Goal: Task Accomplishment & Management: Use online tool/utility

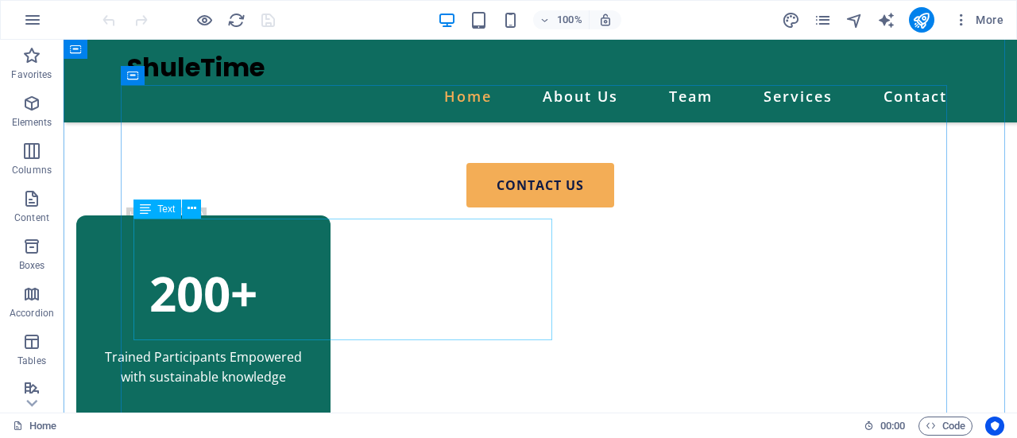
scroll to position [1293, 0]
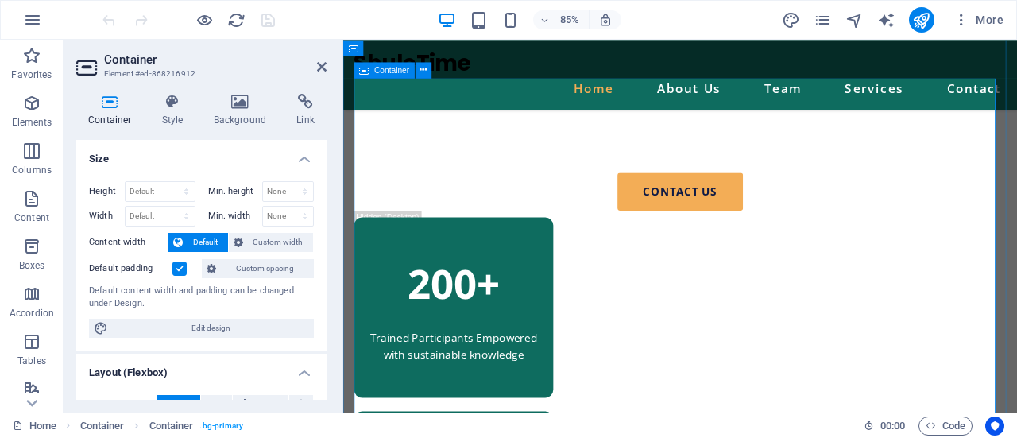
click at [319, 68] on icon at bounding box center [322, 66] width 10 height 13
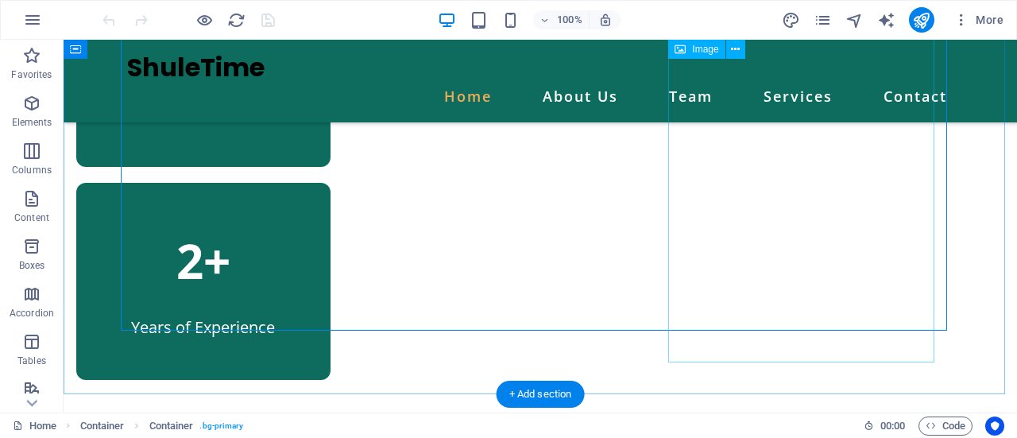
scroll to position [1774, 0]
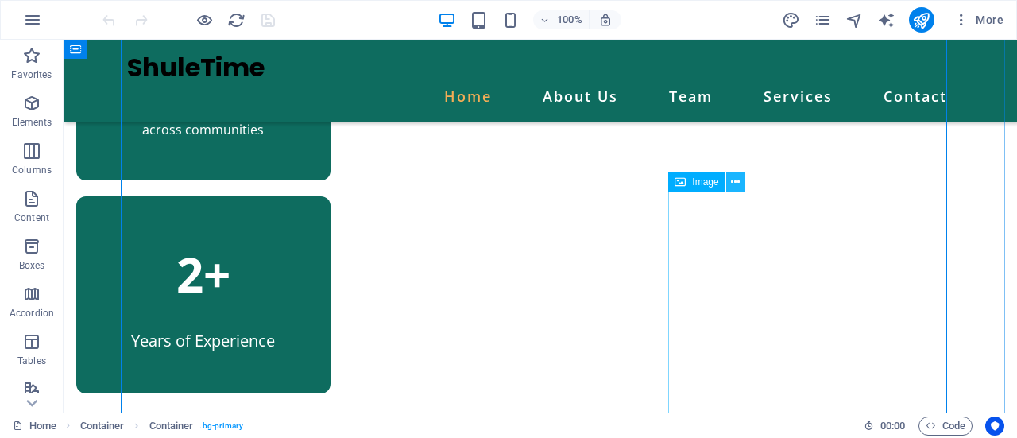
click at [733, 184] on icon at bounding box center [735, 182] width 9 height 17
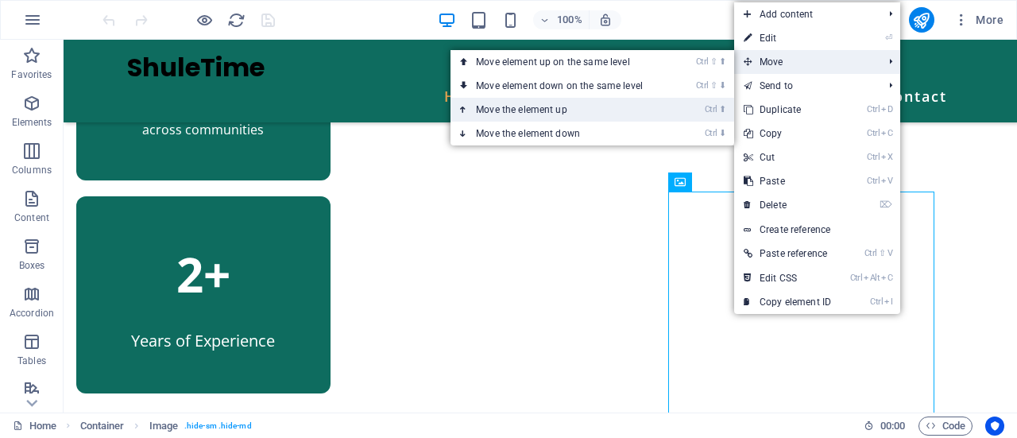
click at [534, 109] on link "Ctrl ⬆ Move the element up" at bounding box center [562, 110] width 224 height 24
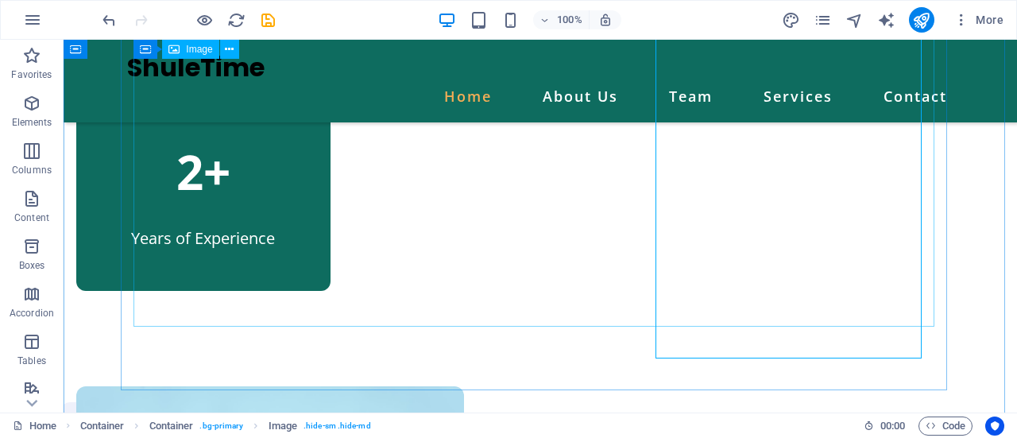
scroll to position [1876, 0]
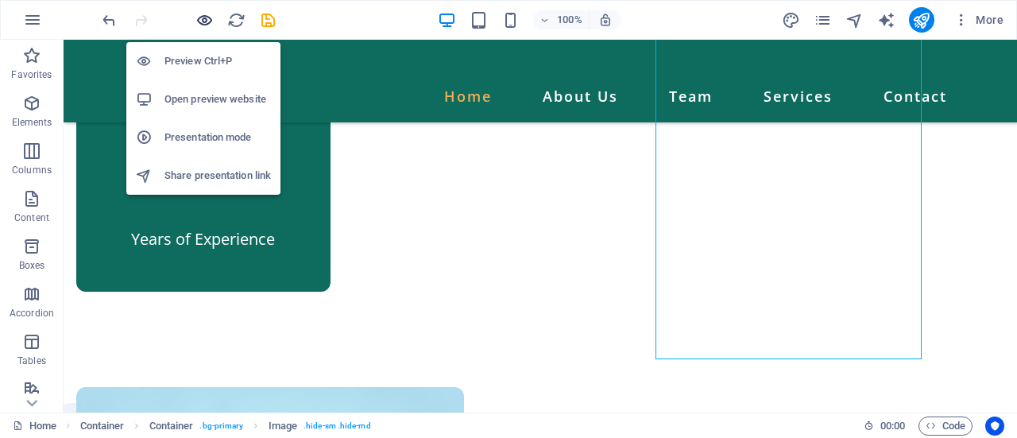
click at [203, 24] on icon "button" at bounding box center [204, 20] width 18 height 18
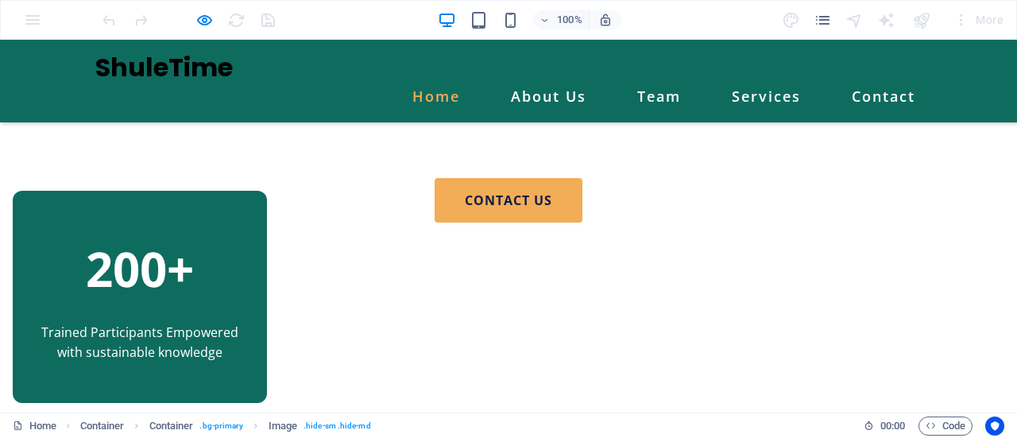
scroll to position [1284, 0]
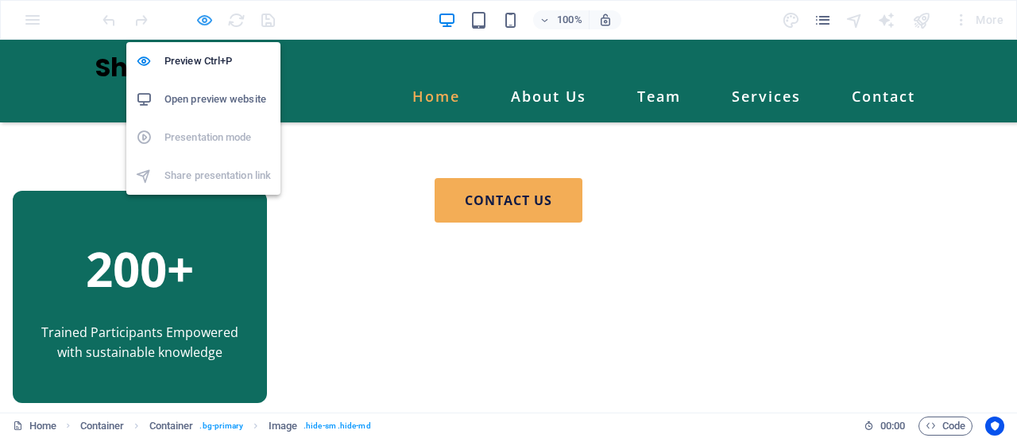
click at [205, 21] on icon "button" at bounding box center [204, 20] width 18 height 18
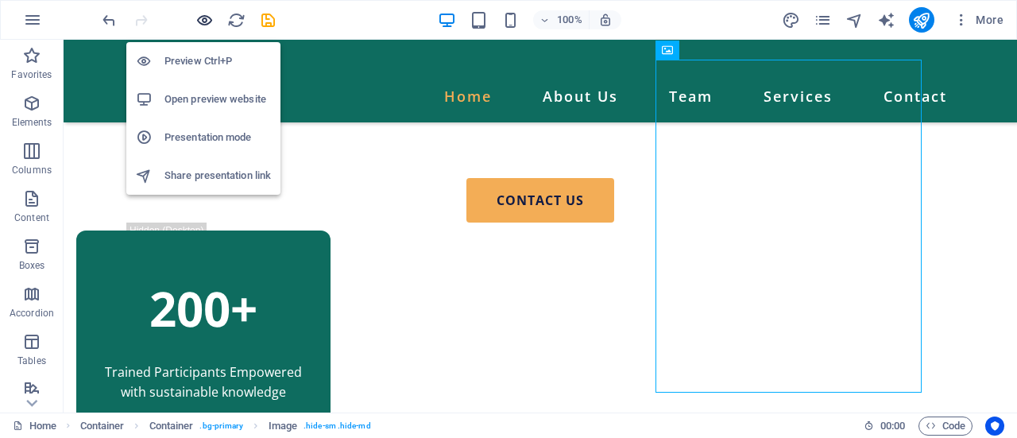
scroll to position [1843, 0]
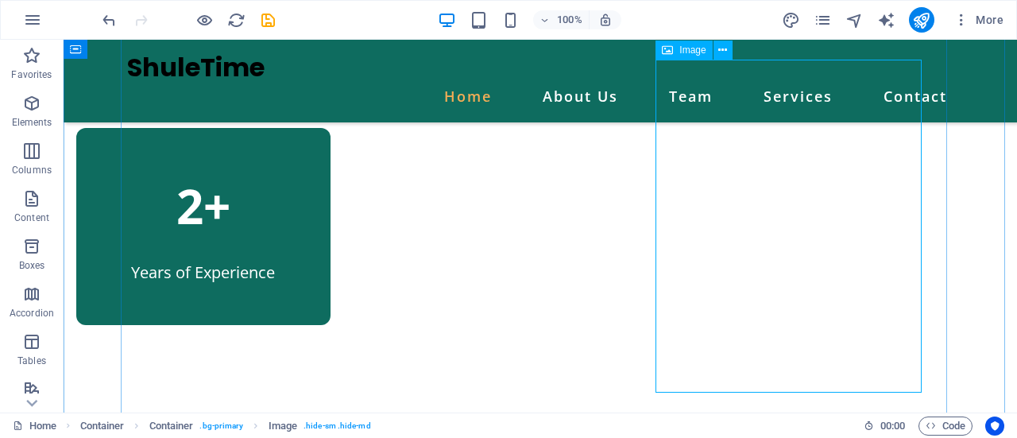
click at [721, 52] on icon at bounding box center [722, 50] width 9 height 17
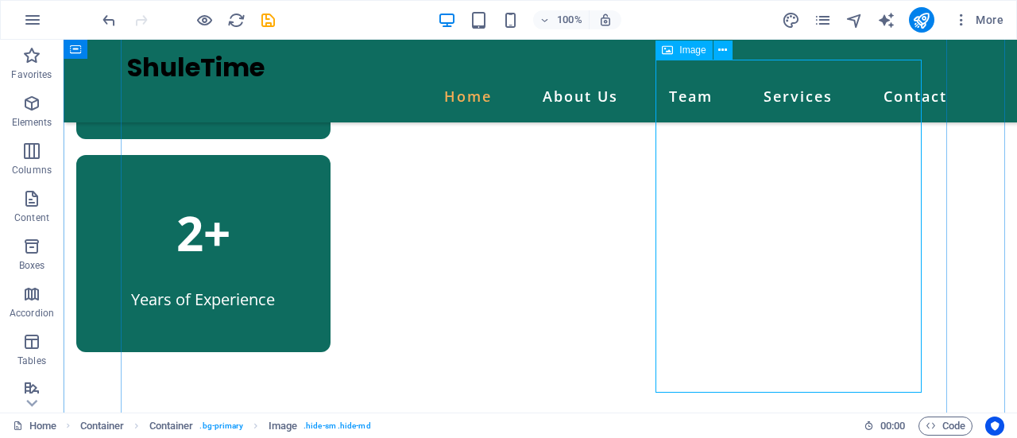
select select "px"
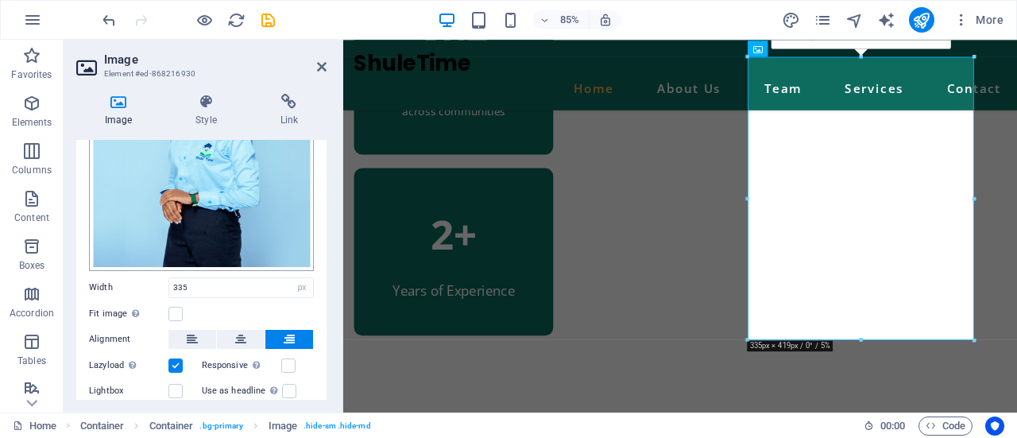
scroll to position [261, 0]
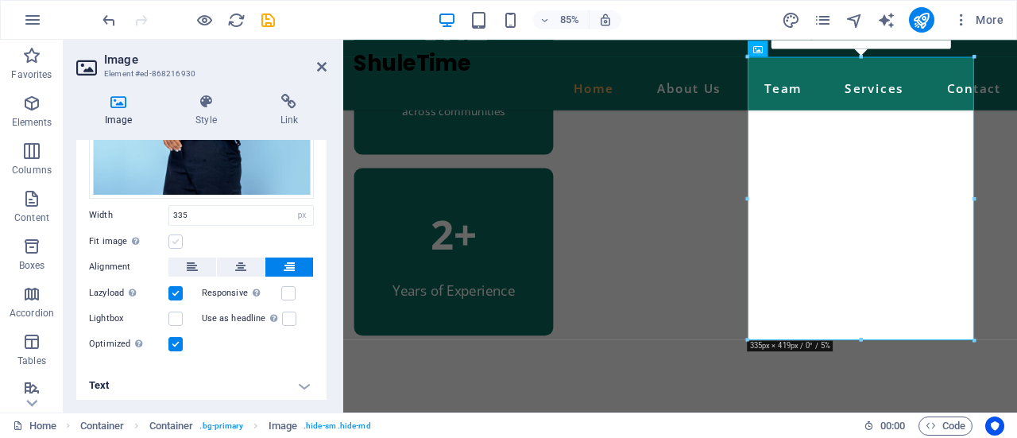
click at [178, 239] on label at bounding box center [175, 241] width 14 height 14
click at [0, 0] on input "Fit image Automatically fit image to a fixed width and height" at bounding box center [0, 0] width 0 height 0
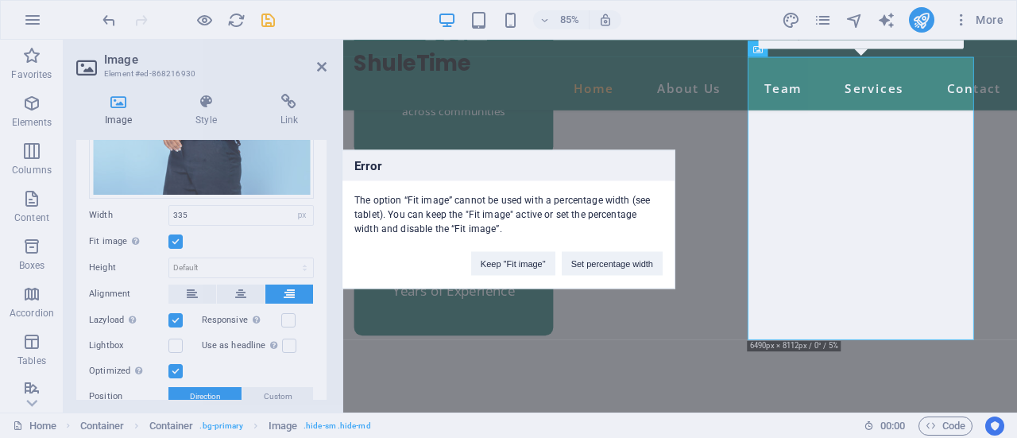
click at [178, 239] on div "Error The option “Fit image” cannot be used with a percentage width (see tablet…" at bounding box center [508, 219] width 1017 height 438
click at [497, 264] on button "Keep "Fit image"" at bounding box center [513, 263] width 84 height 24
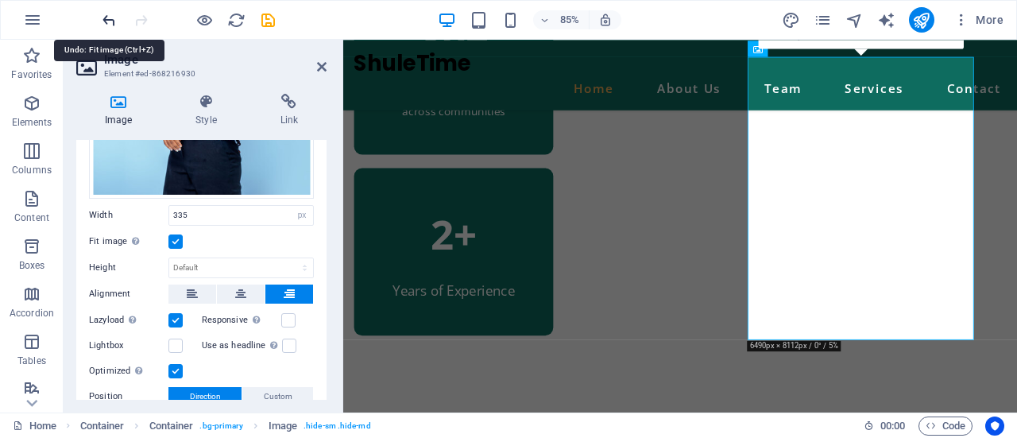
click at [0, 0] on icon "undo" at bounding box center [0, 0] width 0 height 0
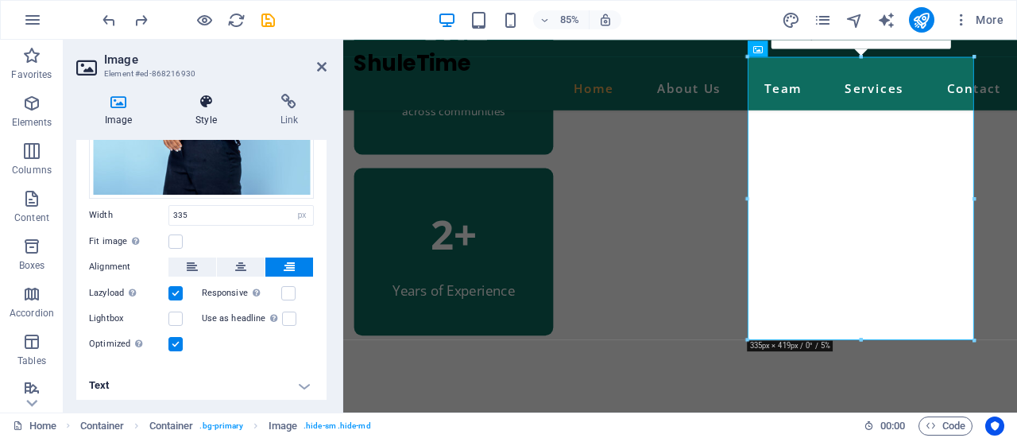
click at [222, 110] on h4 "Style" at bounding box center [209, 110] width 84 height 33
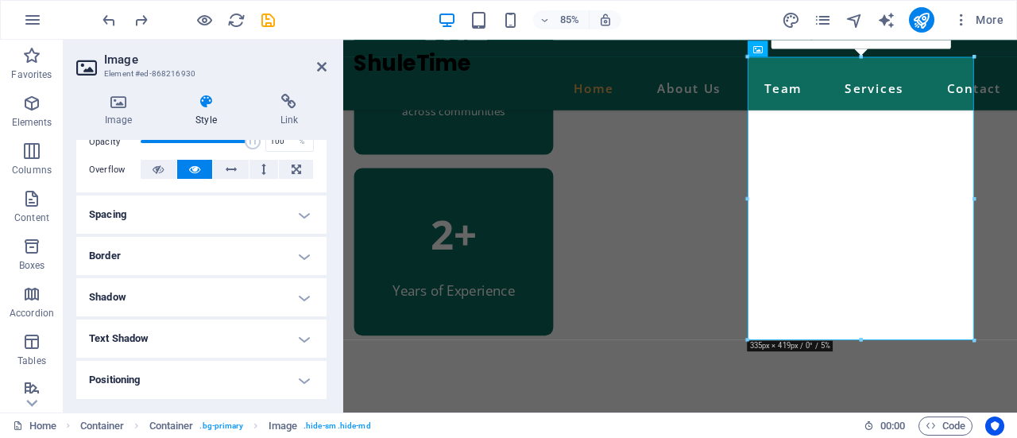
scroll to position [264, 0]
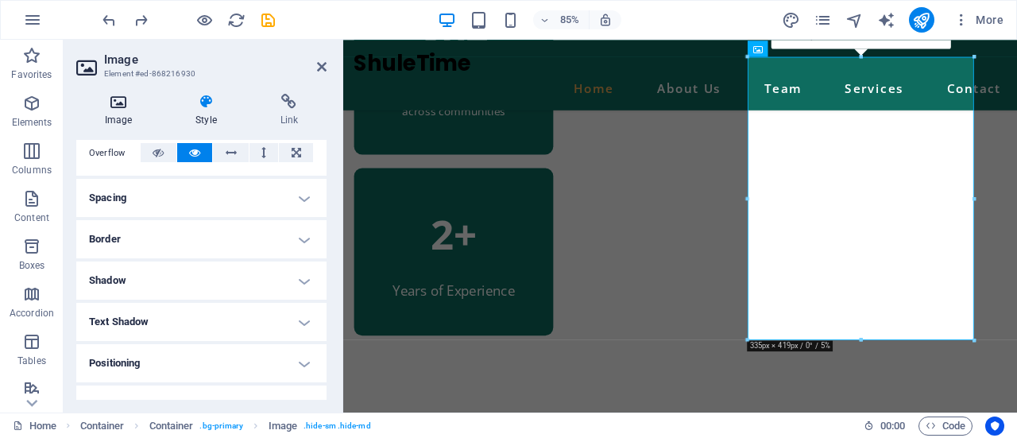
click at [137, 110] on h4 "Image" at bounding box center [121, 110] width 91 height 33
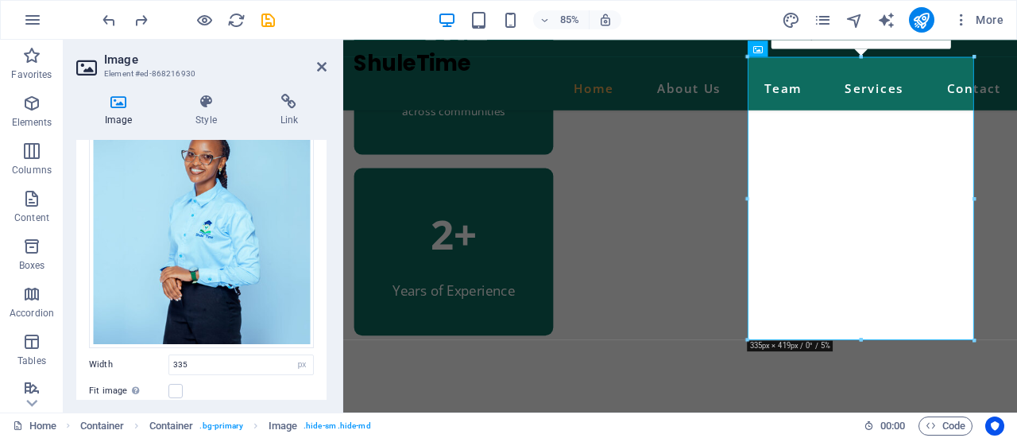
scroll to position [0, 0]
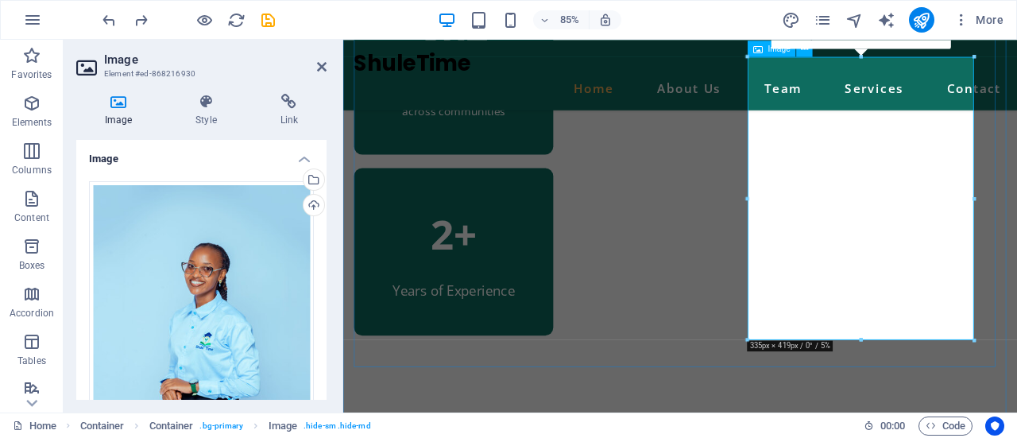
click at [760, 49] on icon at bounding box center [758, 49] width 10 height 16
click at [764, 53] on div "Image" at bounding box center [772, 49] width 48 height 16
click at [762, 50] on icon at bounding box center [758, 49] width 10 height 16
click at [205, 111] on h4 "Style" at bounding box center [209, 110] width 84 height 33
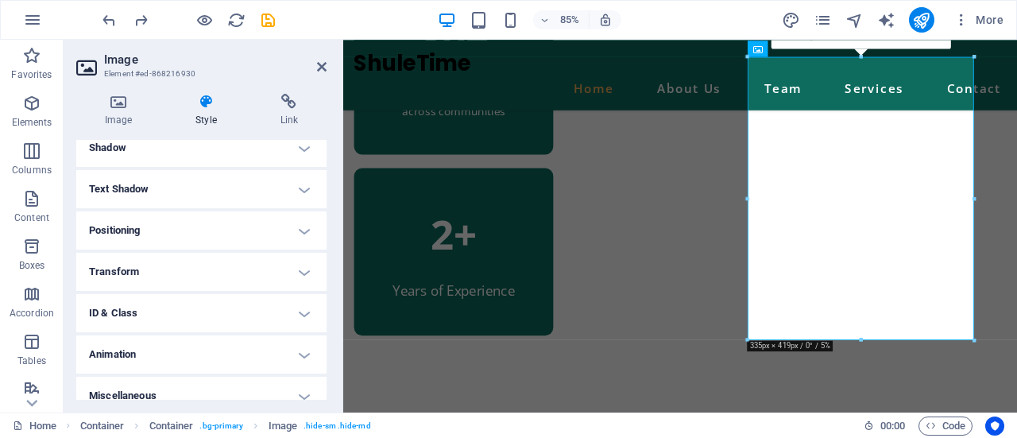
scroll to position [410, 0]
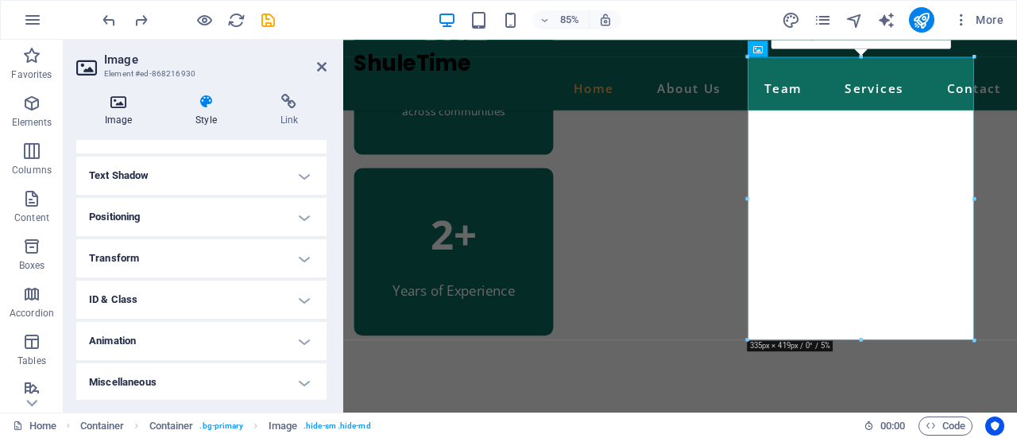
click at [126, 113] on h4 "Image" at bounding box center [121, 110] width 91 height 33
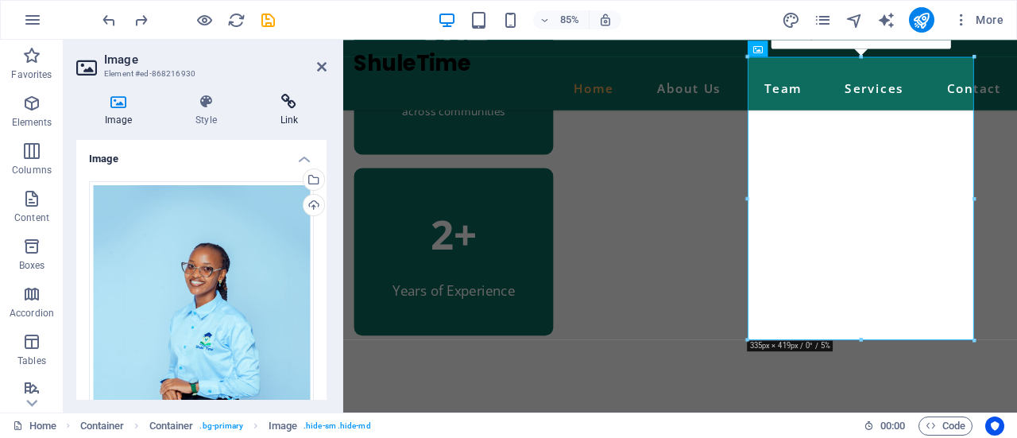
click at [276, 110] on h4 "Link" at bounding box center [289, 110] width 75 height 33
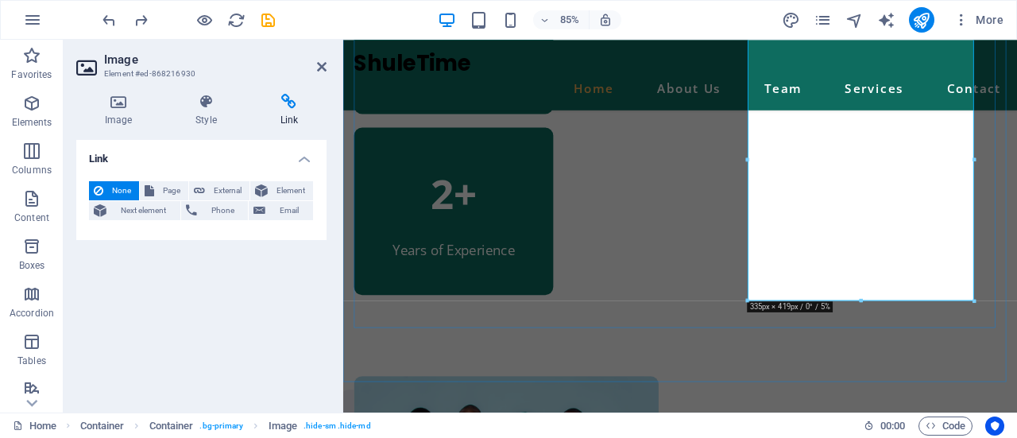
scroll to position [1856, 0]
click at [207, 114] on h4 "Style" at bounding box center [209, 110] width 84 height 33
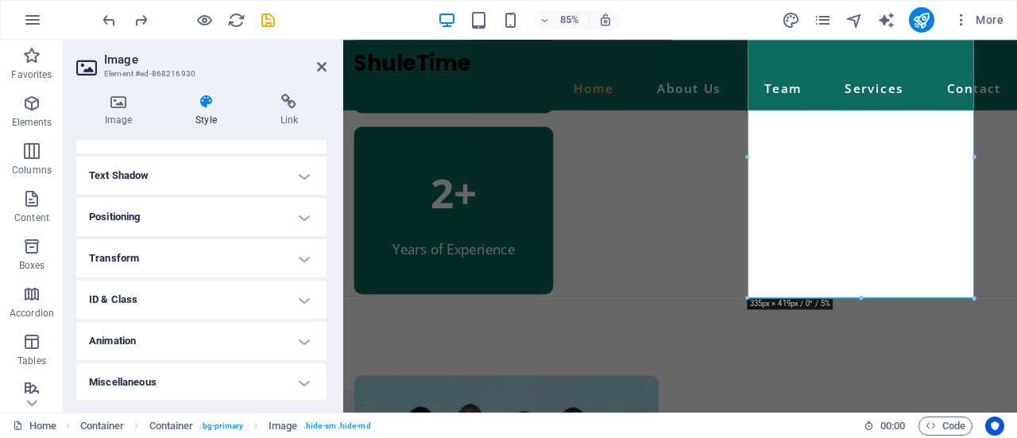
click at [296, 175] on h4 "Text Shadow" at bounding box center [201, 176] width 250 height 38
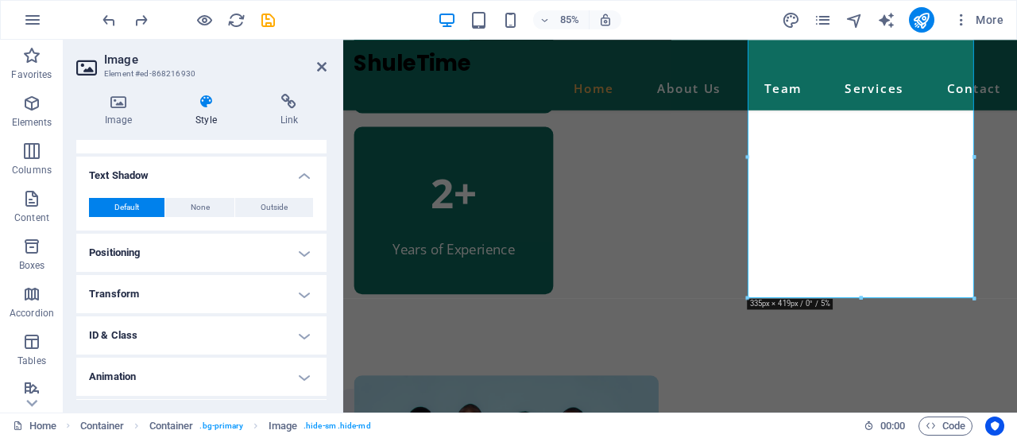
click at [307, 174] on h4 "Text Shadow" at bounding box center [201, 171] width 250 height 29
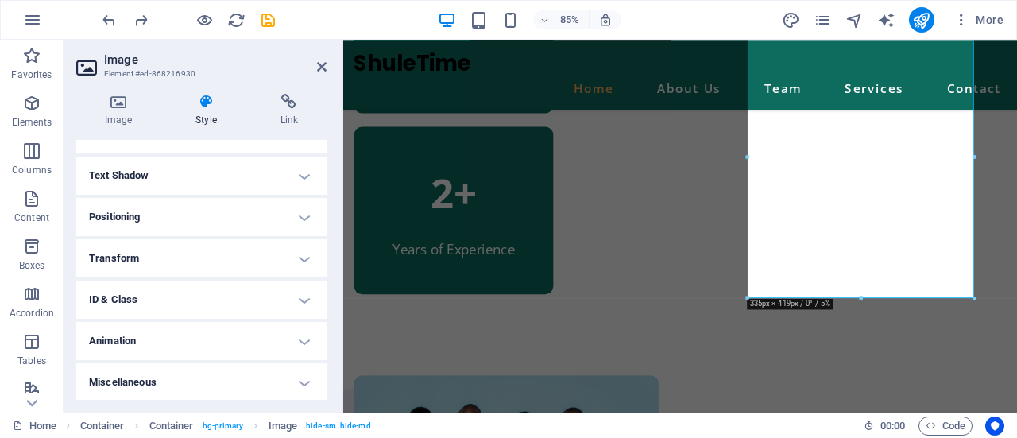
click at [304, 217] on h4 "Positioning" at bounding box center [201, 217] width 250 height 38
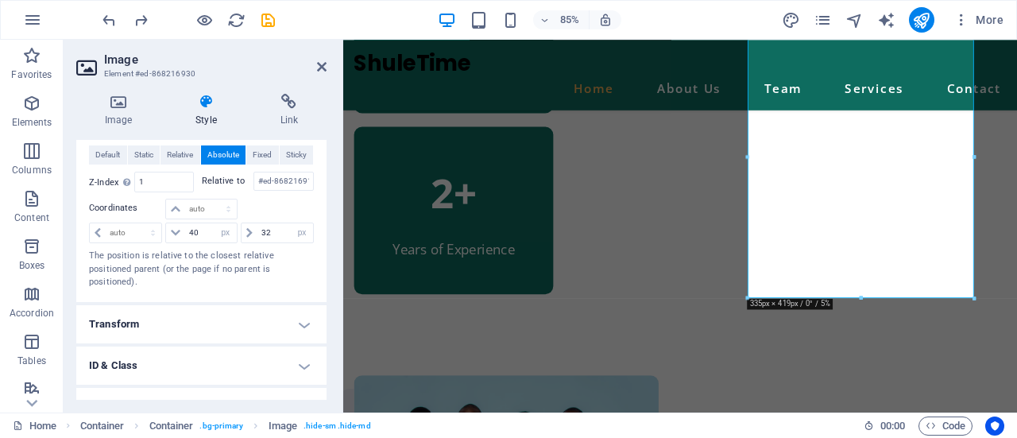
scroll to position [568, 0]
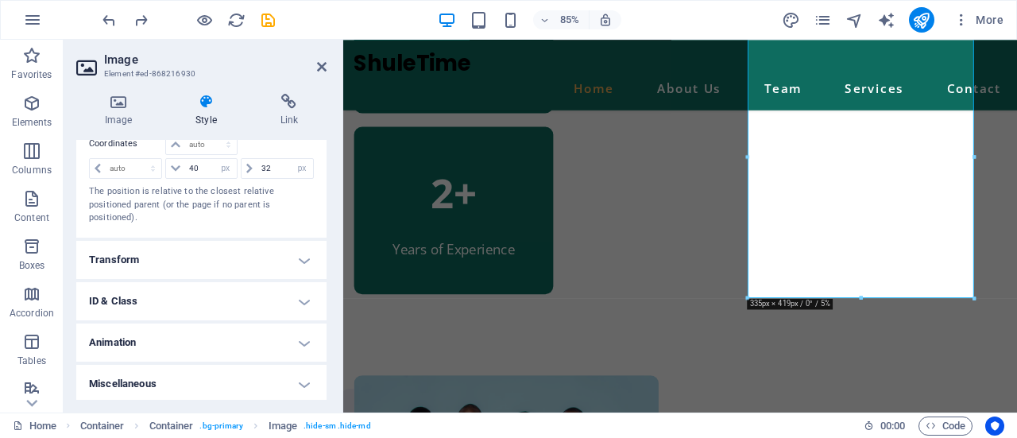
click at [307, 253] on h4 "Transform" at bounding box center [201, 260] width 250 height 38
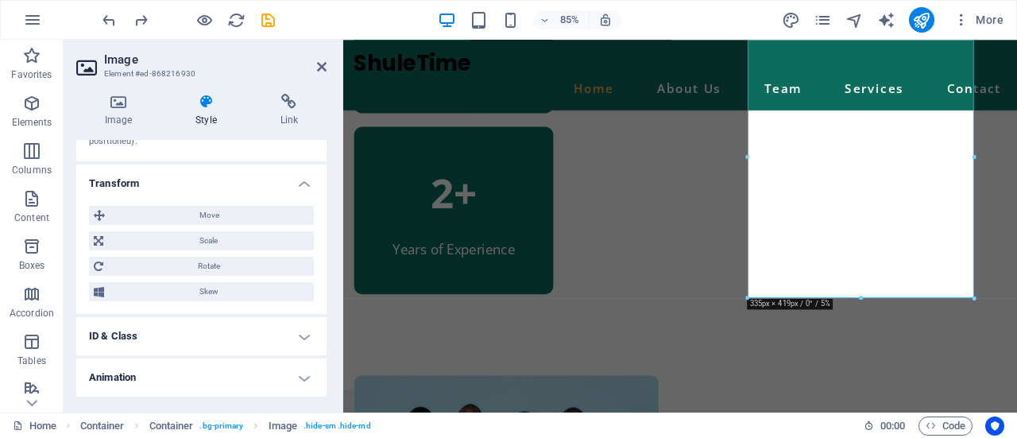
scroll to position [645, 0]
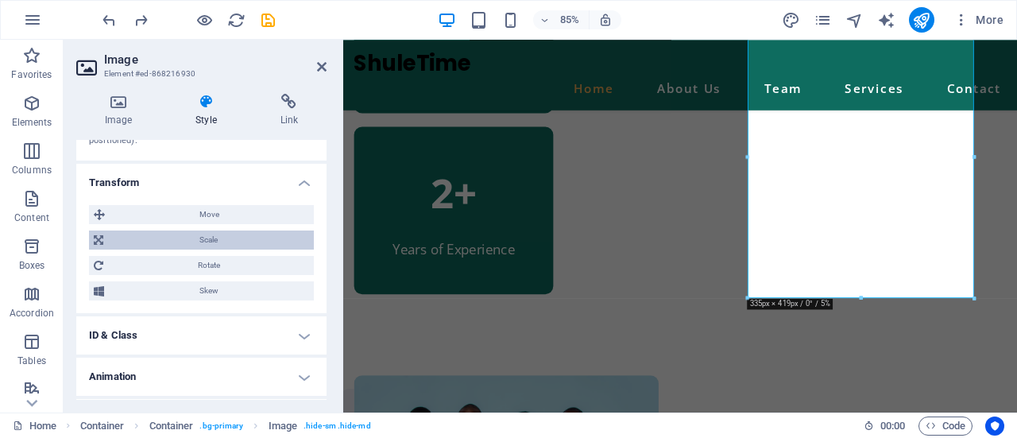
click at [263, 241] on span "Scale" at bounding box center [208, 239] width 201 height 19
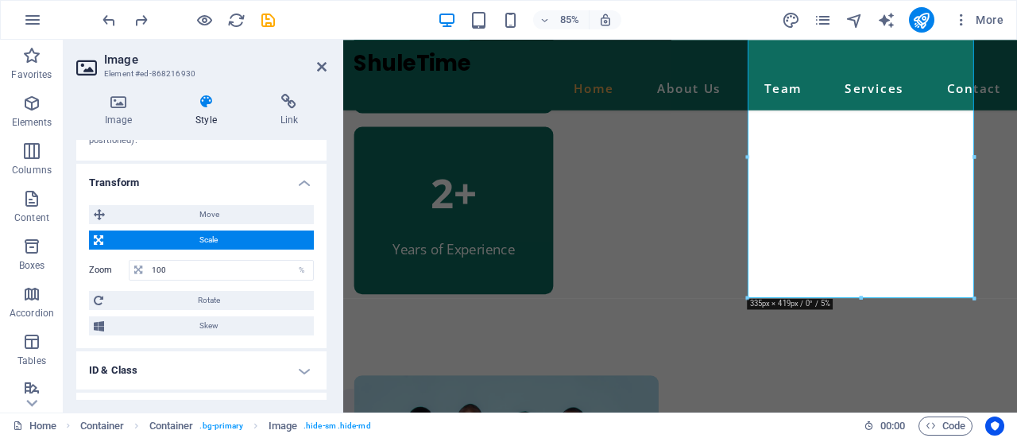
click at [263, 241] on span "Scale" at bounding box center [208, 239] width 201 height 19
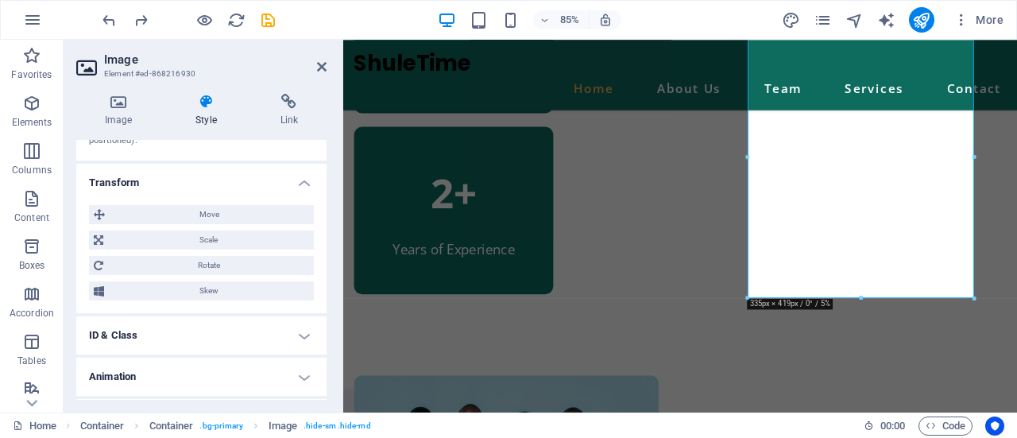
click at [299, 337] on h4 "ID & Class" at bounding box center [201, 335] width 250 height 38
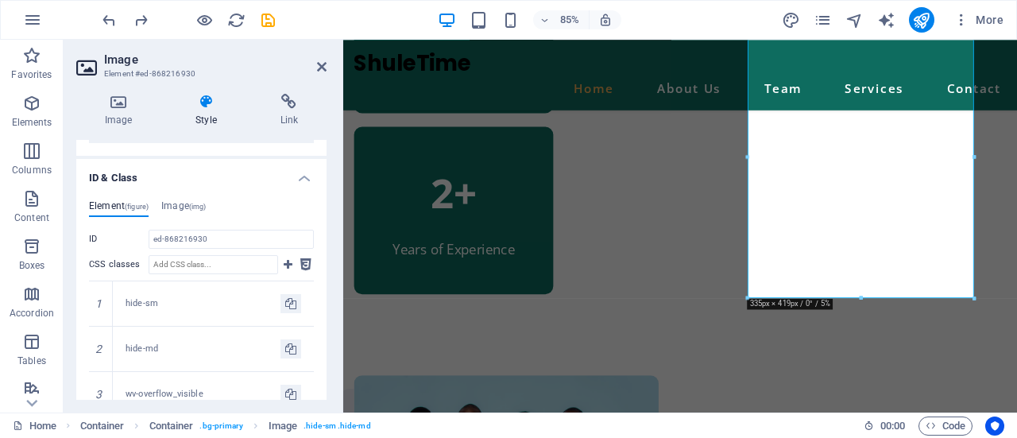
scroll to position [801, 0]
click at [302, 176] on h4 "ID & Class" at bounding box center [201, 174] width 250 height 29
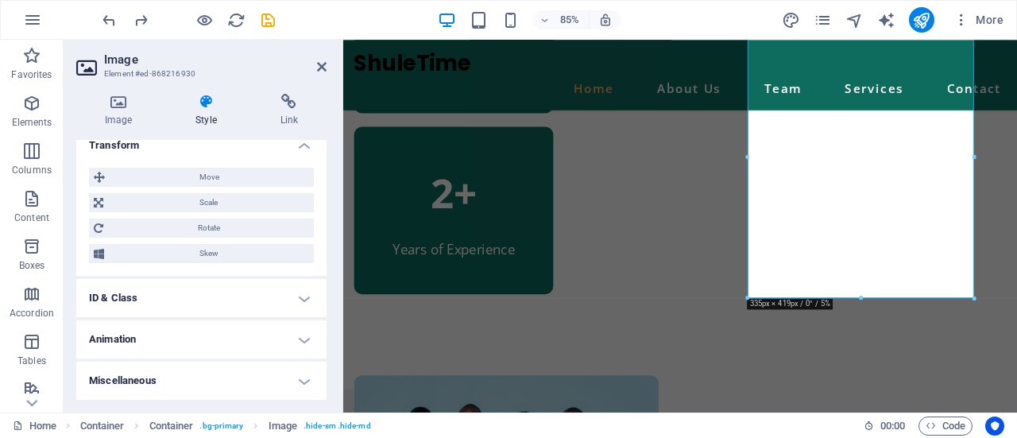
scroll to position [679, 0]
click at [296, 342] on h4 "Animation" at bounding box center [201, 342] width 250 height 38
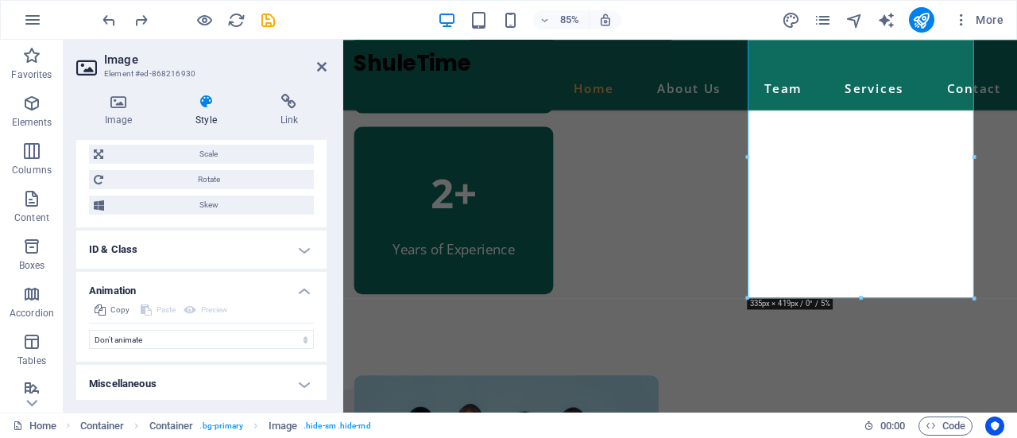
click at [299, 286] on h4 "Animation" at bounding box center [201, 286] width 250 height 29
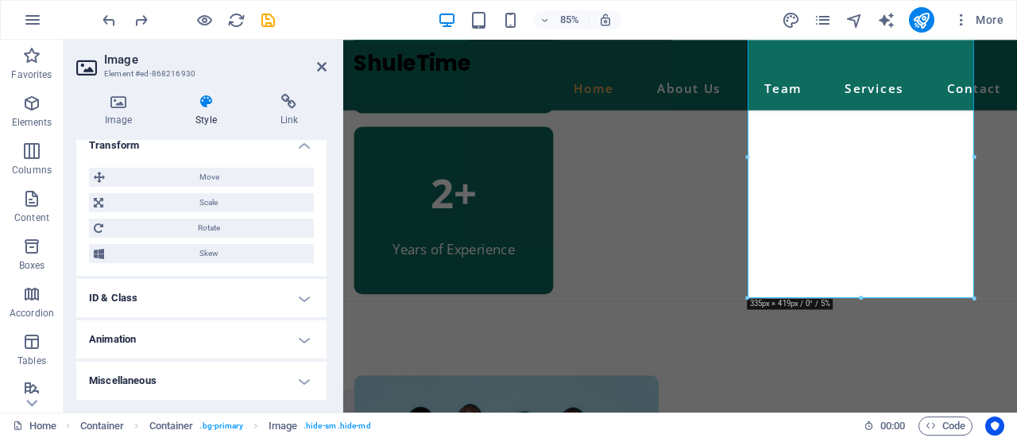
scroll to position [679, 0]
click at [300, 339] on h4 "Animation" at bounding box center [201, 342] width 250 height 38
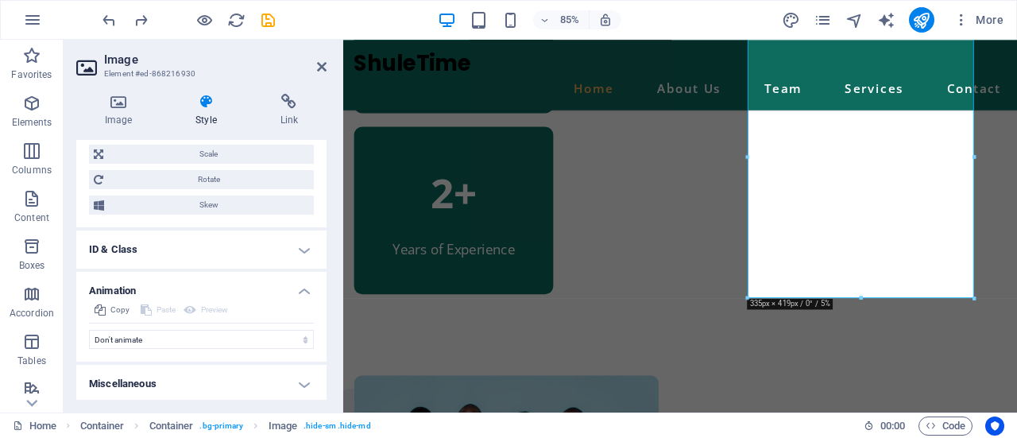
click at [300, 290] on h4 "Animation" at bounding box center [201, 286] width 250 height 29
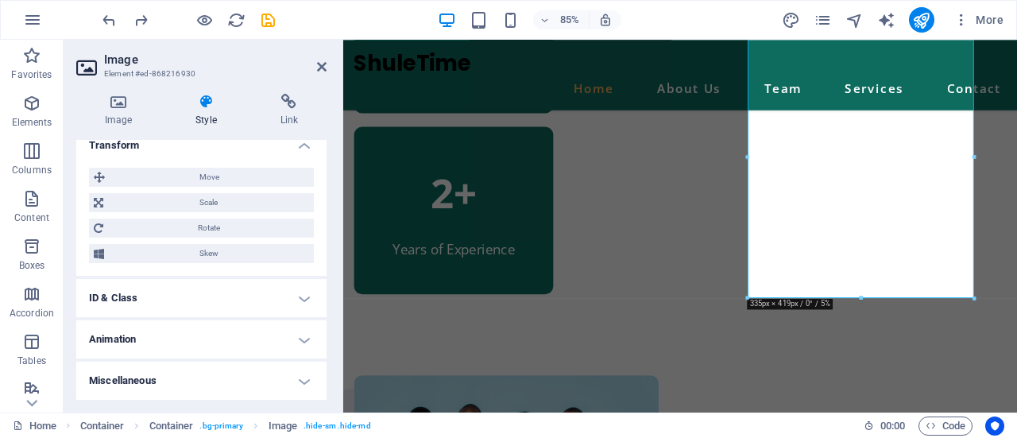
scroll to position [679, 0]
click at [303, 149] on h4 "Transform" at bounding box center [201, 144] width 250 height 29
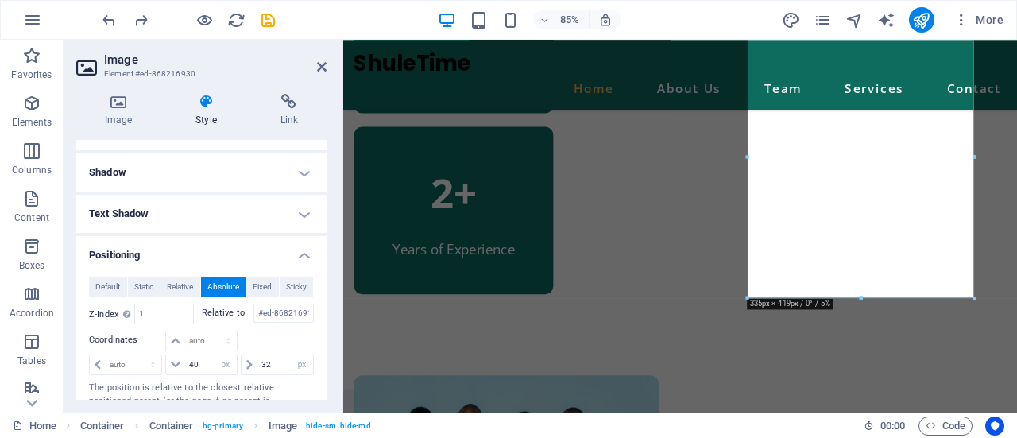
scroll to position [369, 0]
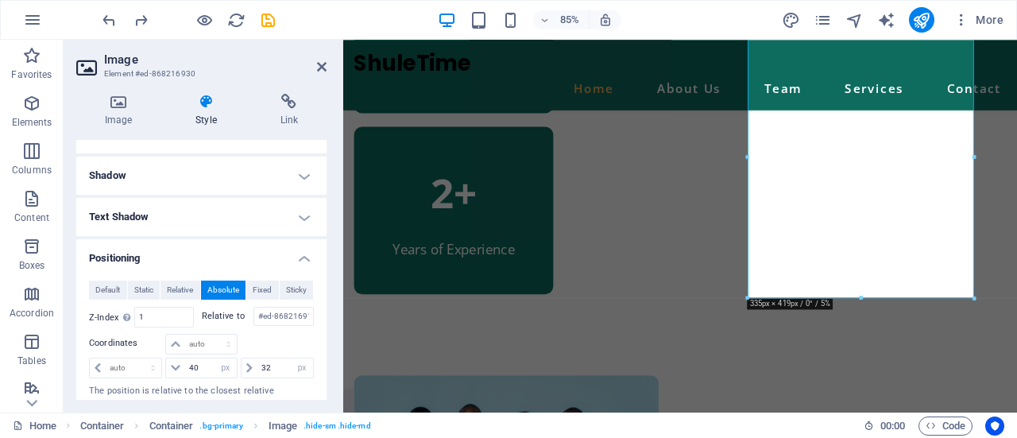
click at [302, 257] on h4 "Positioning" at bounding box center [201, 253] width 250 height 29
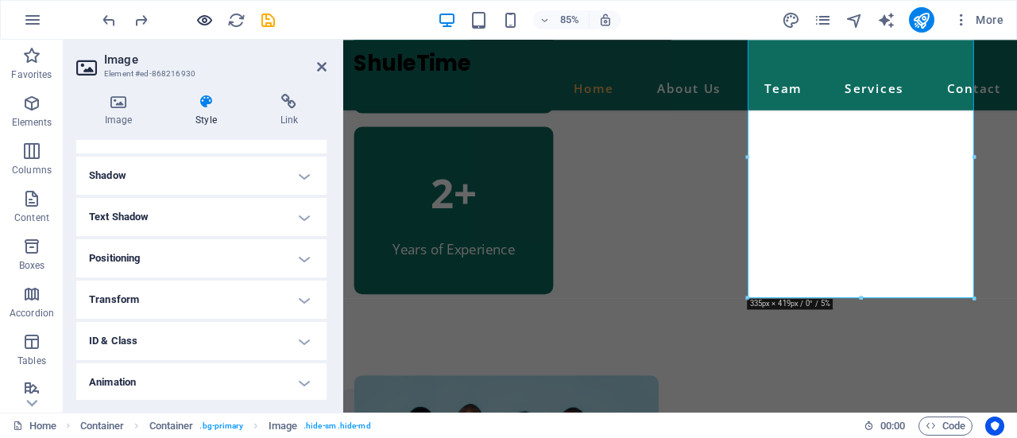
click at [202, 19] on icon "button" at bounding box center [204, 20] width 18 height 18
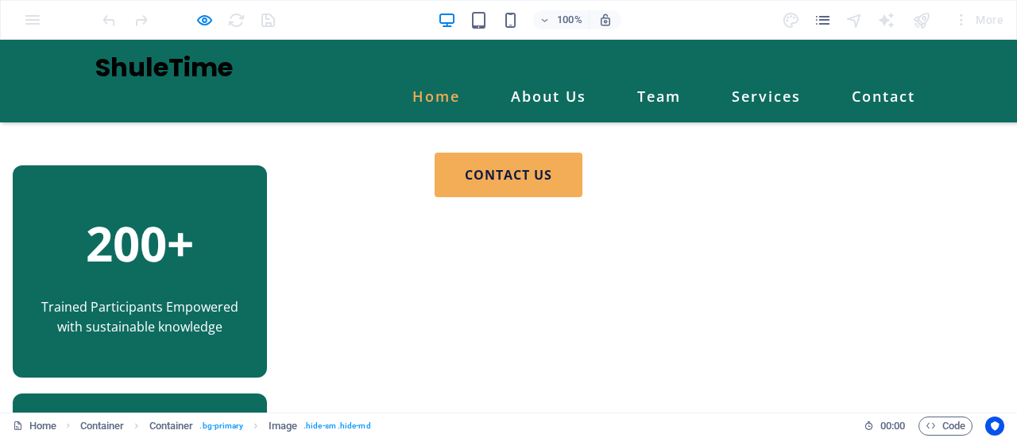
scroll to position [1309, 0]
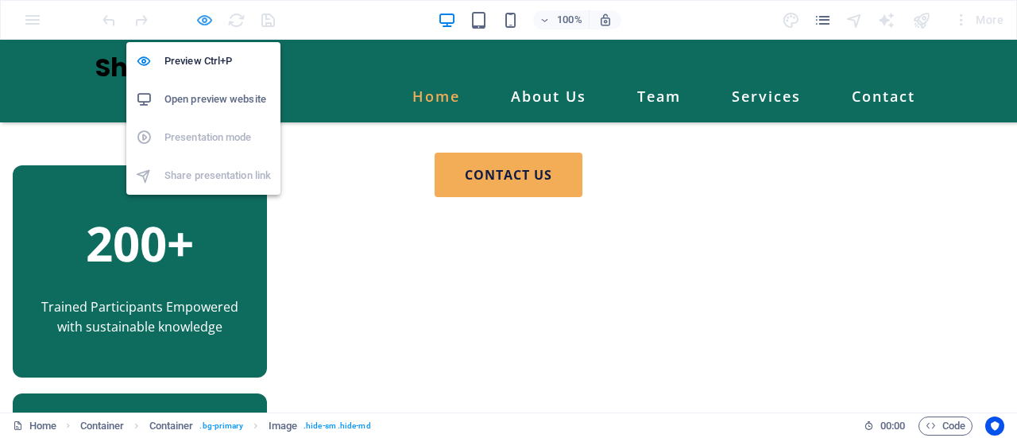
click at [208, 25] on icon "button" at bounding box center [204, 20] width 18 height 18
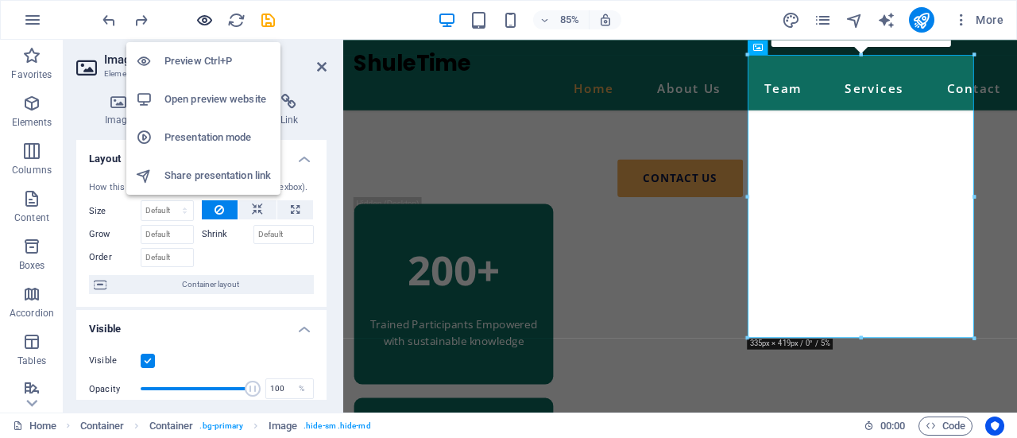
scroll to position [1809, 0]
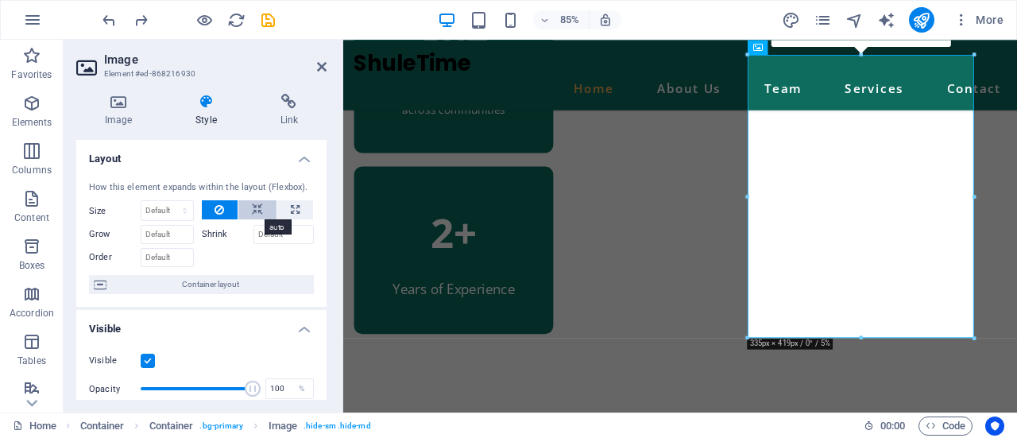
click at [252, 203] on icon at bounding box center [257, 209] width 11 height 19
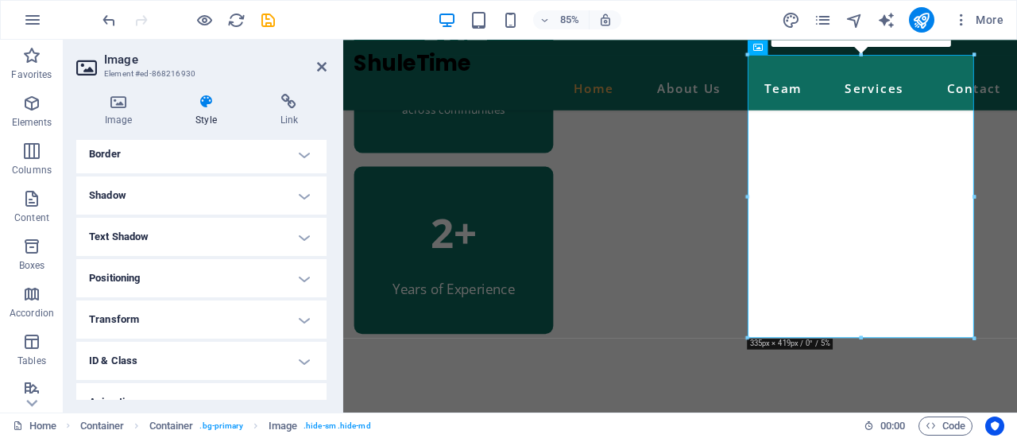
scroll to position [345, 0]
click at [304, 158] on h4 "Border" at bounding box center [201, 158] width 250 height 38
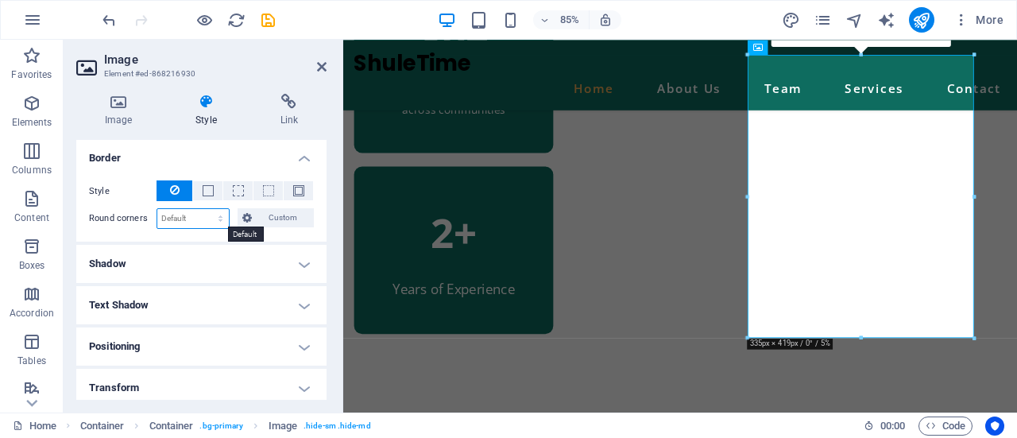
click at [193, 222] on select "Default px rem % vh vw Custom" at bounding box center [193, 218] width 72 height 19
click at [203, 188] on span at bounding box center [208, 190] width 11 height 11
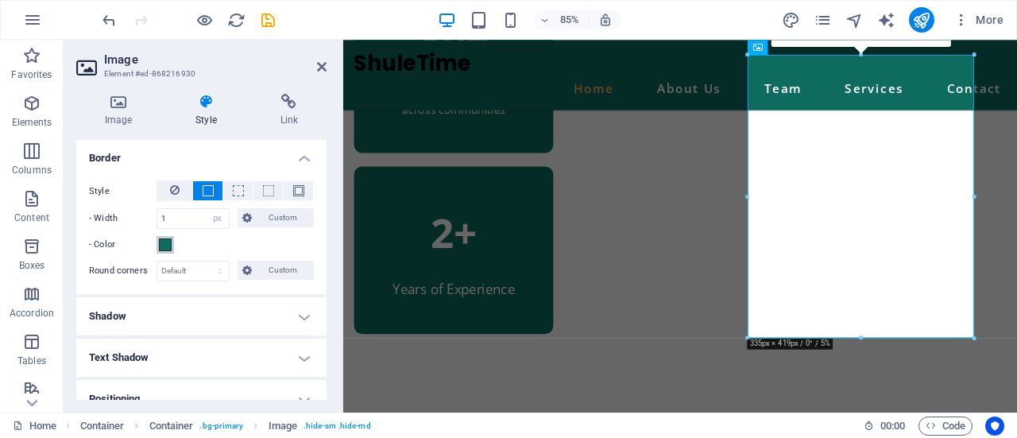
click at [165, 240] on span at bounding box center [165, 244] width 13 height 13
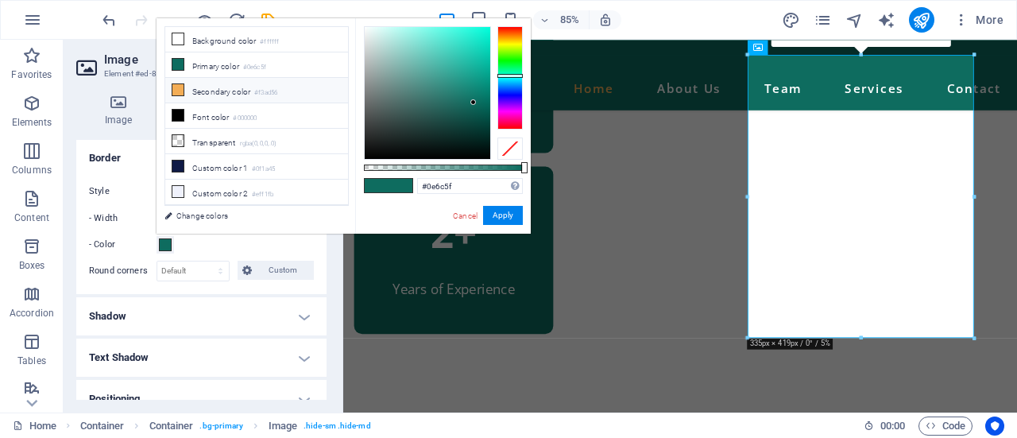
click at [208, 87] on li "Secondary color #f3ad56" at bounding box center [256, 90] width 183 height 25
type input "#f3ad56"
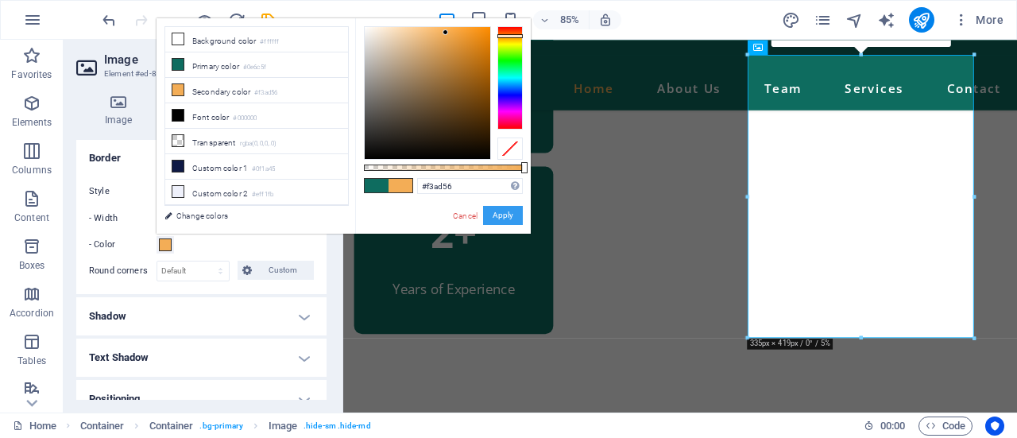
click at [493, 217] on button "Apply" at bounding box center [503, 215] width 40 height 19
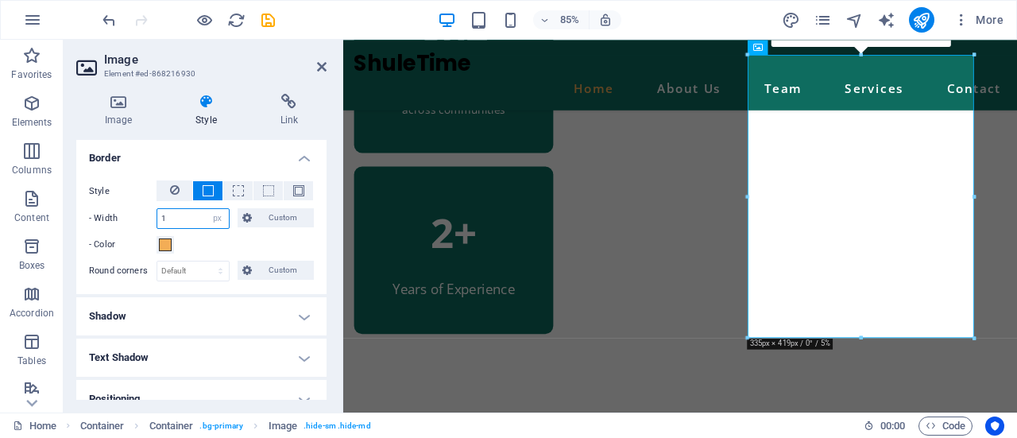
click at [188, 215] on input "1" at bounding box center [193, 218] width 72 height 19
type input "3"
type input "5"
click at [273, 254] on div "Style - Width 5 auto px rem % vh vw Custom Custom 5 auto px rem % vh vw 5 auto …" at bounding box center [201, 231] width 250 height 126
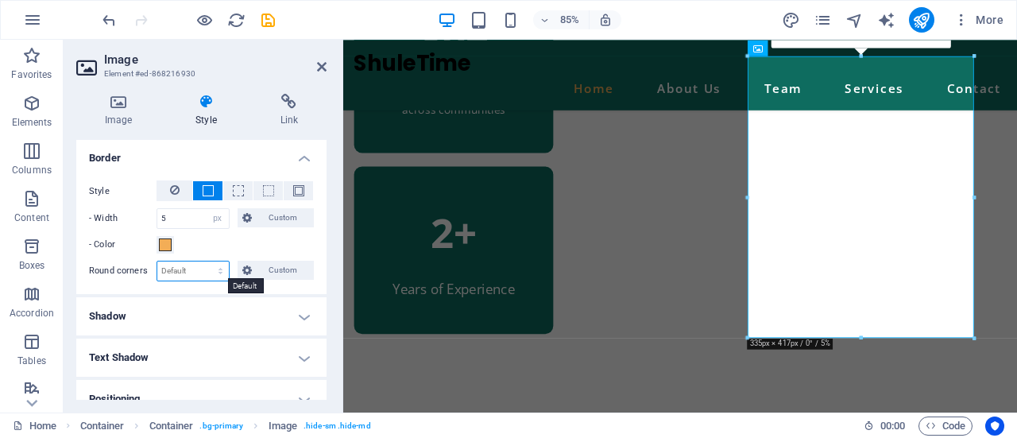
click at [188, 273] on select "Default px rem % vh vw Custom" at bounding box center [193, 270] width 72 height 19
select select "px"
click at [205, 261] on select "Default px rem % vh vw Custom" at bounding box center [193, 270] width 72 height 19
type input "10"
click at [232, 284] on div "Style - Width 5 auto px rem % vh vw Custom Custom 5 auto px rem % vh vw 5 auto …" at bounding box center [201, 231] width 250 height 126
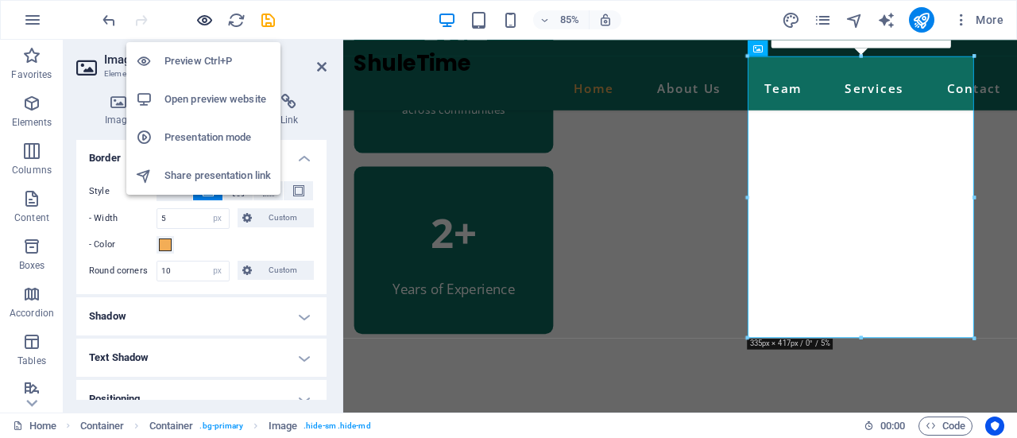
click at [202, 17] on icon "button" at bounding box center [204, 20] width 18 height 18
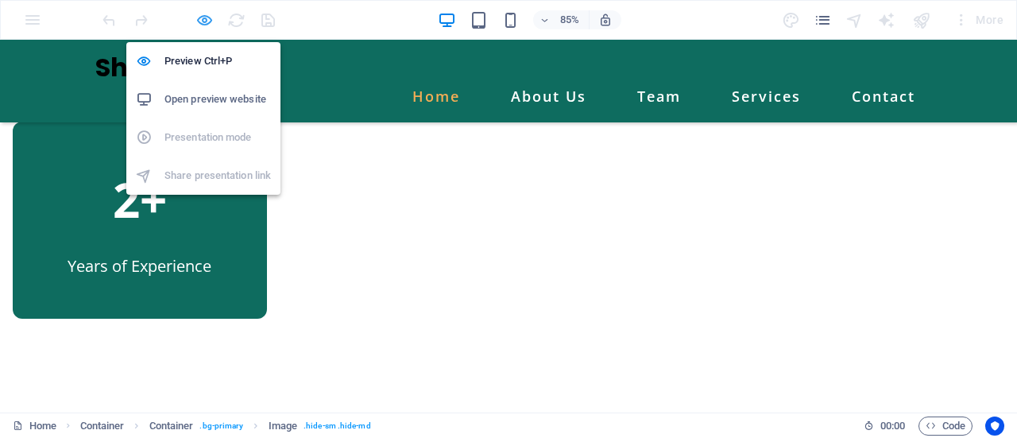
scroll to position [1311, 0]
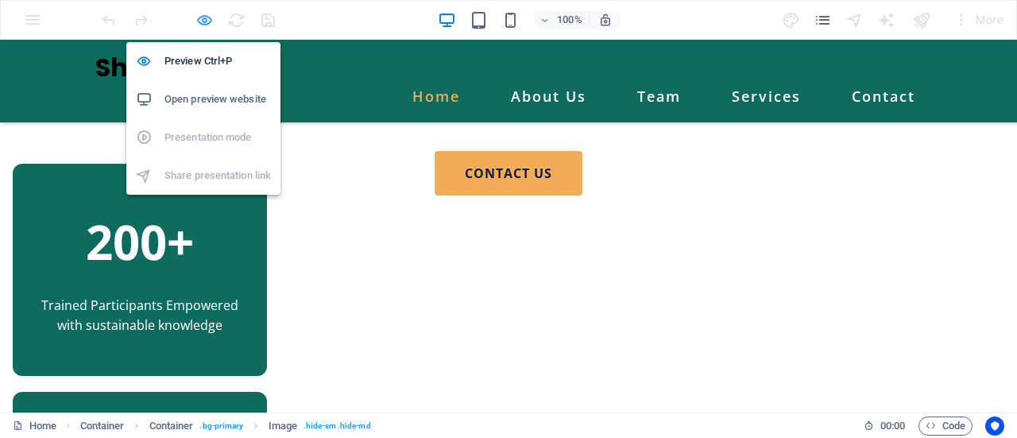
click at [199, 12] on icon "button" at bounding box center [204, 20] width 18 height 18
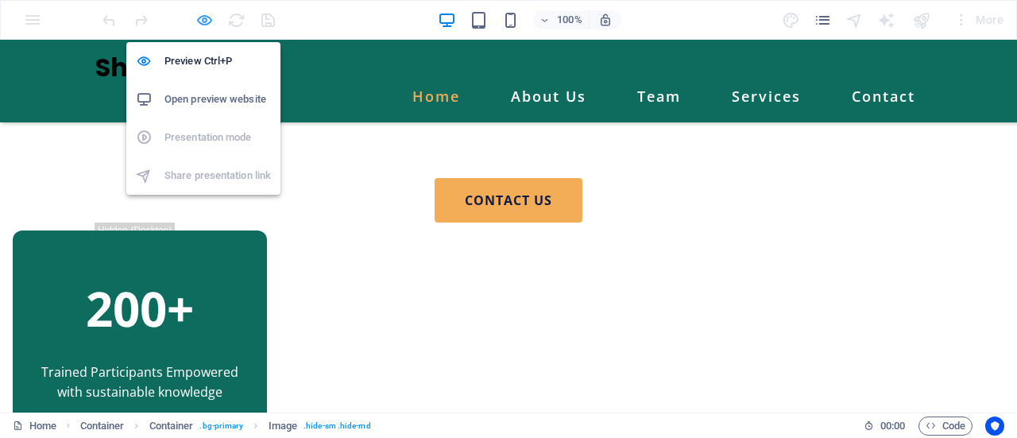
select select "px"
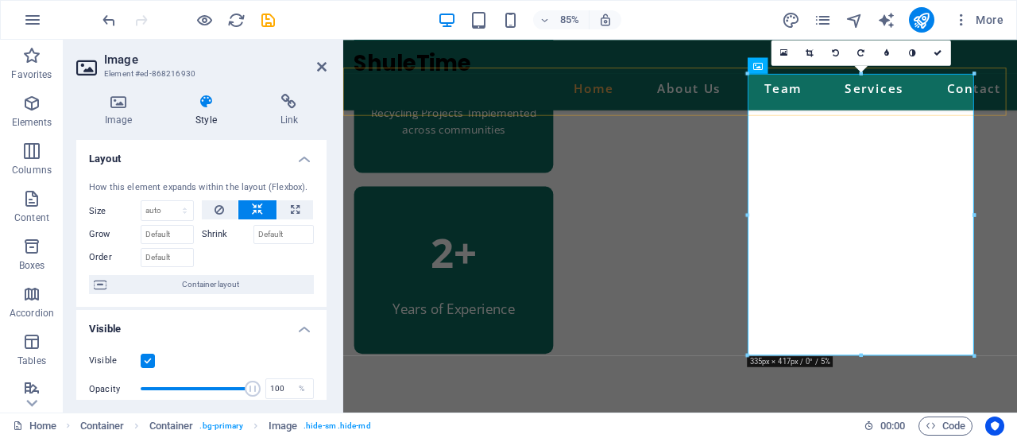
scroll to position [1783, 0]
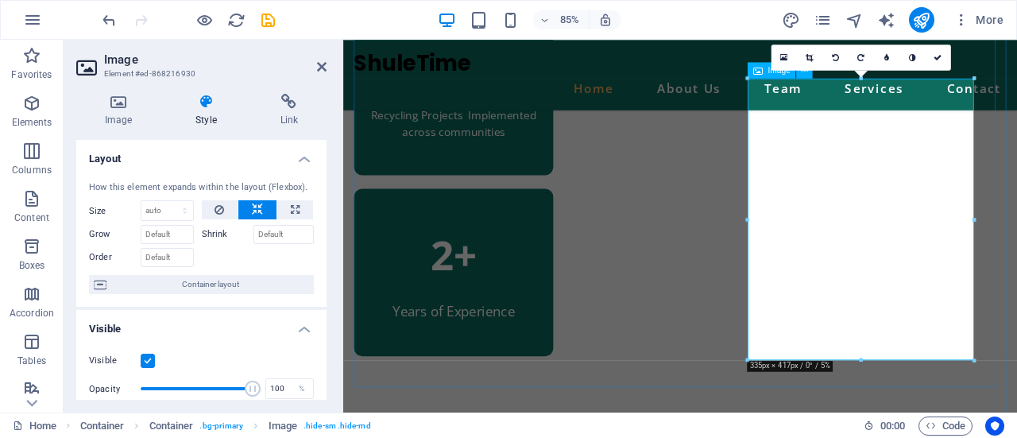
click at [758, 71] on icon at bounding box center [758, 70] width 10 height 16
click at [752, 73] on div "Image" at bounding box center [772, 70] width 48 height 16
click at [771, 70] on div "16:10 16:9 4:3 1:1 1:2 0" at bounding box center [861, 56] width 180 height 25
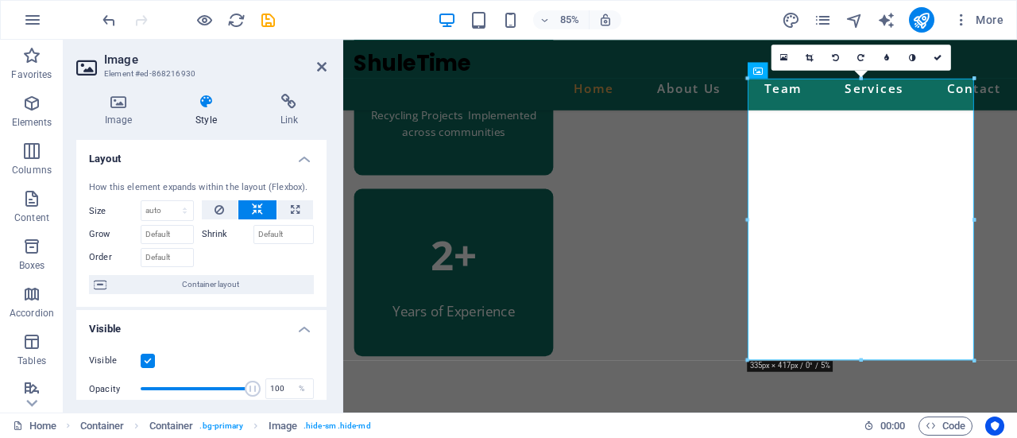
click at [771, 70] on div "16:10 16:9 4:3 1:1 1:2 0" at bounding box center [861, 56] width 180 height 25
click at [755, 72] on icon at bounding box center [758, 70] width 10 height 16
click at [936, 56] on icon at bounding box center [938, 57] width 8 height 8
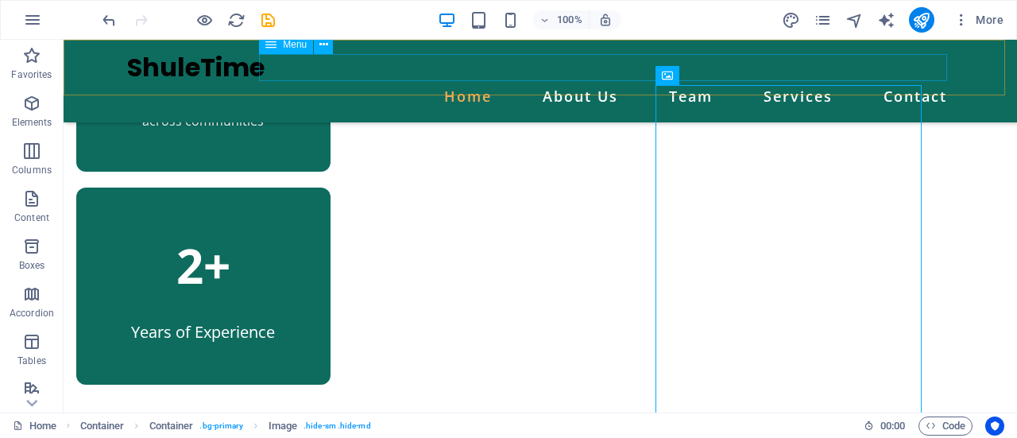
scroll to position [1819, 0]
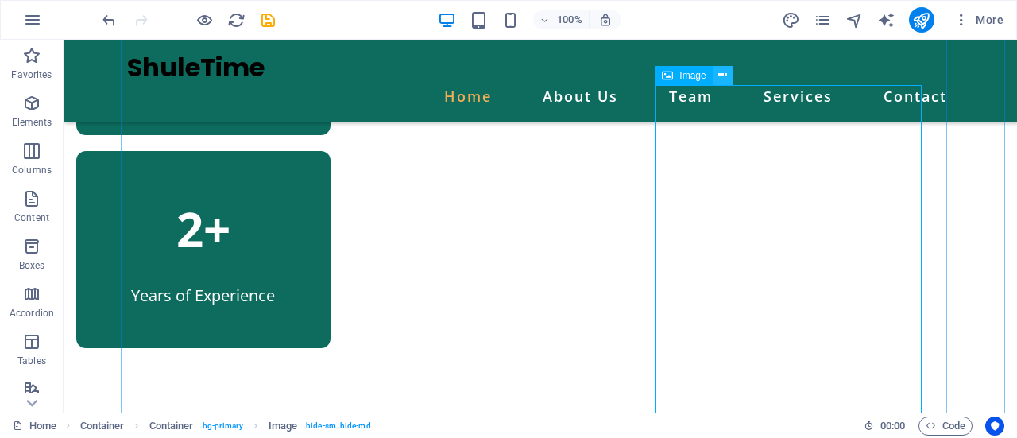
click at [721, 79] on icon at bounding box center [722, 75] width 9 height 17
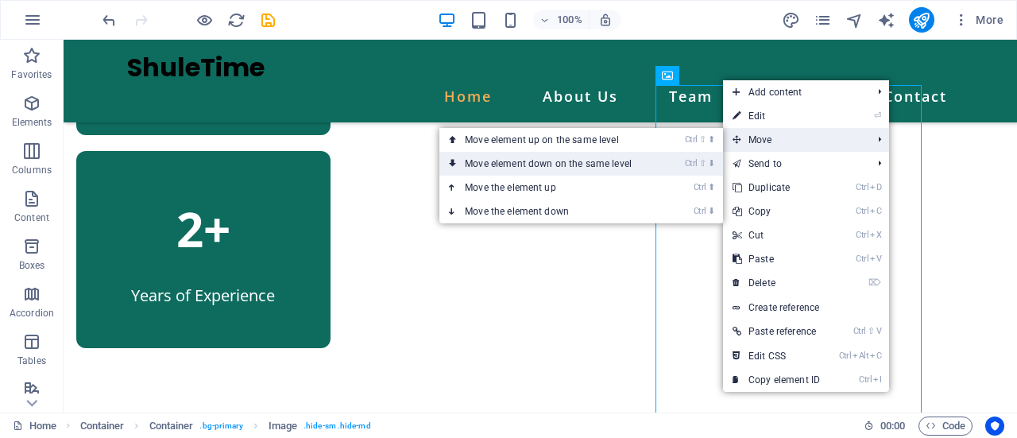
click at [539, 164] on link "Ctrl ⇧ ⬇ Move element down on the same level" at bounding box center [551, 164] width 224 height 24
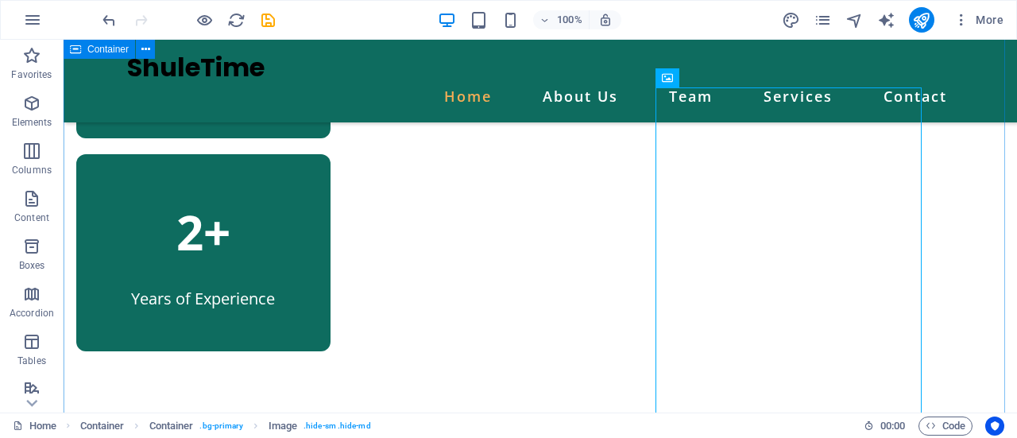
scroll to position [1816, 0]
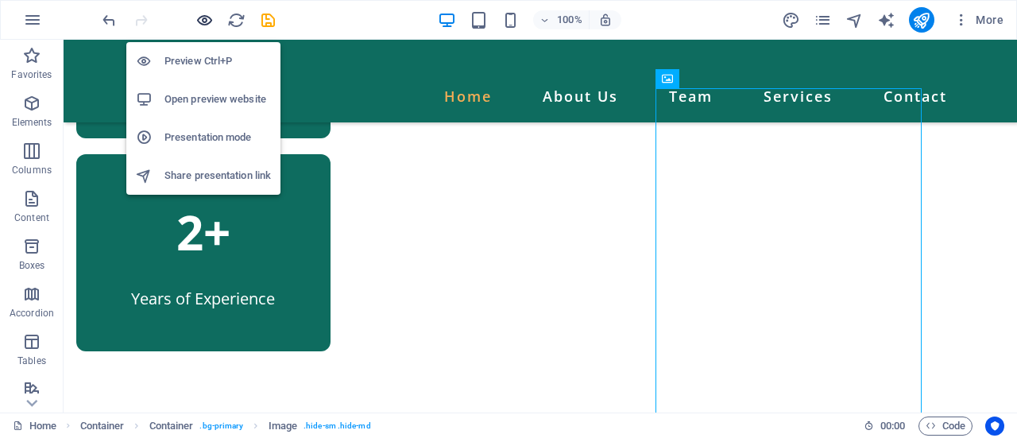
click at [203, 18] on icon "button" at bounding box center [204, 20] width 18 height 18
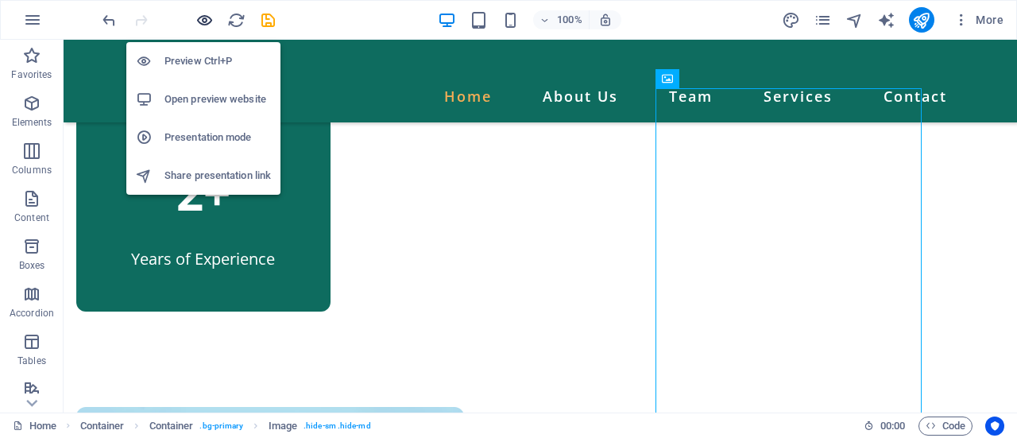
scroll to position [1282, 0]
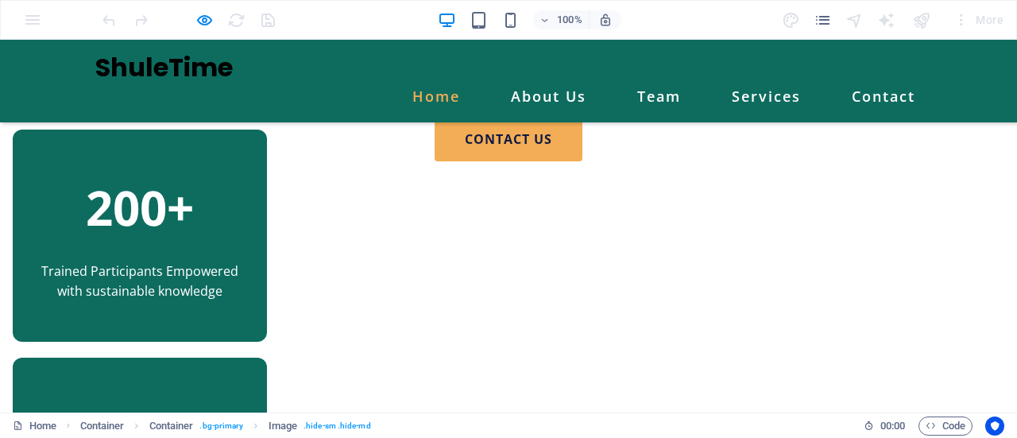
scroll to position [1344, 0]
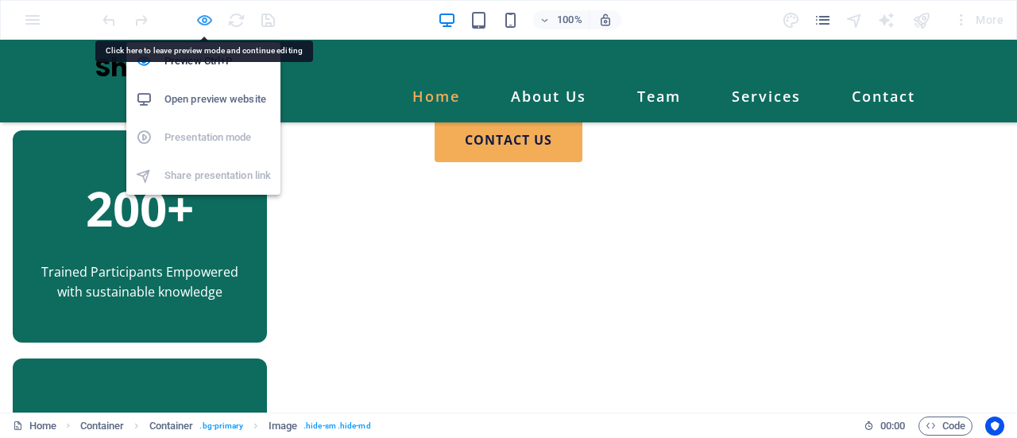
click at [203, 19] on icon "button" at bounding box center [204, 20] width 18 height 18
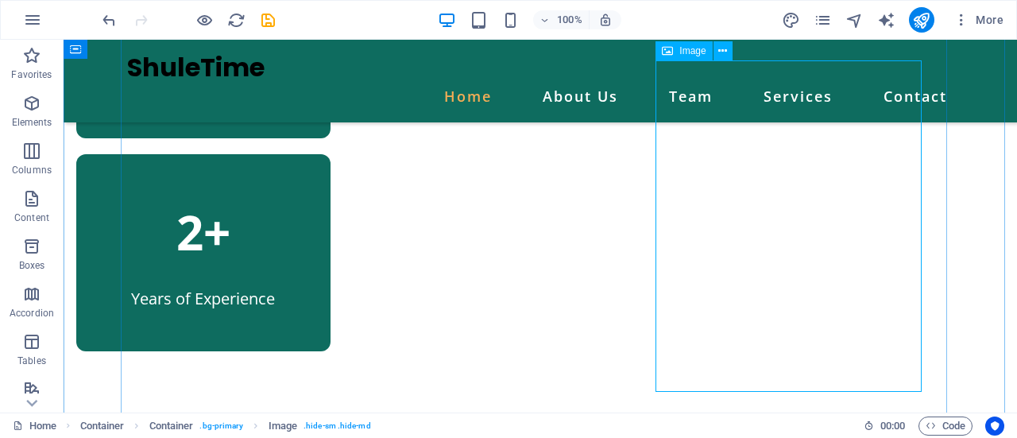
select select "px"
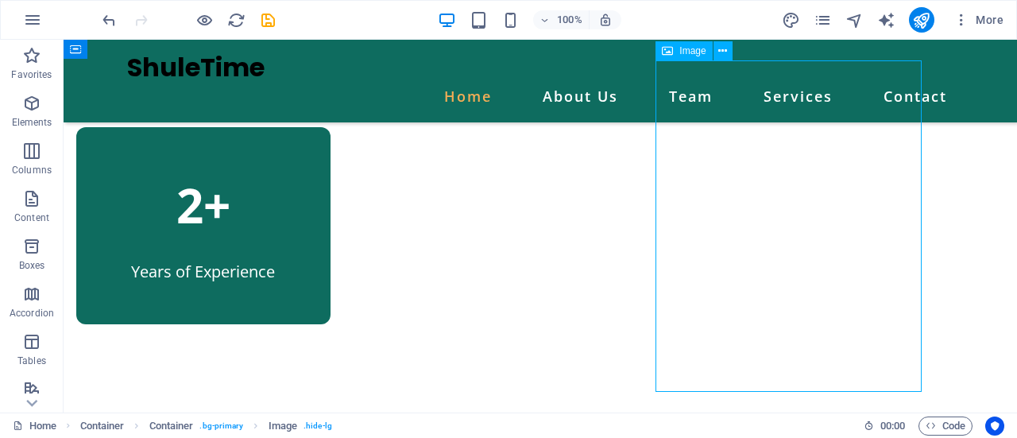
select select "px"
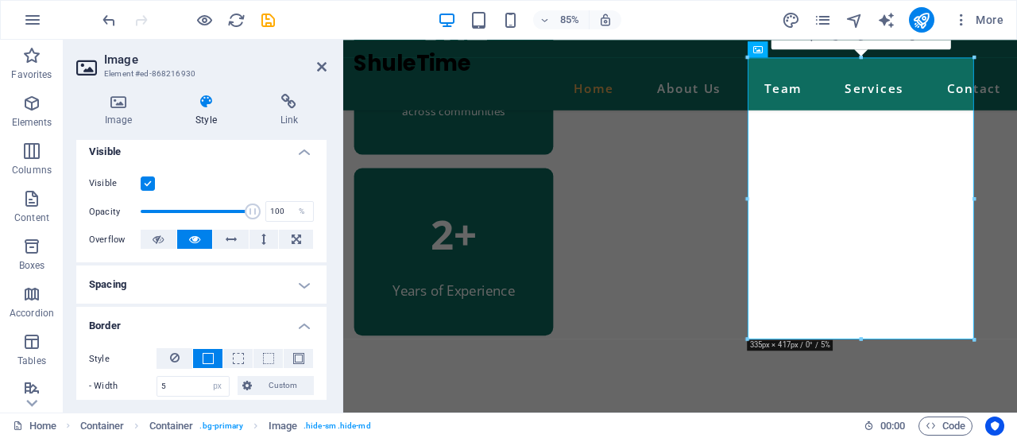
scroll to position [178, 0]
click at [159, 234] on icon at bounding box center [158, 238] width 11 height 19
click at [186, 238] on button at bounding box center [195, 238] width 36 height 19
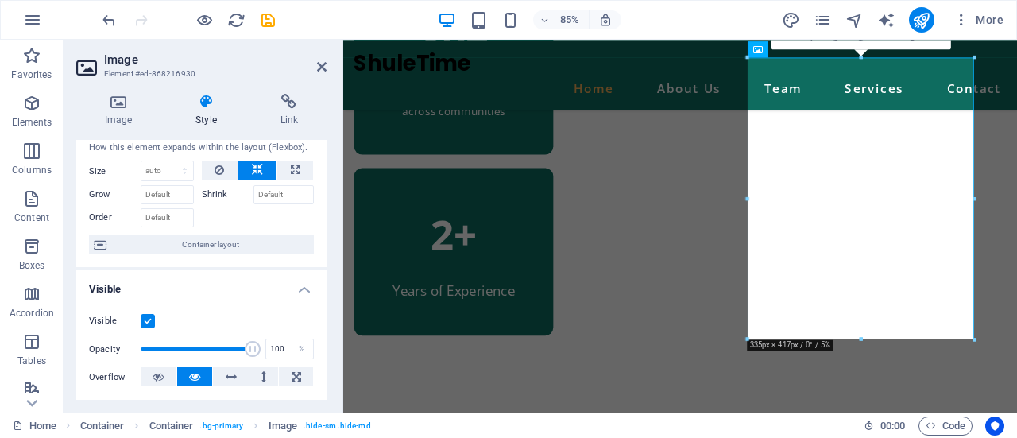
scroll to position [0, 0]
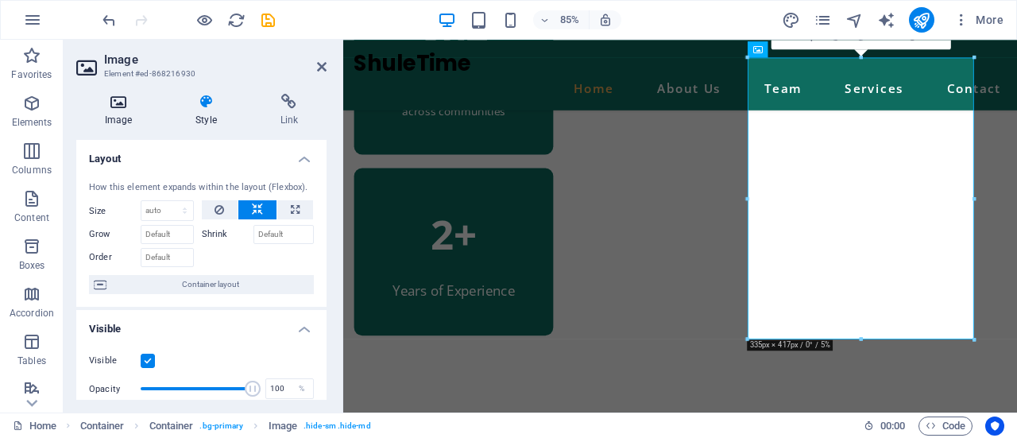
click at [130, 114] on h4 "Image" at bounding box center [121, 110] width 91 height 33
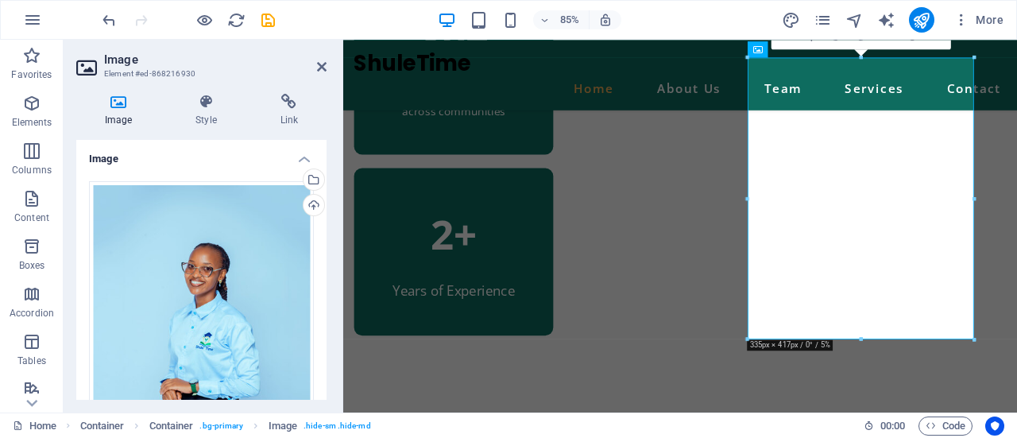
scroll to position [261, 0]
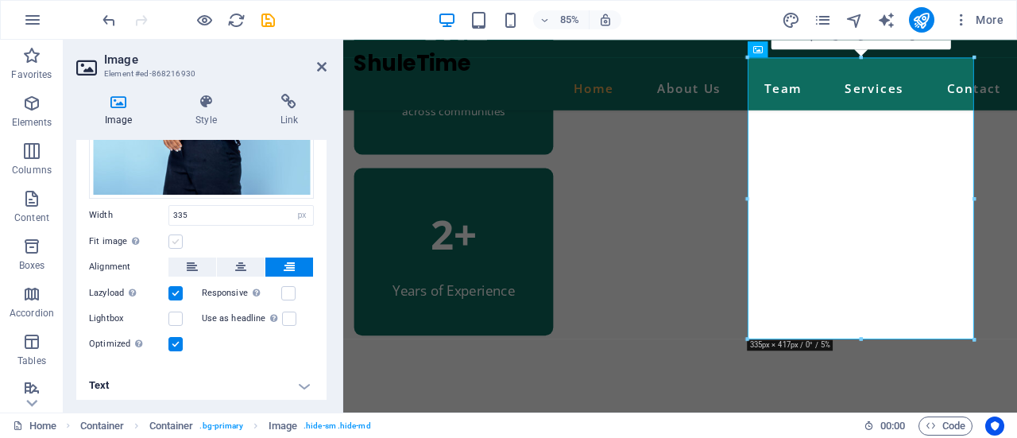
click at [171, 238] on label at bounding box center [175, 241] width 14 height 14
click at [0, 0] on input "Fit image Automatically fit image to a fixed width and height" at bounding box center [0, 0] width 0 height 0
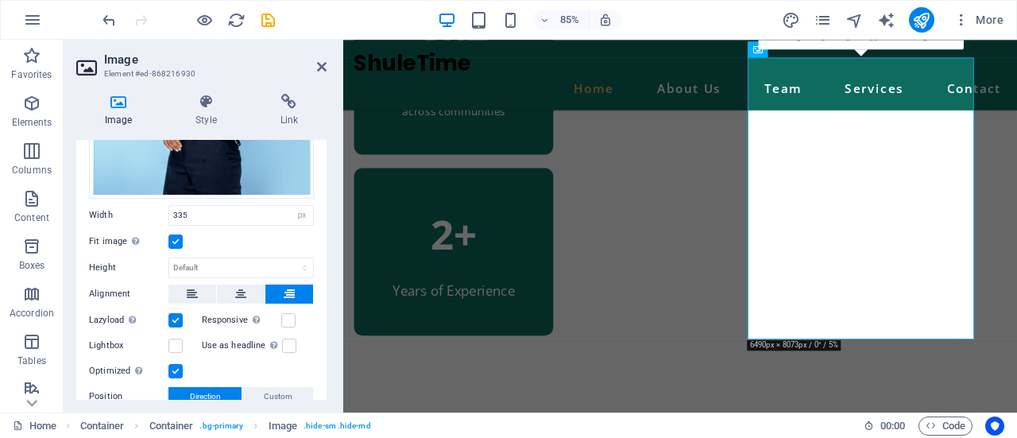
click at [171, 238] on label at bounding box center [175, 241] width 14 height 14
click at [0, 0] on input "Fit image Automatically fit image to a fixed width and height" at bounding box center [0, 0] width 0 height 0
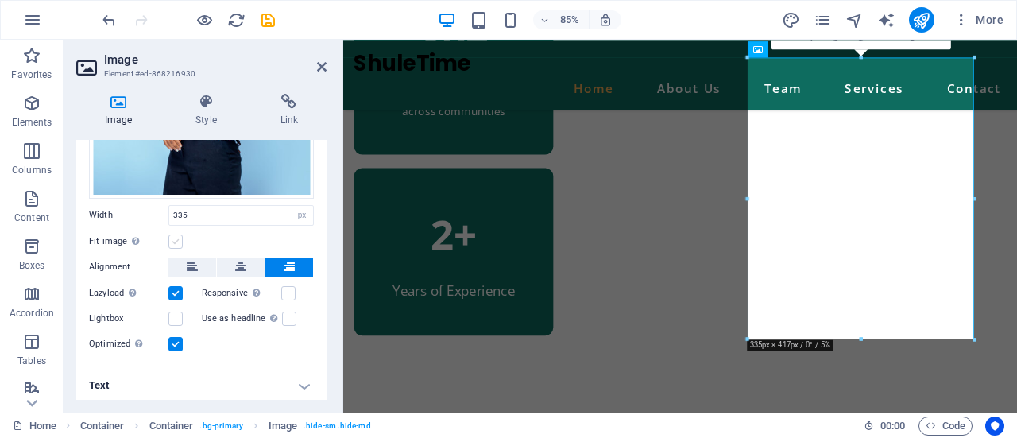
click at [171, 238] on label at bounding box center [175, 241] width 14 height 14
click at [0, 0] on input "Fit image Automatically fit image to a fixed width and height" at bounding box center [0, 0] width 0 height 0
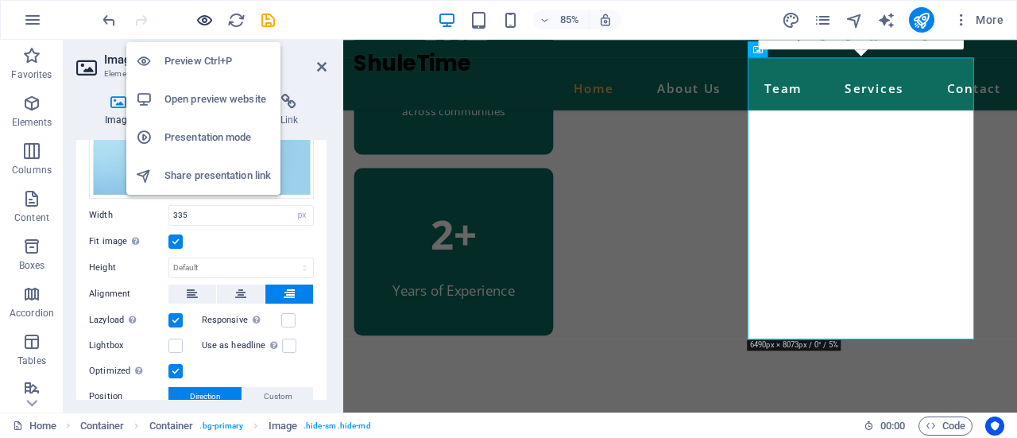
click at [205, 18] on icon "button" at bounding box center [204, 20] width 18 height 18
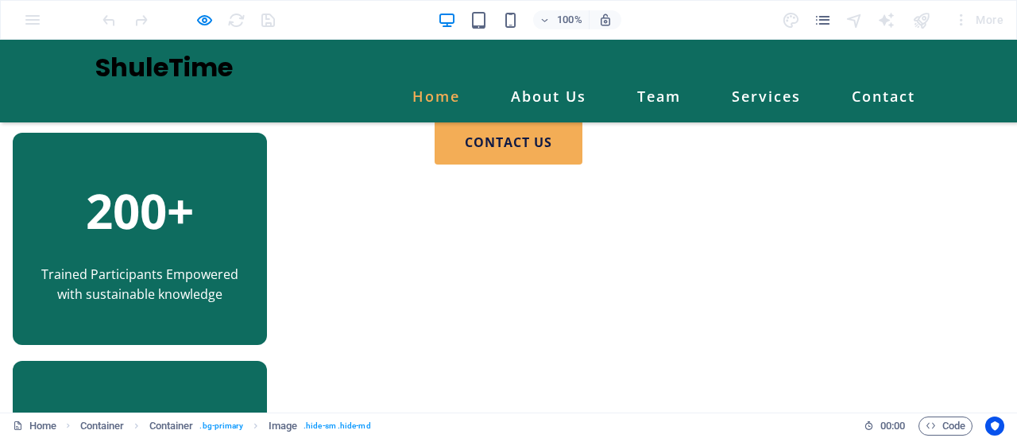
scroll to position [1343, 0]
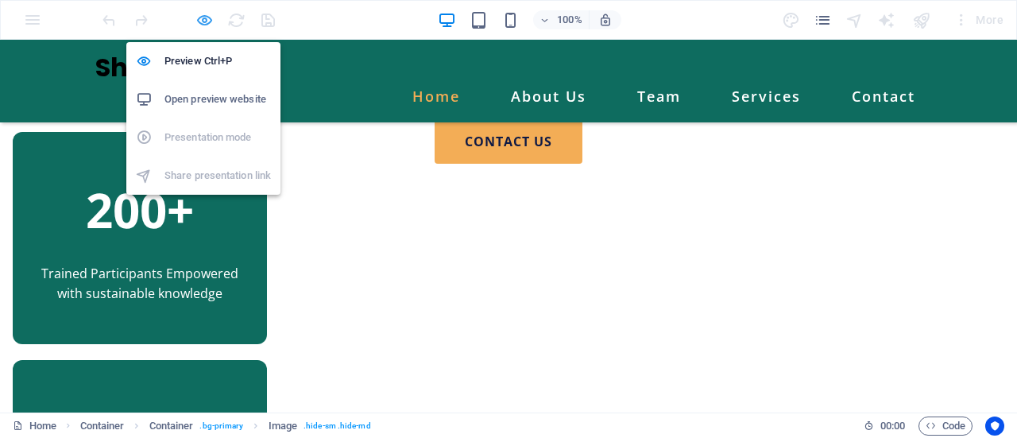
click at [199, 19] on icon "button" at bounding box center [204, 20] width 18 height 18
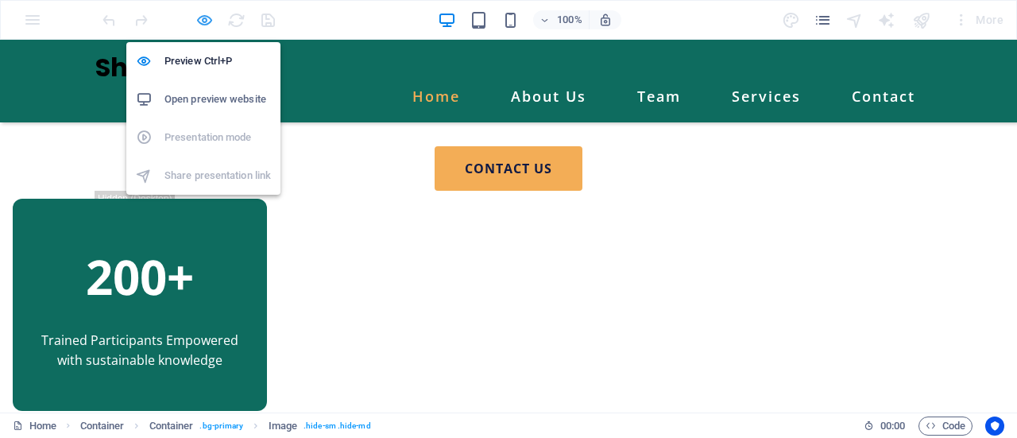
select select "px"
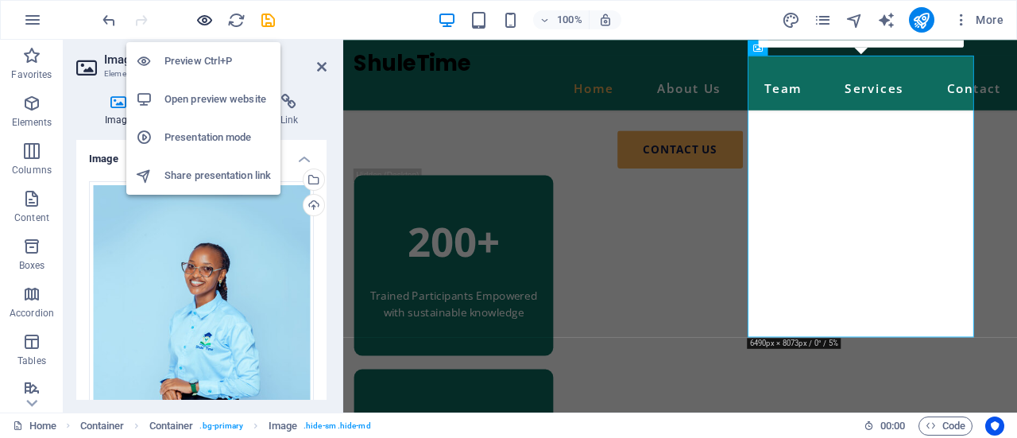
scroll to position [1810, 0]
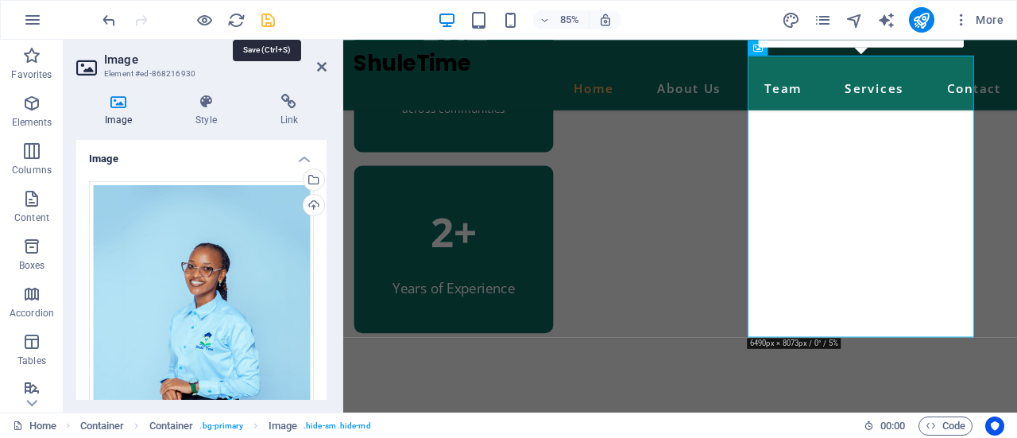
click at [0, 0] on icon "save" at bounding box center [0, 0] width 0 height 0
select select "px"
click at [922, 24] on icon "publish" at bounding box center [921, 20] width 18 height 18
select select "px"
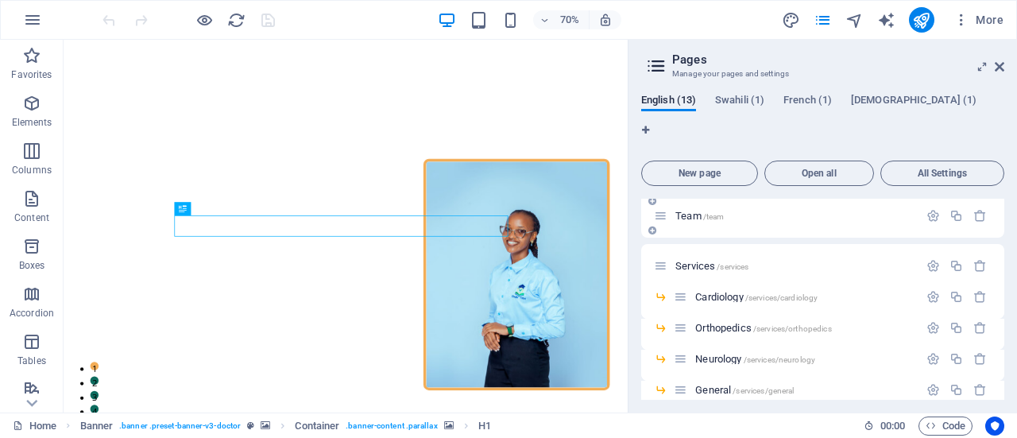
scroll to position [121, 0]
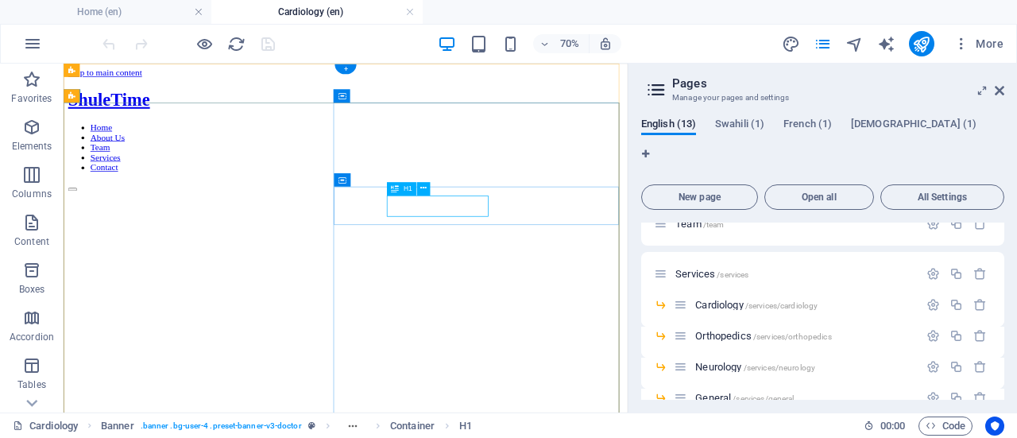
scroll to position [0, 0]
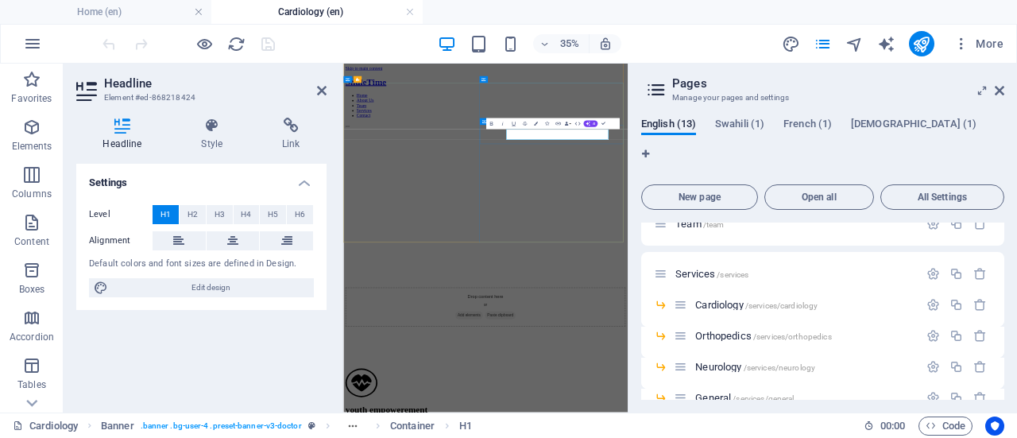
click at [532, 125] on button "Colors" at bounding box center [536, 123] width 10 height 11
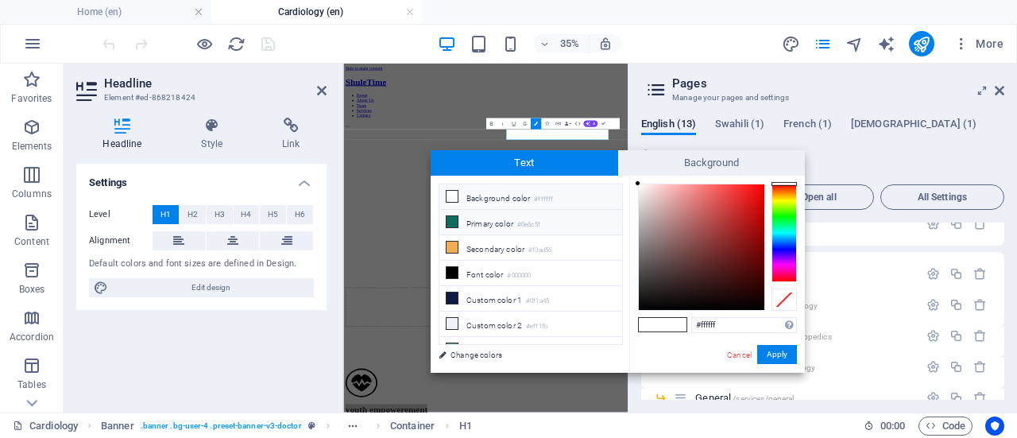
click at [509, 217] on li "Primary color #0e6c5f" at bounding box center [530, 222] width 183 height 25
type input "#0e6c5f"
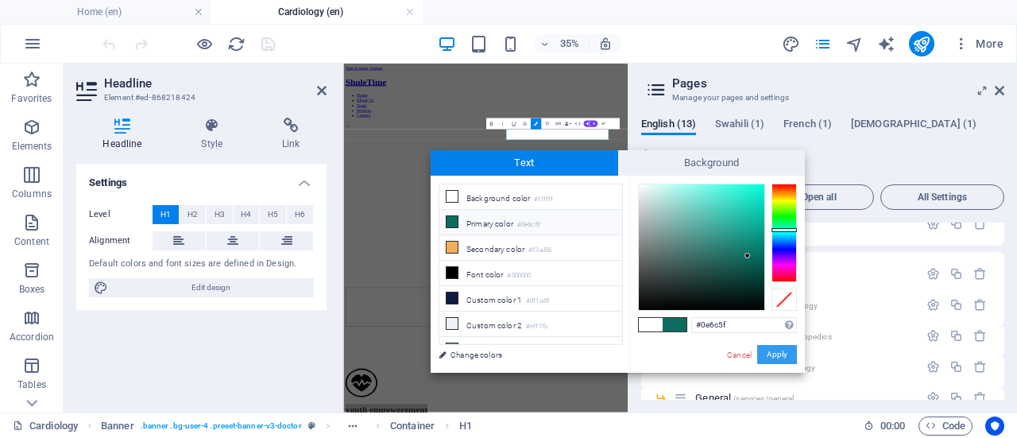
click at [786, 350] on button "Apply" at bounding box center [777, 354] width 40 height 19
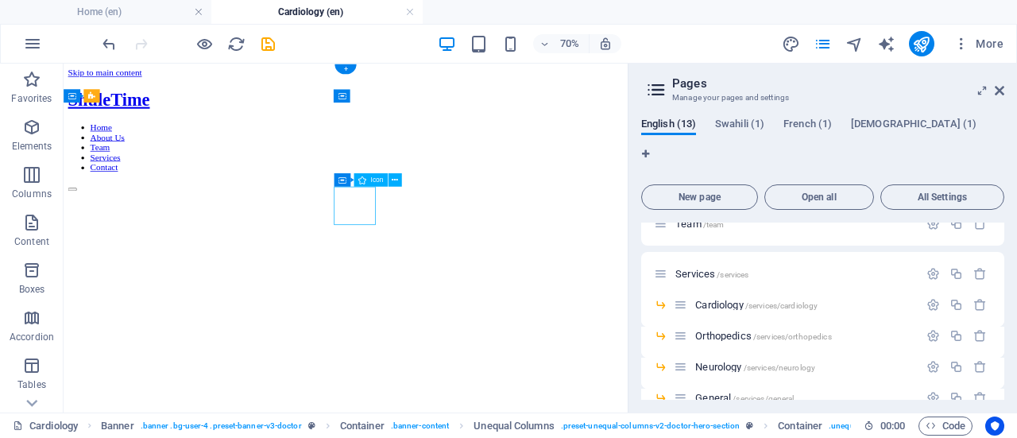
select select "xMidYMid"
select select "px"
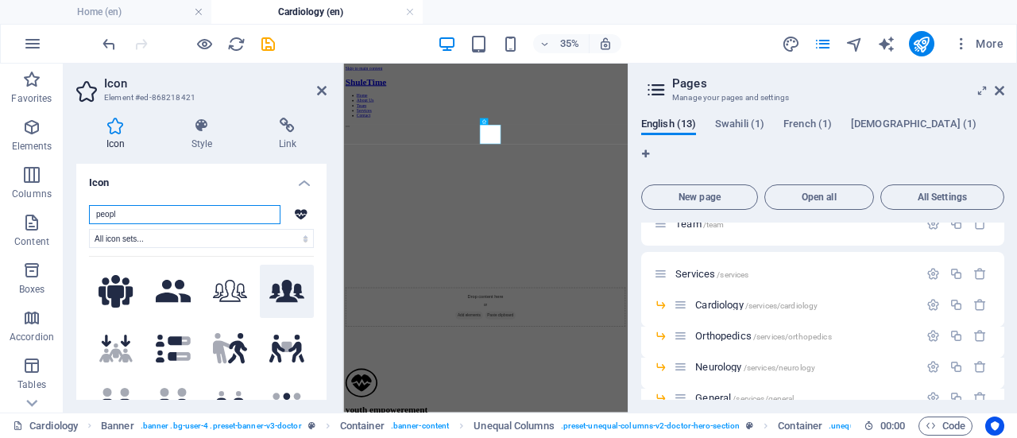
type input "peopl"
click at [280, 288] on icon at bounding box center [286, 291] width 35 height 22
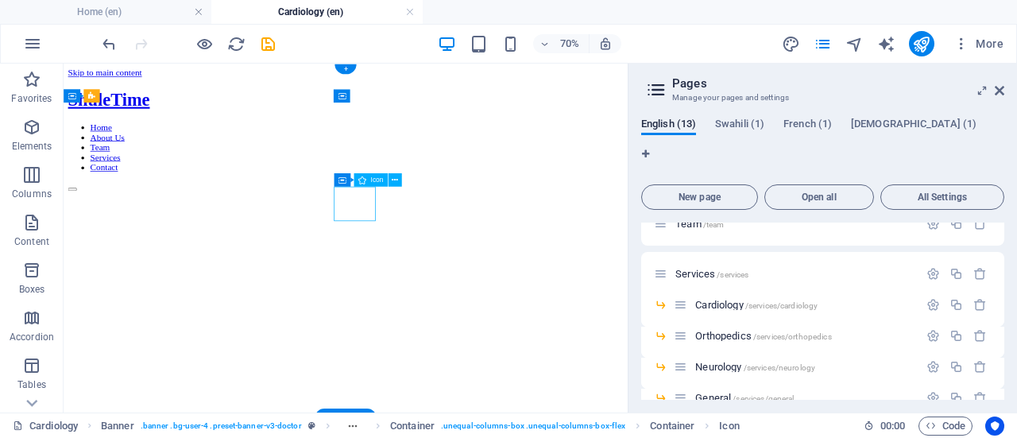
click at [0, 0] on icon at bounding box center [0, 0] width 0 height 0
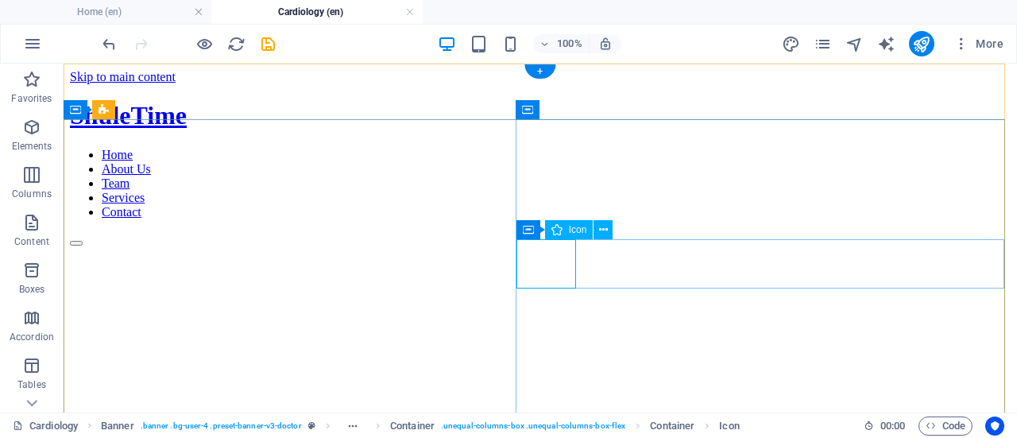
select select "xMidYMid"
select select "px"
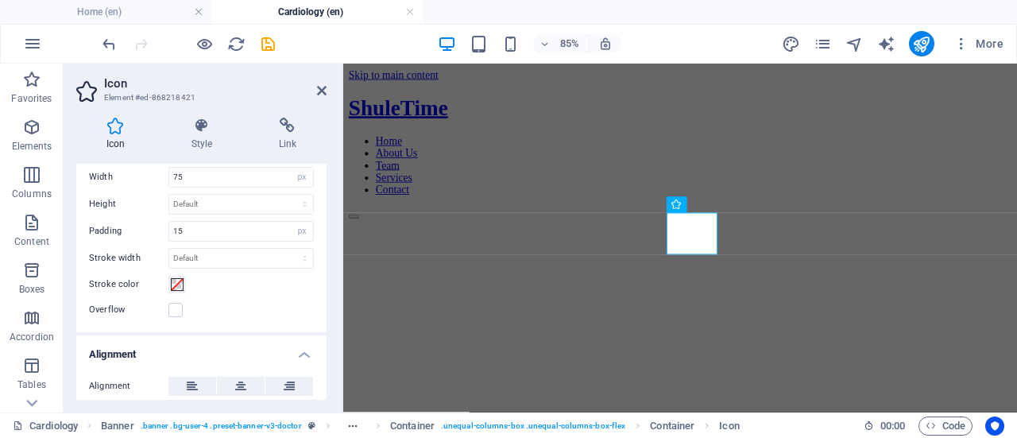
scroll to position [412, 0]
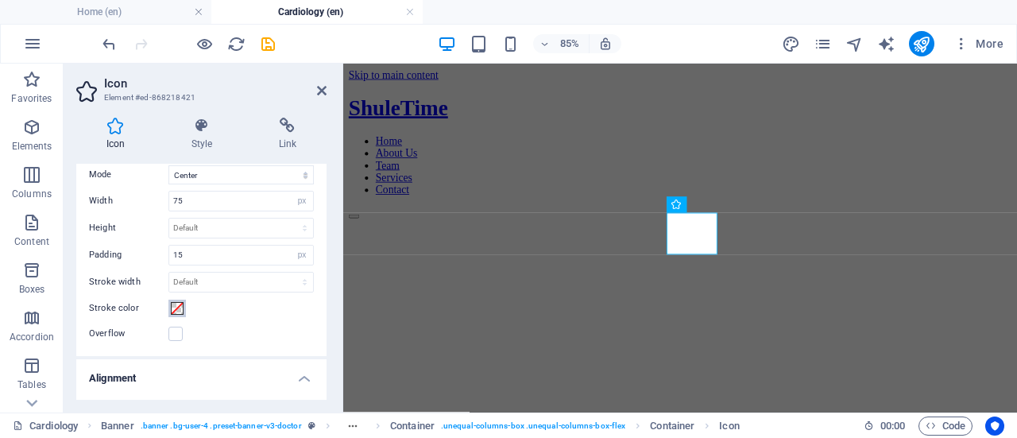
click at [180, 308] on span at bounding box center [177, 308] width 13 height 13
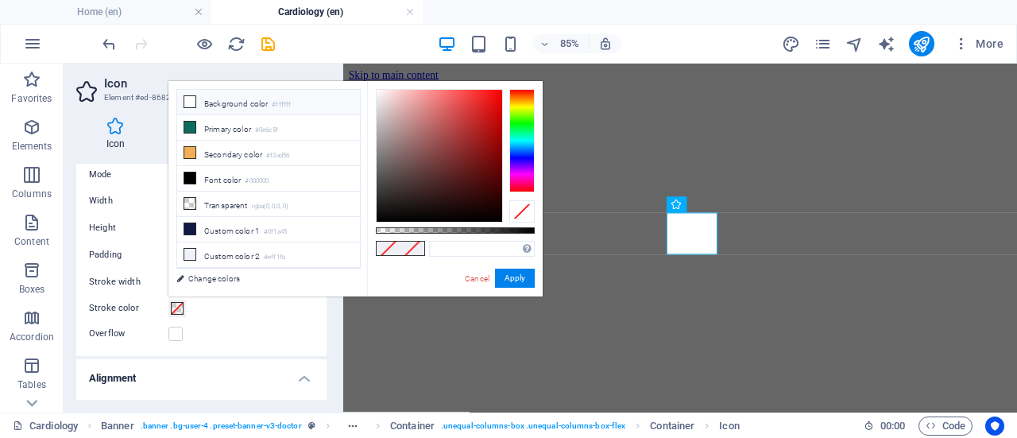
click at [242, 105] on li "Background color #ffffff" at bounding box center [268, 102] width 183 height 25
type input "#ffffff"
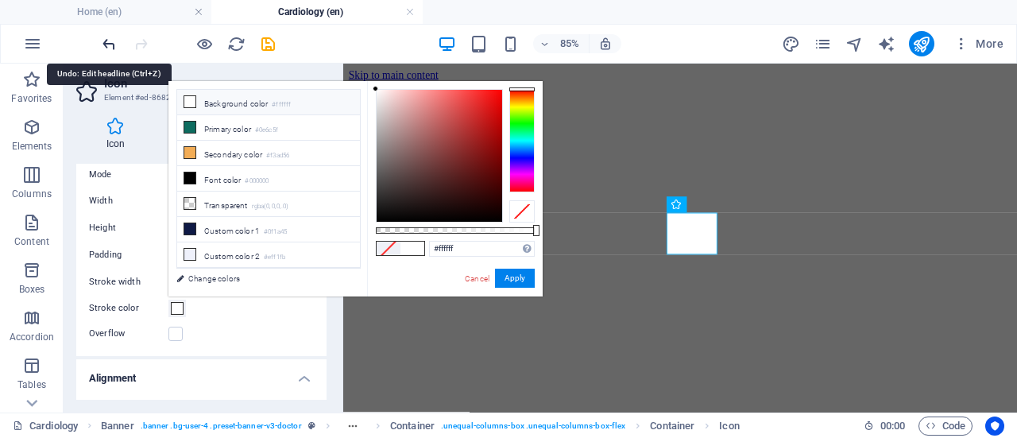
click at [100, 41] on icon "undo" at bounding box center [109, 44] width 18 height 18
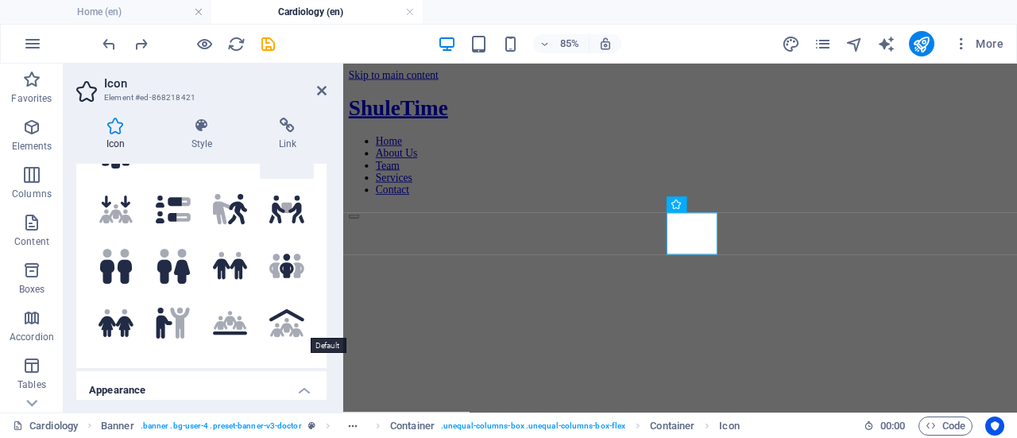
scroll to position [138, 0]
click at [209, 141] on h4 "Style" at bounding box center [204, 134] width 87 height 33
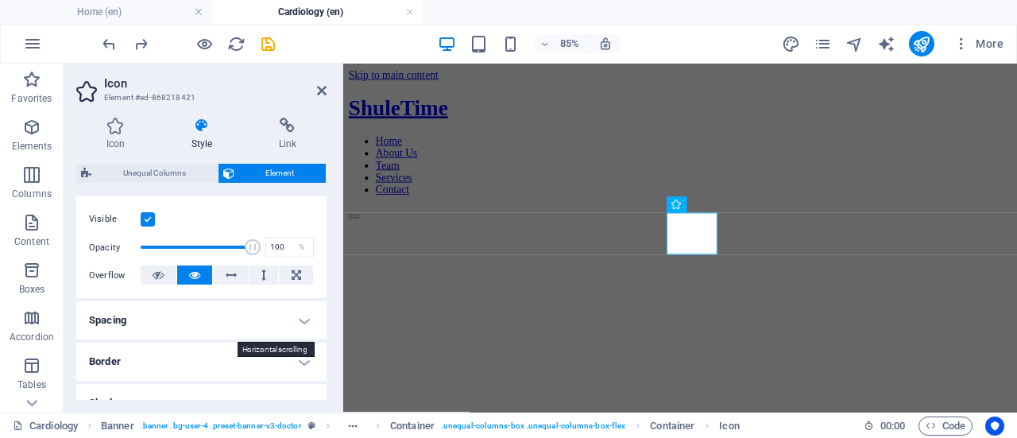
scroll to position [199, 0]
click at [157, 275] on icon at bounding box center [158, 274] width 11 height 19
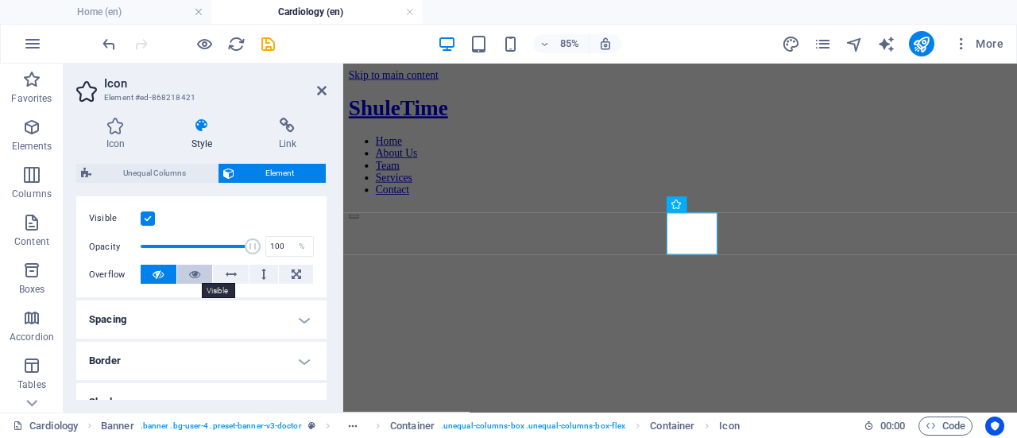
click at [189, 273] on icon at bounding box center [194, 274] width 11 height 19
click at [296, 362] on h4 "Border" at bounding box center [201, 361] width 250 height 38
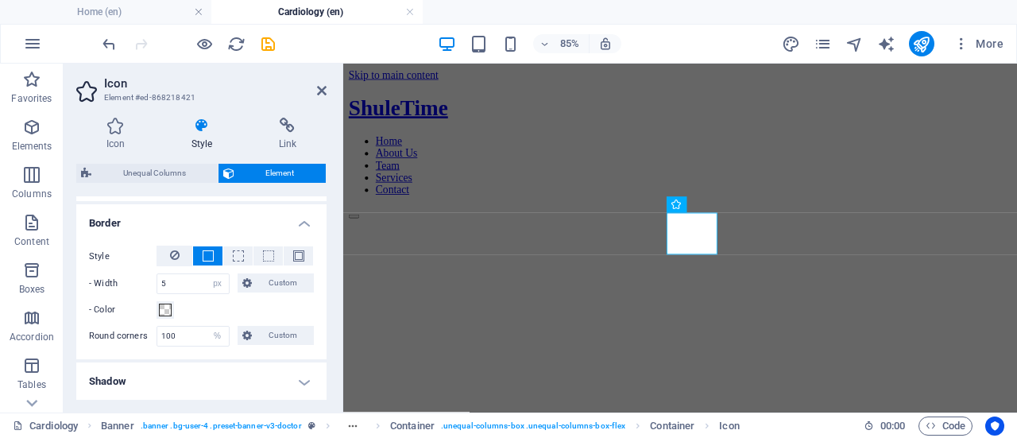
scroll to position [337, 0]
click at [170, 251] on icon at bounding box center [175, 254] width 10 height 19
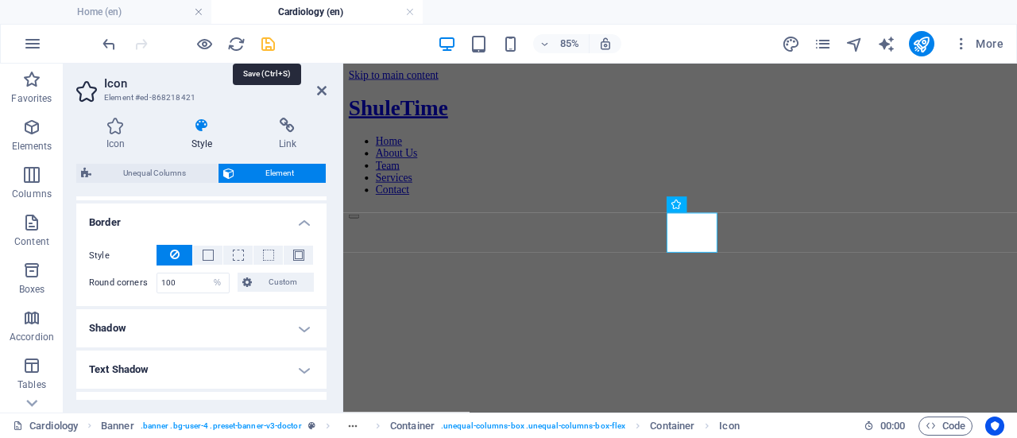
click at [272, 39] on icon "save" at bounding box center [268, 44] width 18 height 18
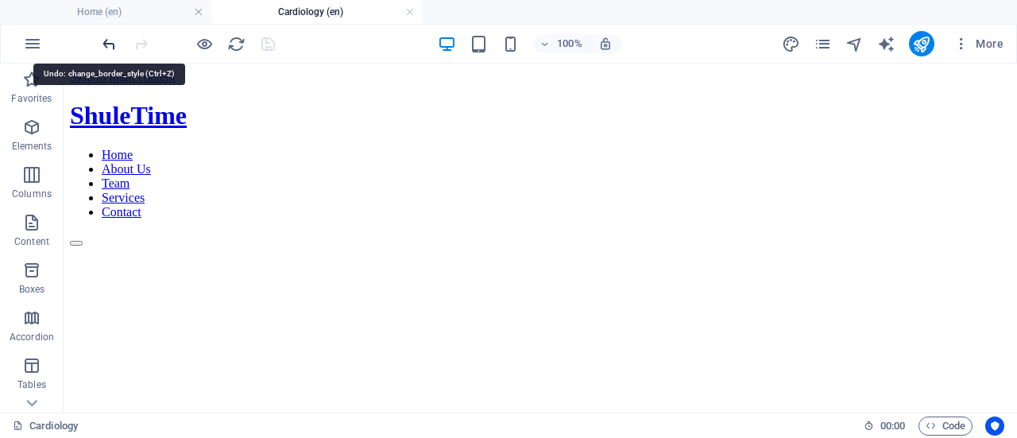
click at [106, 43] on icon "undo" at bounding box center [109, 44] width 18 height 18
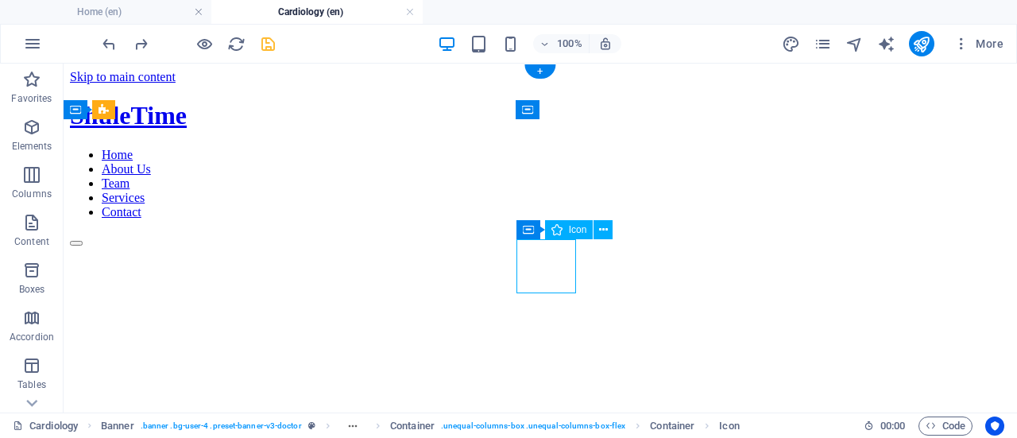
select select "xMidYMid"
select select "px"
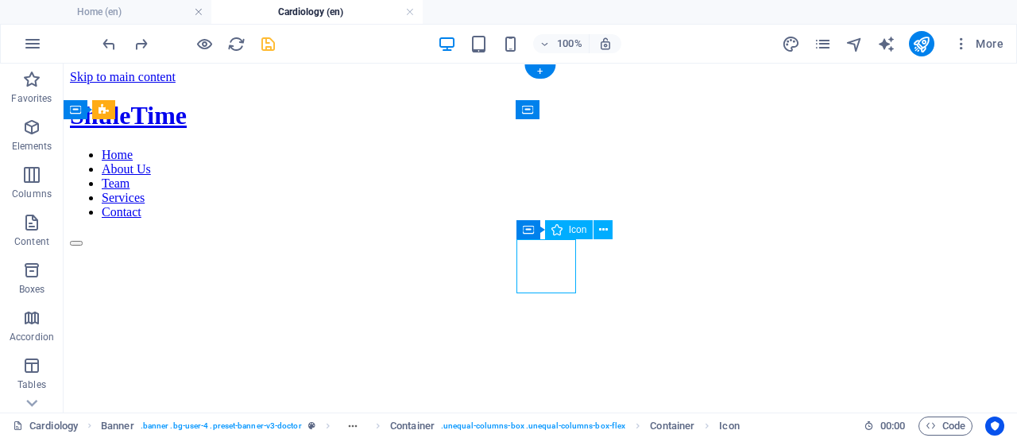
select select "px"
select select "%"
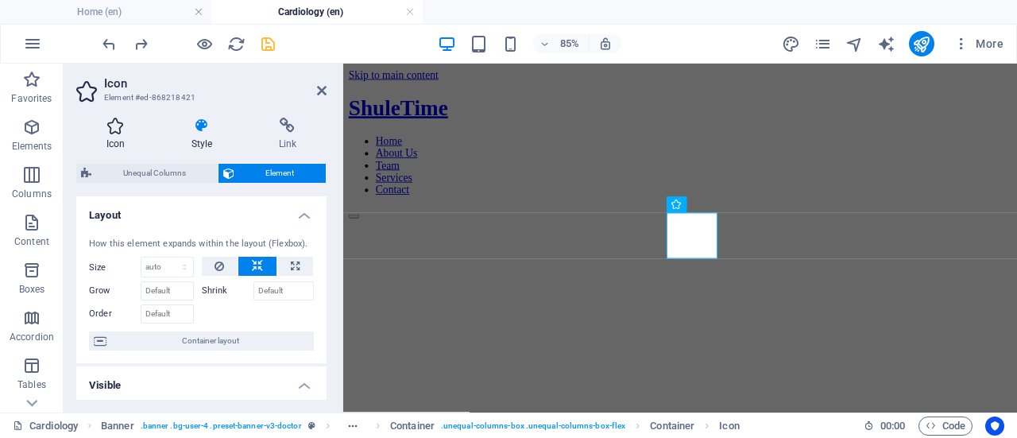
click at [123, 135] on h4 "Icon" at bounding box center [118, 134] width 85 height 33
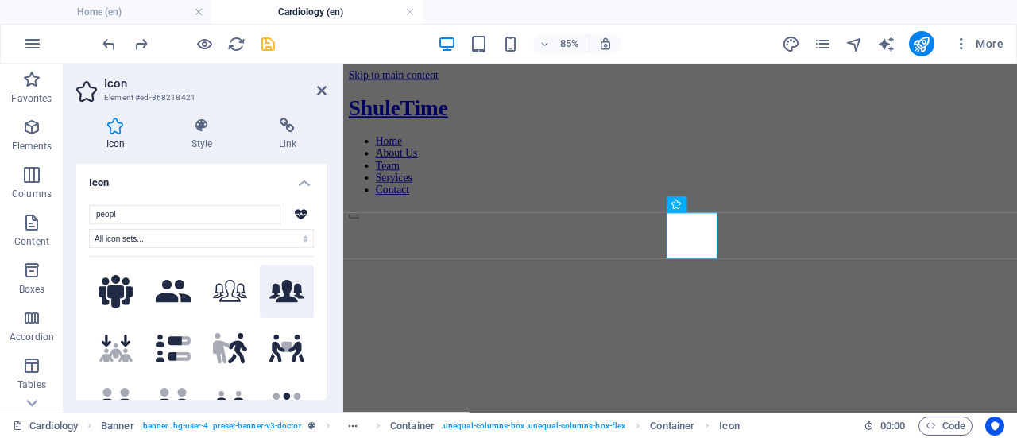
click at [272, 288] on icon at bounding box center [286, 291] width 35 height 22
click at [237, 292] on icon at bounding box center [230, 291] width 35 height 22
click at [275, 290] on icon at bounding box center [286, 291] width 35 height 22
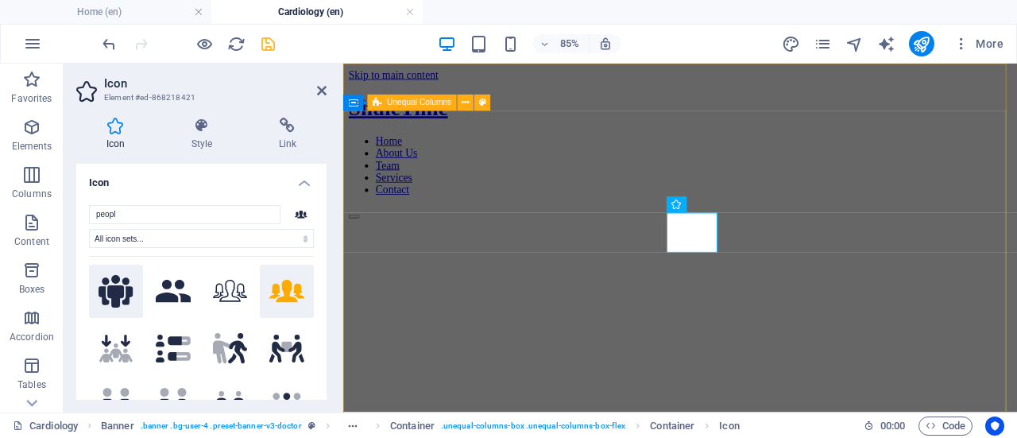
click at [119, 298] on icon at bounding box center [116, 291] width 35 height 33
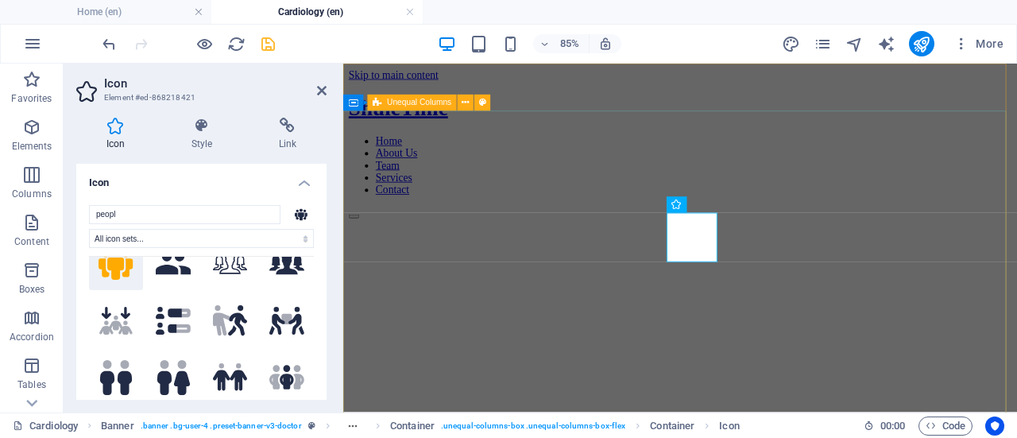
scroll to position [0, 0]
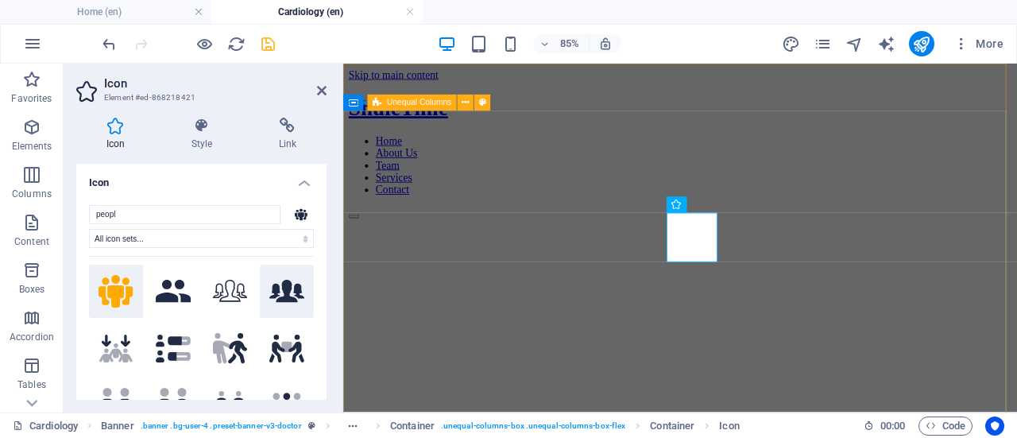
click at [292, 290] on icon at bounding box center [286, 291] width 35 height 22
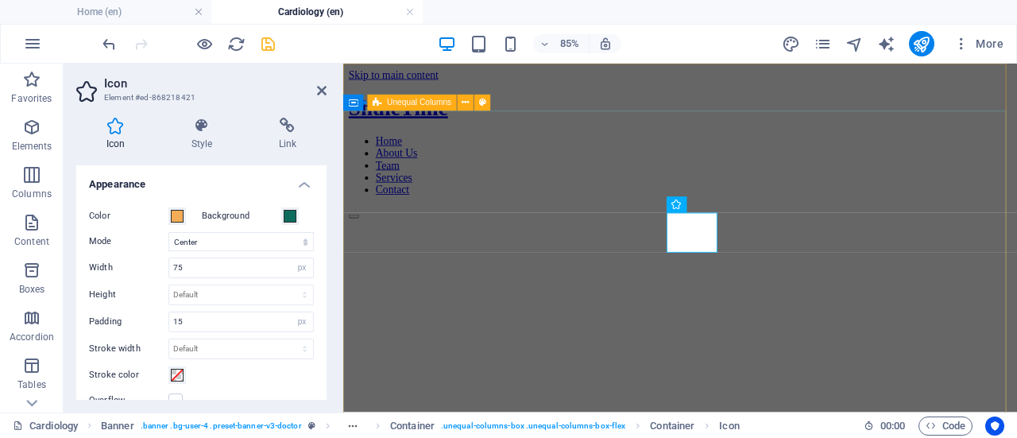
scroll to position [346, 0]
click at [186, 319] on input "15" at bounding box center [241, 320] width 144 height 19
type input "1"
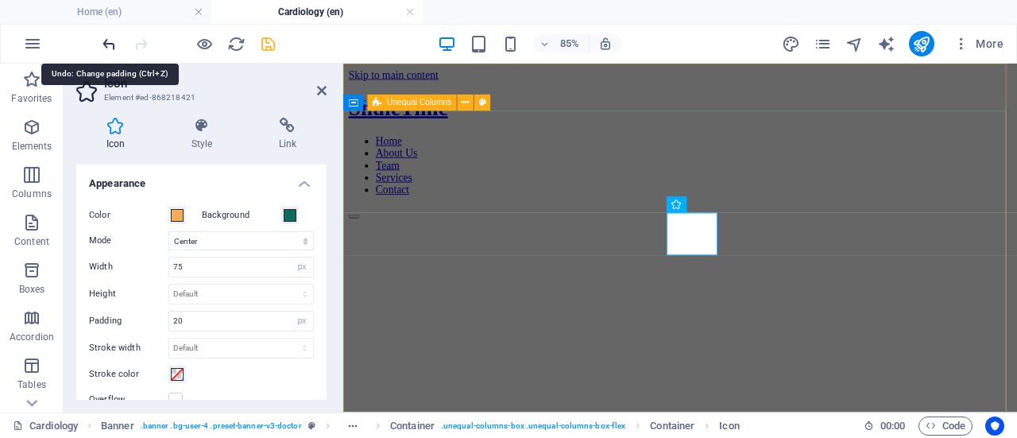
click at [110, 44] on icon "undo" at bounding box center [109, 44] width 18 height 18
type input "15"
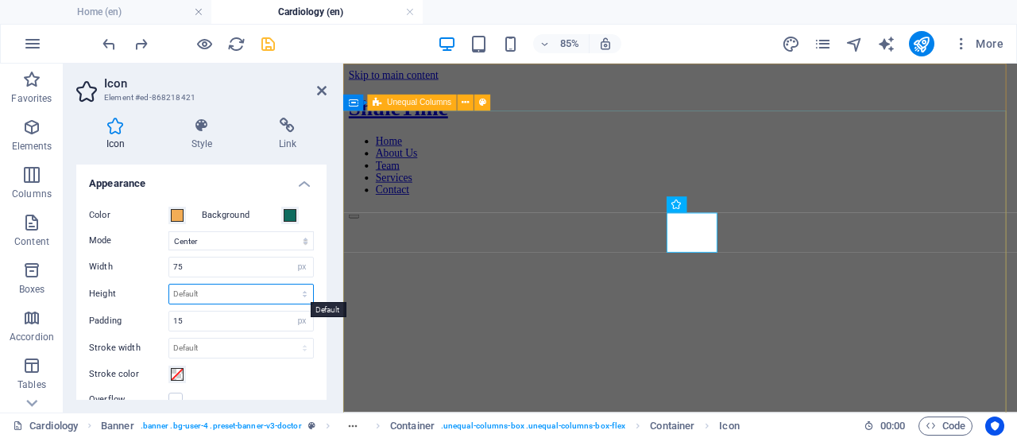
click at [207, 292] on select "Default auto px rem em vh vw" at bounding box center [241, 293] width 144 height 19
click at [169, 284] on select "Default auto px rem em vh vw" at bounding box center [241, 293] width 144 height 19
click at [289, 301] on select "Default auto px rem em vh vw" at bounding box center [241, 293] width 144 height 19
click at [169, 284] on select "Default auto px rem em vh vw" at bounding box center [241, 293] width 144 height 19
select select "DISABLED_OPTION_VALUE"
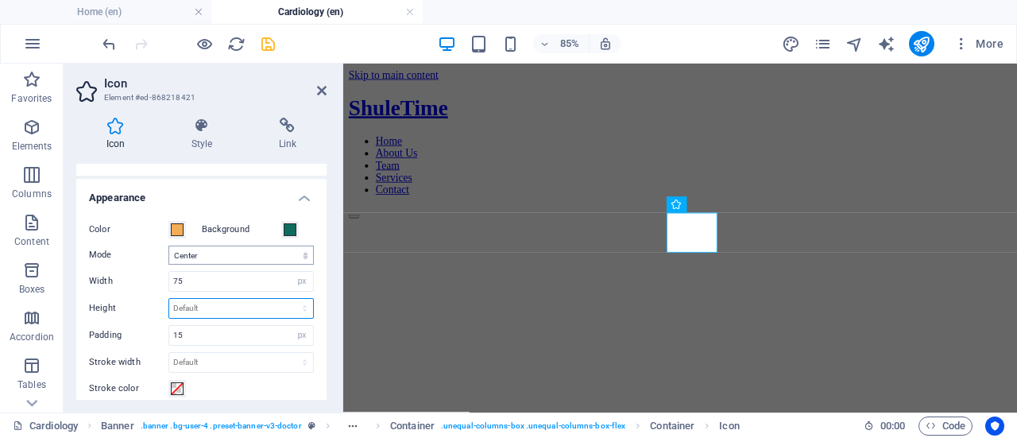
scroll to position [331, 0]
click at [202, 130] on icon at bounding box center [201, 126] width 81 height 16
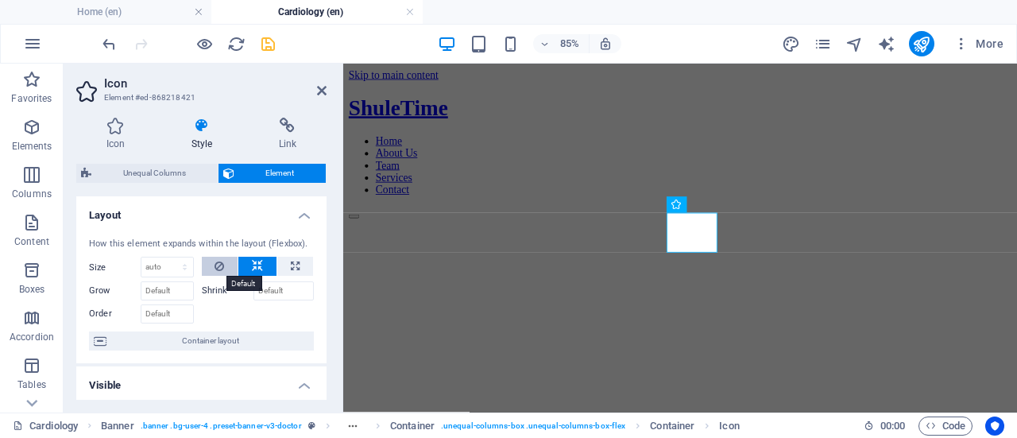
click at [218, 271] on icon at bounding box center [220, 266] width 10 height 19
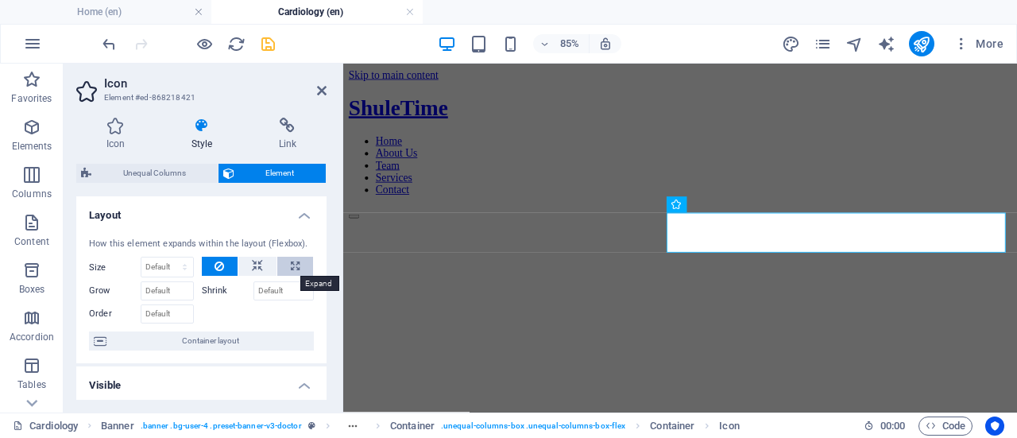
click at [296, 262] on icon at bounding box center [295, 266] width 9 height 19
type input "100"
select select "%"
click at [254, 269] on icon at bounding box center [257, 266] width 11 height 19
select select "DISABLED_OPTION_VALUE"
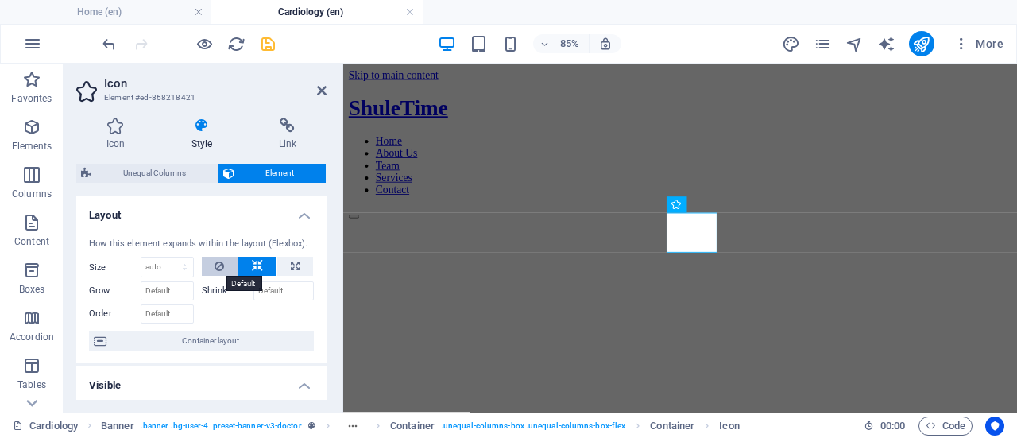
click at [207, 269] on button at bounding box center [220, 266] width 37 height 19
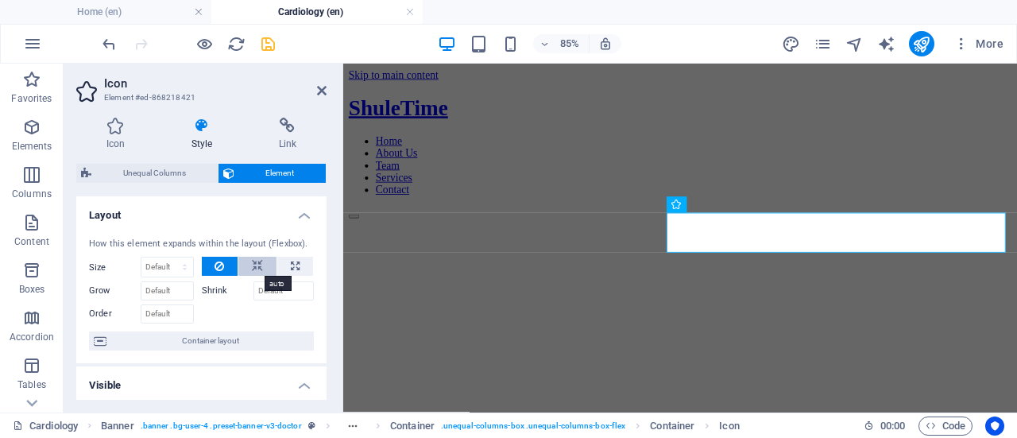
click at [254, 270] on icon at bounding box center [257, 266] width 11 height 19
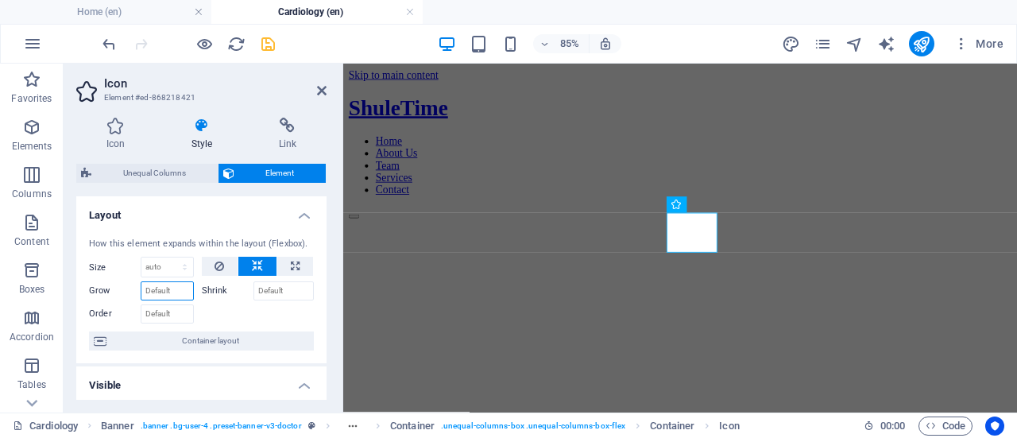
click at [164, 293] on input "Grow" at bounding box center [167, 290] width 53 height 19
click at [213, 287] on label "Shrink" at bounding box center [228, 290] width 52 height 19
click at [253, 287] on input "Shrink" at bounding box center [283, 290] width 61 height 19
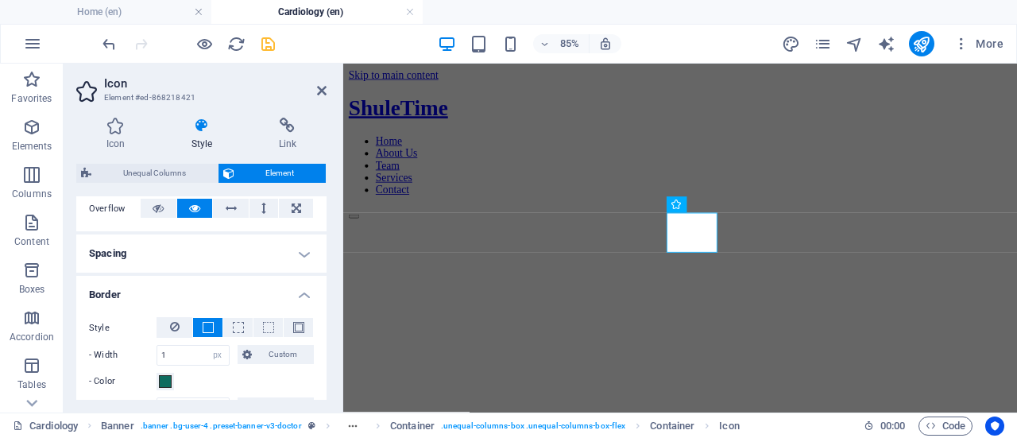
scroll to position [288, 0]
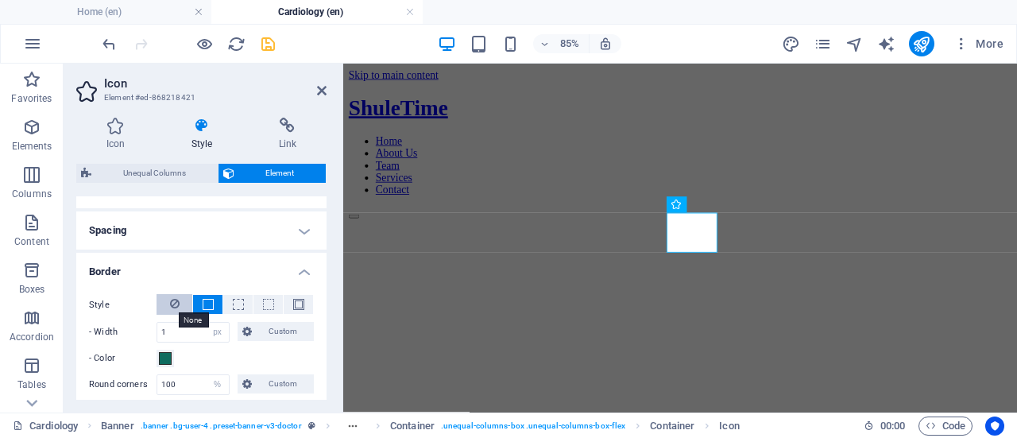
click at [175, 303] on icon at bounding box center [175, 303] width 10 height 19
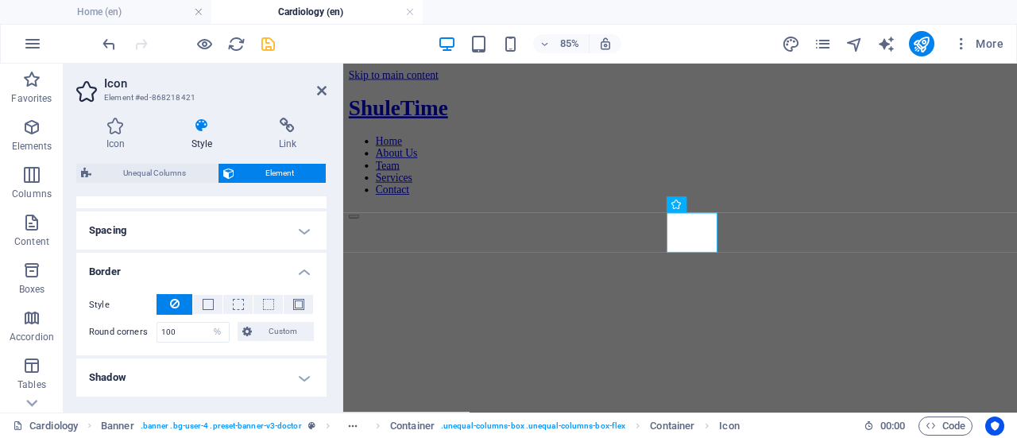
click at [297, 228] on h4 "Spacing" at bounding box center [201, 230] width 250 height 38
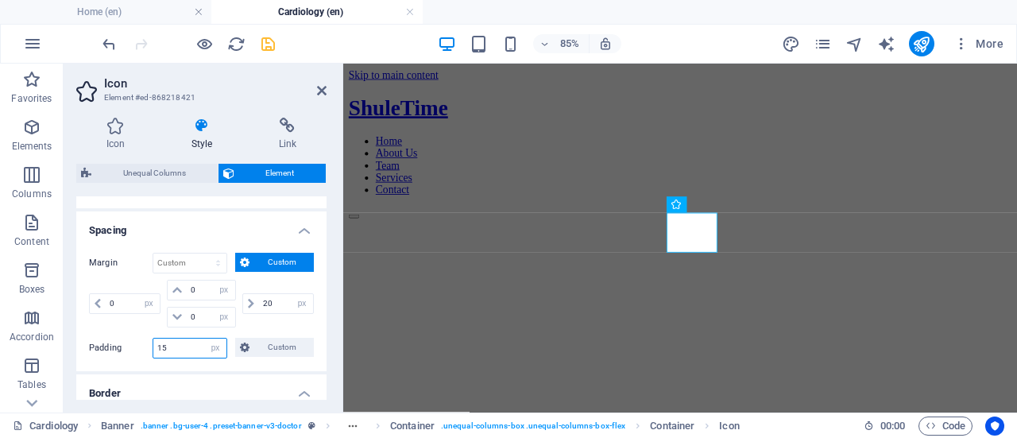
click at [190, 349] on input "15" at bounding box center [189, 347] width 73 height 19
type input "1"
type input "2"
type input "15"
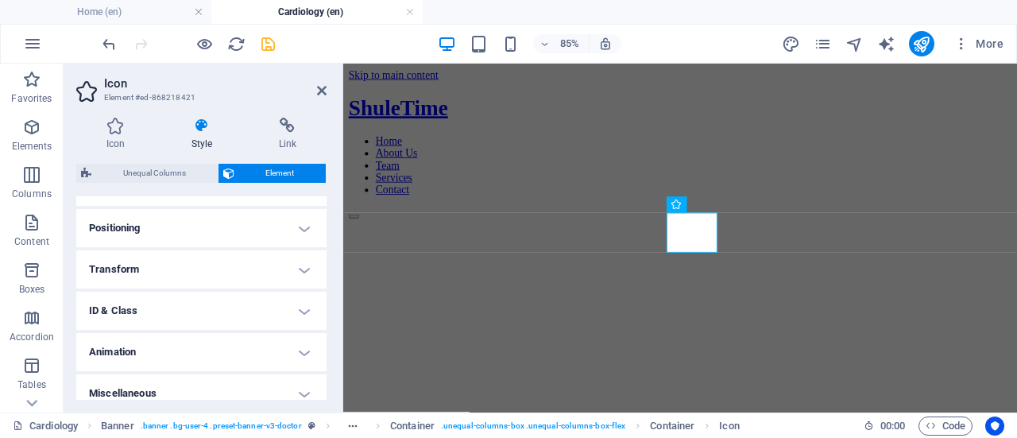
scroll to position [650, 0]
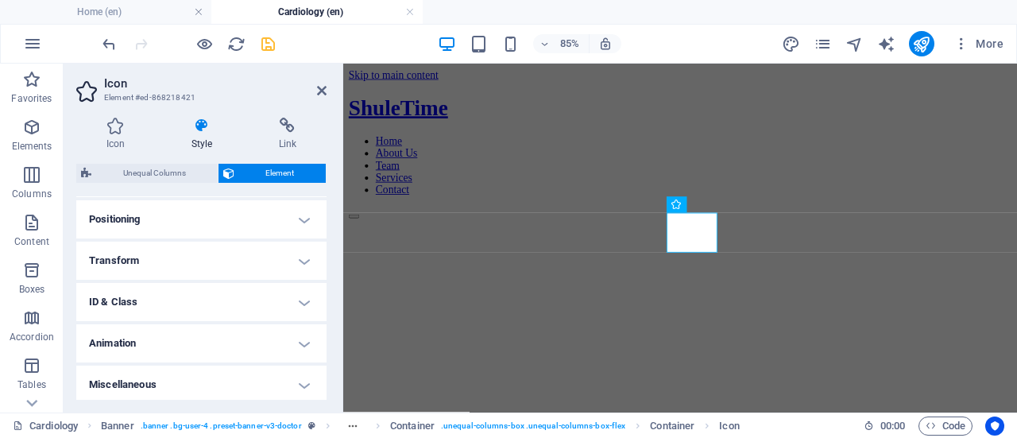
click at [302, 211] on h4 "Positioning" at bounding box center [201, 219] width 250 height 38
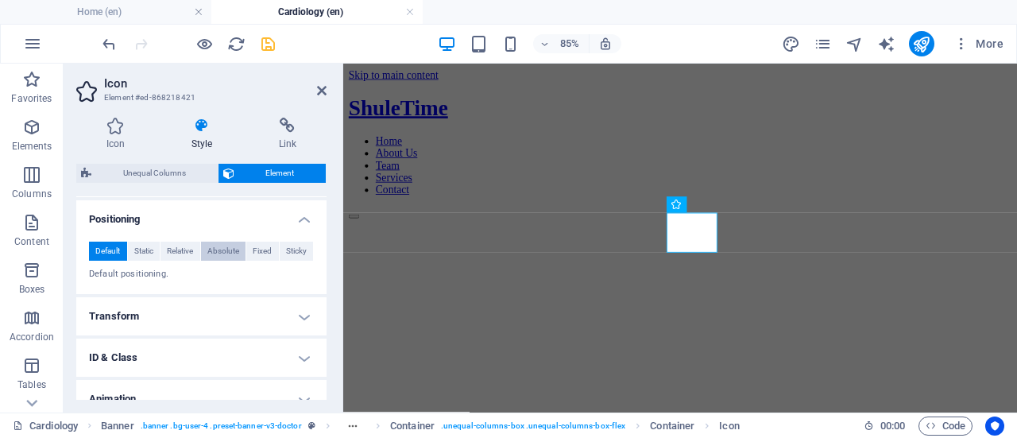
click at [227, 242] on span "Absolute" at bounding box center [223, 251] width 32 height 19
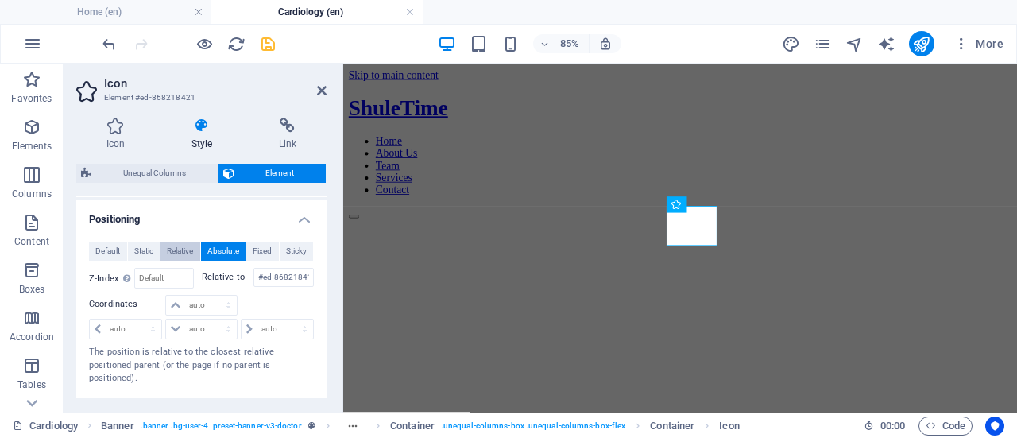
click at [189, 246] on span "Relative" at bounding box center [180, 251] width 26 height 19
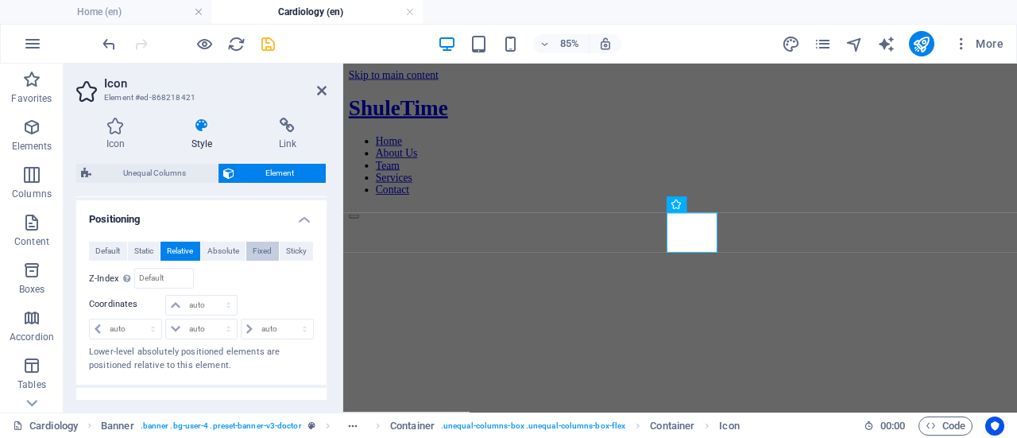
click at [267, 247] on span "Fixed" at bounding box center [262, 251] width 19 height 19
click at [303, 245] on span "Sticky" at bounding box center [296, 251] width 21 height 19
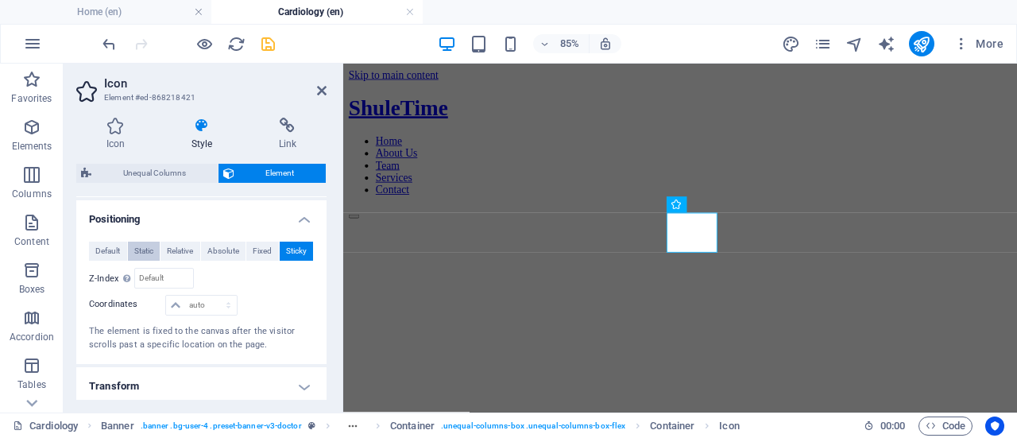
click at [139, 255] on span "Static" at bounding box center [143, 251] width 19 height 19
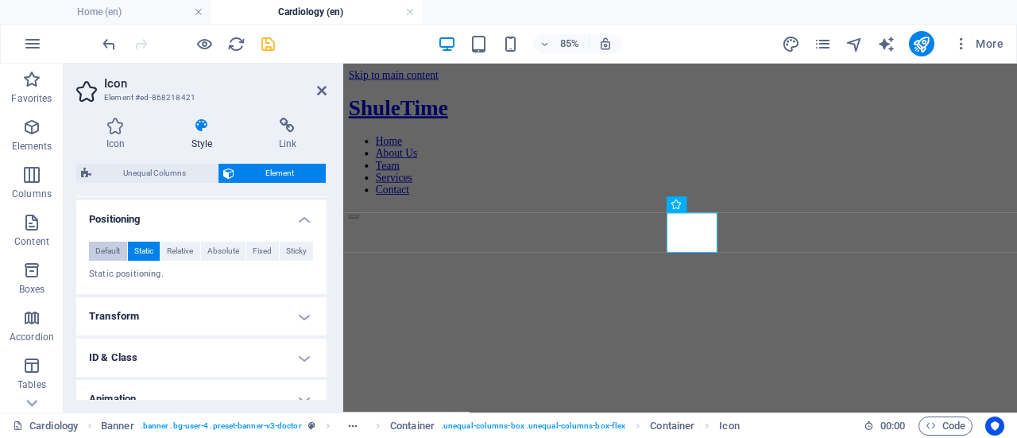
click at [100, 246] on span "Default" at bounding box center [107, 251] width 25 height 19
click at [291, 309] on h4 "Transform" at bounding box center [201, 316] width 250 height 38
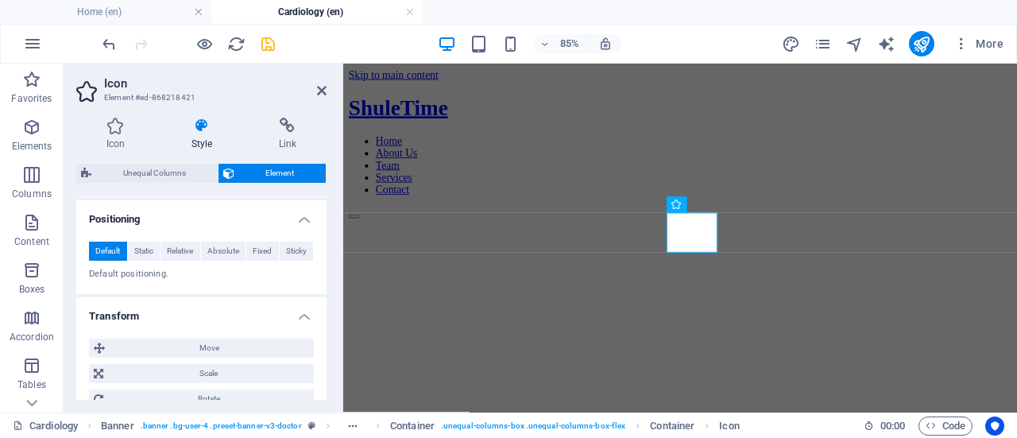
click at [291, 309] on h4 "Transform" at bounding box center [201, 311] width 250 height 29
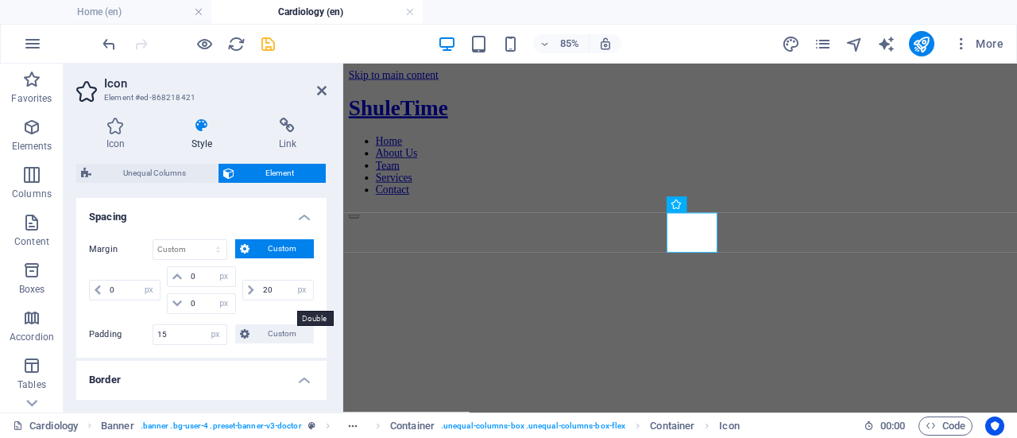
scroll to position [300, 0]
click at [248, 292] on icon at bounding box center [251, 291] width 6 height 10
click at [277, 289] on input "20" at bounding box center [286, 290] width 54 height 19
type input "2"
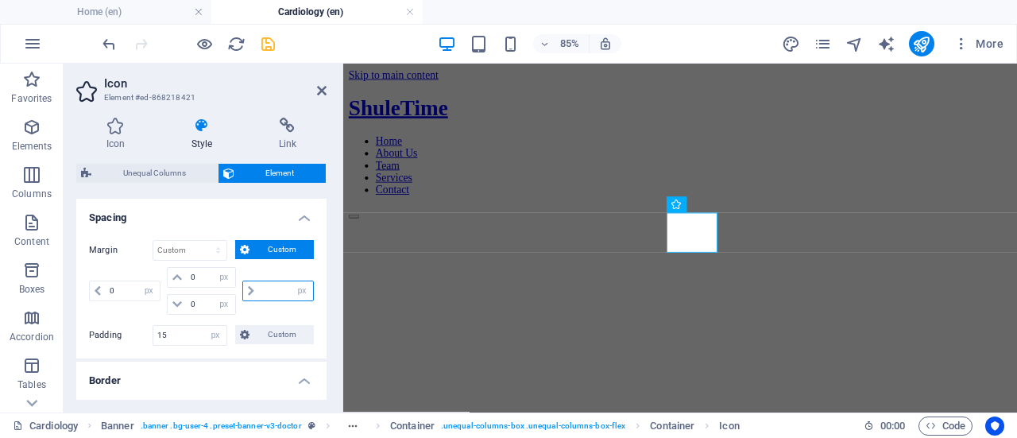
click at [277, 289] on input "number" at bounding box center [286, 290] width 54 height 19
click at [256, 308] on div "auto px % rem vw vh" at bounding box center [276, 291] width 75 height 48
click at [248, 289] on icon at bounding box center [251, 291] width 6 height 10
click at [184, 250] on select "Default auto px % rem vw vh Custom" at bounding box center [189, 250] width 73 height 19
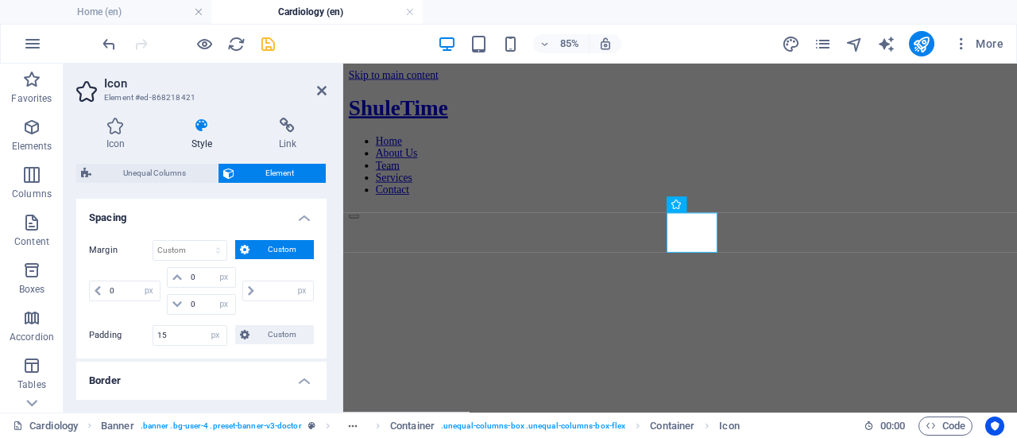
click at [254, 246] on span "Custom" at bounding box center [281, 249] width 55 height 19
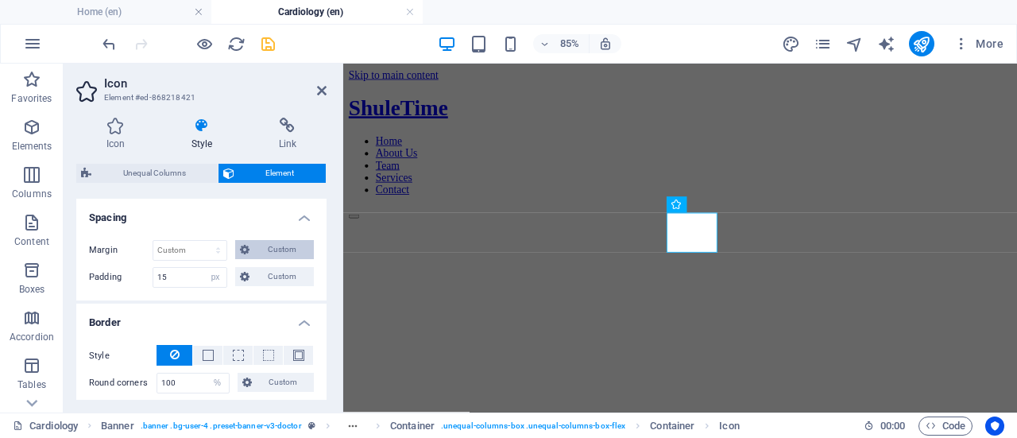
click at [254, 246] on span "Custom" at bounding box center [281, 249] width 55 height 19
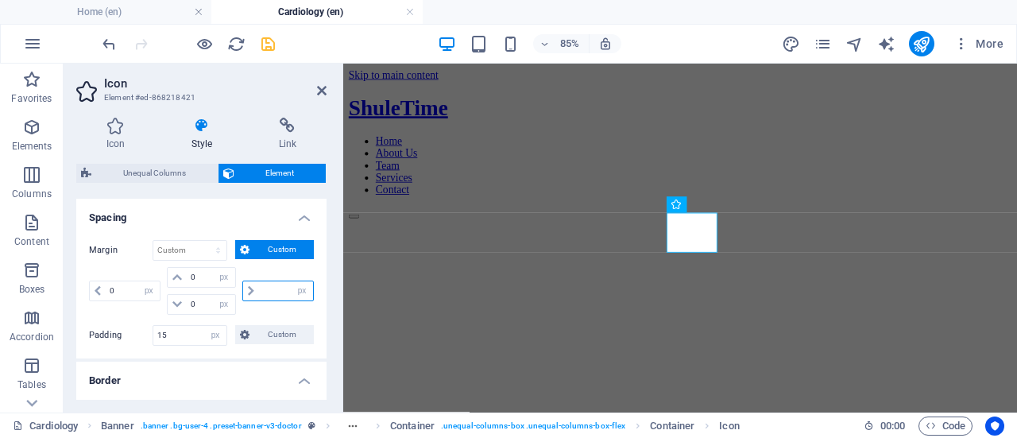
click at [265, 287] on input "number" at bounding box center [286, 290] width 54 height 19
type input "0"
select select "px"
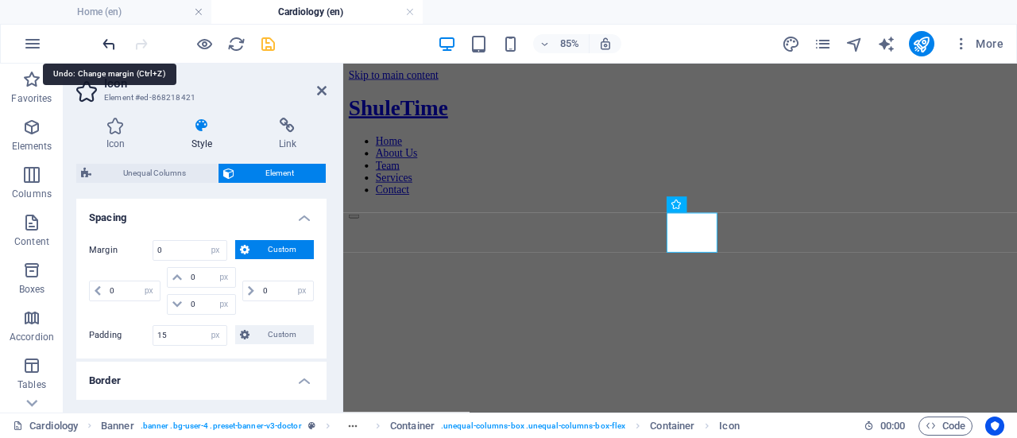
click at [112, 47] on icon "undo" at bounding box center [109, 44] width 18 height 18
select select "DISABLED_OPTION_VALUE"
type input "20"
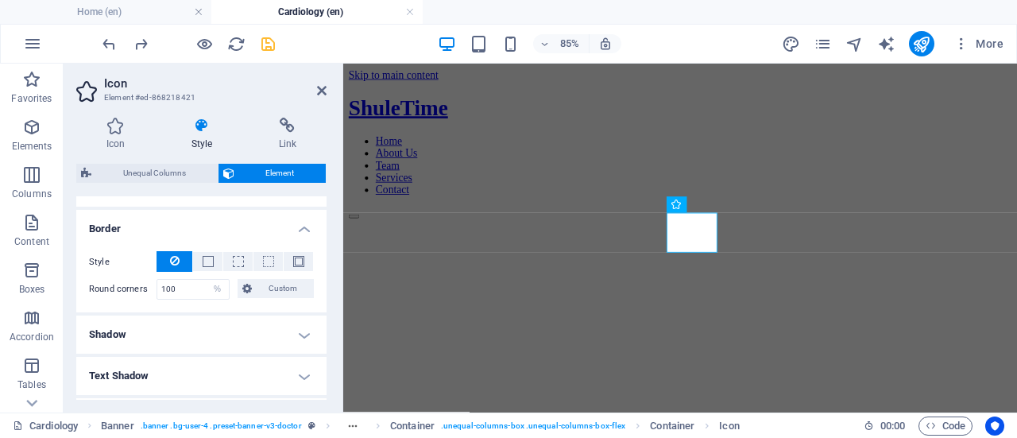
scroll to position [460, 0]
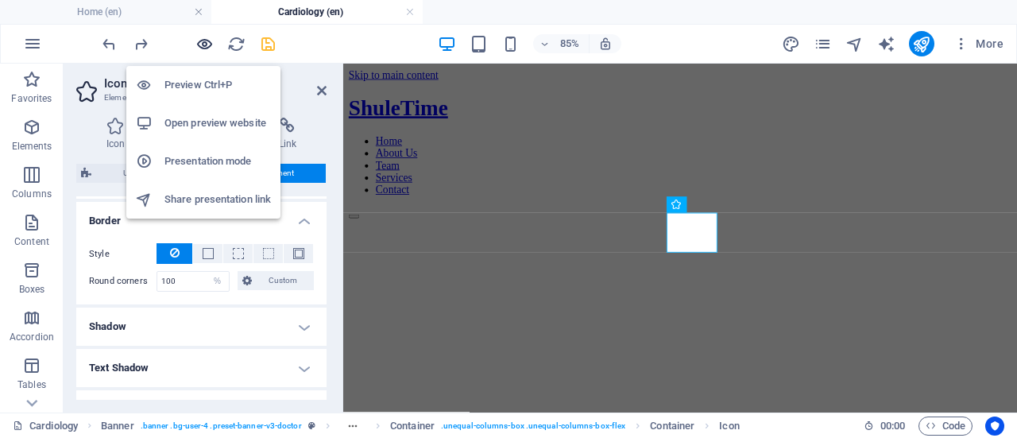
click at [204, 42] on icon "button" at bounding box center [204, 44] width 18 height 18
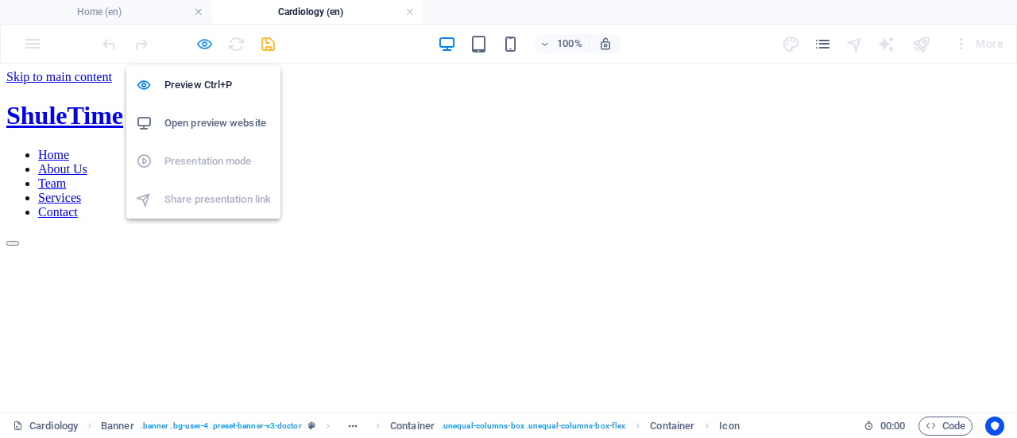
click at [208, 47] on icon "button" at bounding box center [204, 44] width 18 height 18
select select "px"
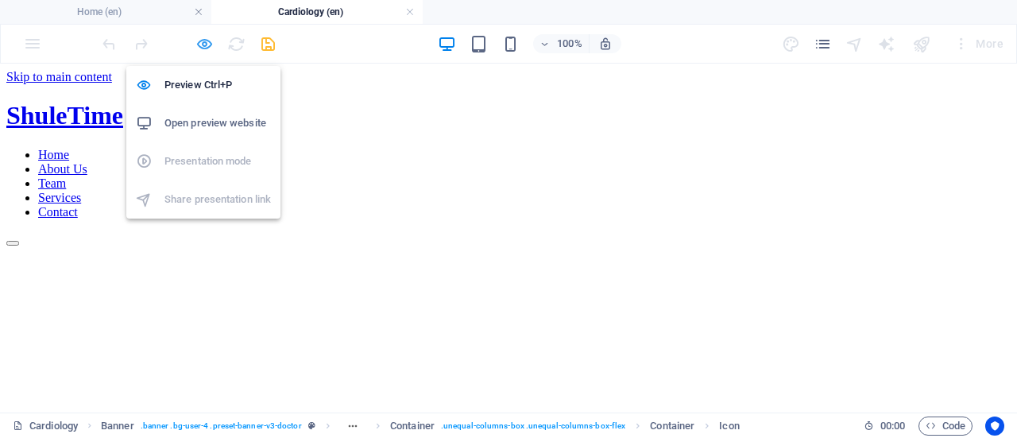
select select "px"
select select "%"
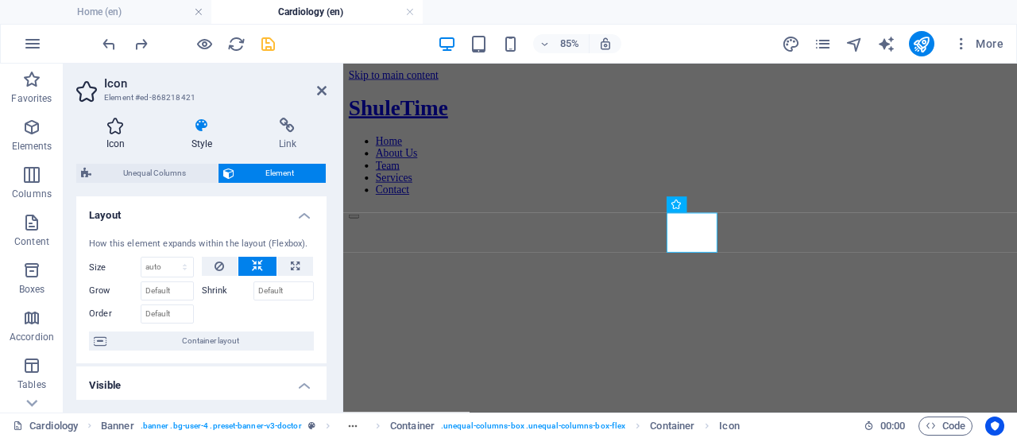
click at [126, 142] on h4 "Icon" at bounding box center [118, 134] width 85 height 33
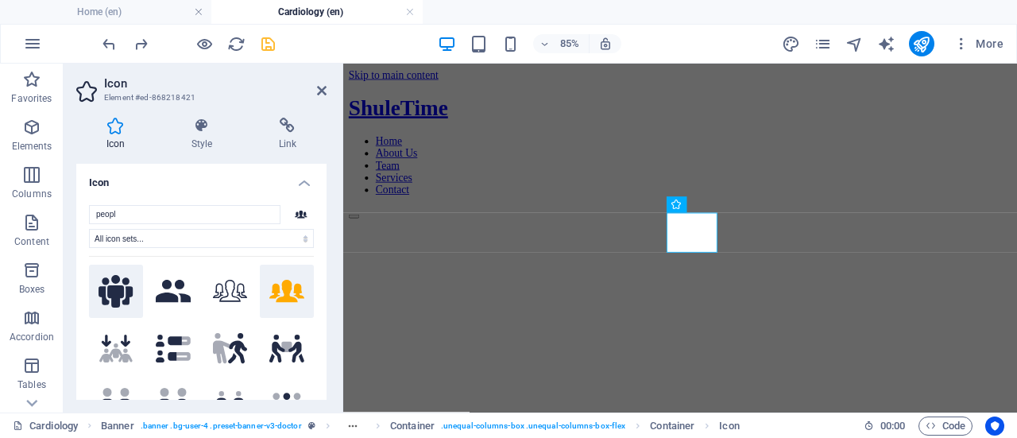
click at [122, 296] on icon at bounding box center [116, 291] width 35 height 33
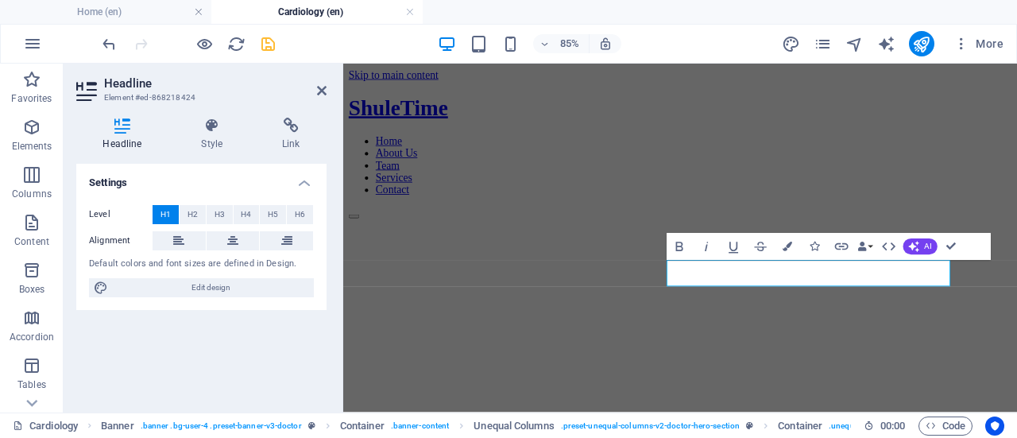
scroll to position [0, 0]
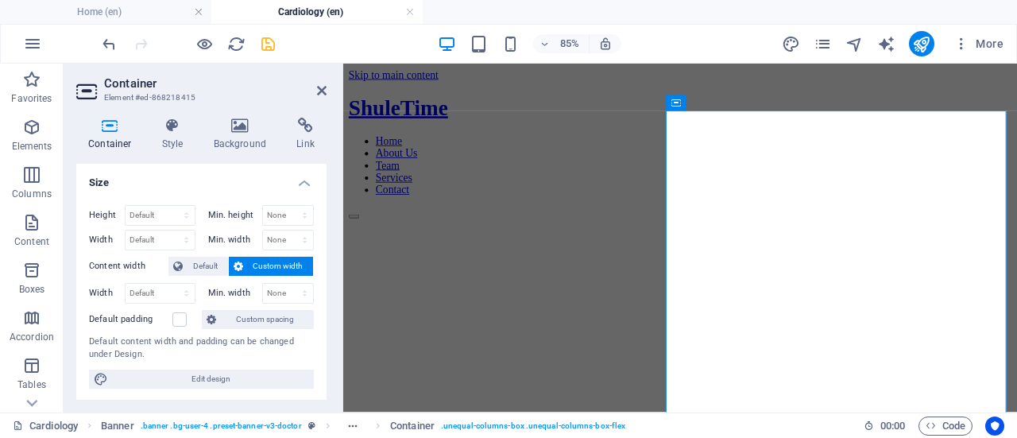
click at [437, 246] on figure at bounding box center [740, 246] width 780 height 0
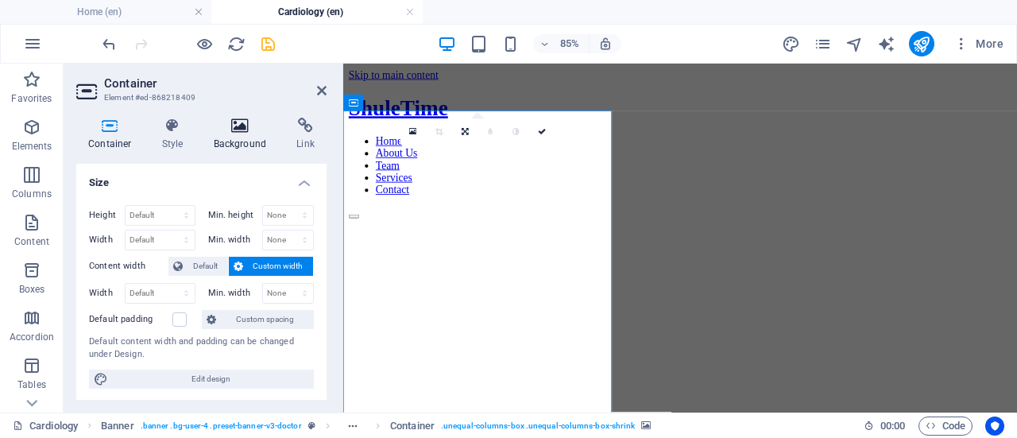
click at [242, 119] on icon at bounding box center [240, 126] width 77 height 16
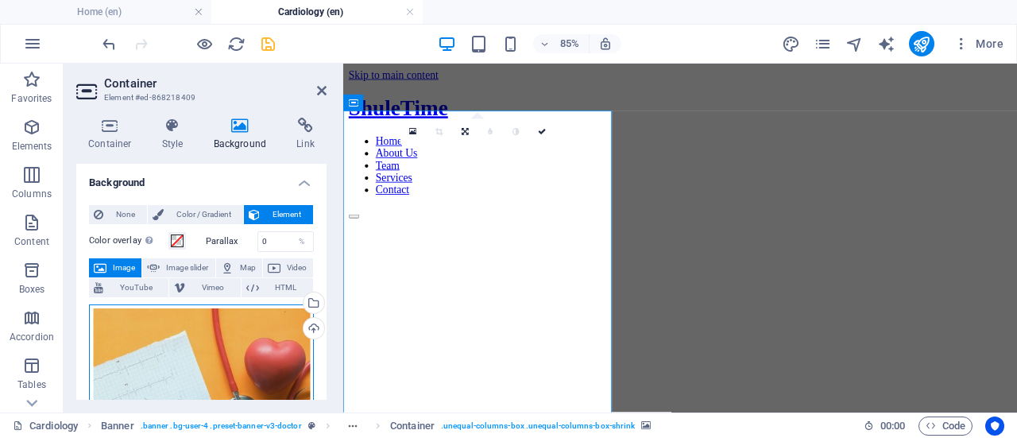
click at [211, 368] on div "Drag files here, click to choose files or select files from Files or our free s…" at bounding box center [201, 432] width 225 height 257
click at [211, 368] on body "shuletime.or.tz Home (en) Cardiology (en) Favorites Elements Columns Content Bo…" at bounding box center [508, 219] width 1017 height 438
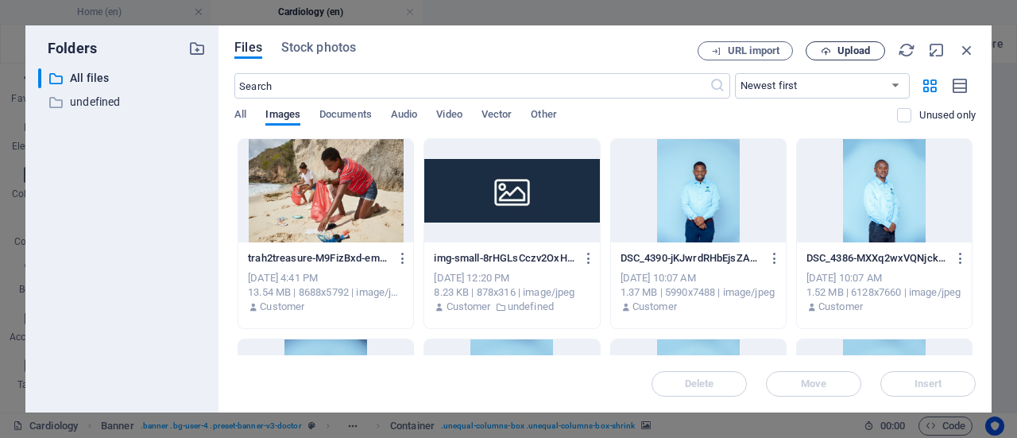
click at [849, 46] on span "Upload" at bounding box center [853, 51] width 33 height 10
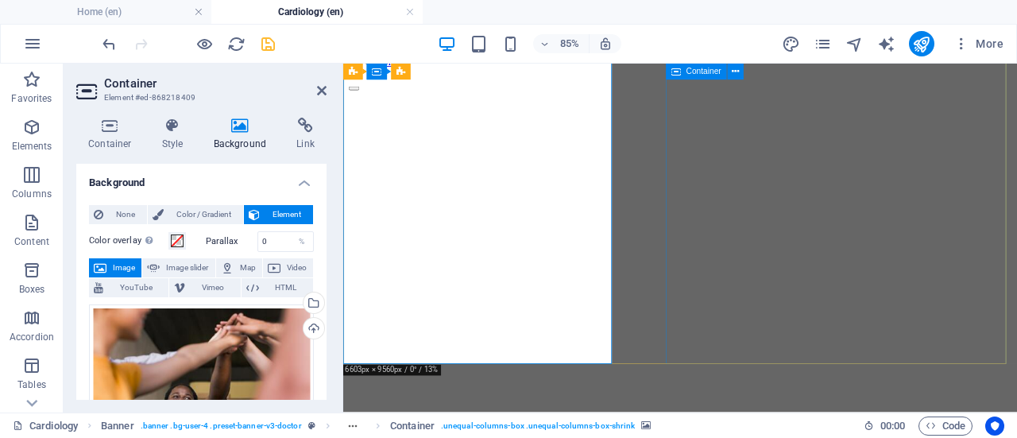
scroll to position [171, 0]
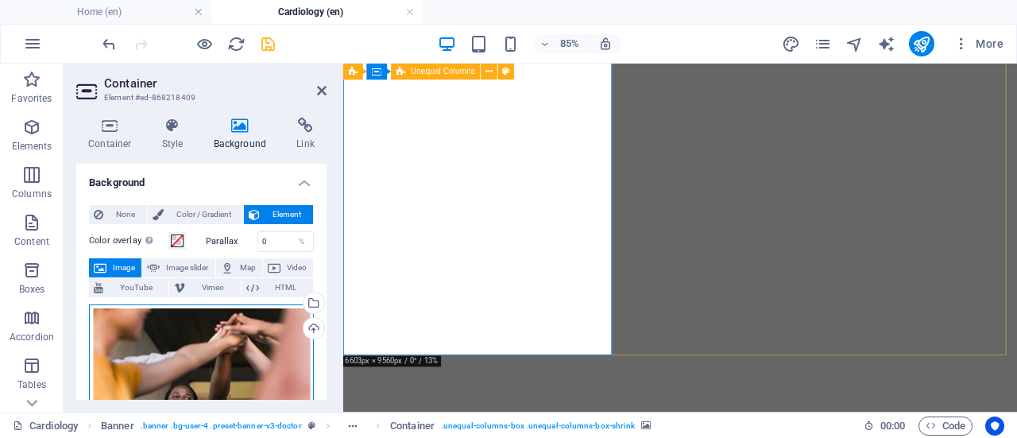
click at [223, 352] on div "Drag files here, click to choose files or select files from Files or our free s…" at bounding box center [201, 380] width 225 height 153
click at [223, 352] on body "shuletime.or.tz Home (en) Cardiology (en) Favorites Elements Columns Content Bo…" at bounding box center [508, 219] width 1017 height 438
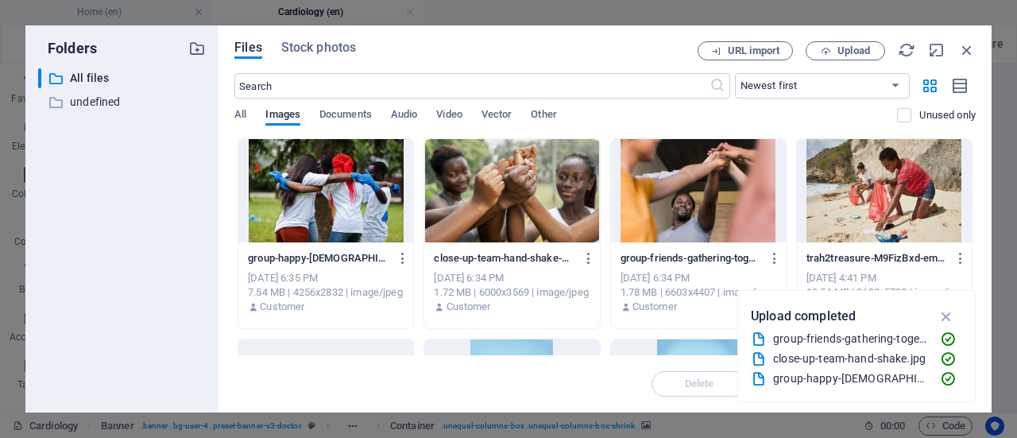
click at [336, 201] on div at bounding box center [325, 190] width 175 height 103
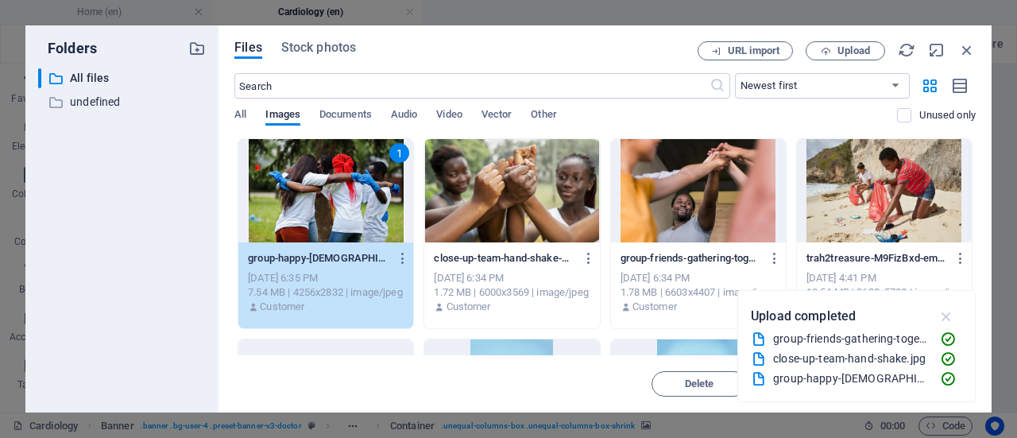
click at [946, 316] on icon "button" at bounding box center [947, 315] width 18 height 17
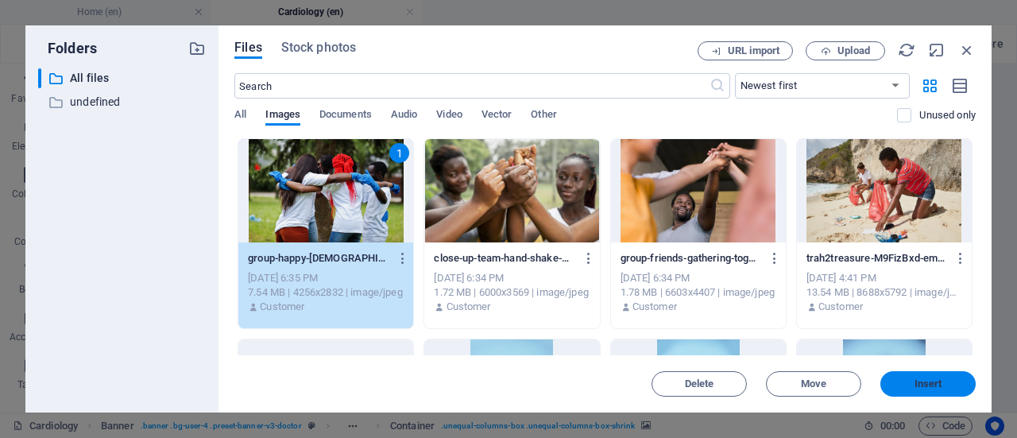
click at [917, 385] on span "Insert" at bounding box center [928, 384] width 28 height 10
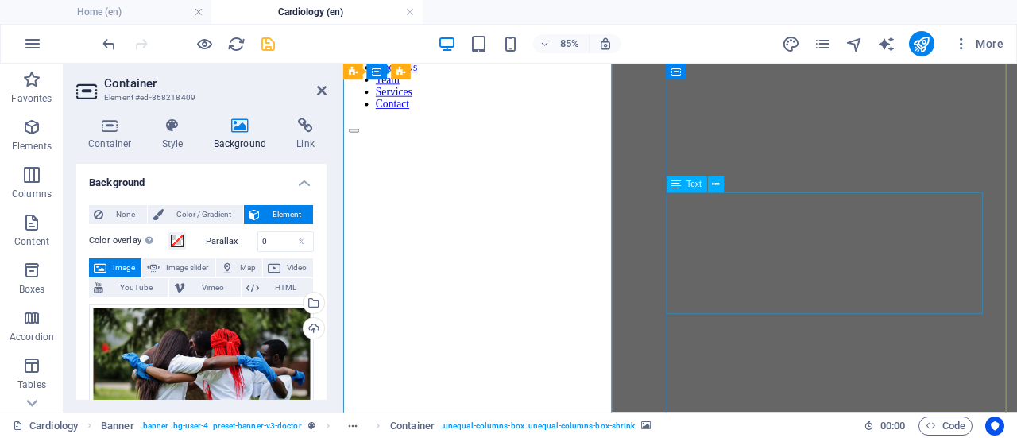
scroll to position [100, 0]
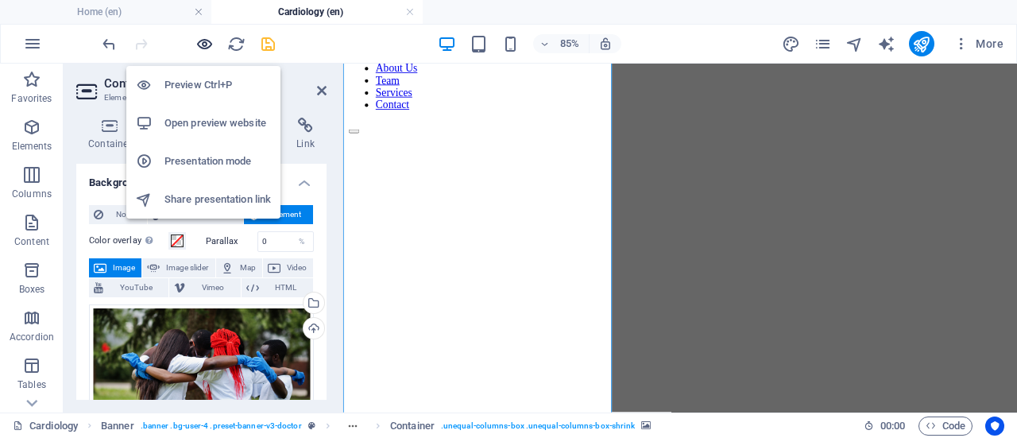
click at [210, 43] on icon "button" at bounding box center [204, 44] width 18 height 18
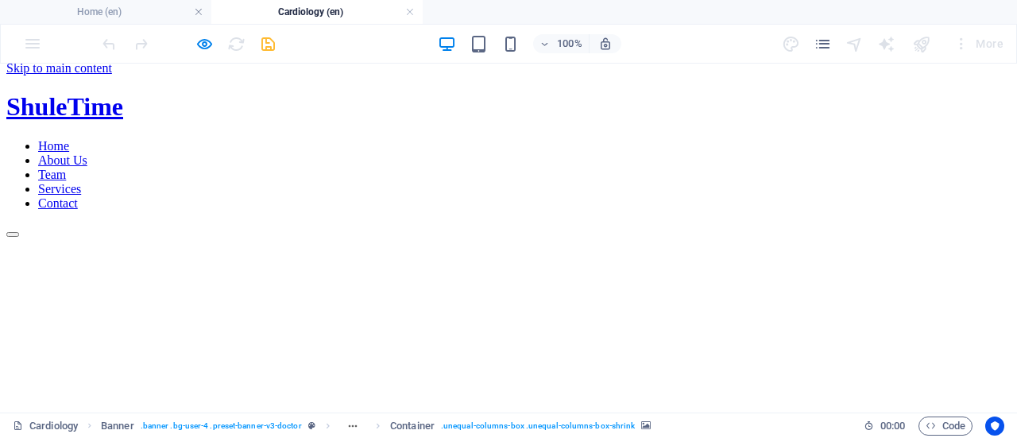
scroll to position [0, 0]
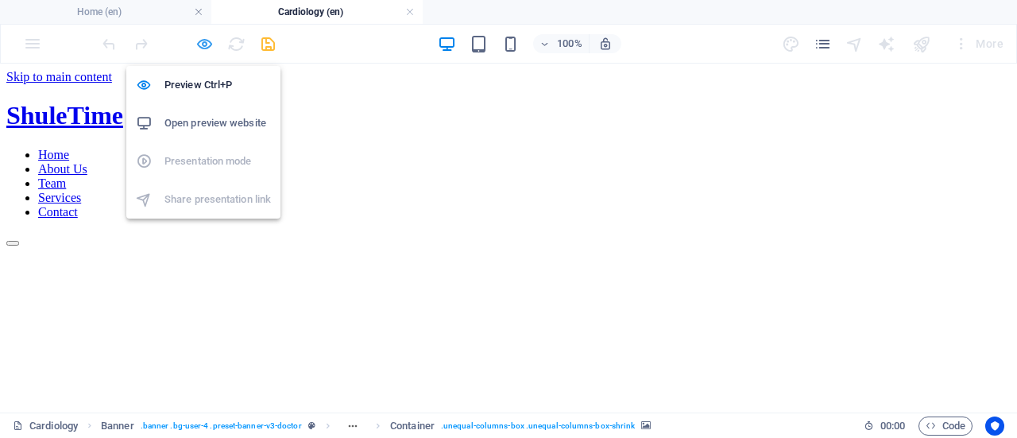
click at [208, 50] on icon "button" at bounding box center [204, 44] width 18 height 18
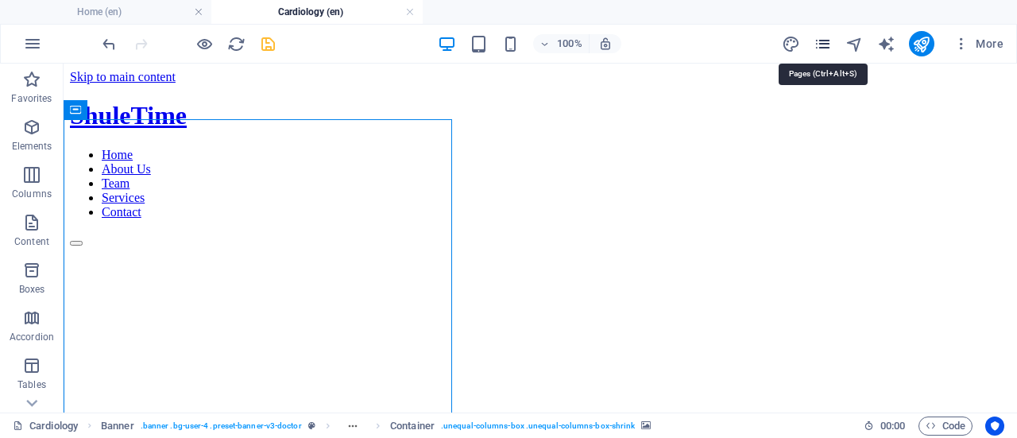
click at [831, 49] on icon "pages" at bounding box center [823, 44] width 18 height 18
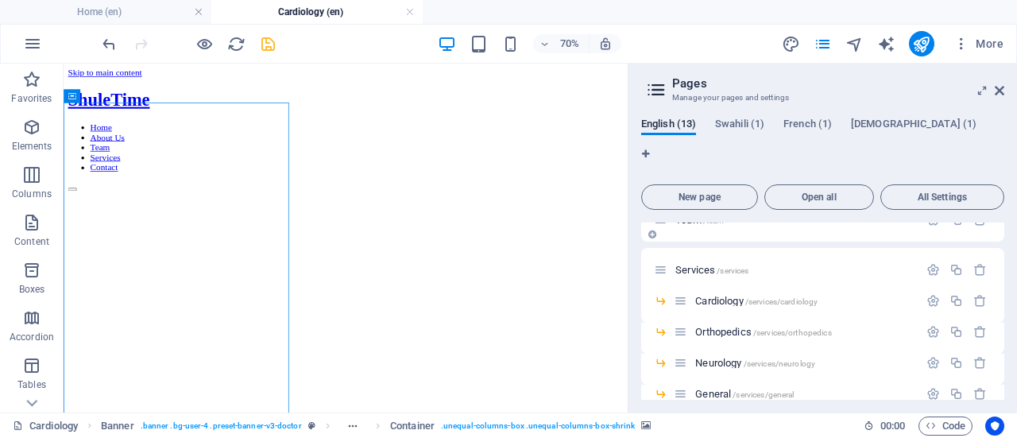
scroll to position [126, 0]
click at [925, 292] on div at bounding box center [957, 300] width 70 height 17
click at [930, 293] on icon "button" at bounding box center [933, 300] width 14 height 14
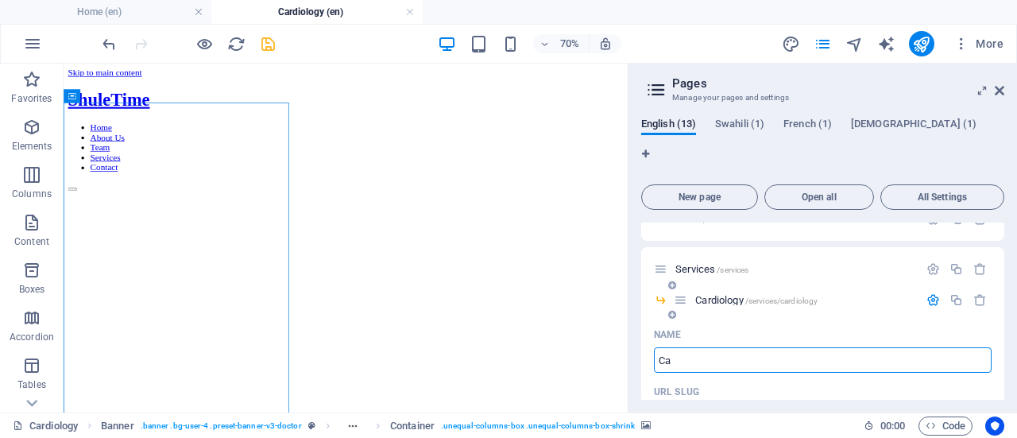
type input "C"
type input "Youth E"
type input "Youth"
type input "Youth Em"
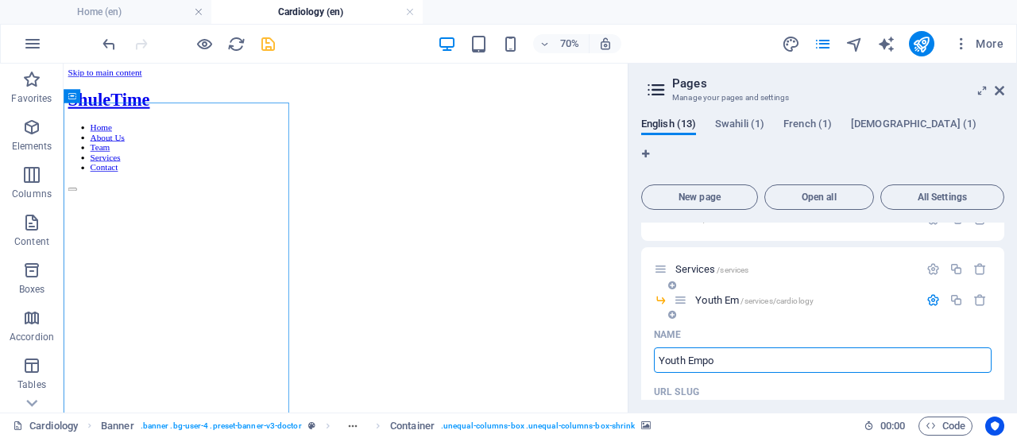
type input "Youth Empo"
type input "Youth Emporement"
type input "Youth Emporem"
type input "Youth Emporement"
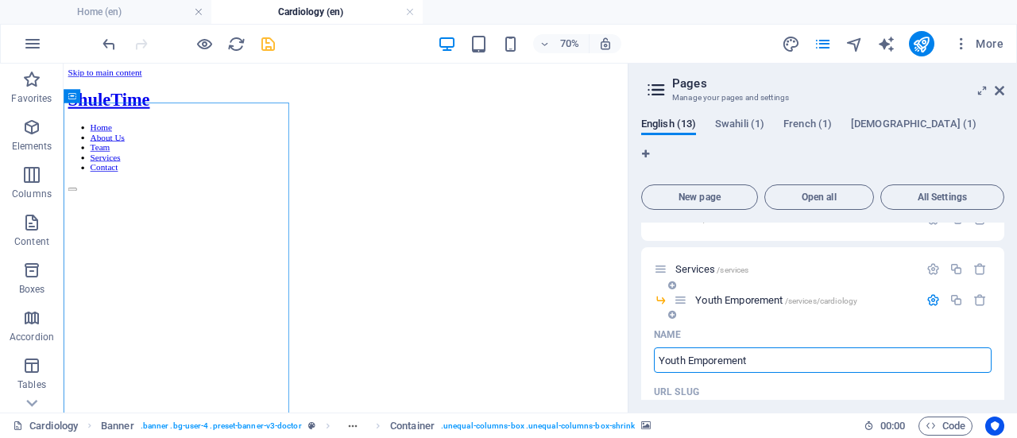
type input "Youth Emporement"
click at [713, 347] on input "Youth Emporement" at bounding box center [823, 359] width 338 height 25
type input "Youth Empowerement"
drag, startPoint x: 661, startPoint y: 334, endPoint x: 782, endPoint y: 332, distance: 120.8
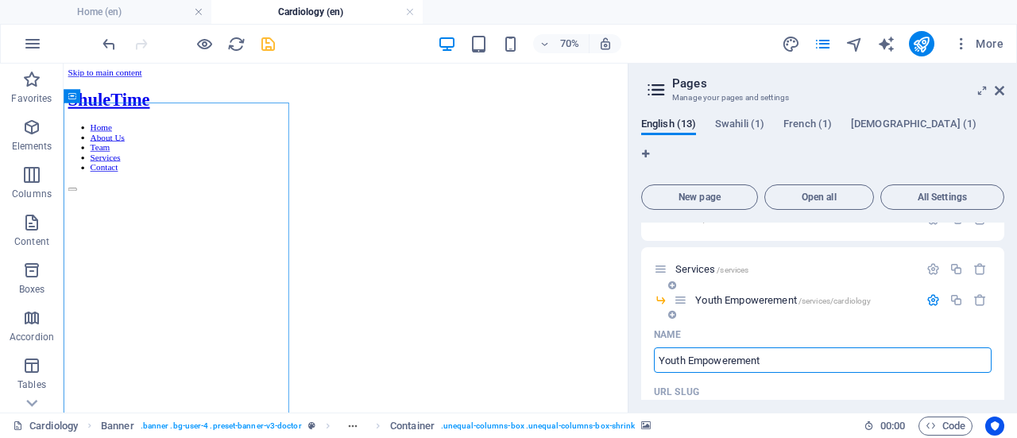
click at [782, 347] on input "Youth Empowerement" at bounding box center [823, 359] width 338 height 25
type input "Youth Empowerement"
click at [756, 404] on input "/services/cardiology" at bounding box center [823, 416] width 338 height 25
paste input "text"
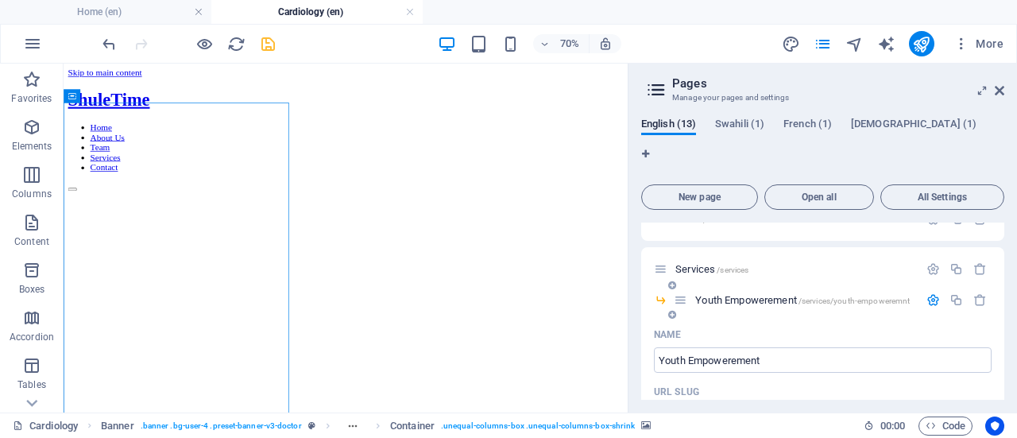
click at [817, 404] on input "/services/youth-empowerem" at bounding box center [823, 416] width 338 height 25
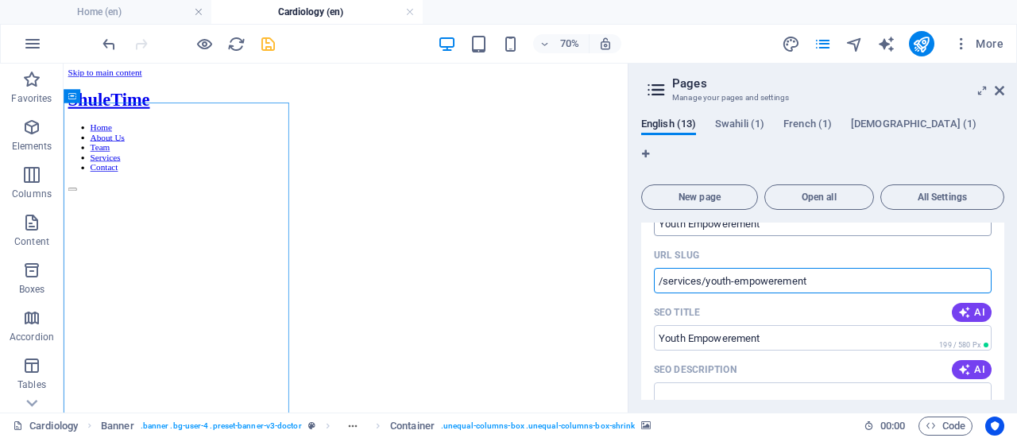
scroll to position [303, 0]
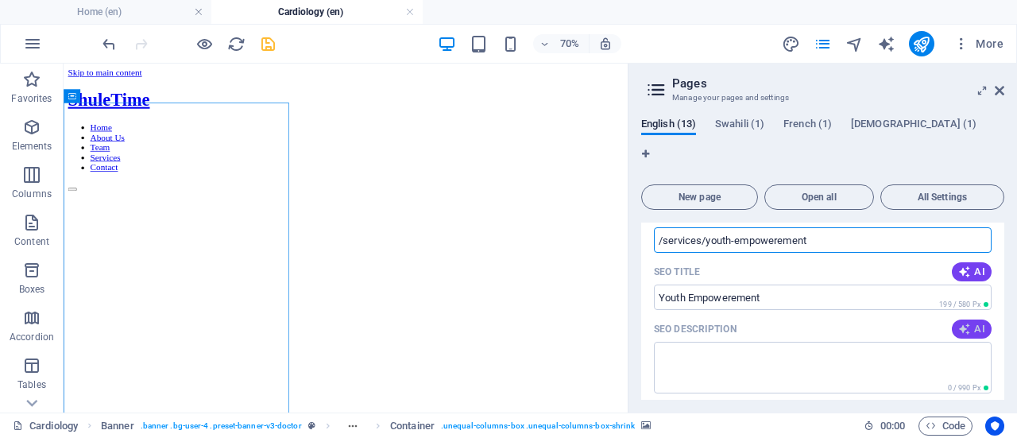
type input "/services/youth-empowerement"
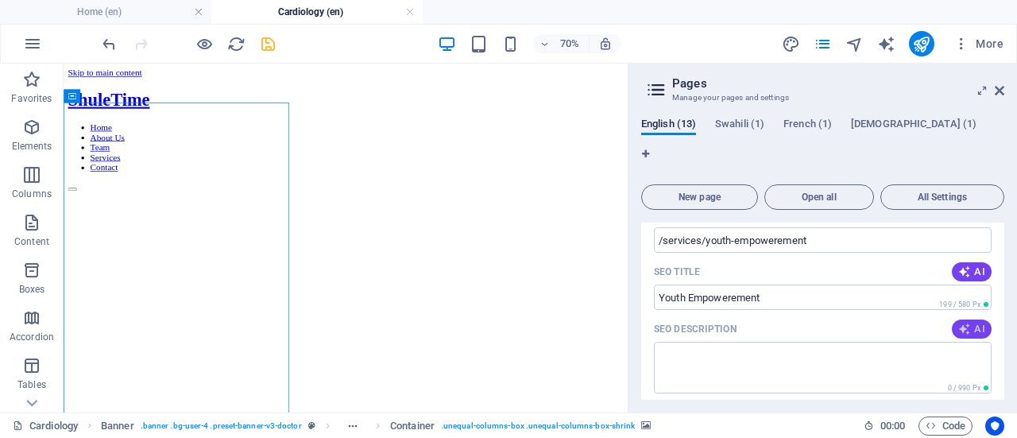
click at [969, 323] on span "AI" at bounding box center [971, 329] width 27 height 13
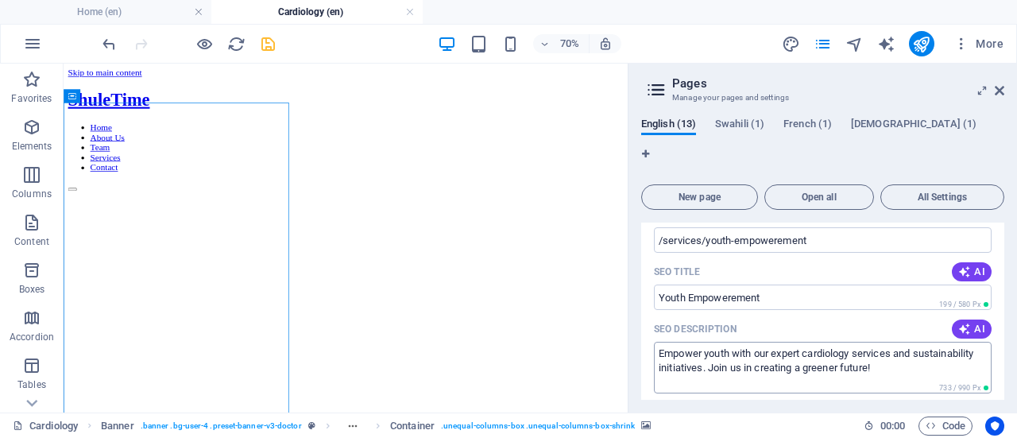
scroll to position [354, 0]
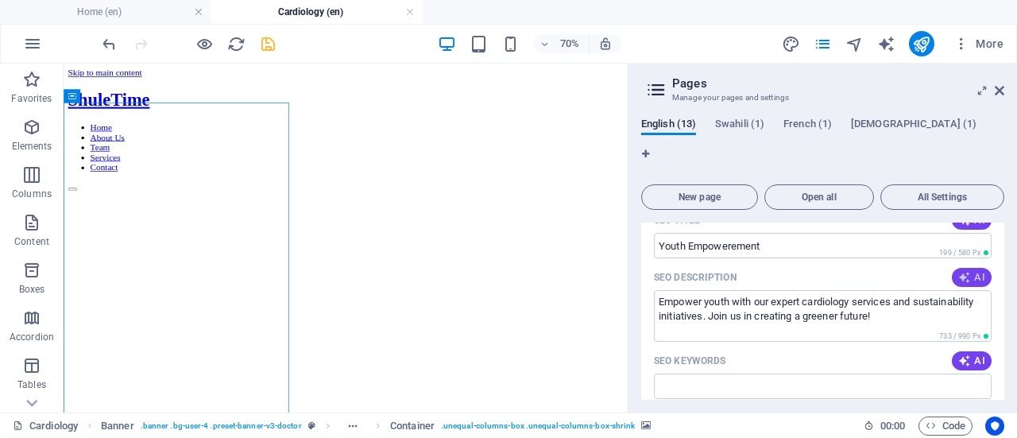
click at [957, 268] on button "AI" at bounding box center [972, 277] width 40 height 19
type textarea "Empower youth with sustainable practices! Join our Trash2Treasure project for g…"
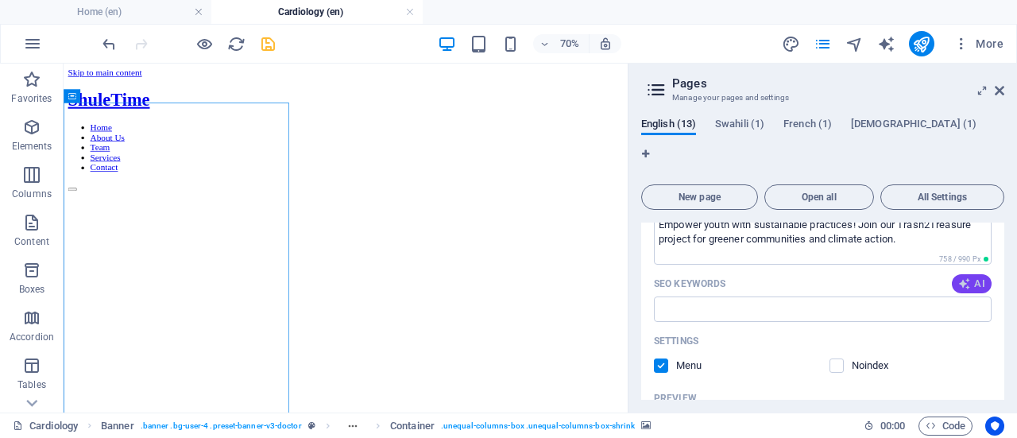
click at [969, 277] on span "AI" at bounding box center [971, 283] width 27 height 13
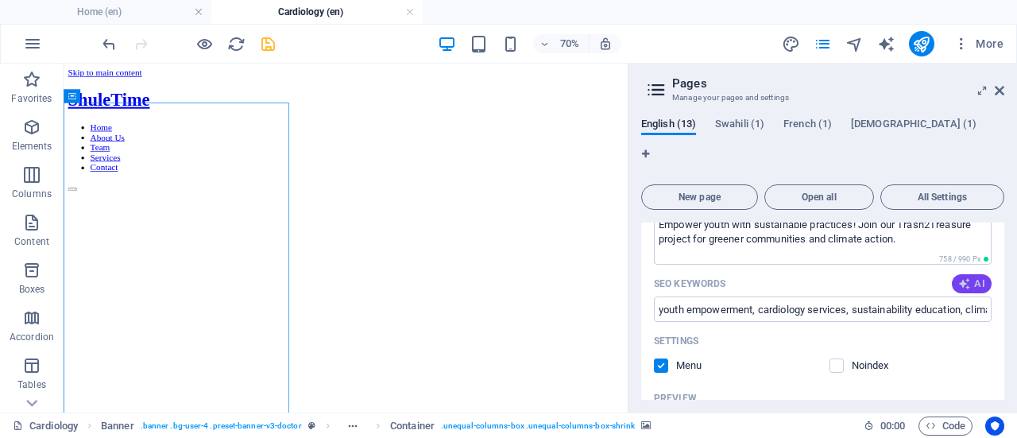
click at [966, 277] on icon "button" at bounding box center [964, 283] width 13 height 13
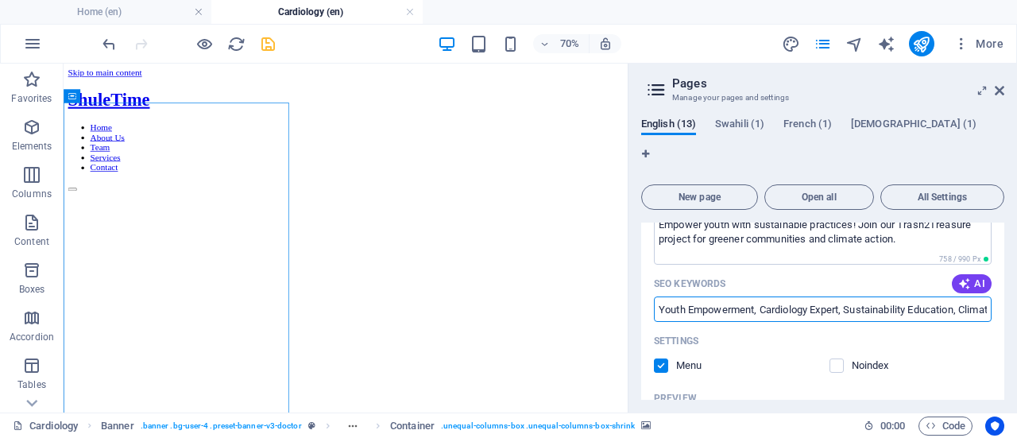
click at [845, 296] on input "Youth Empowerment, Cardiology Expert, Sustainability Education, Climate Action,…" at bounding box center [823, 308] width 338 height 25
click at [953, 274] on button "AI" at bounding box center [972, 283] width 40 height 19
click at [857, 296] on input "Youth Empowerment, Cardiology Expertise, Education and Awareness, Sustainabilit…" at bounding box center [823, 308] width 338 height 25
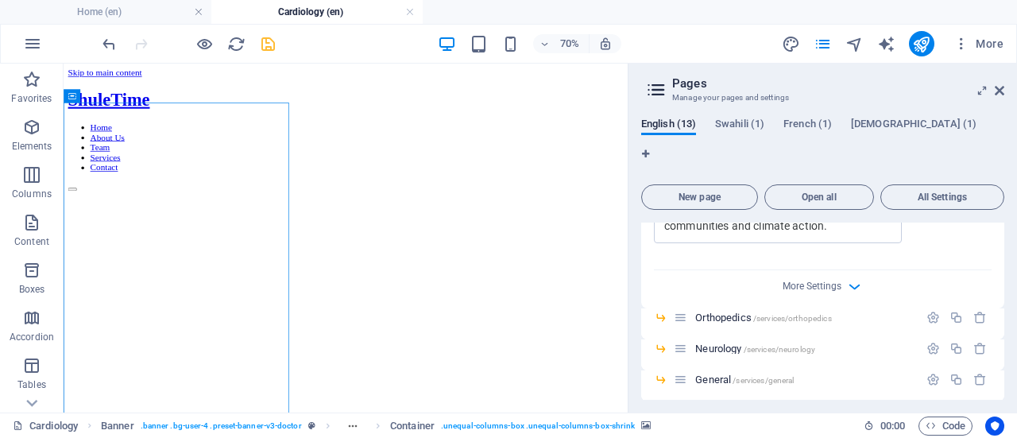
scroll to position [804, 0]
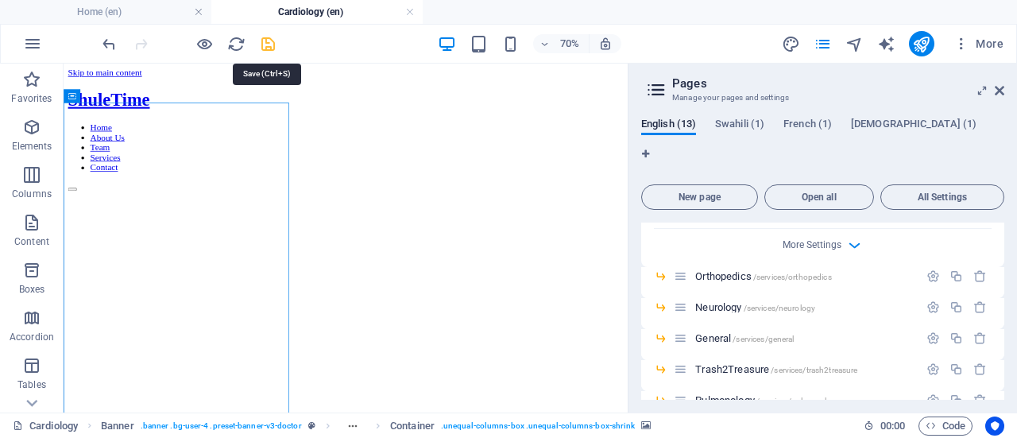
type input "Youth Empowerment, Education and Awareness, Sustainability Practices, Climate A…"
click at [264, 46] on icon "save" at bounding box center [268, 44] width 18 height 18
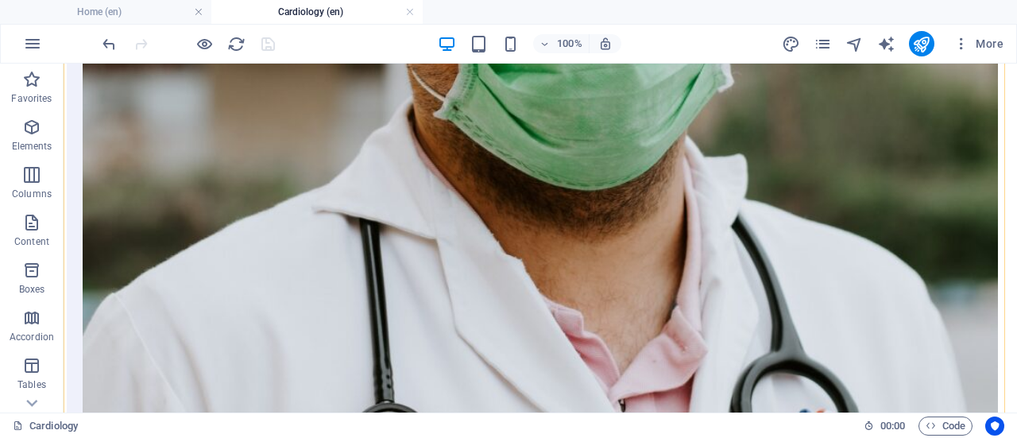
scroll to position [1947, 0]
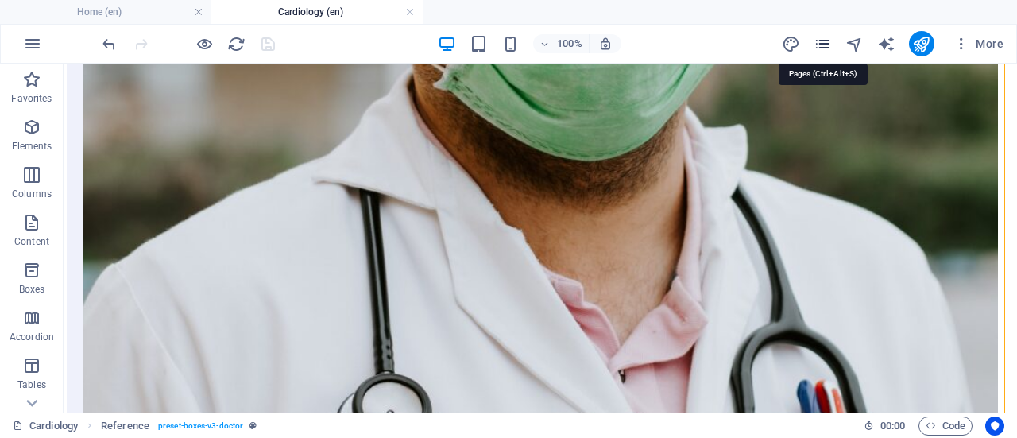
click at [818, 44] on icon "pages" at bounding box center [823, 44] width 18 height 18
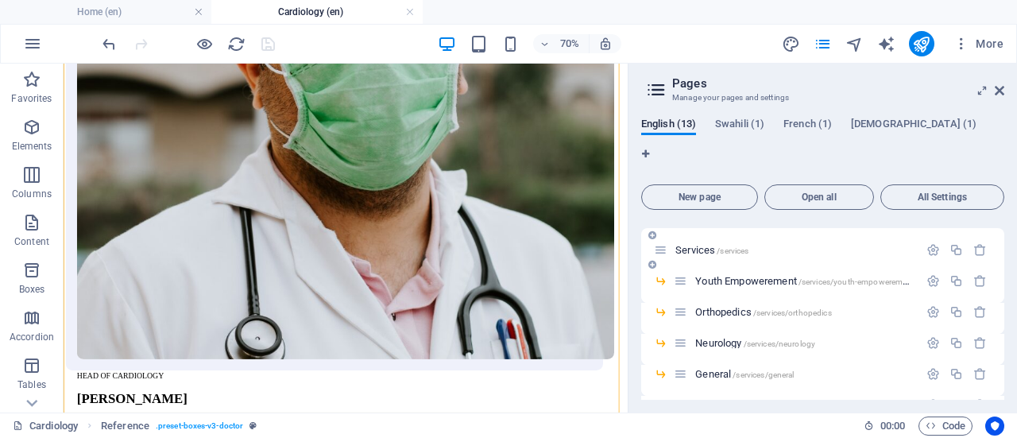
scroll to position [239, 0]
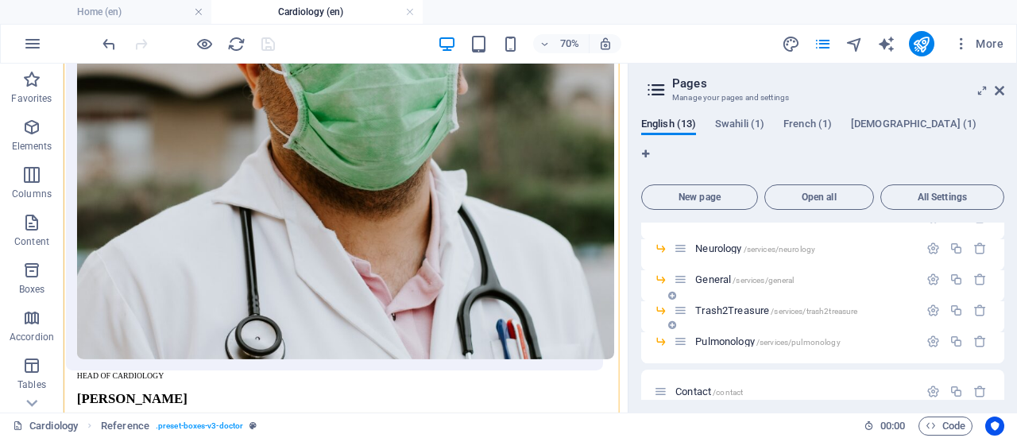
click at [748, 304] on span "Trash2Treasure /services/trash2treasure" at bounding box center [776, 310] width 162 height 12
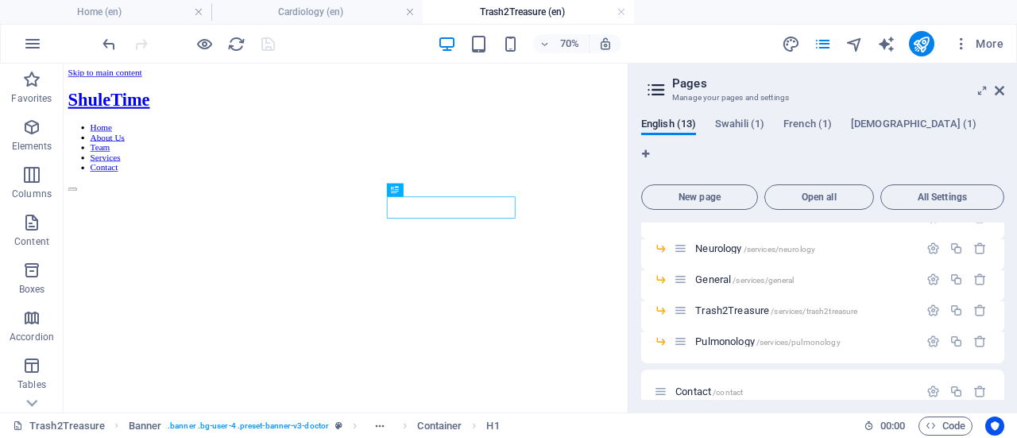
scroll to position [0, 0]
click at [922, 45] on icon "publish" at bounding box center [921, 44] width 18 height 18
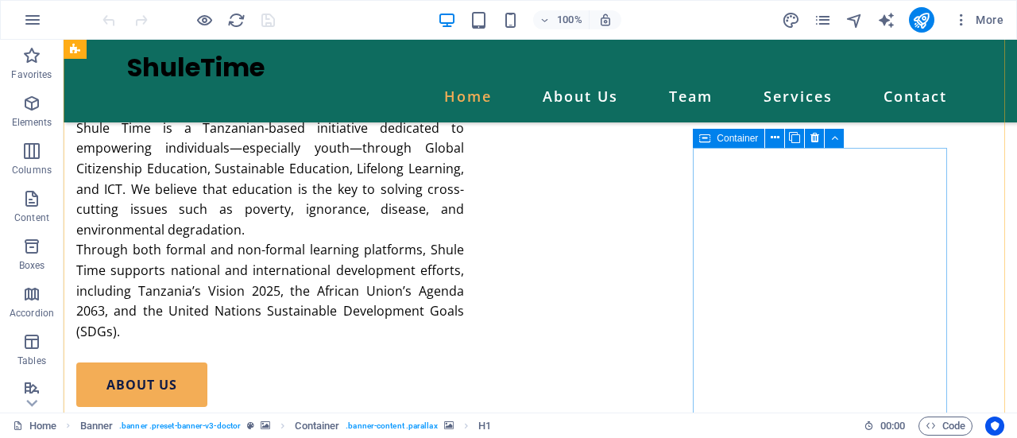
scroll to position [2611, 0]
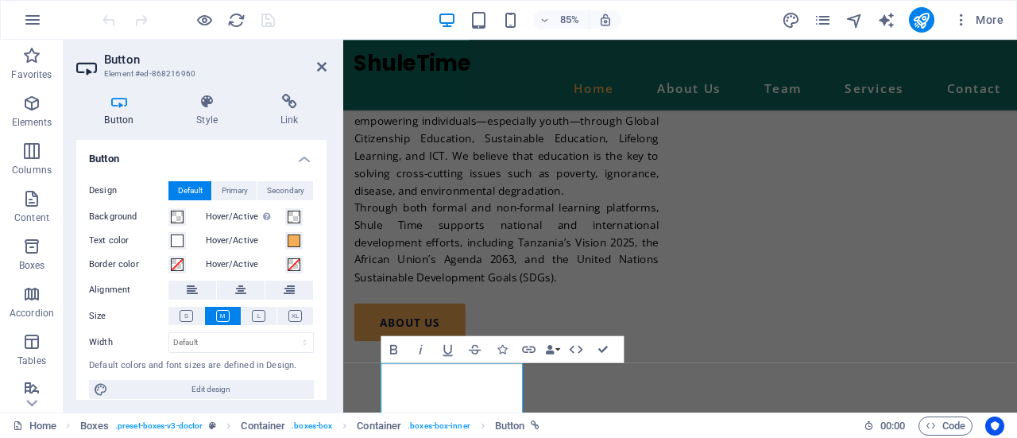
scroll to position [2597, 0]
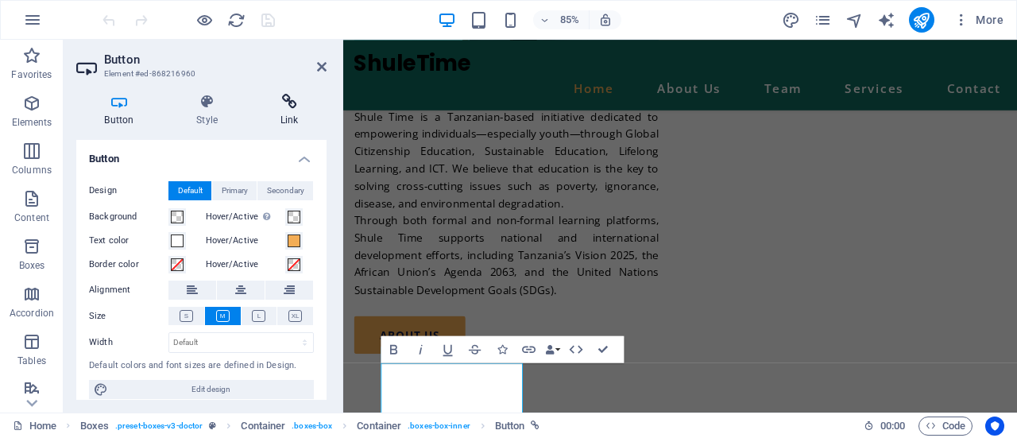
click at [284, 109] on icon at bounding box center [289, 102] width 75 height 16
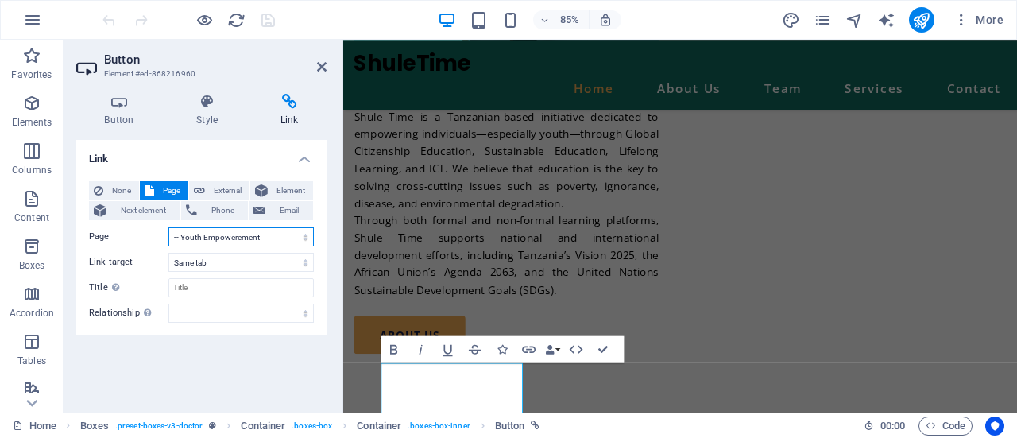
click at [276, 238] on select "Home About Us Team Services -- Youth Empowerement -- Orthopedics -- Neurology -…" at bounding box center [240, 236] width 145 height 19
click at [168, 227] on select "Home About Us Team Services -- Youth Empowerement -- Orthopedics -- Neurology -…" at bounding box center [240, 236] width 145 height 19
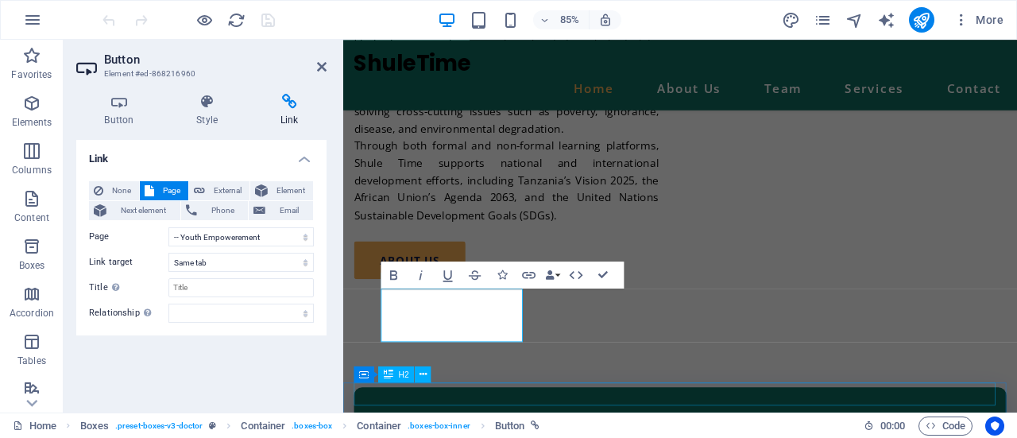
scroll to position [2685, 0]
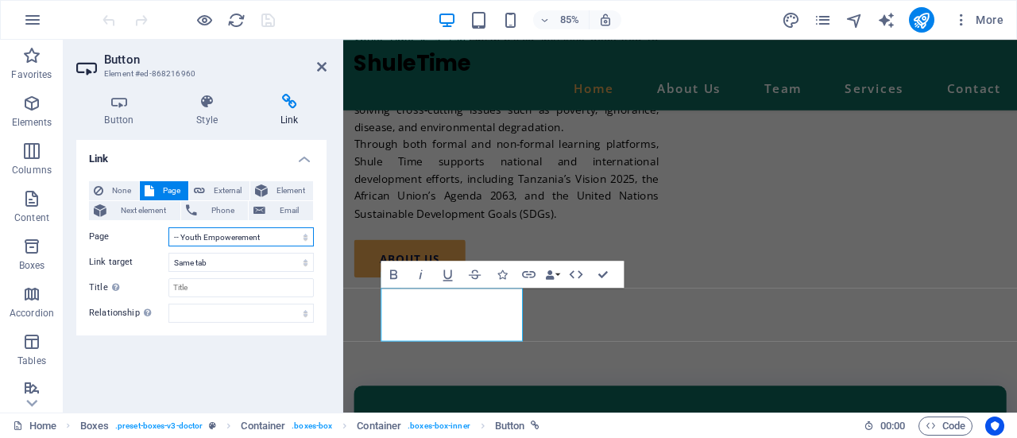
click at [299, 232] on select "Home About Us Team Services -- Youth Empowerement -- Orthopedics -- Neurology -…" at bounding box center [240, 236] width 145 height 19
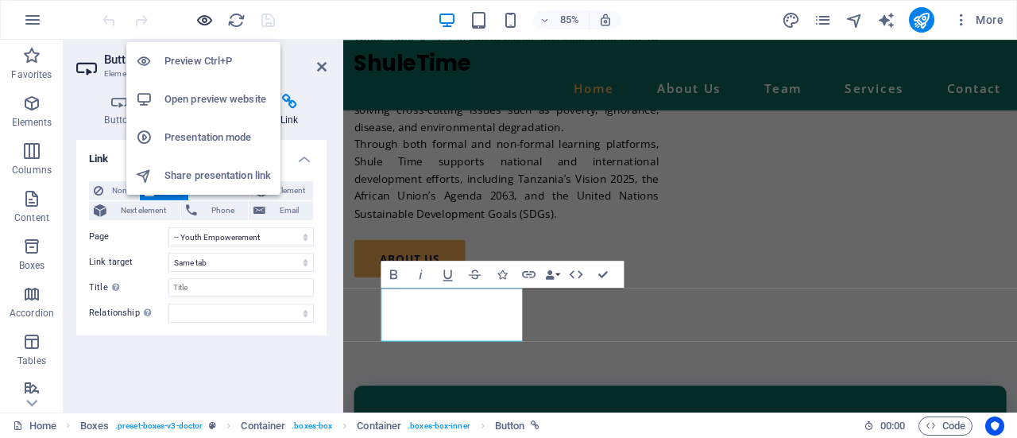
click at [0, 0] on icon "button" at bounding box center [0, 0] width 0 height 0
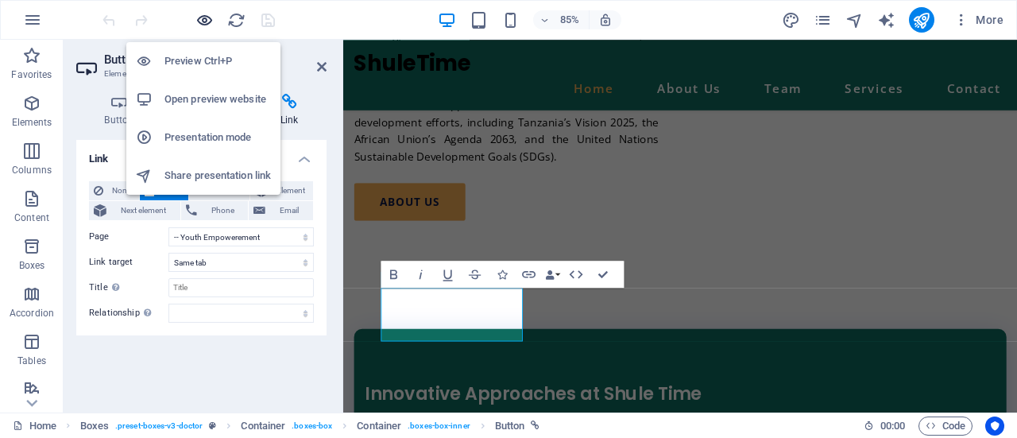
scroll to position [2147, 0]
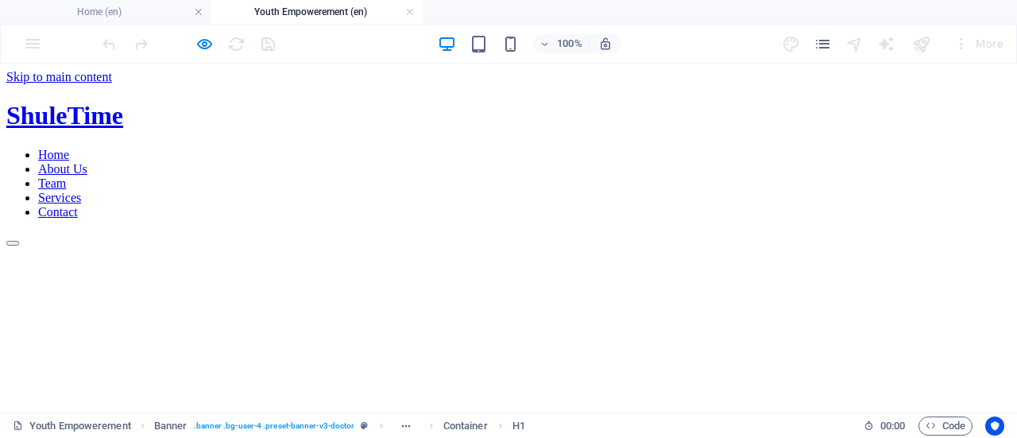
scroll to position [0, 0]
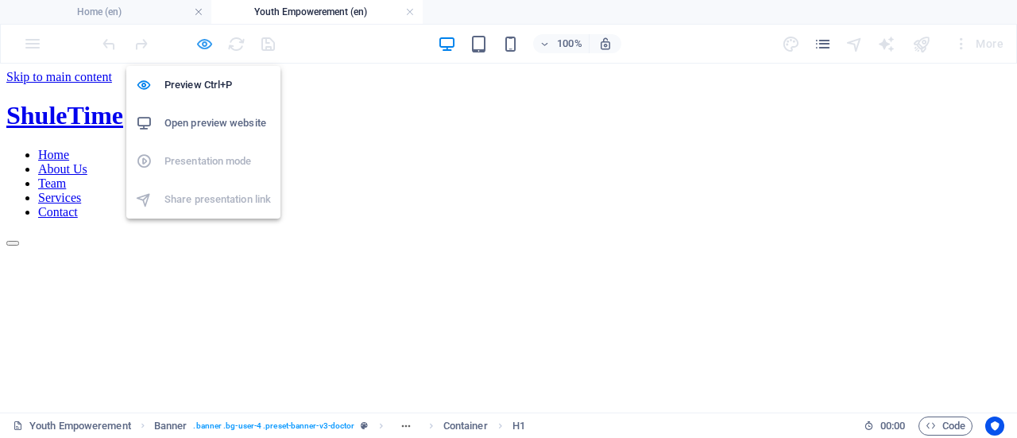
click at [195, 38] on icon "button" at bounding box center [204, 44] width 18 height 18
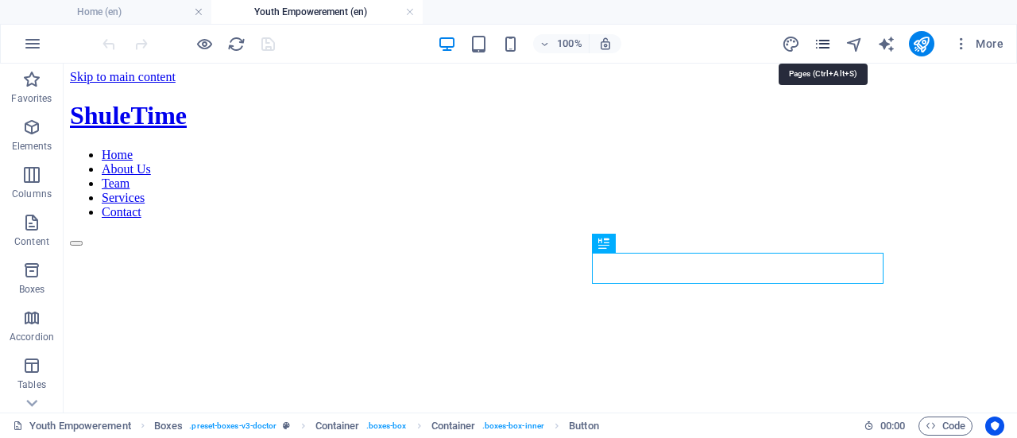
click at [820, 41] on icon "pages" at bounding box center [823, 44] width 18 height 18
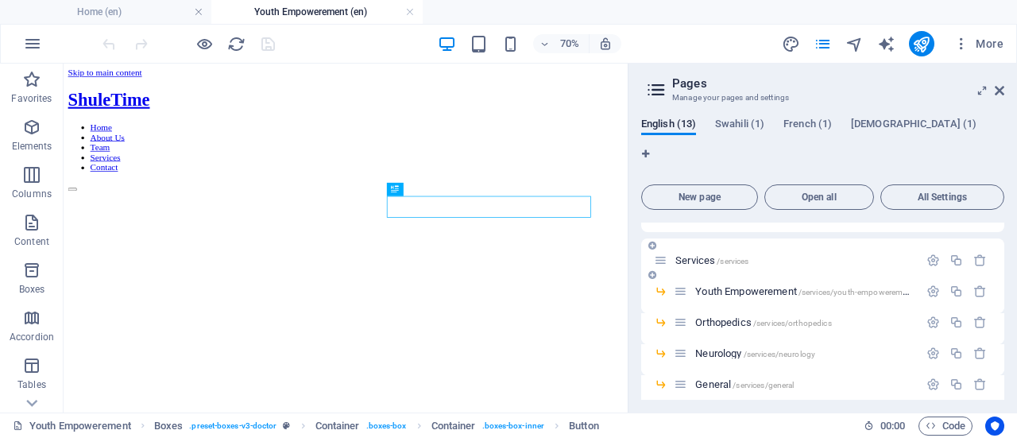
scroll to position [172, 0]
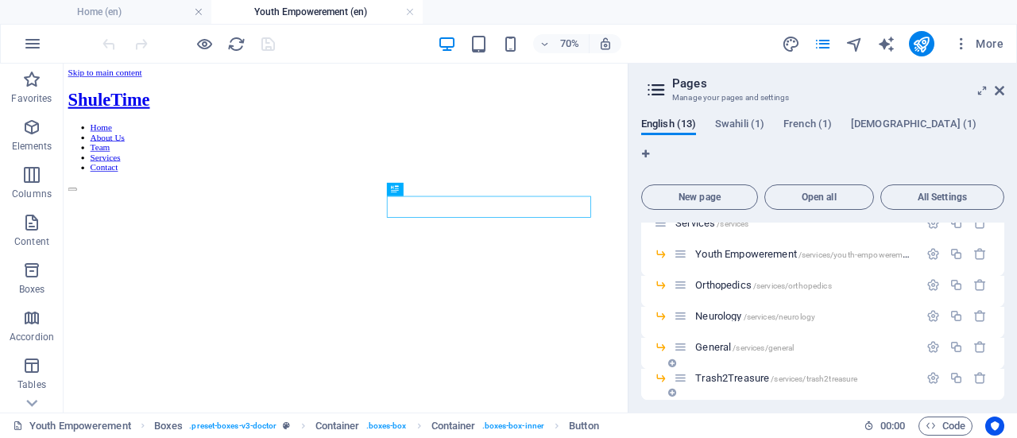
click at [734, 372] on span "Trash2Treasure /services/trash2treasure" at bounding box center [776, 378] width 162 height 12
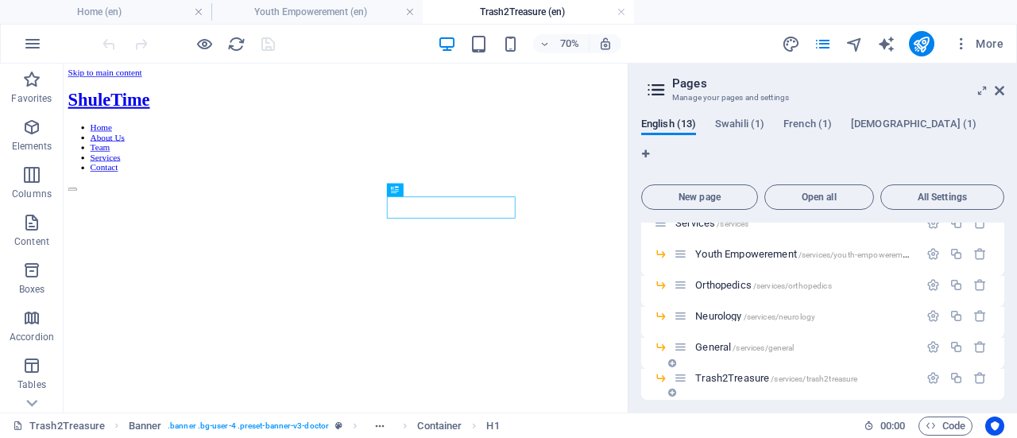
scroll to position [0, 0]
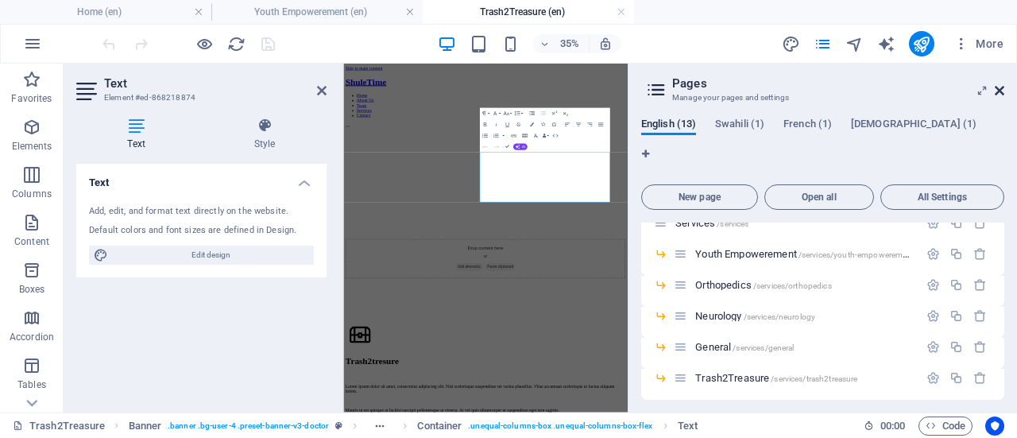
click at [996, 91] on icon at bounding box center [1000, 90] width 10 height 13
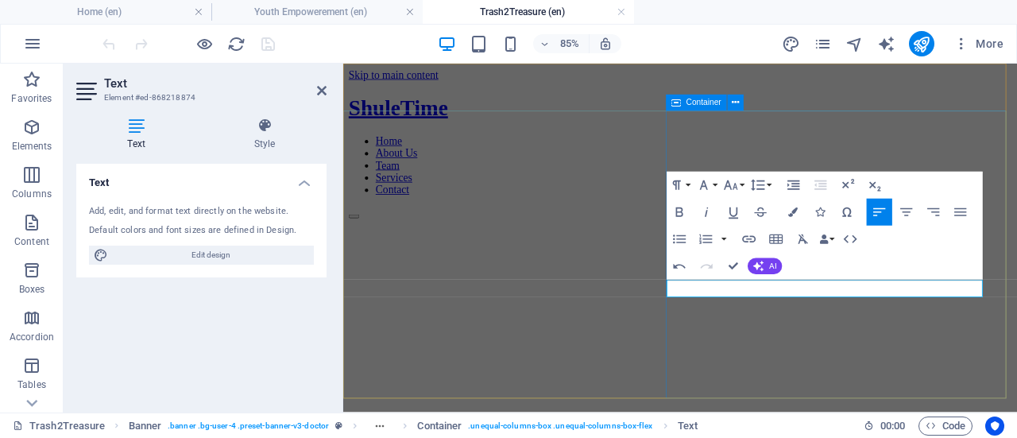
drag, startPoint x: 934, startPoint y: 323, endPoint x: 721, endPoint y: 337, distance: 213.4
click at [685, 215] on icon "button" at bounding box center [679, 212] width 16 height 16
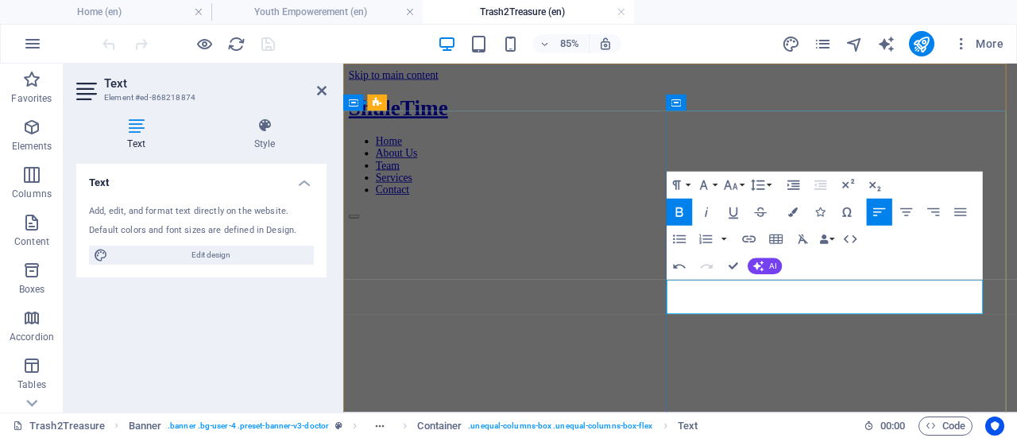
click at [679, 202] on button "Bold" at bounding box center [679, 212] width 25 height 27
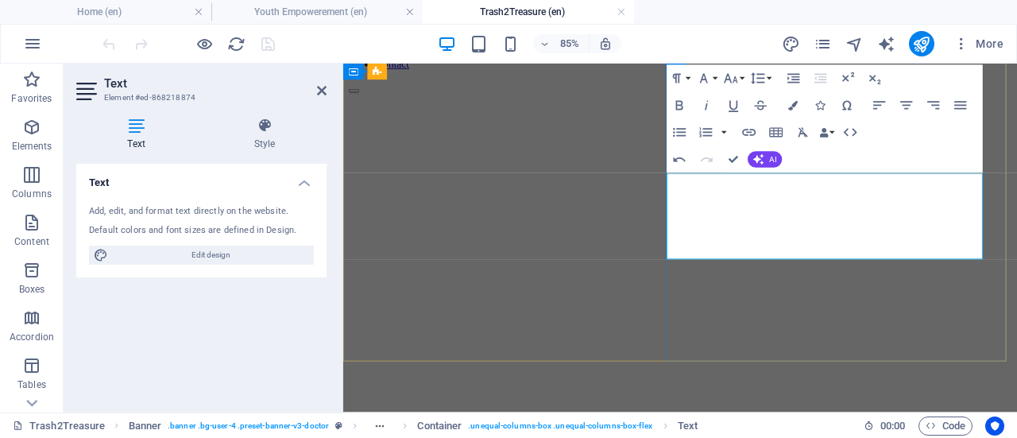
scroll to position [17, 0]
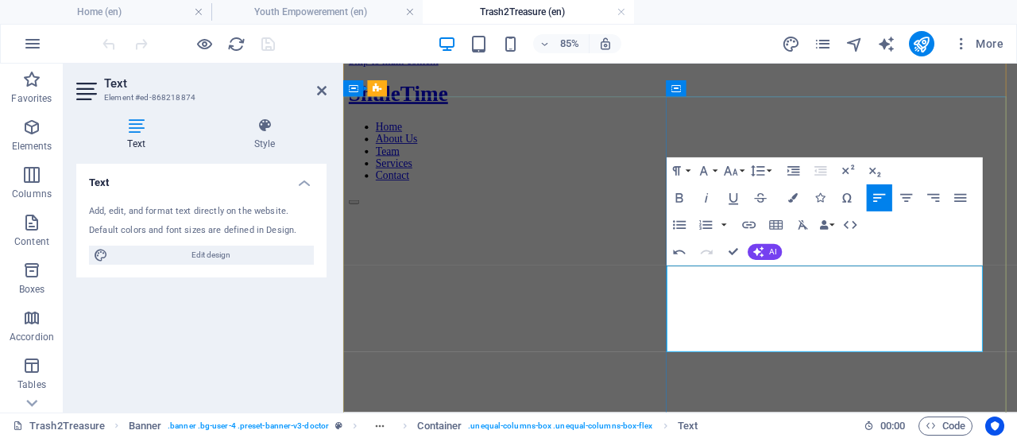
click at [791, 172] on icon "button" at bounding box center [793, 171] width 16 height 16
click at [795, 160] on button "Increase Indent" at bounding box center [792, 170] width 25 height 27
click at [822, 176] on icon "button" at bounding box center [820, 171] width 16 height 16
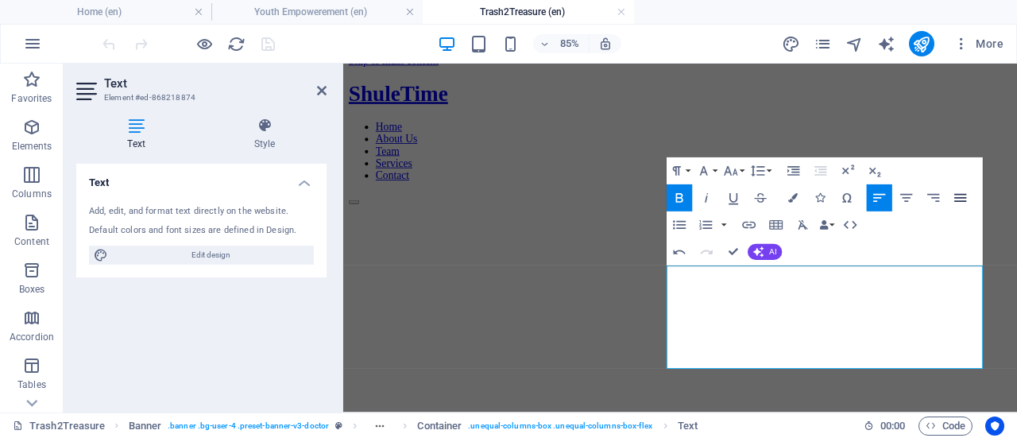
click at [963, 191] on icon "button" at bounding box center [960, 198] width 16 height 16
click at [321, 93] on icon at bounding box center [322, 90] width 10 height 13
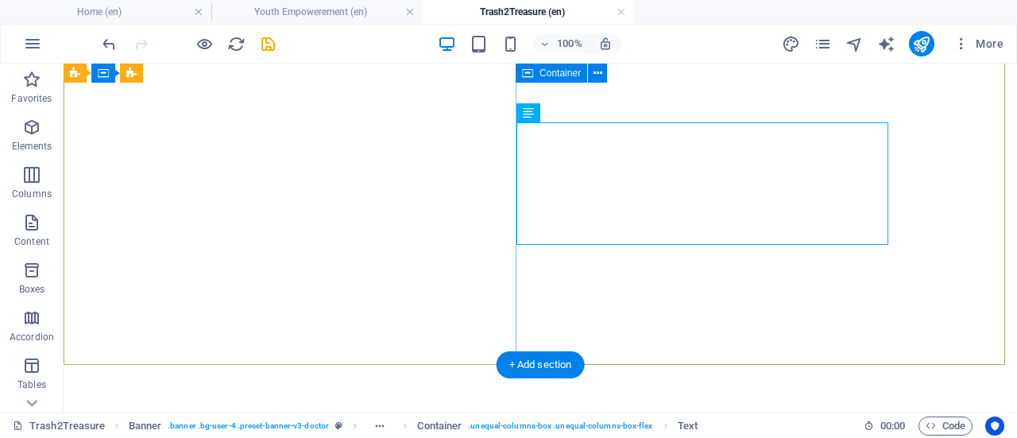
scroll to position [194, 0]
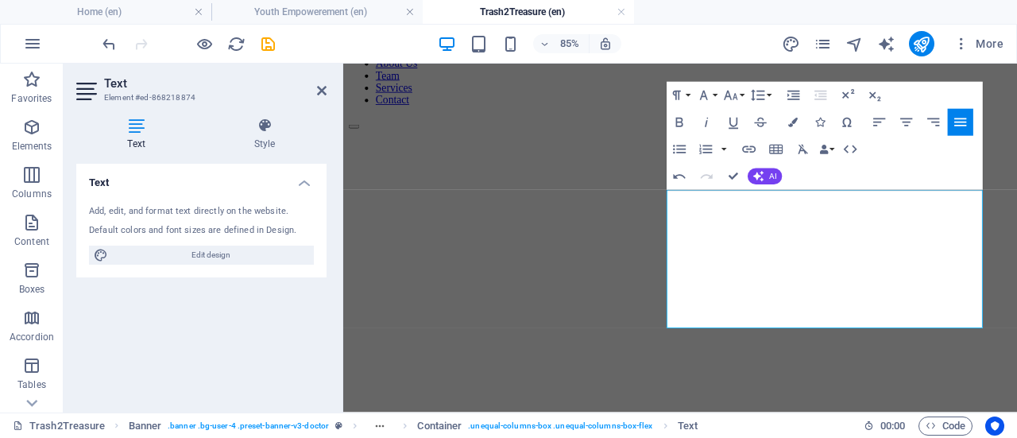
scroll to position [106, 0]
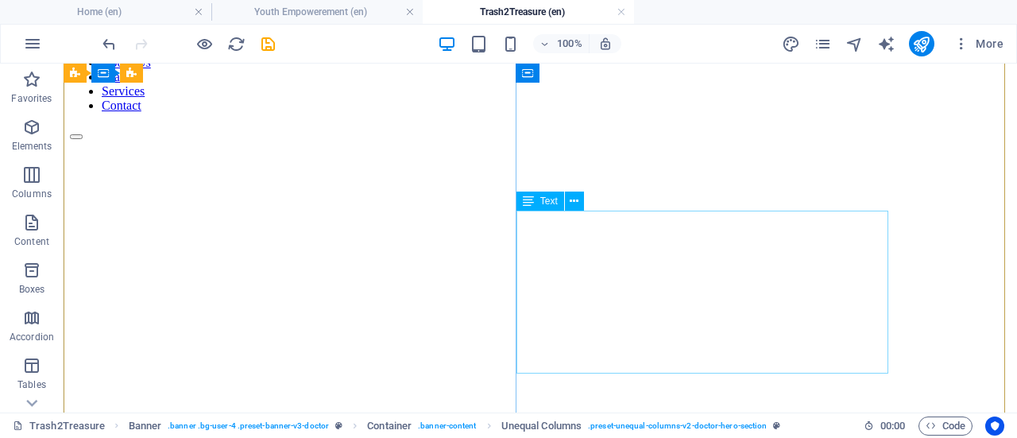
scroll to position [0, 0]
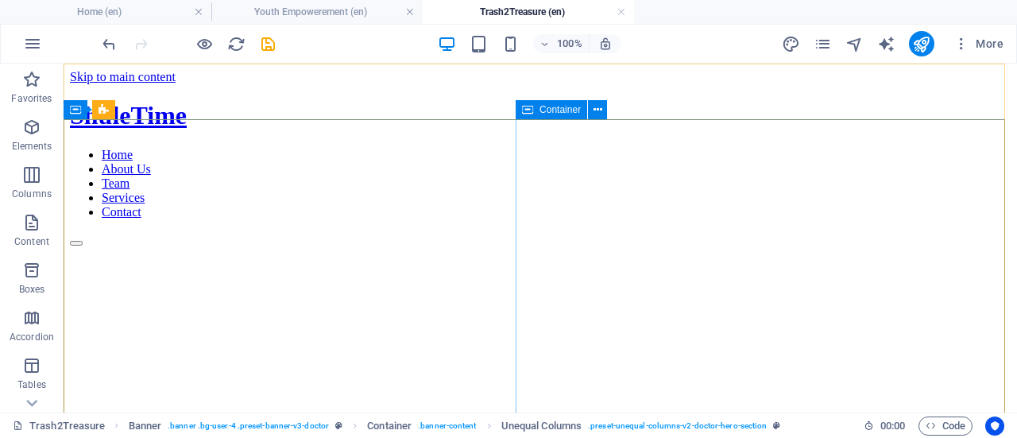
click at [553, 110] on span "Container" at bounding box center [559, 110] width 41 height 10
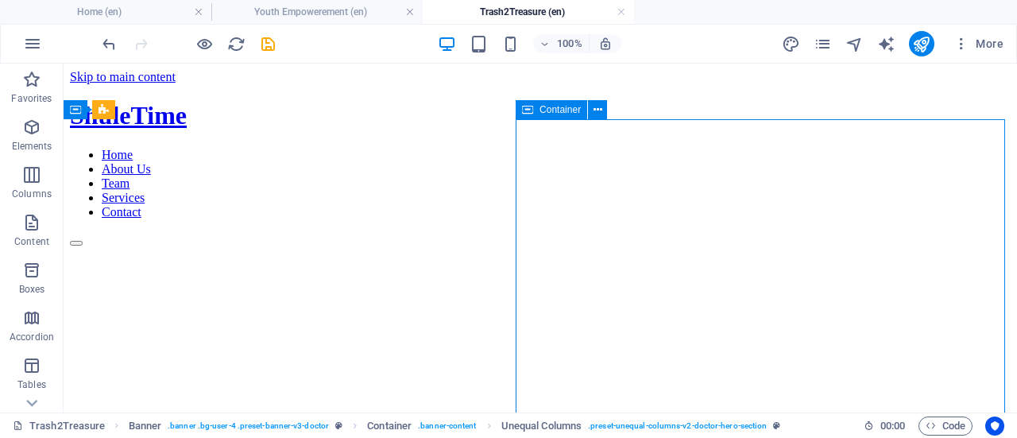
click at [553, 110] on span "Container" at bounding box center [559, 110] width 41 height 10
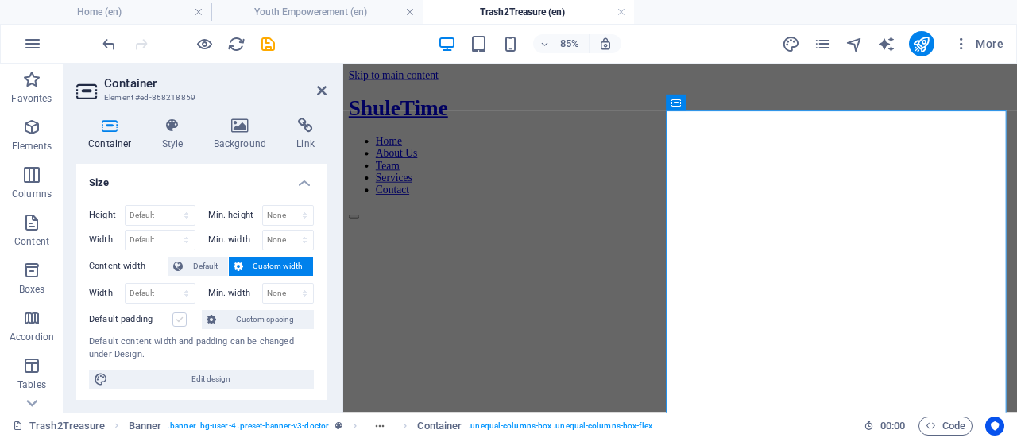
click at [184, 317] on label at bounding box center [179, 319] width 14 height 14
click at [0, 0] on input "Default padding" at bounding box center [0, 0] width 0 height 0
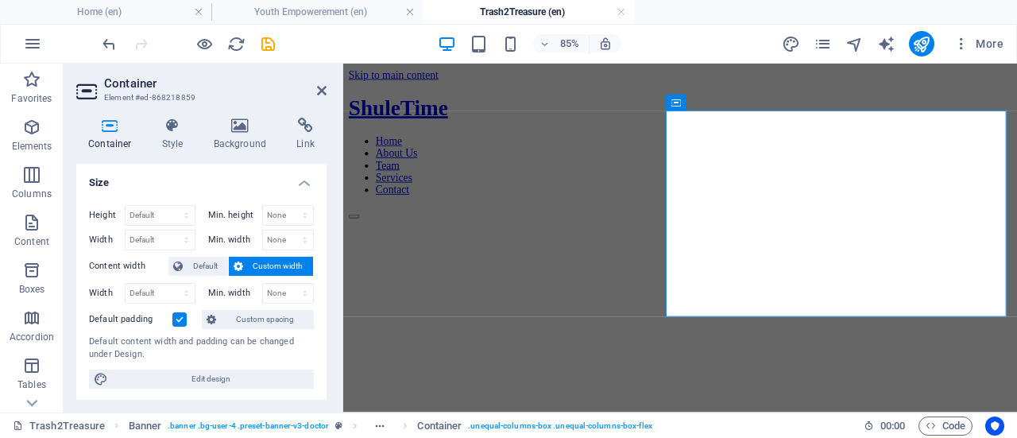
click at [184, 317] on label at bounding box center [179, 319] width 14 height 14
click at [0, 0] on input "Default padding" at bounding box center [0, 0] width 0 height 0
click at [216, 36] on div at bounding box center [188, 43] width 178 height 25
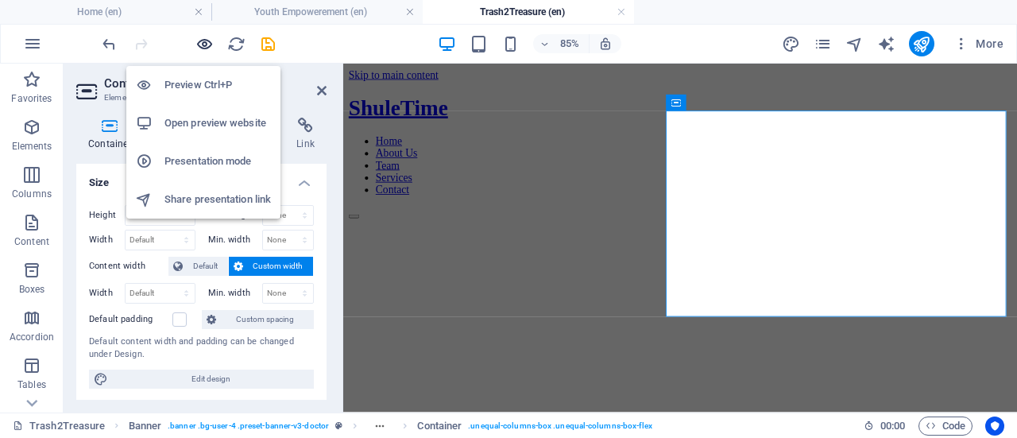
click at [204, 41] on icon "button" at bounding box center [204, 44] width 18 height 18
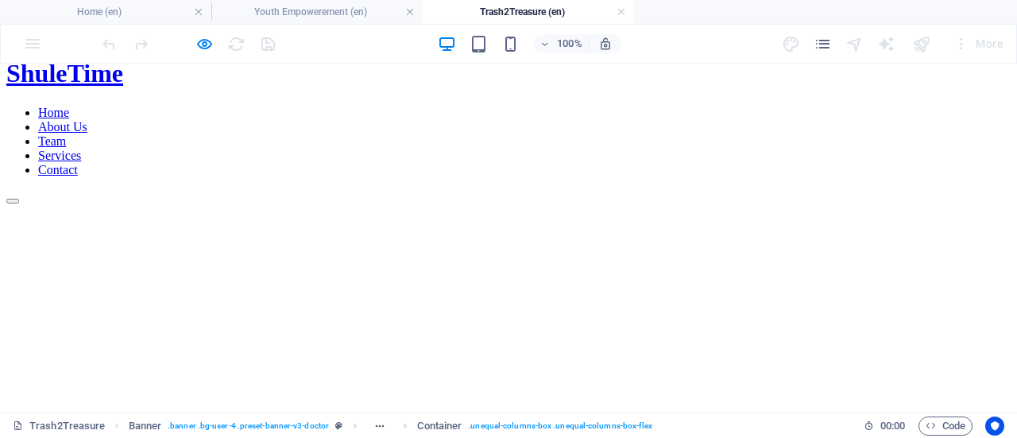
scroll to position [64, 0]
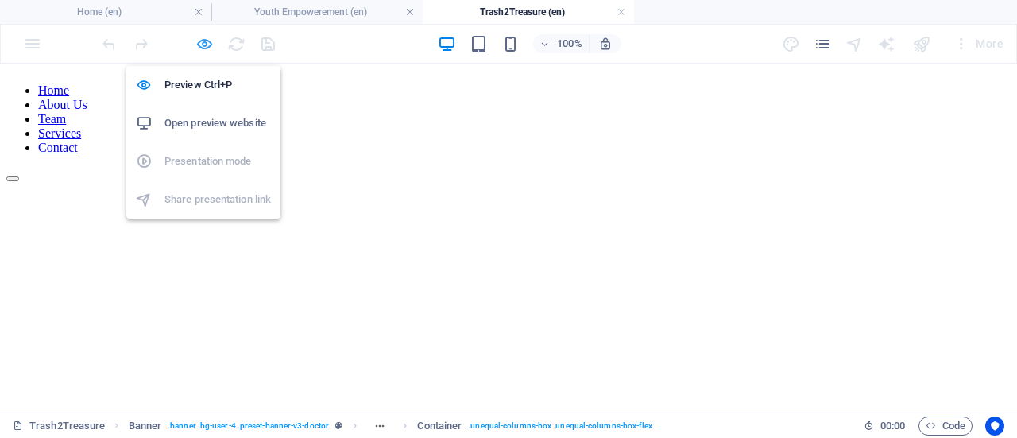
click at [205, 42] on icon "button" at bounding box center [204, 44] width 18 height 18
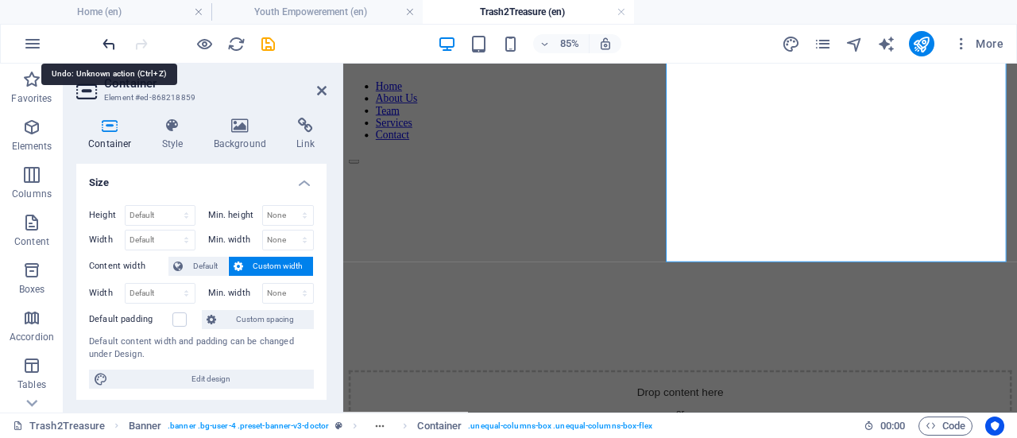
click at [107, 46] on icon "undo" at bounding box center [109, 44] width 18 height 18
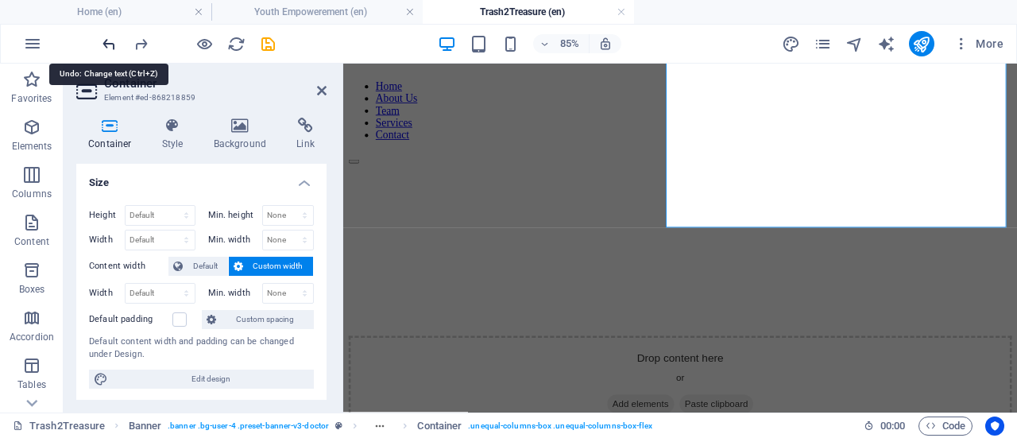
click at [107, 46] on icon "undo" at bounding box center [109, 44] width 18 height 18
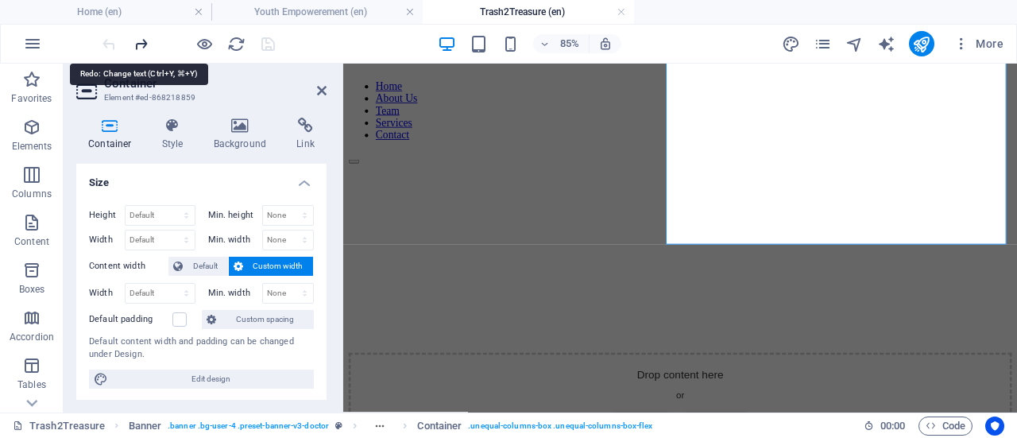
click at [138, 43] on icon "redo" at bounding box center [141, 44] width 18 height 18
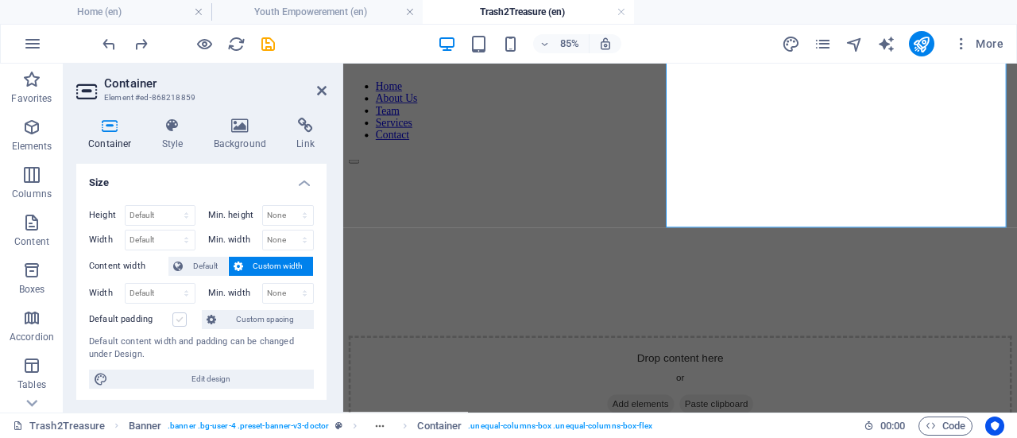
click at [175, 320] on label at bounding box center [179, 319] width 14 height 14
click at [0, 0] on input "Default padding" at bounding box center [0, 0] width 0 height 0
click at [175, 320] on label at bounding box center [179, 319] width 14 height 14
click at [0, 0] on input "Default padding" at bounding box center [0, 0] width 0 height 0
click at [175, 320] on label at bounding box center [179, 319] width 14 height 14
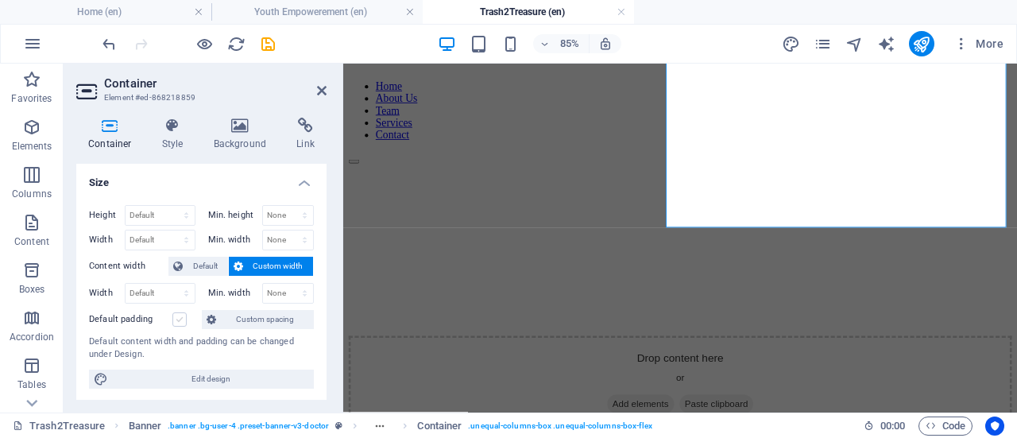
click at [0, 0] on input "Default padding" at bounding box center [0, 0] width 0 height 0
click at [175, 320] on label at bounding box center [179, 319] width 14 height 14
click at [0, 0] on input "Default padding" at bounding box center [0, 0] width 0 height 0
click at [175, 320] on label at bounding box center [179, 319] width 14 height 14
click at [0, 0] on input "Default padding" at bounding box center [0, 0] width 0 height 0
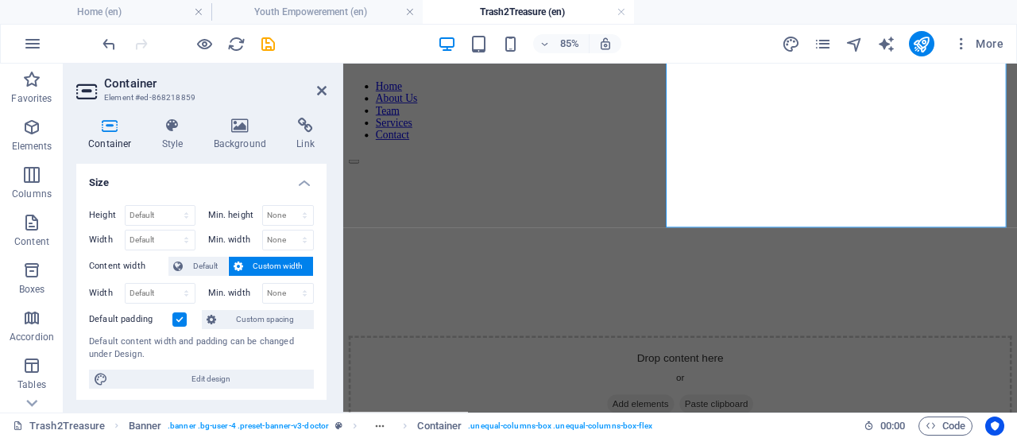
click at [175, 320] on label at bounding box center [179, 319] width 14 height 14
click at [0, 0] on input "Default padding" at bounding box center [0, 0] width 0 height 0
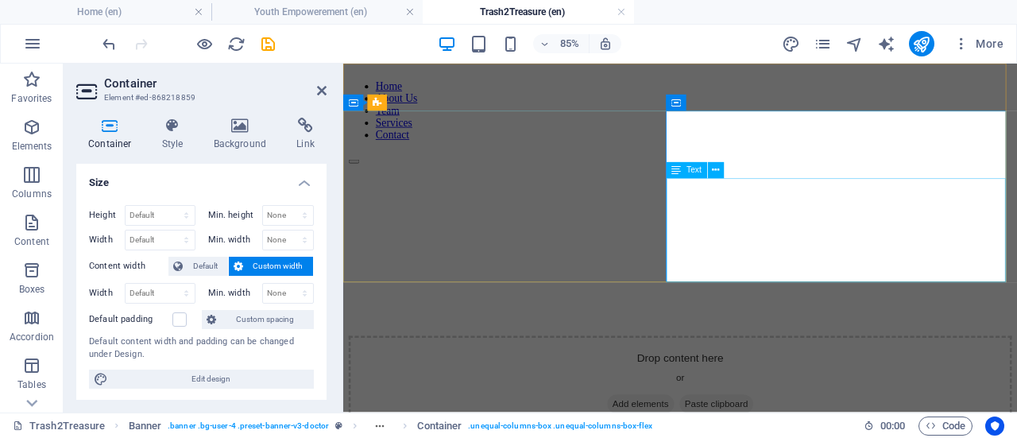
scroll to position [0, 0]
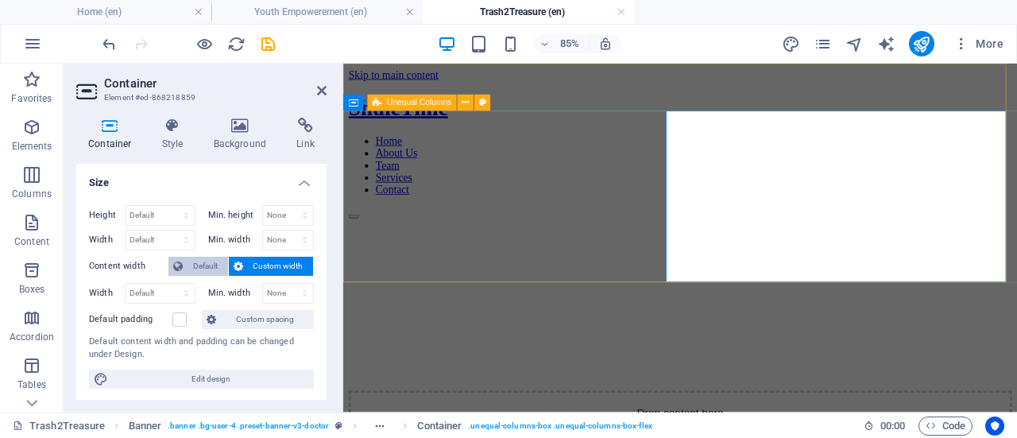
click at [211, 265] on span "Default" at bounding box center [206, 266] width 36 height 19
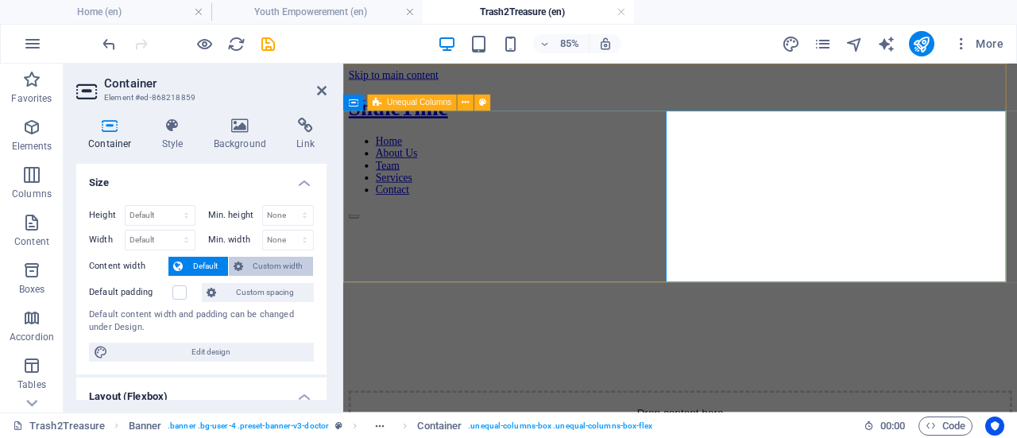
click at [285, 269] on span "Custom width" at bounding box center [278, 266] width 61 height 19
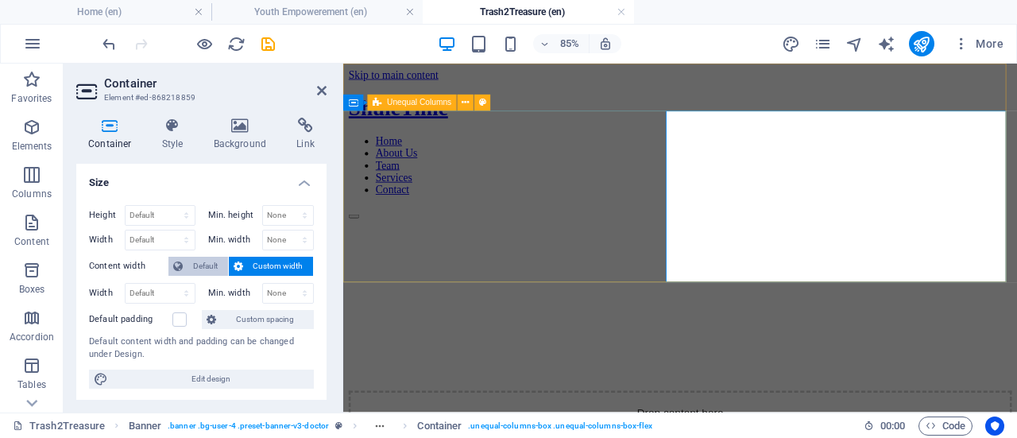
click at [199, 270] on span "Default" at bounding box center [206, 266] width 36 height 19
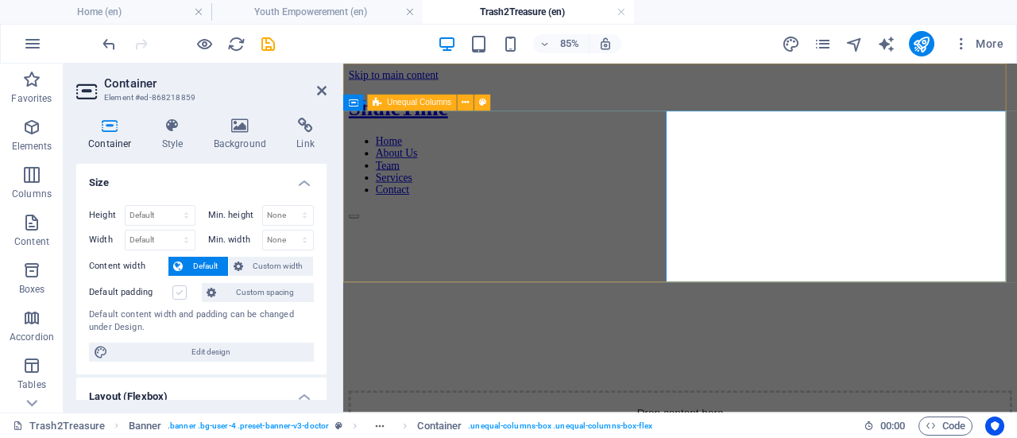
click at [179, 295] on label at bounding box center [179, 292] width 14 height 14
click at [0, 0] on input "Default padding" at bounding box center [0, 0] width 0 height 0
click at [179, 295] on label at bounding box center [179, 292] width 14 height 14
click at [0, 0] on input "Default padding" at bounding box center [0, 0] width 0 height 0
click at [265, 265] on span "Custom width" at bounding box center [278, 266] width 61 height 19
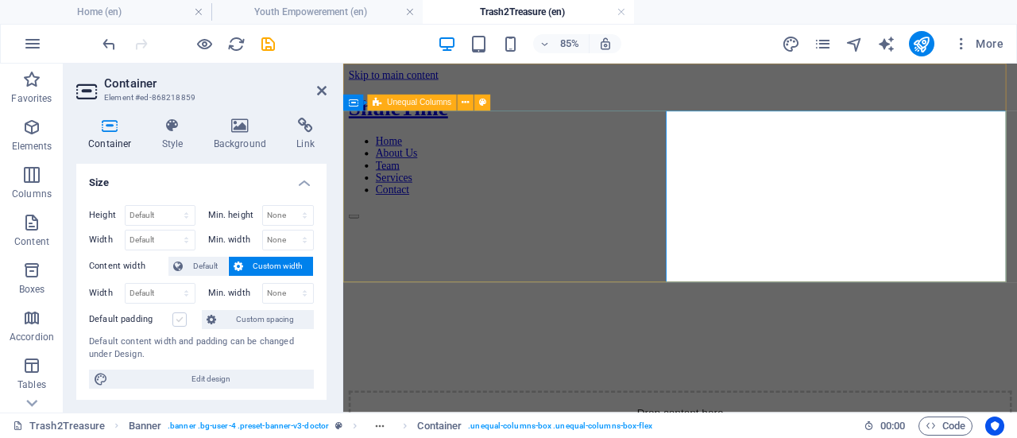
click at [186, 316] on label at bounding box center [179, 319] width 14 height 14
click at [0, 0] on input "Default padding" at bounding box center [0, 0] width 0 height 0
click at [186, 316] on label at bounding box center [179, 319] width 14 height 14
click at [0, 0] on input "Default padding" at bounding box center [0, 0] width 0 height 0
click at [186, 316] on label at bounding box center [179, 319] width 14 height 14
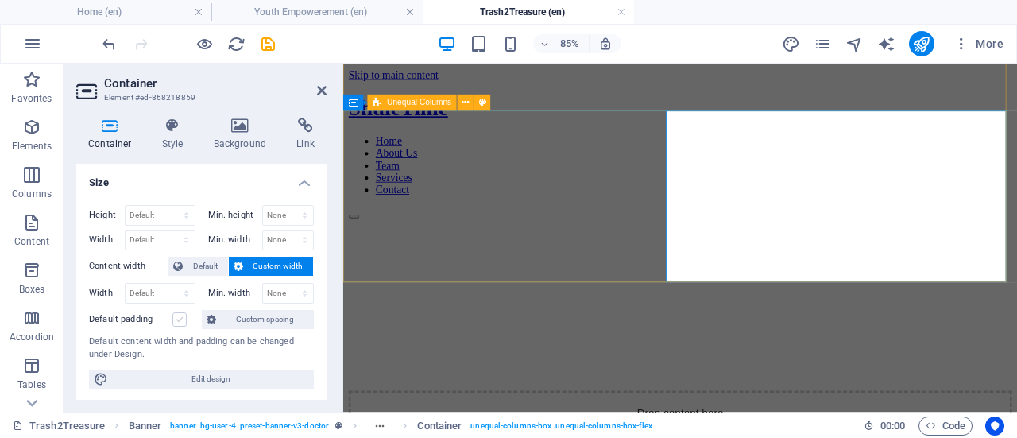
click at [0, 0] on input "Default padding" at bounding box center [0, 0] width 0 height 0
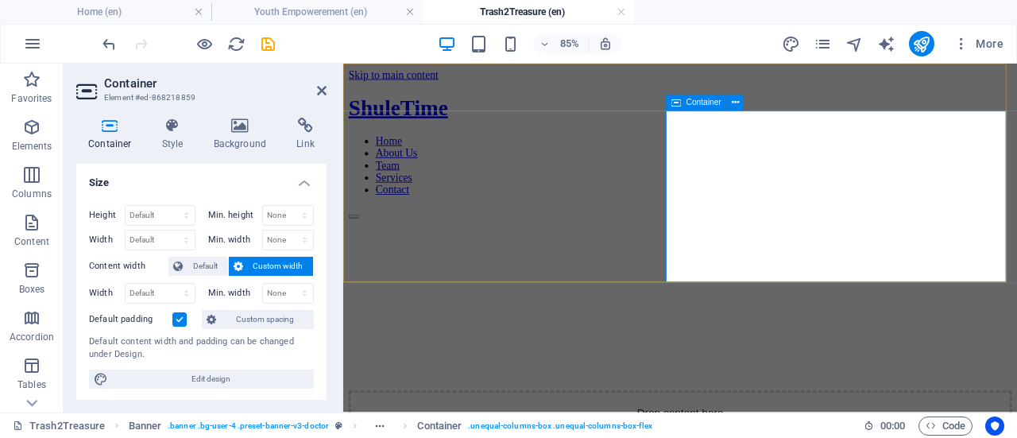
click at [692, 103] on span "Container" at bounding box center [703, 103] width 35 height 8
click at [173, 314] on label at bounding box center [179, 319] width 14 height 14
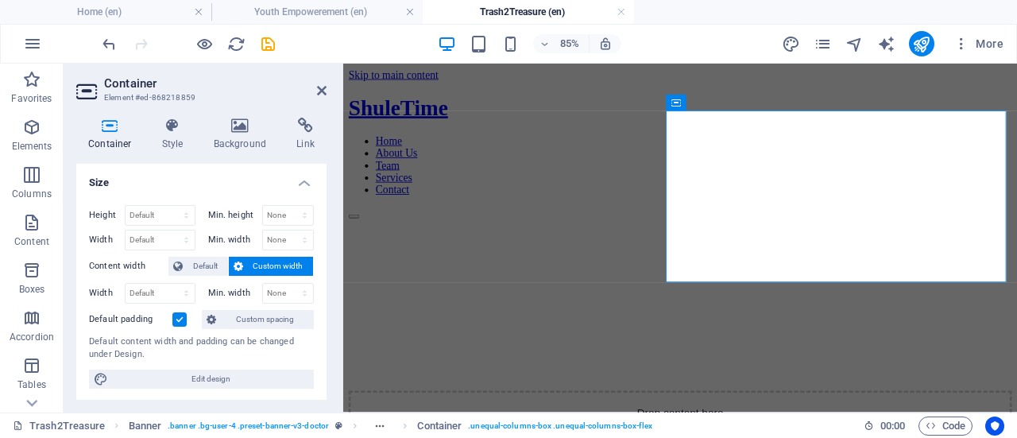
click at [0, 0] on input "Default padding" at bounding box center [0, 0] width 0 height 0
click at [173, 314] on label at bounding box center [179, 319] width 14 height 14
click at [0, 0] on input "Default padding" at bounding box center [0, 0] width 0 height 0
click at [173, 314] on label at bounding box center [179, 319] width 14 height 14
click at [0, 0] on input "Default padding" at bounding box center [0, 0] width 0 height 0
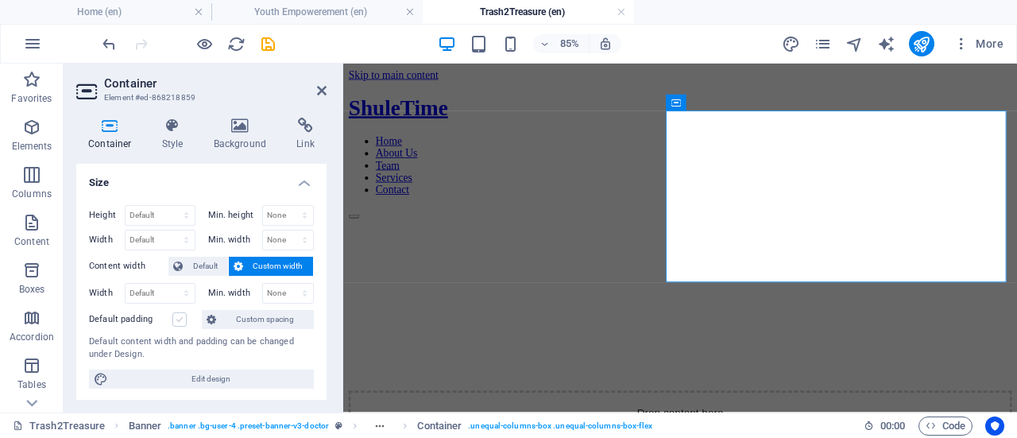
click at [173, 314] on label at bounding box center [179, 319] width 14 height 14
click at [0, 0] on input "Default padding" at bounding box center [0, 0] width 0 height 0
click at [173, 314] on label at bounding box center [179, 319] width 14 height 14
click at [0, 0] on input "Default padding" at bounding box center [0, 0] width 0 height 0
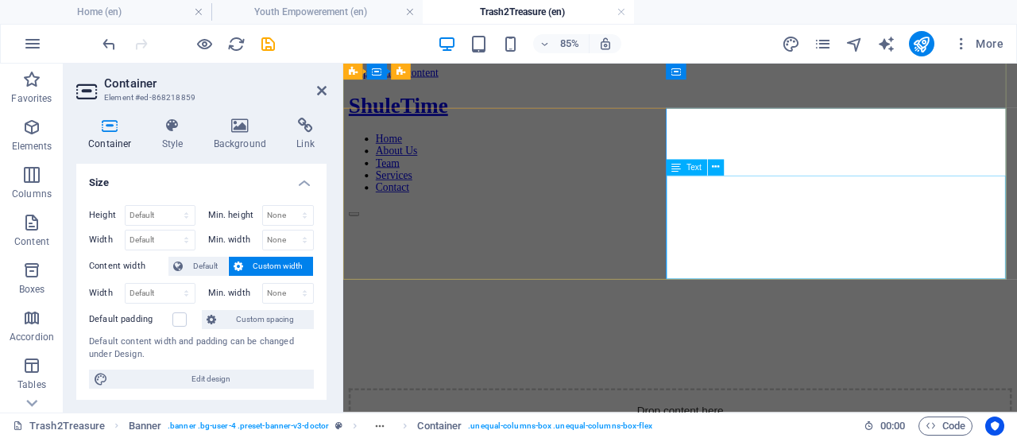
scroll to position [3, 0]
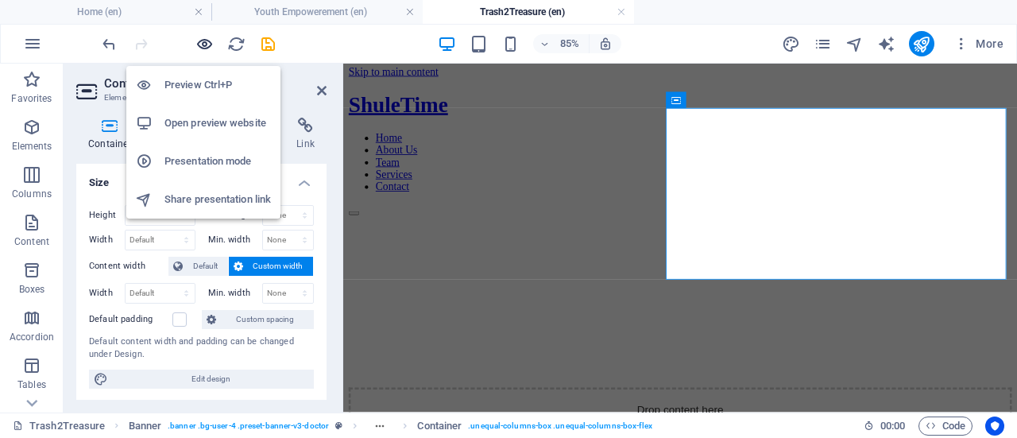
click at [203, 41] on icon "button" at bounding box center [204, 44] width 18 height 18
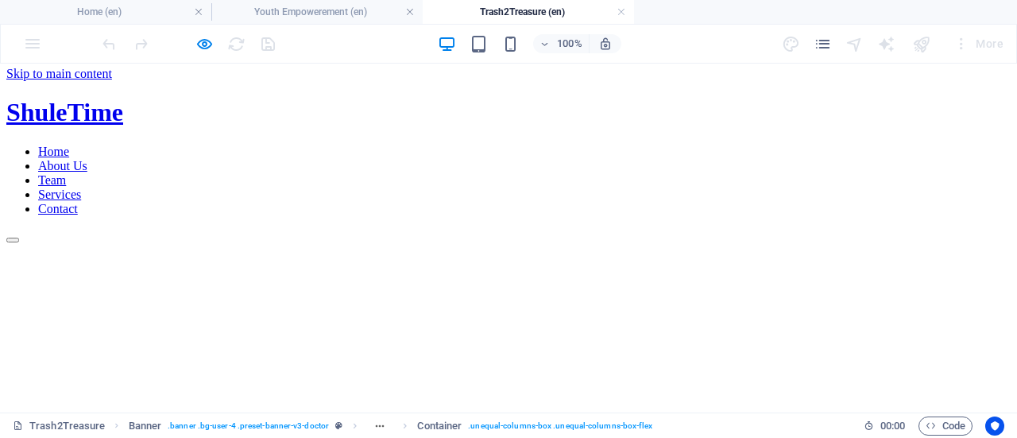
scroll to position [0, 0]
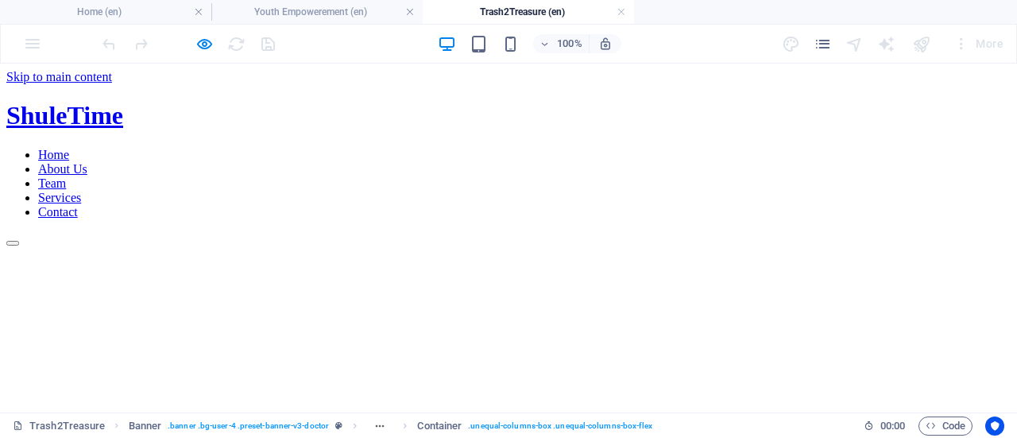
drag, startPoint x: 483, startPoint y: 207, endPoint x: 709, endPoint y: 287, distance: 239.5
copy div "Turning Waste into Opportunities Trash2Treasure is Shule Time's flagship projec…"
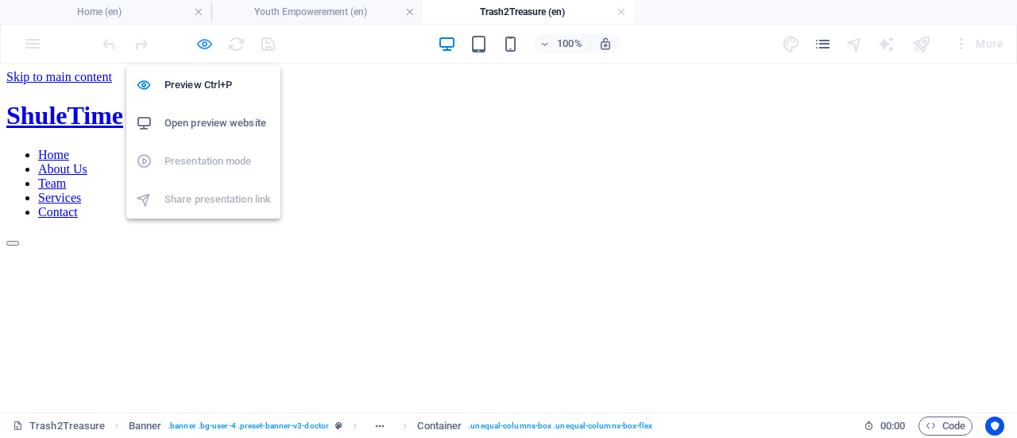
click at [203, 44] on icon "button" at bounding box center [204, 44] width 18 height 18
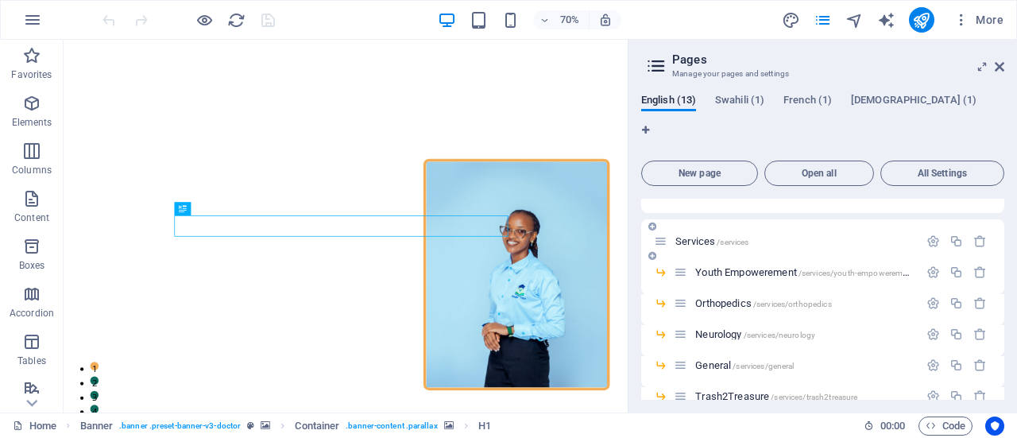
scroll to position [149, 0]
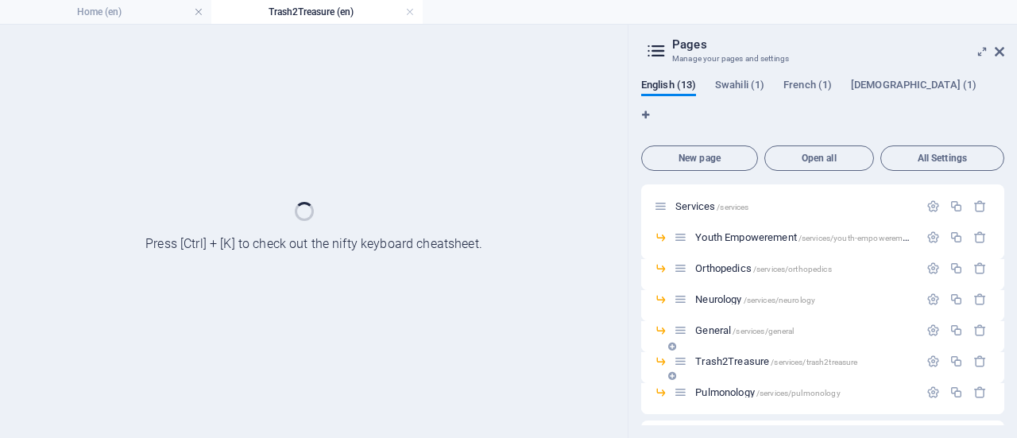
click at [0, 0] on div "Trash2Treasure /services/trash2treasure" at bounding box center [0, 0] width 0 height 0
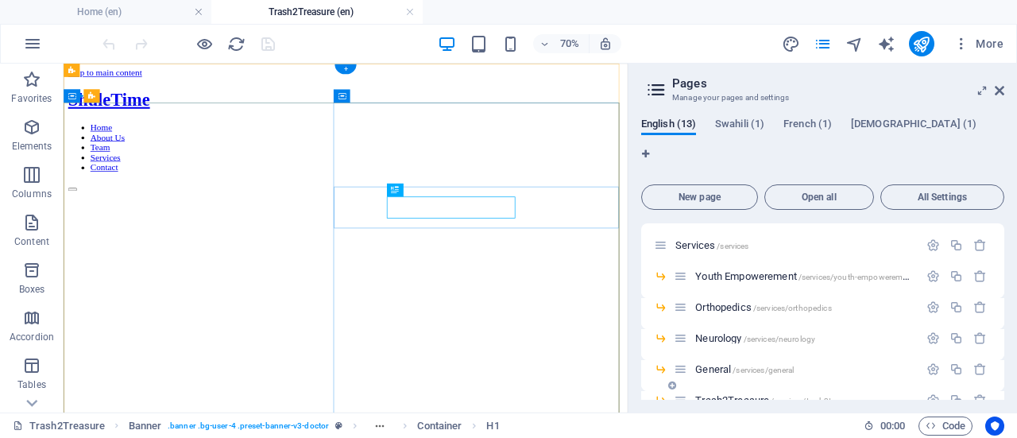
scroll to position [0, 0]
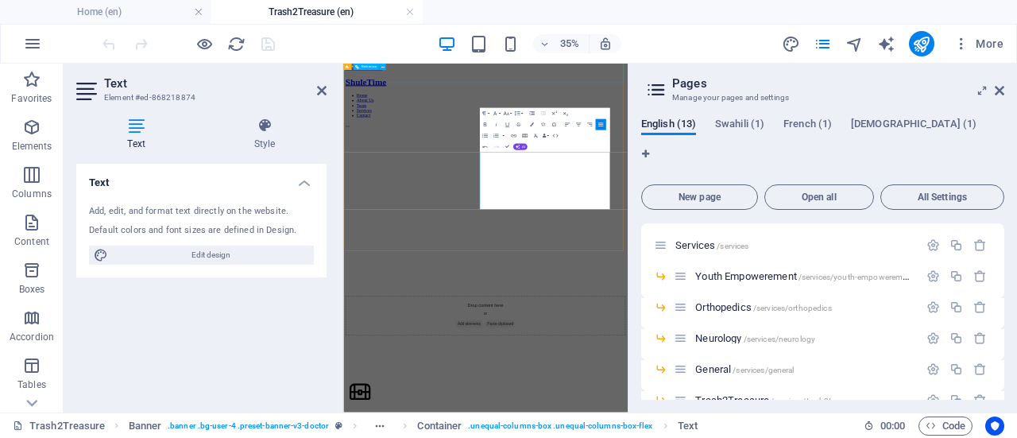
click at [1016, 118] on div "ShuleTime Home About Us Team Services Contact" at bounding box center [750, 173] width 800 height 145
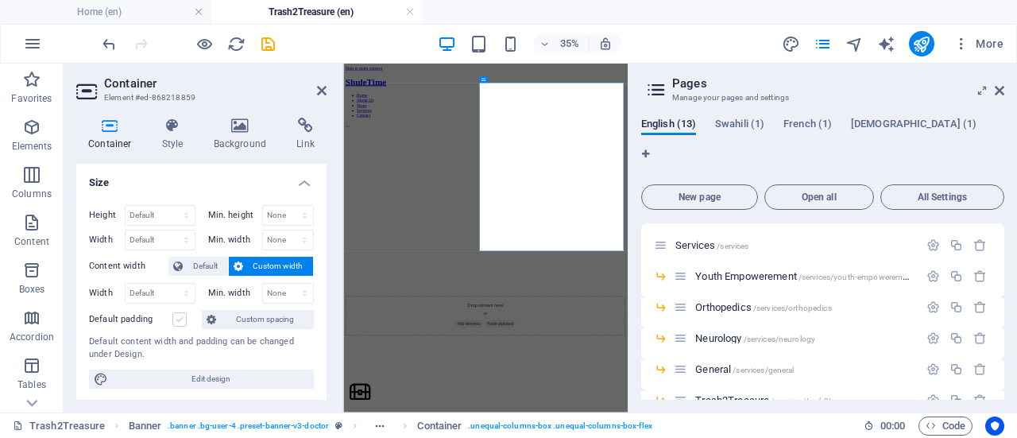
click at [180, 316] on label at bounding box center [179, 319] width 14 height 14
click at [0, 0] on input "Default padding" at bounding box center [0, 0] width 0 height 0
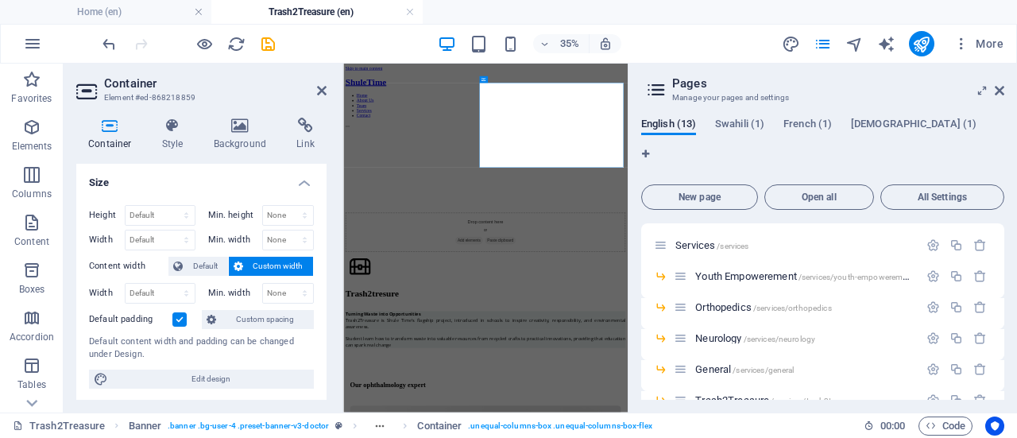
click at [180, 316] on label at bounding box center [179, 319] width 14 height 14
click at [0, 0] on input "Default padding" at bounding box center [0, 0] width 0 height 0
click at [180, 316] on label at bounding box center [179, 319] width 14 height 14
click at [0, 0] on input "Default padding" at bounding box center [0, 0] width 0 height 0
click at [103, 44] on icon "undo" at bounding box center [109, 44] width 18 height 18
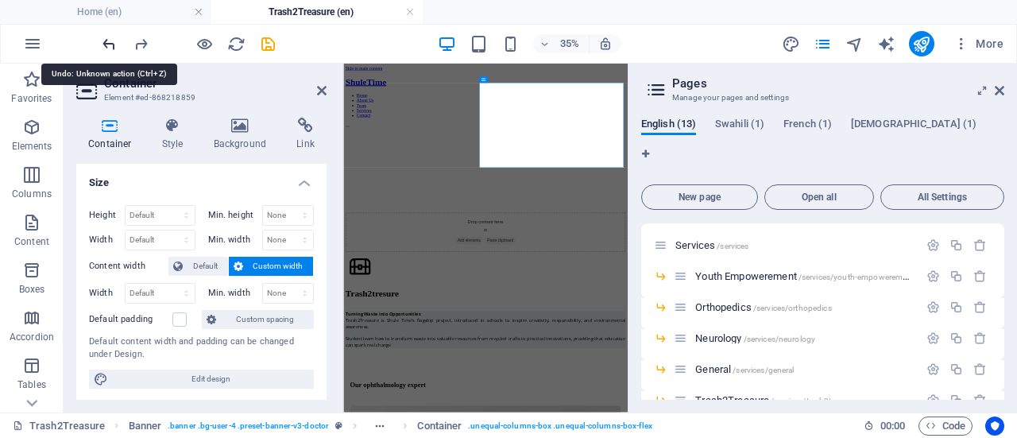
click at [103, 44] on icon "undo" at bounding box center [109, 44] width 18 height 18
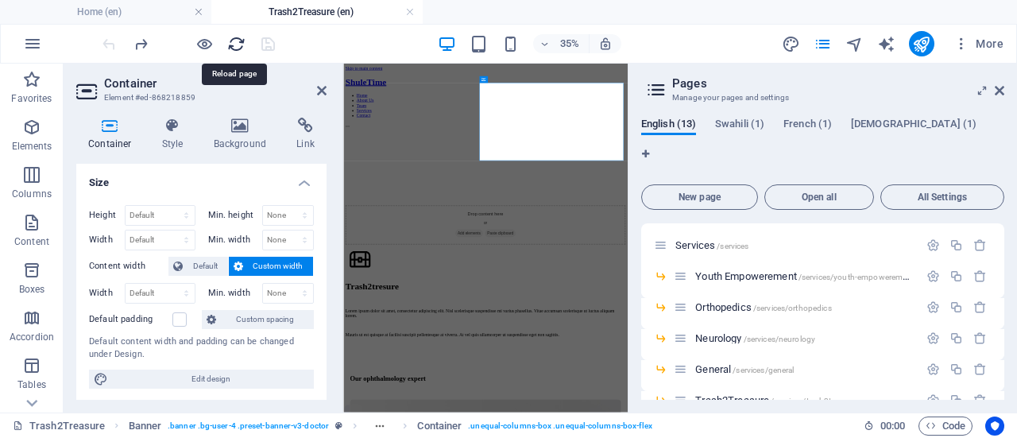
click at [229, 44] on icon "reload" at bounding box center [236, 44] width 18 height 18
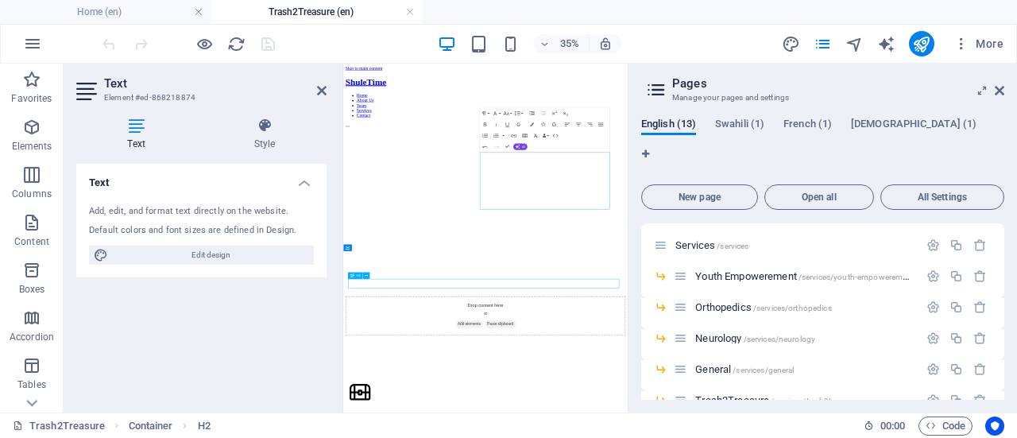
scroll to position [380, 0]
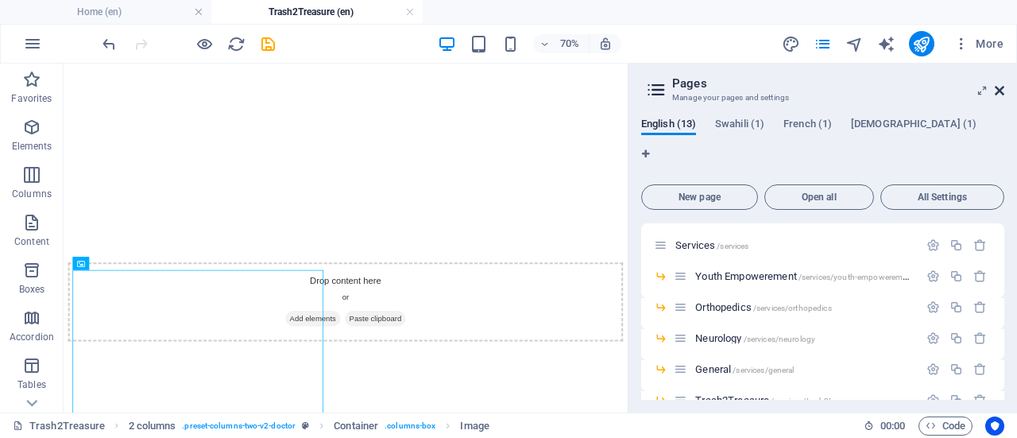
click at [0, 0] on icon at bounding box center [0, 0] width 0 height 0
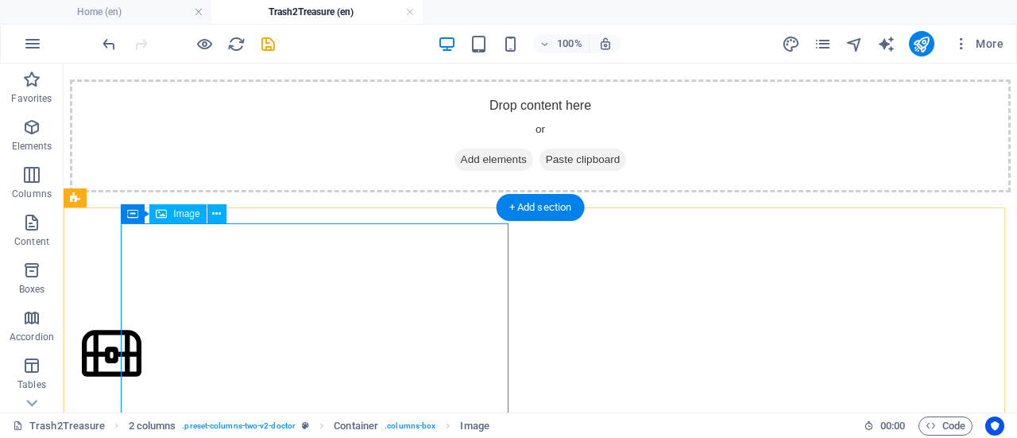
scroll to position [669, 0]
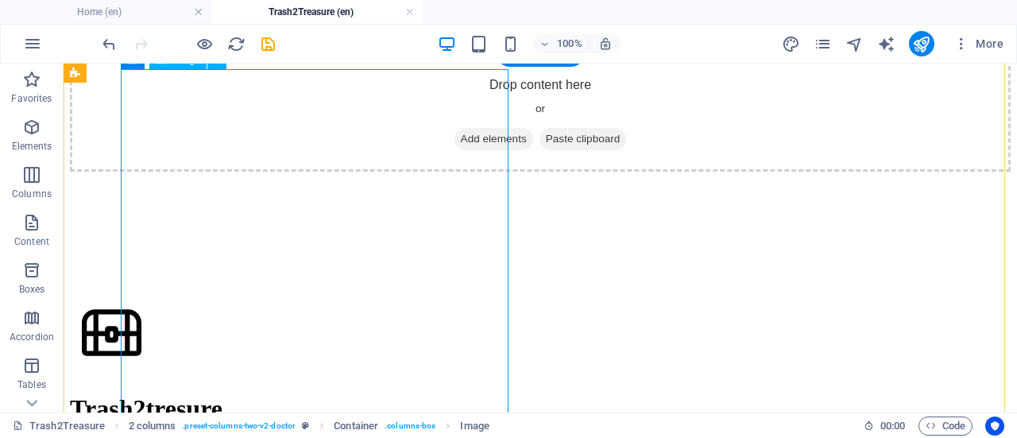
select select "%"
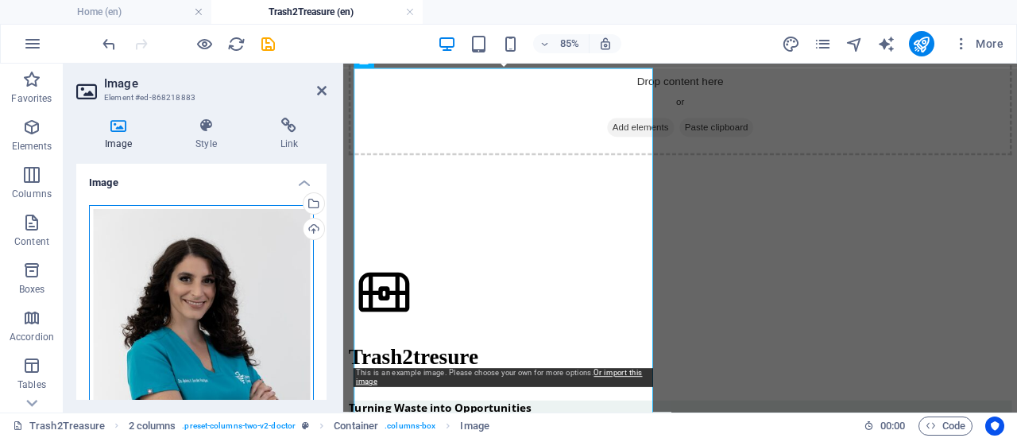
click at [238, 253] on div "Drag files here, click to choose files or select files from Files or our free s…" at bounding box center [201, 372] width 225 height 334
click at [238, 253] on body "shuletime.or.tz Home (en) Trash2Treasure (en) Favorites Elements Columns Conten…" at bounding box center [508, 219] width 1017 height 438
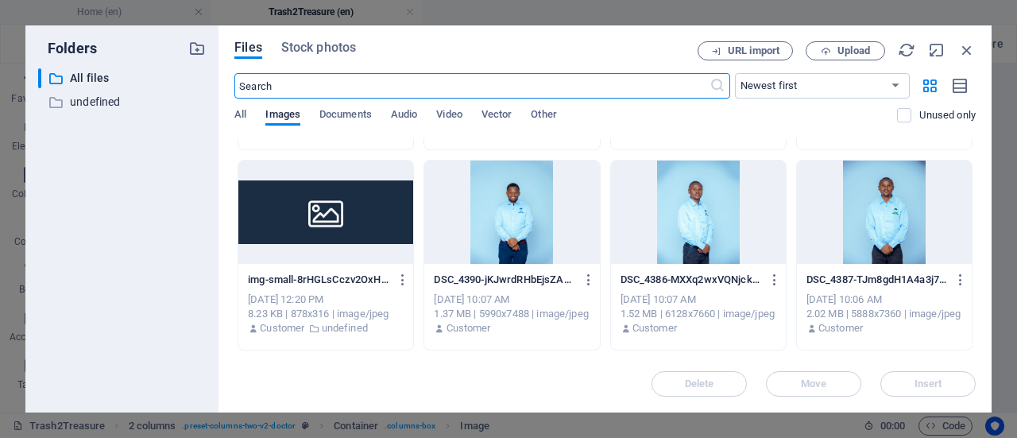
scroll to position [180, 0]
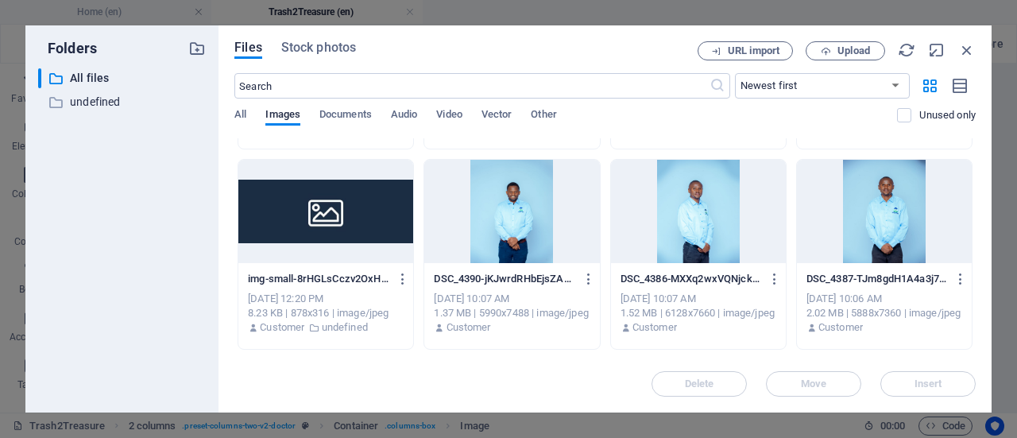
click at [890, 230] on div at bounding box center [884, 211] width 175 height 103
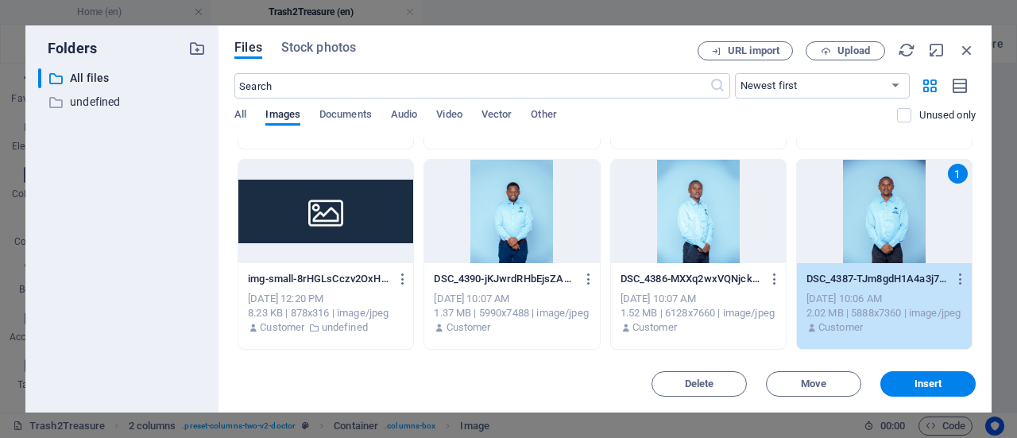
click at [724, 241] on div at bounding box center [698, 211] width 175 height 103
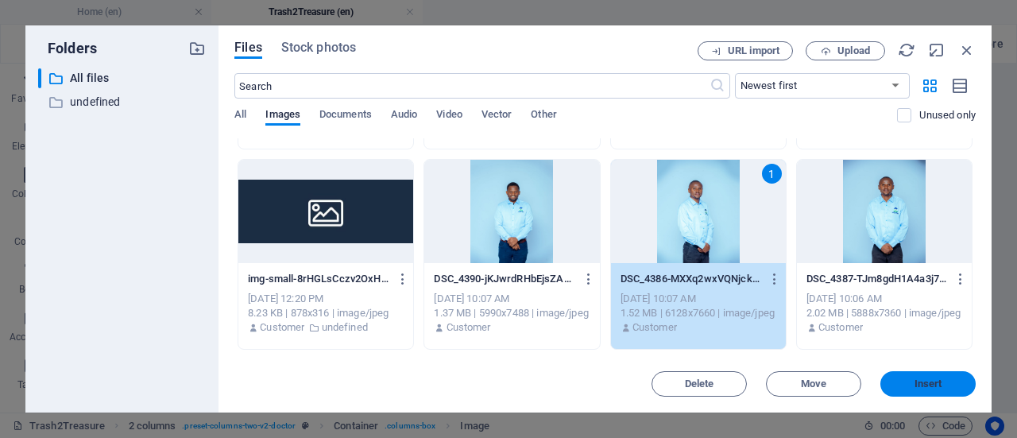
click at [898, 377] on button "Insert" at bounding box center [927, 383] width 95 height 25
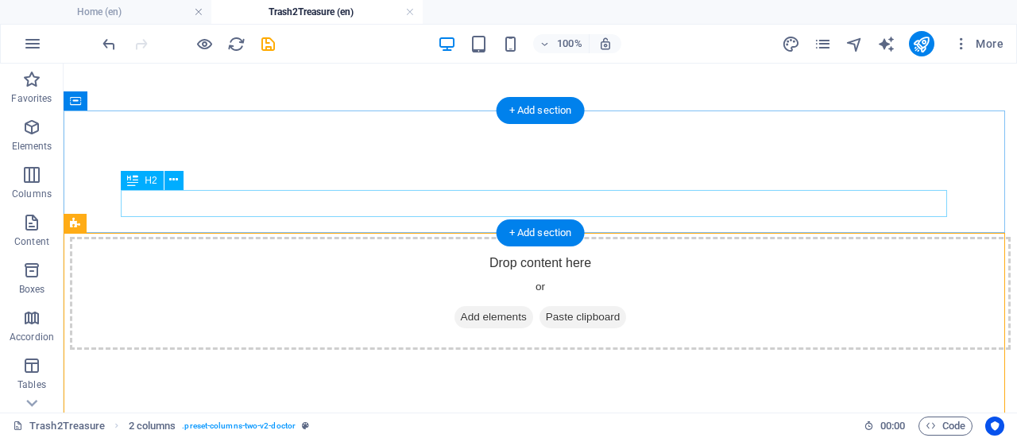
scroll to position [489, 0]
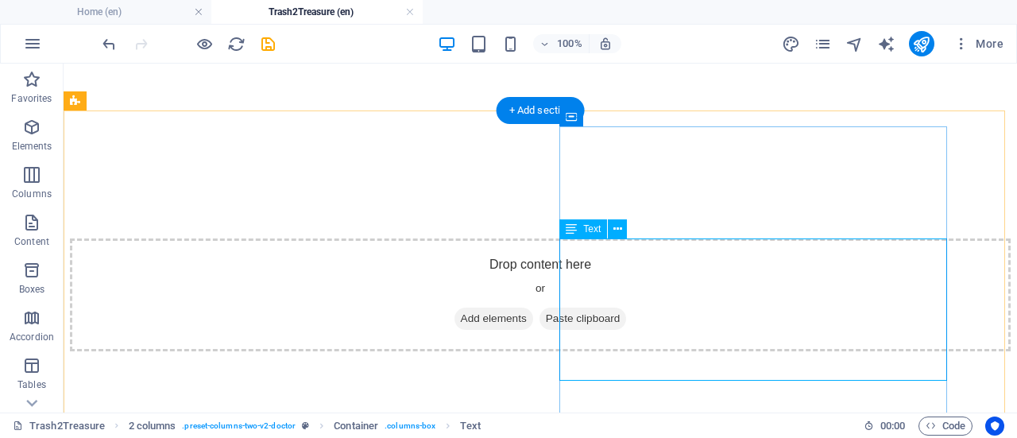
scroll to position [677, 0]
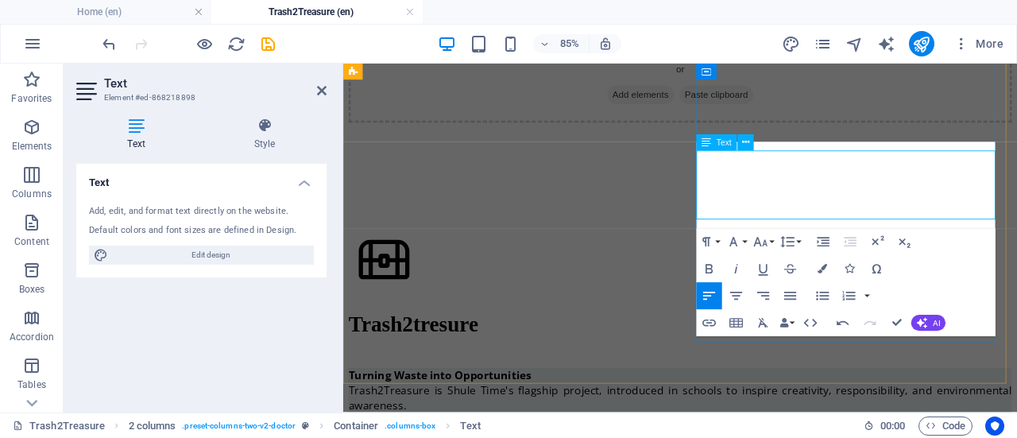
scroll to position [698, 0]
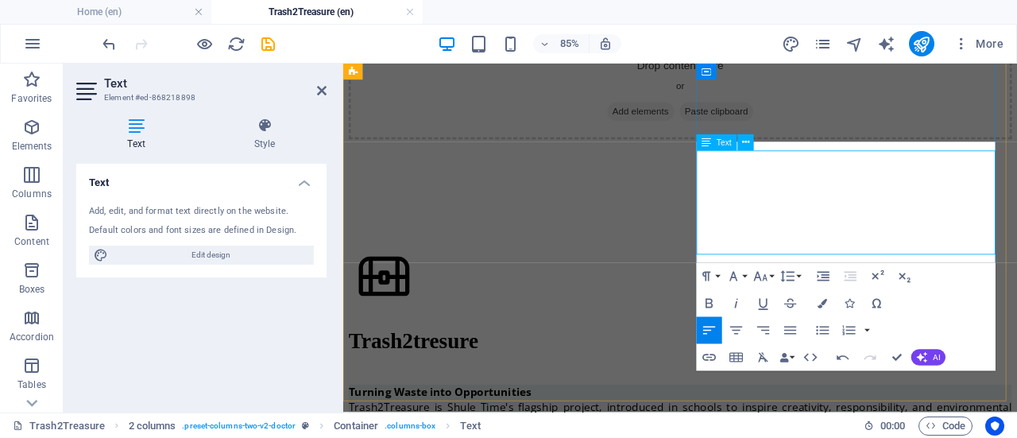
scroll to position [677, 0]
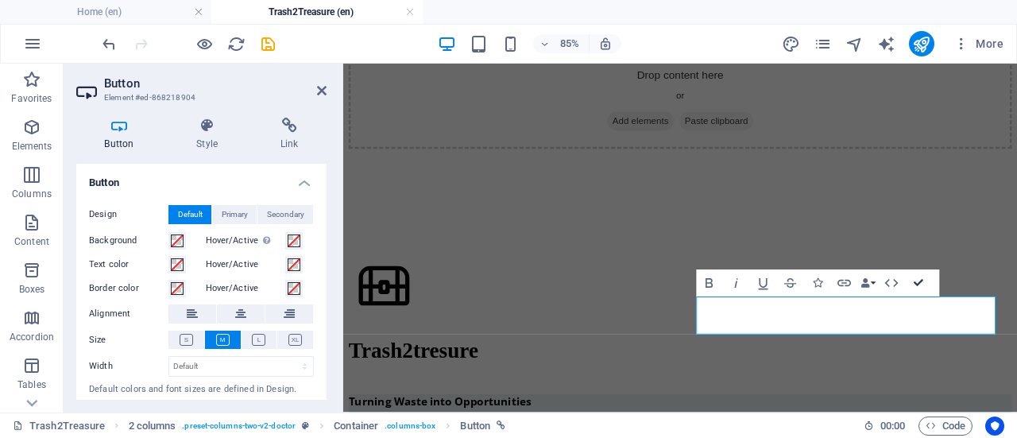
scroll to position [694, 0]
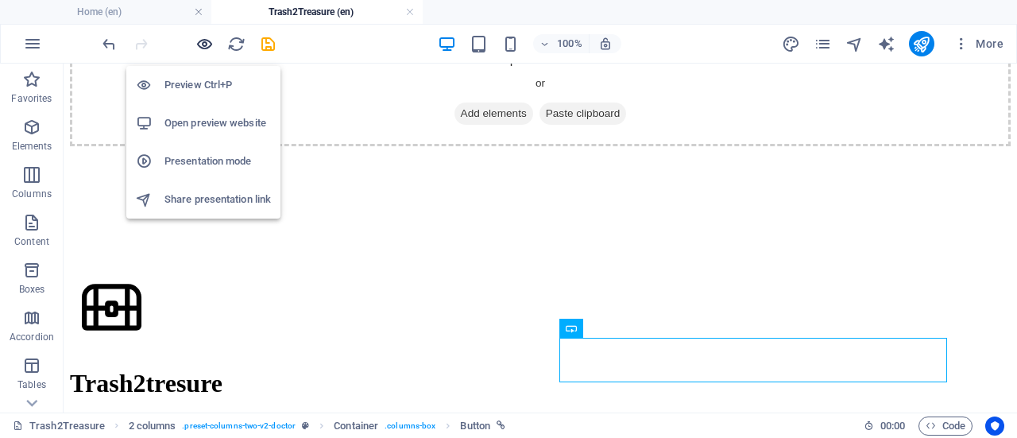
click at [199, 41] on icon "button" at bounding box center [204, 44] width 18 height 18
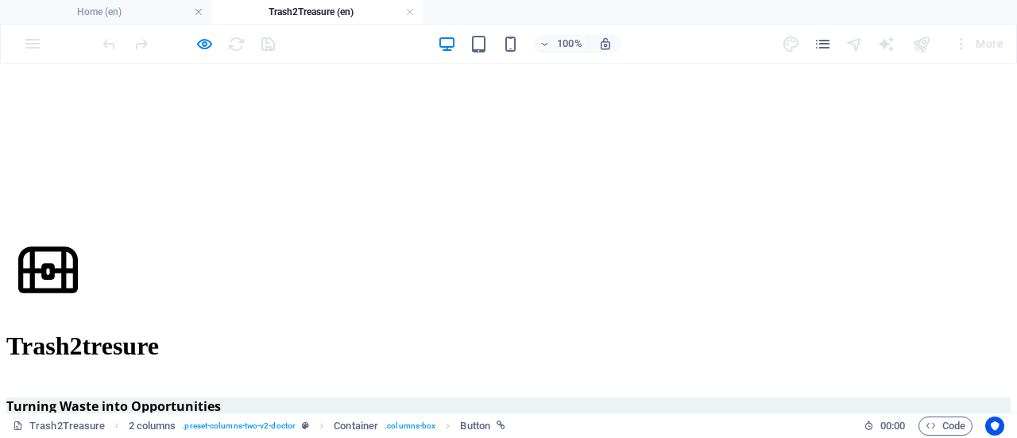
scroll to position [695, 0]
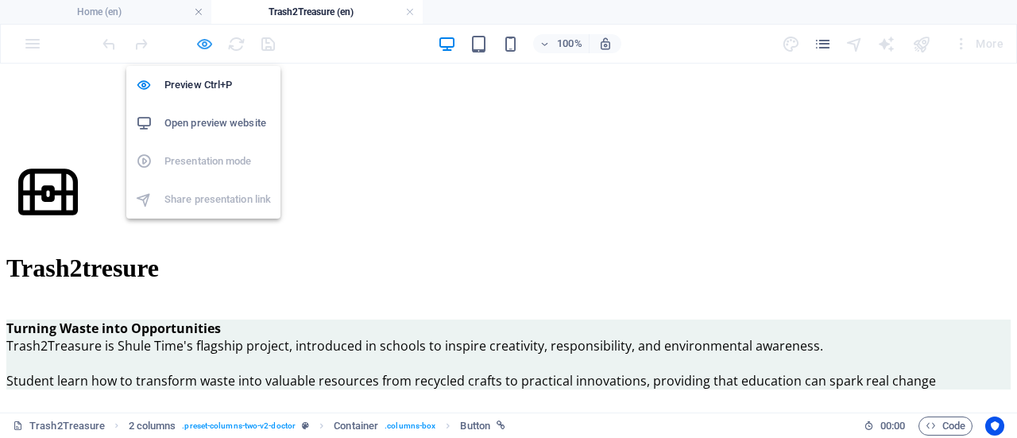
click at [195, 44] on icon "button" at bounding box center [204, 44] width 18 height 18
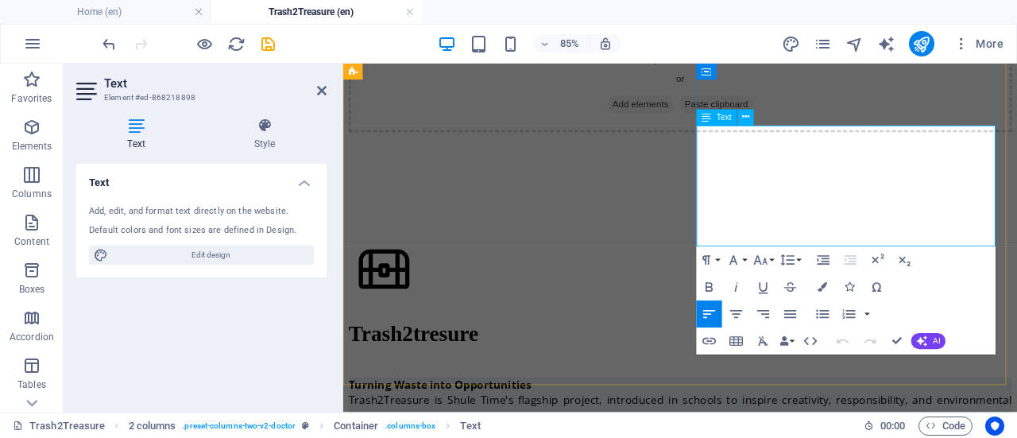
click at [790, 312] on icon "button" at bounding box center [791, 314] width 16 height 16
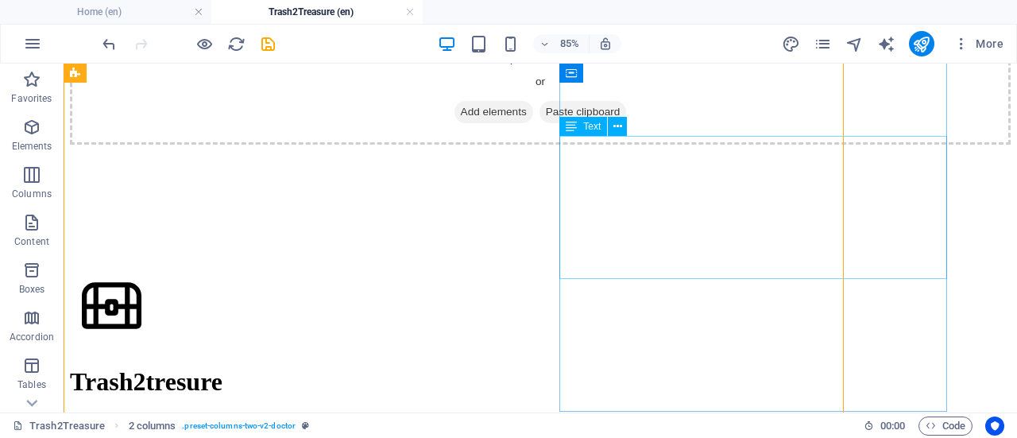
scroll to position [714, 0]
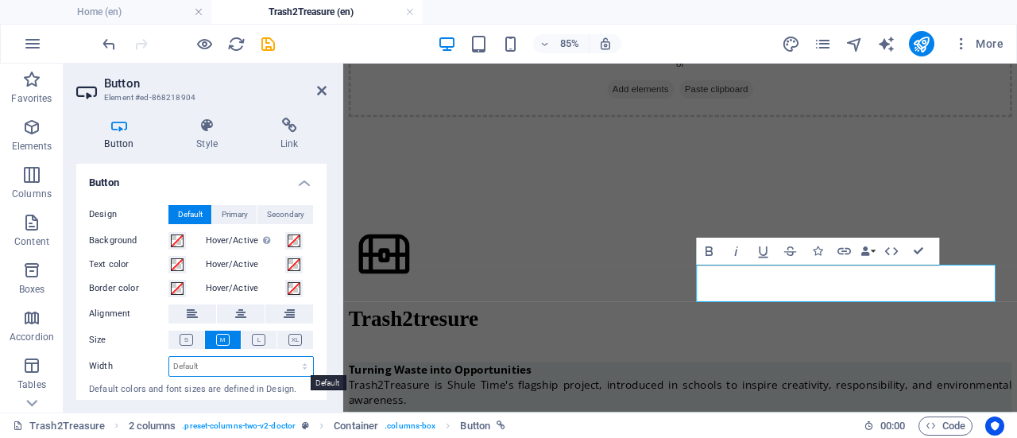
click at [222, 369] on select "Default px rem % em vh vw" at bounding box center [241, 366] width 144 height 19
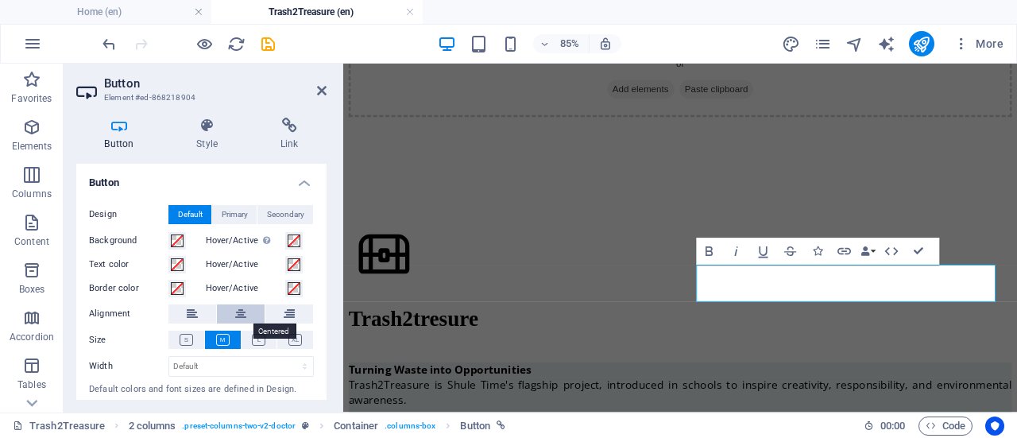
click at [237, 317] on icon at bounding box center [240, 313] width 11 height 19
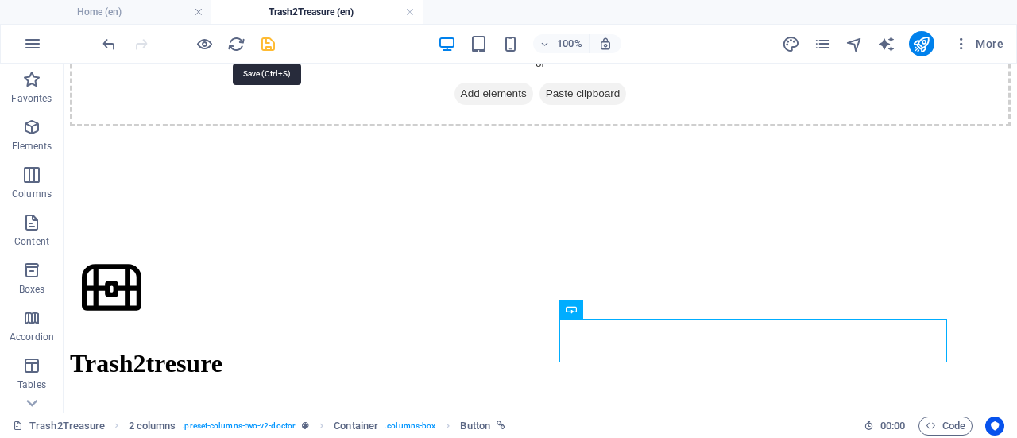
click at [270, 52] on icon "save" at bounding box center [268, 44] width 18 height 18
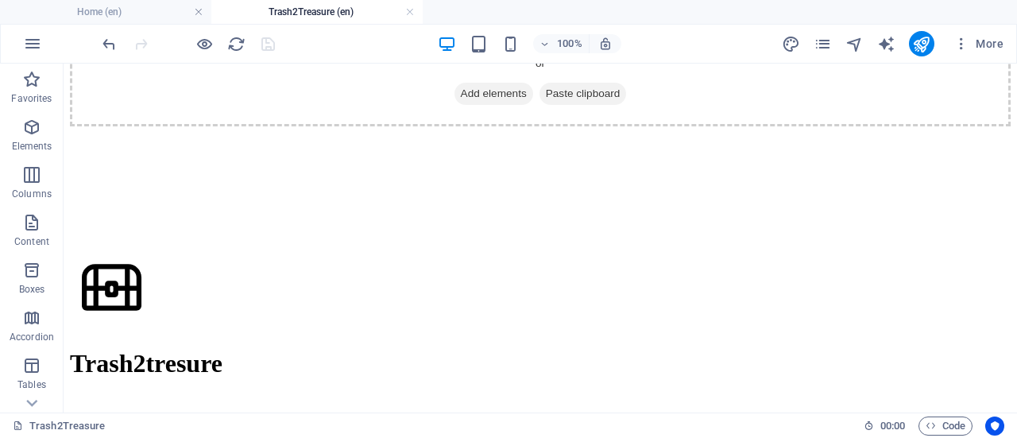
click at [192, 41] on div at bounding box center [188, 43] width 178 height 25
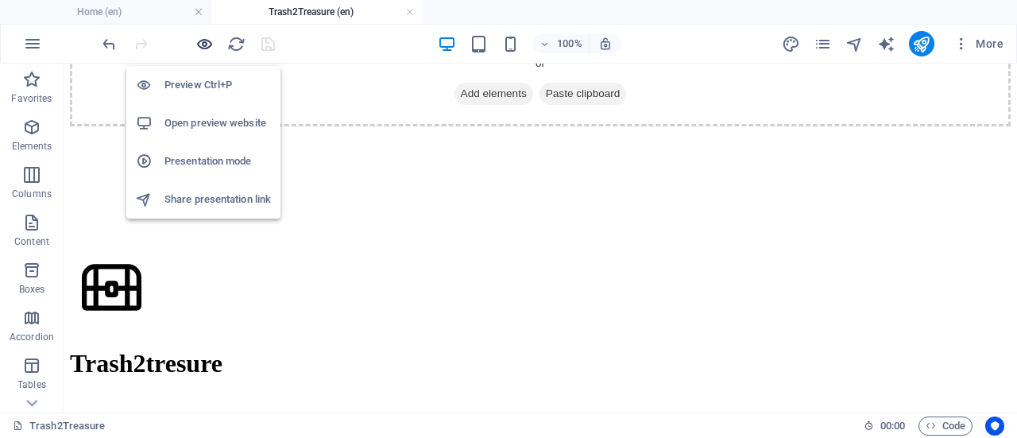
click at [204, 46] on icon "button" at bounding box center [204, 44] width 18 height 18
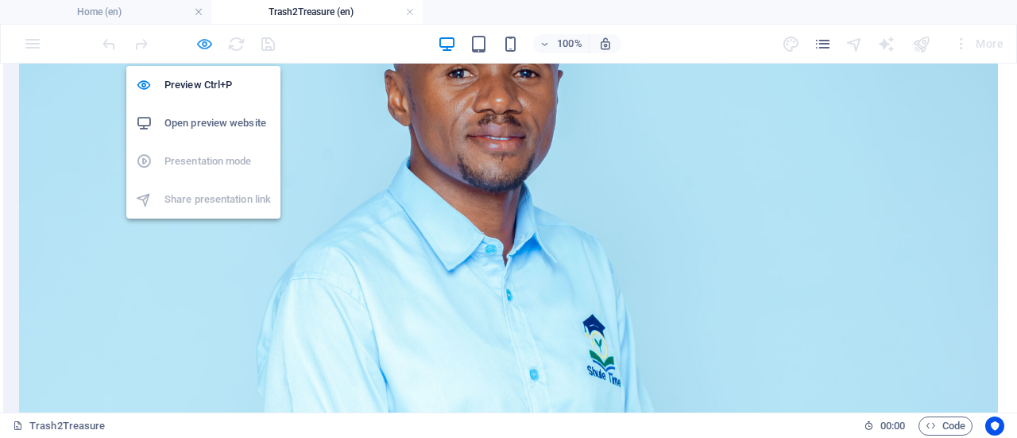
scroll to position [1525, 0]
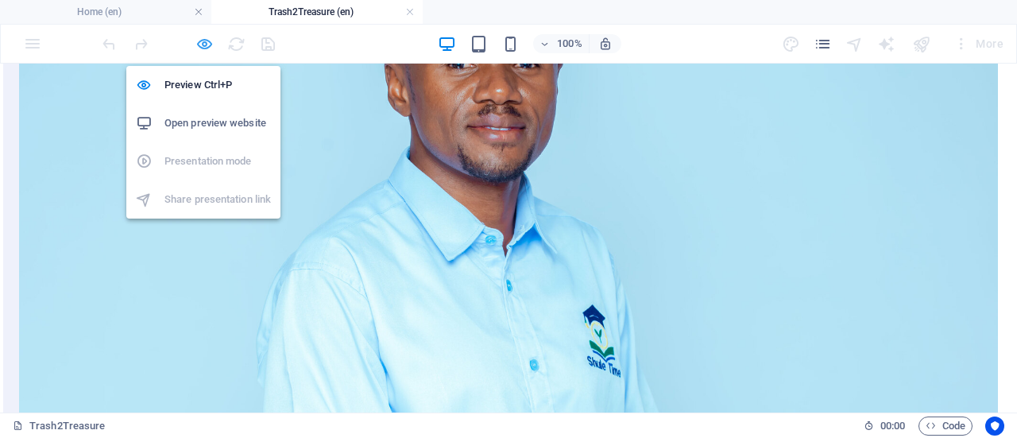
click at [199, 44] on icon "button" at bounding box center [204, 44] width 18 height 18
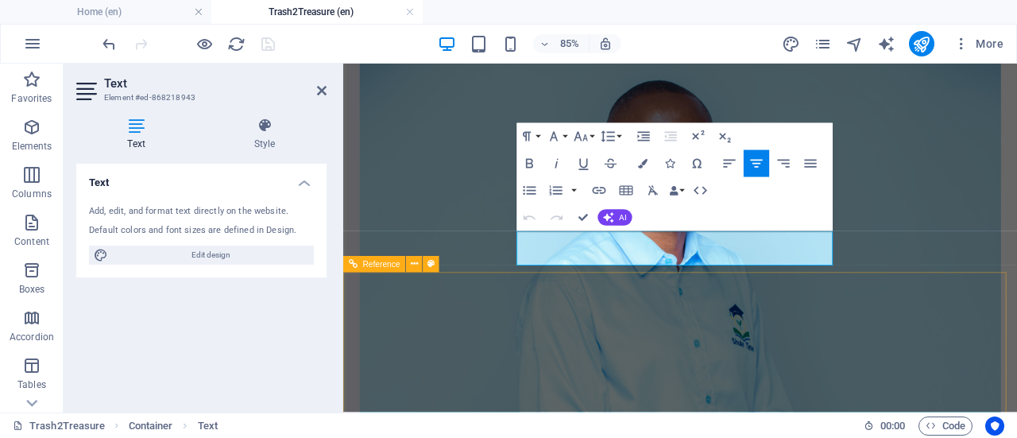
scroll to position [1491, 0]
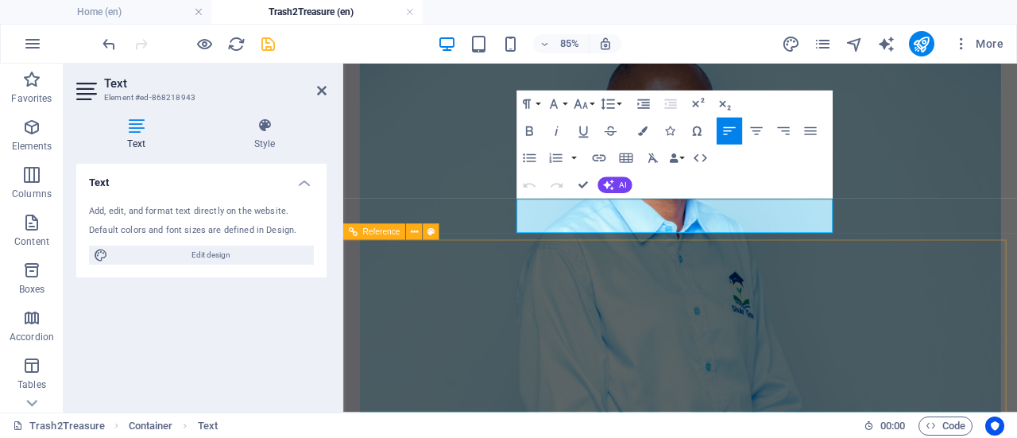
scroll to position [1529, 0]
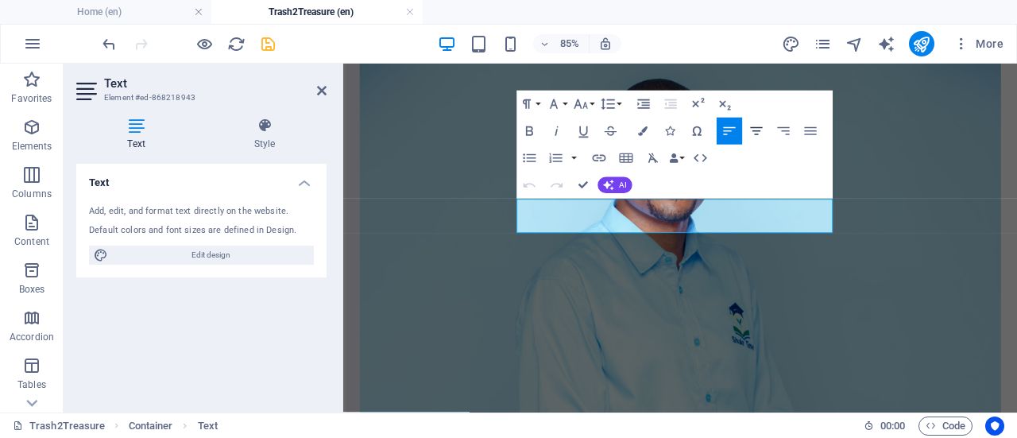
click at [762, 130] on icon "button" at bounding box center [756, 131] width 16 height 16
click at [292, 362] on div "Text Add, edit, and format text directly on the website. Default colors and fon…" at bounding box center [201, 282] width 250 height 236
click at [276, 35] on icon "save" at bounding box center [268, 44] width 18 height 18
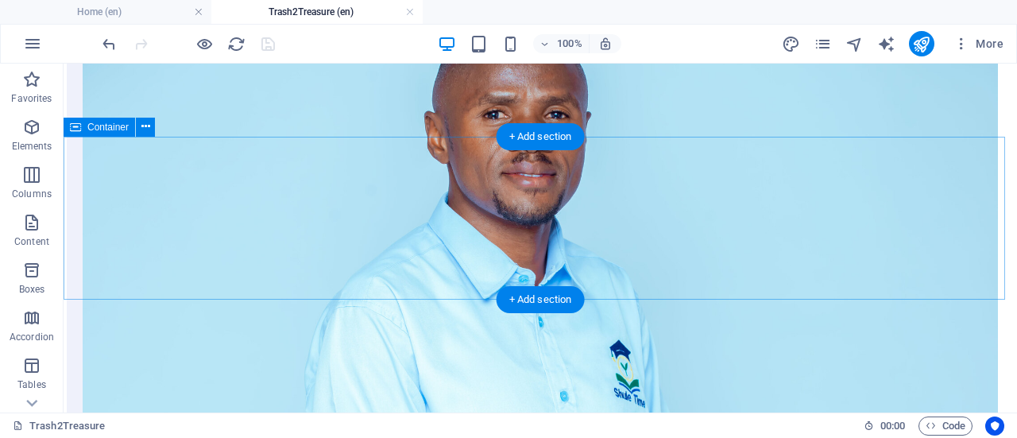
scroll to position [1575, 0]
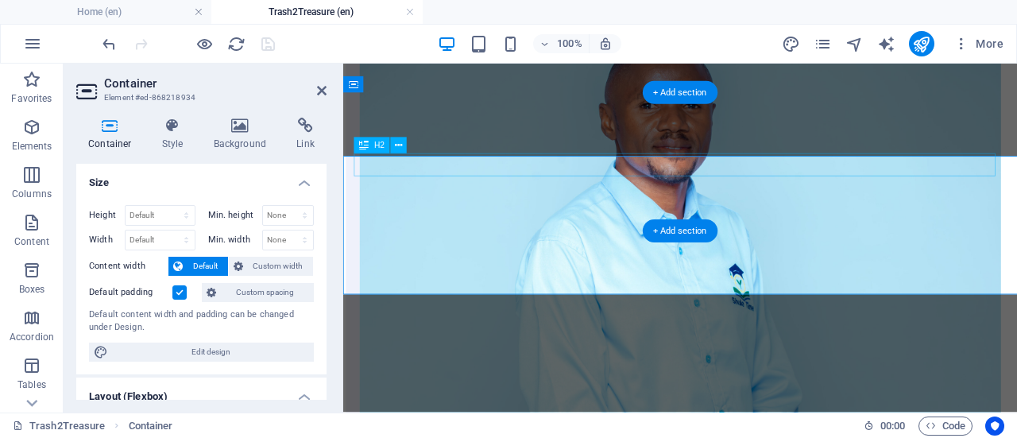
scroll to position [1539, 0]
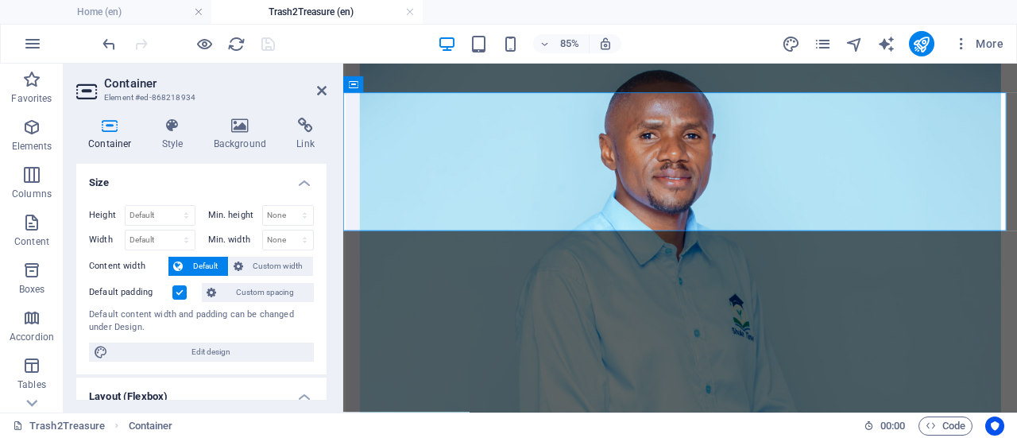
click at [175, 295] on label at bounding box center [179, 292] width 14 height 14
click at [0, 0] on input "Default padding" at bounding box center [0, 0] width 0 height 0
click at [175, 295] on label at bounding box center [179, 292] width 14 height 14
click at [0, 0] on input "Default padding" at bounding box center [0, 0] width 0 height 0
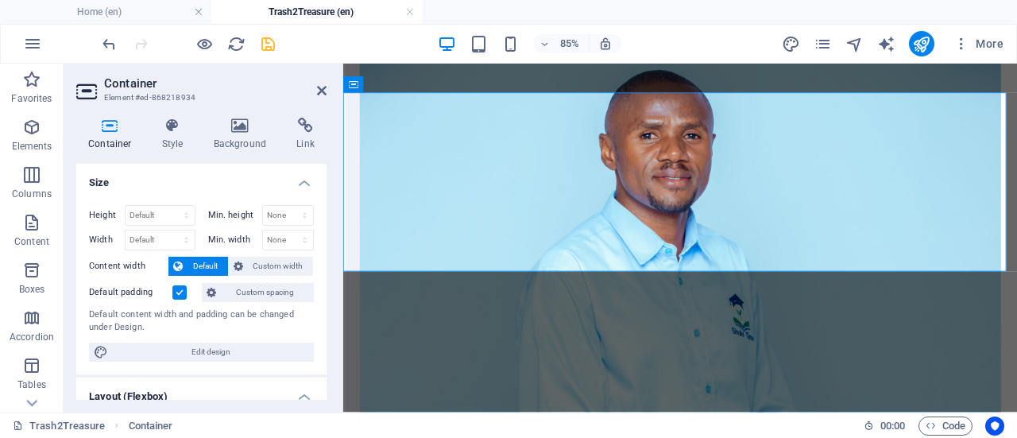
click at [175, 295] on label at bounding box center [179, 292] width 14 height 14
click at [0, 0] on input "Default padding" at bounding box center [0, 0] width 0 height 0
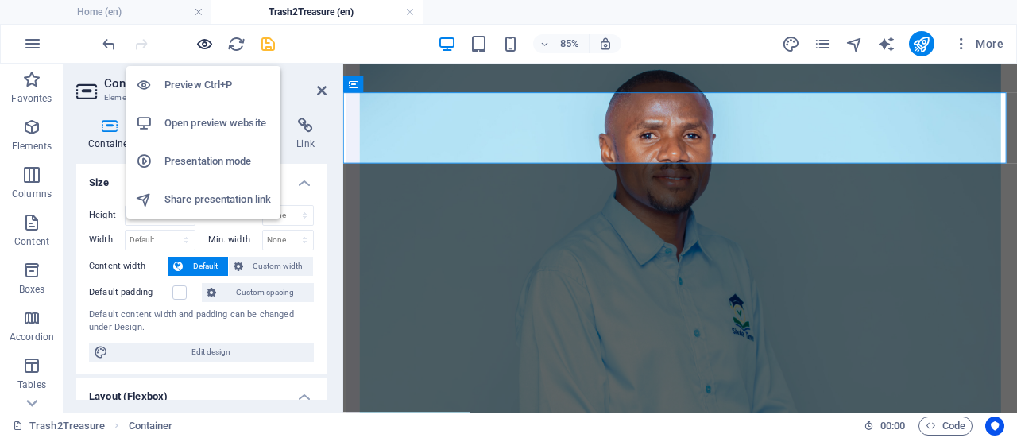
click at [207, 41] on icon "button" at bounding box center [204, 44] width 18 height 18
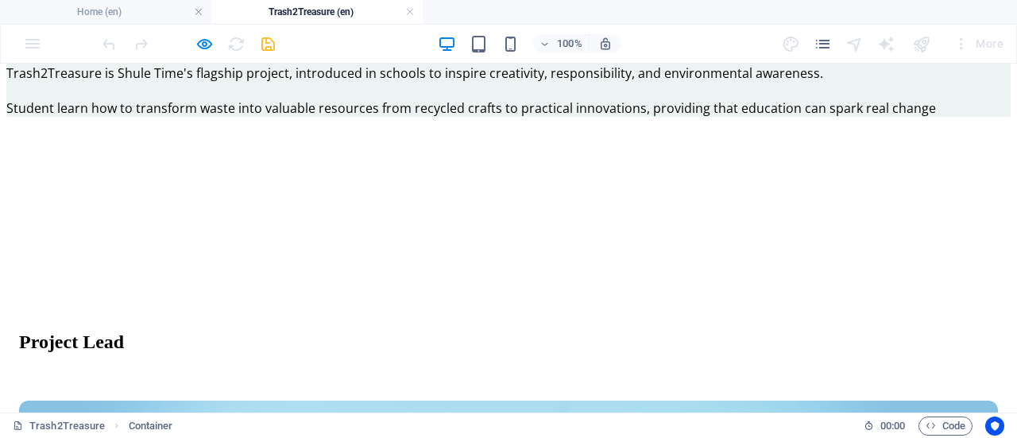
scroll to position [965, 0]
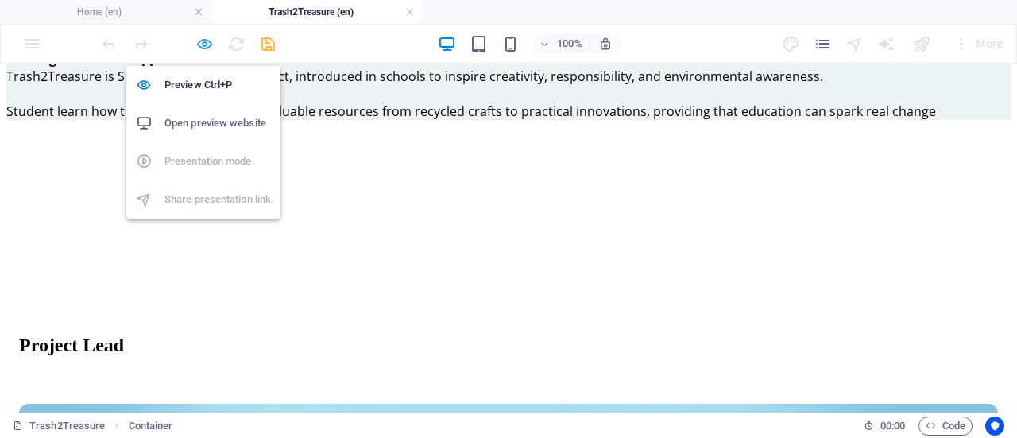
click at [195, 48] on icon "button" at bounding box center [204, 44] width 18 height 18
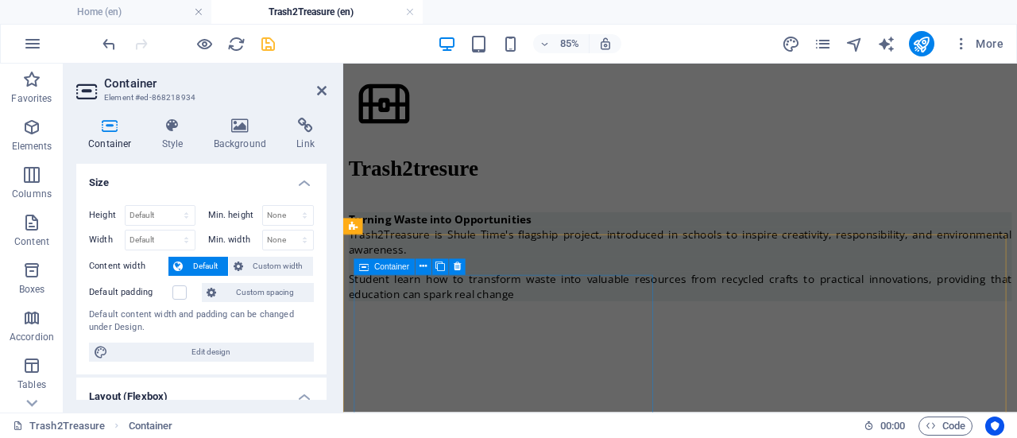
scroll to position [891, 0]
click at [328, 86] on aside "Container Element #ed-868218934 Container Style Background Link Size Height Def…" at bounding box center [204, 238] width 280 height 349
click at [323, 89] on icon at bounding box center [322, 90] width 10 height 13
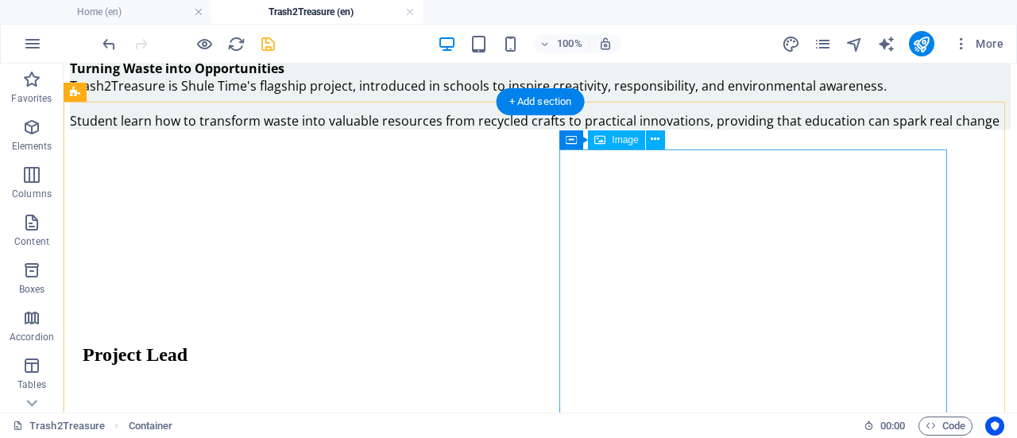
scroll to position [1072, 0]
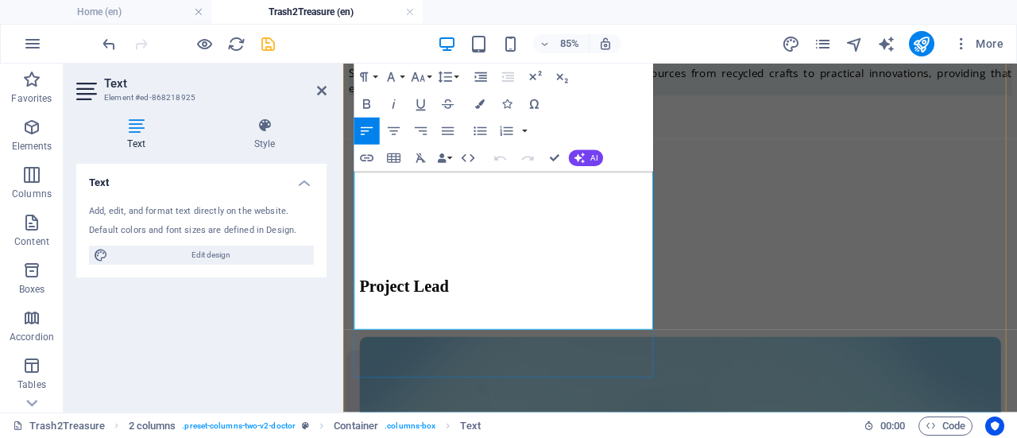
scroll to position [1163, 0]
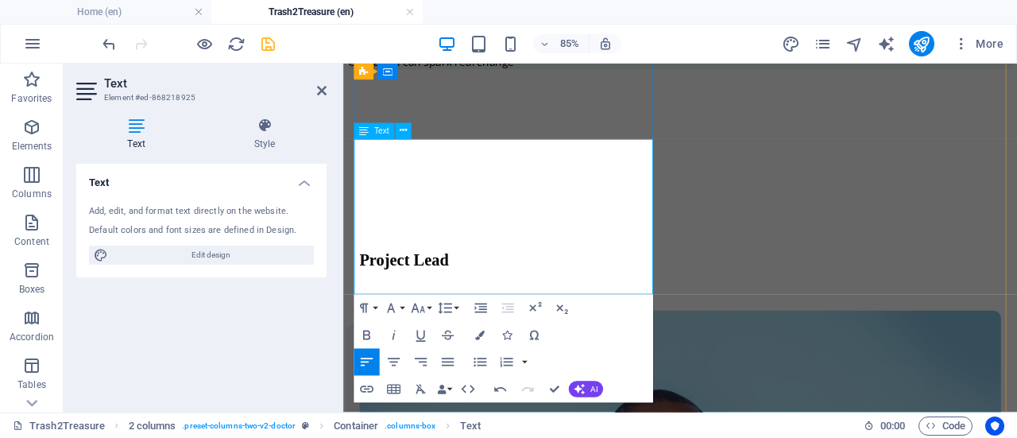
scroll to position [1153, 0]
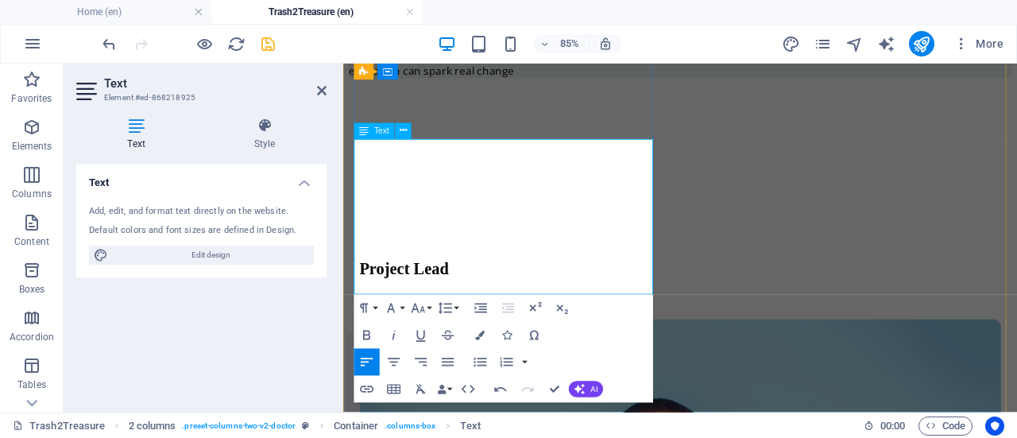
click at [439, 354] on button "Align Justify" at bounding box center [447, 362] width 25 height 27
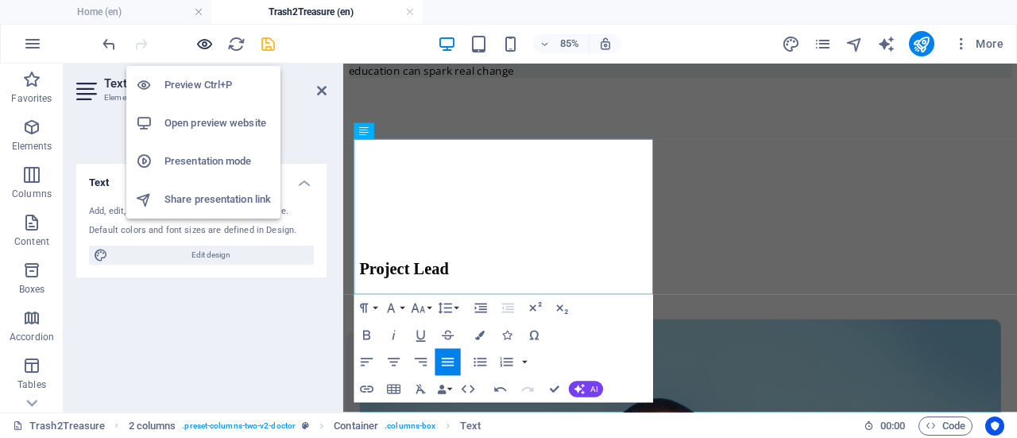
click at [202, 37] on icon "button" at bounding box center [204, 44] width 18 height 18
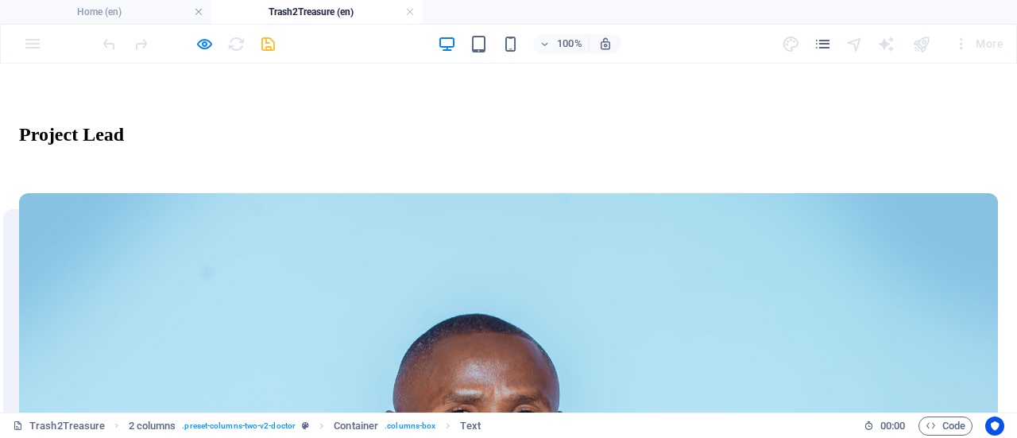
scroll to position [1186, 0]
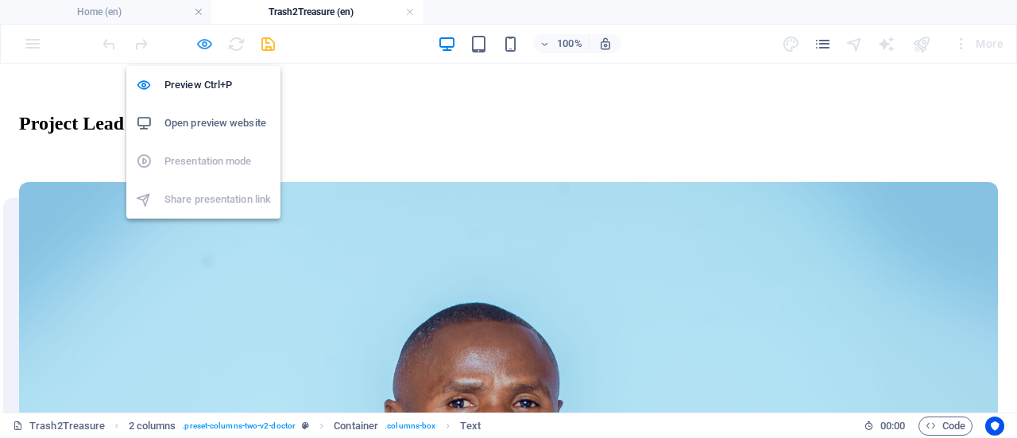
click at [202, 48] on icon "button" at bounding box center [204, 44] width 18 height 18
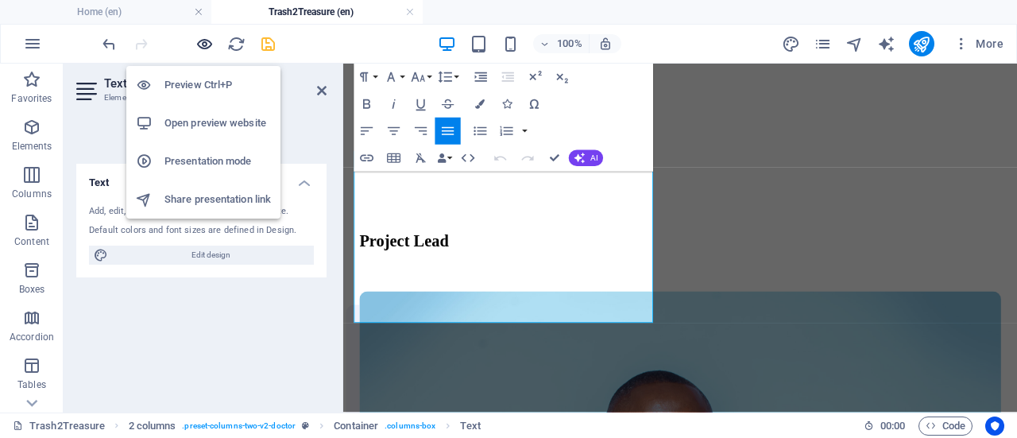
scroll to position [1119, 0]
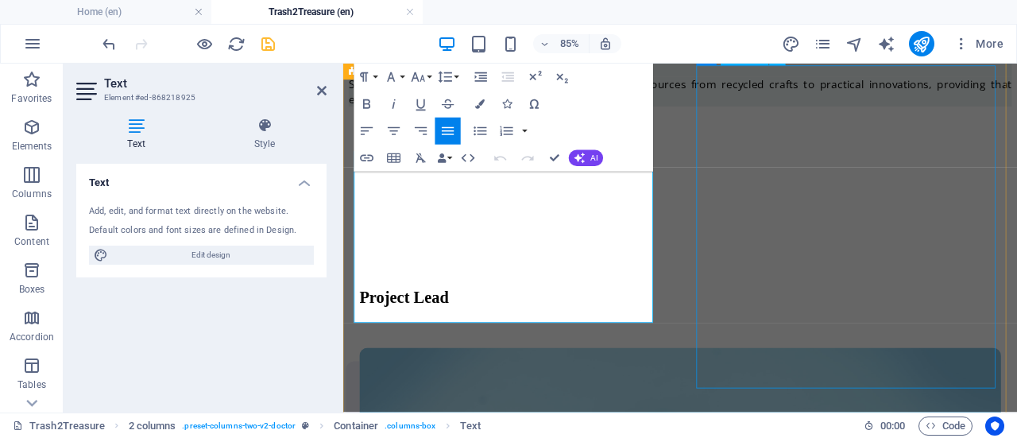
select select "%"
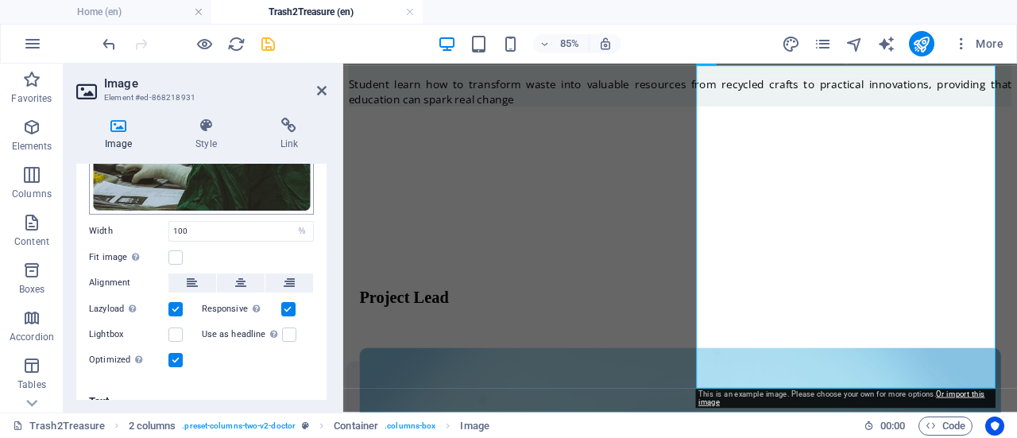
scroll to position [266, 0]
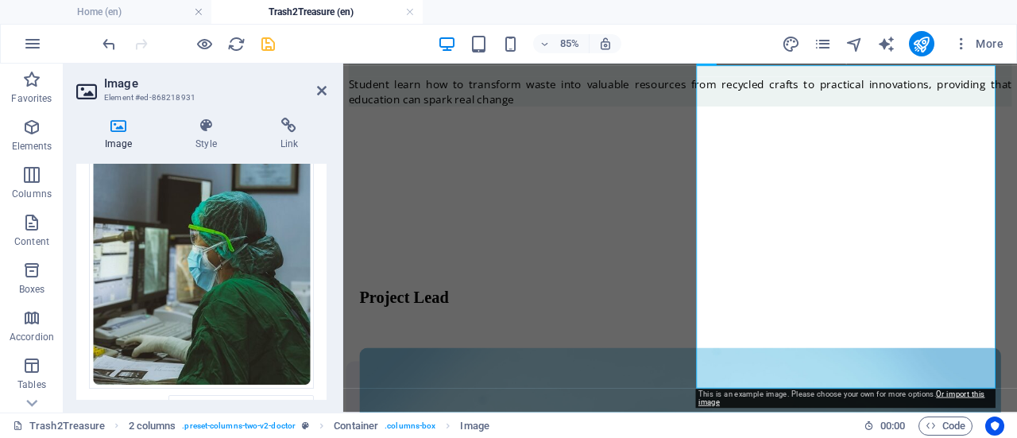
scroll to position [74, 0]
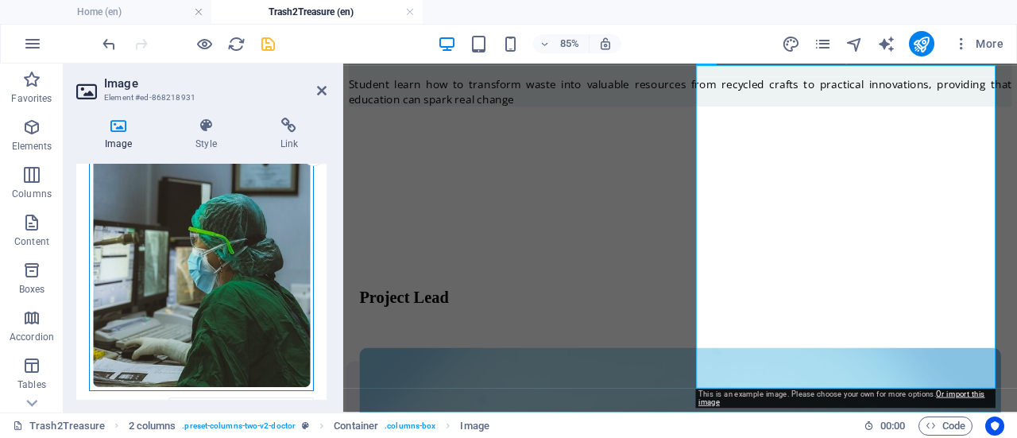
click at [242, 238] on div "Drag files here, click to choose files or select files from Files or our free s…" at bounding box center [201, 261] width 225 height 260
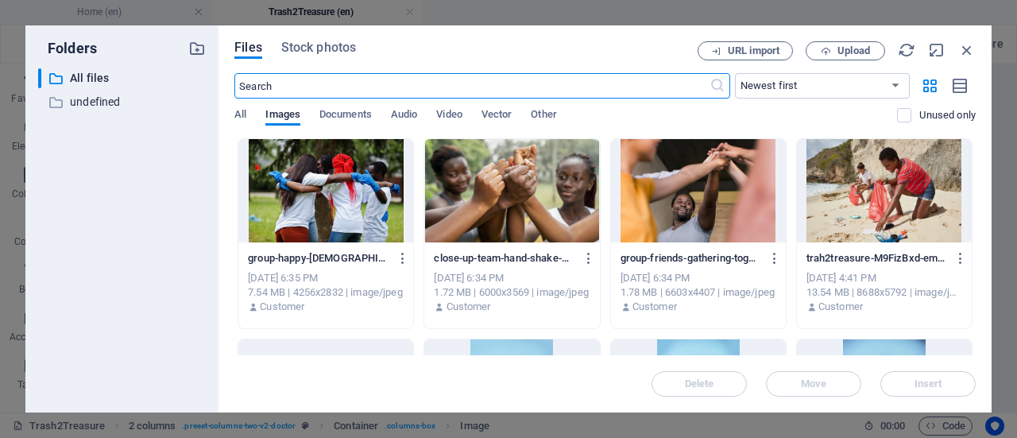
scroll to position [1135, 0]
click at [833, 41] on button "Upload" at bounding box center [845, 50] width 79 height 19
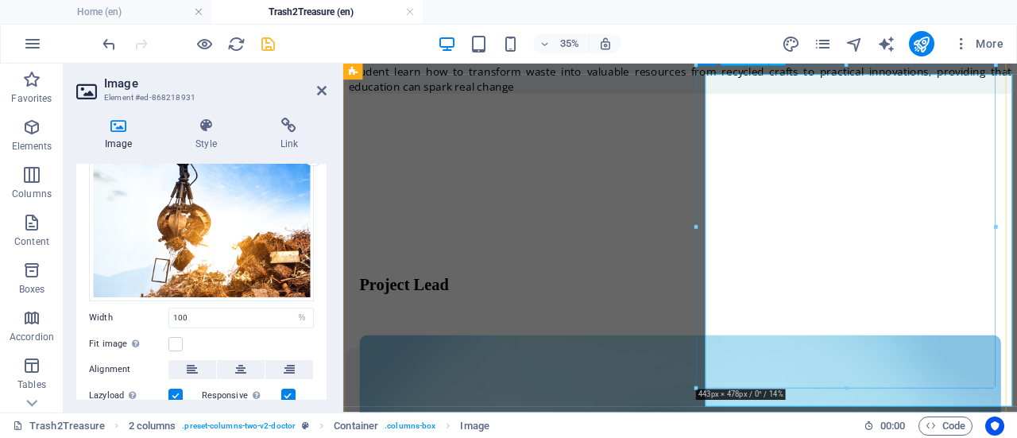
scroll to position [1119, 0]
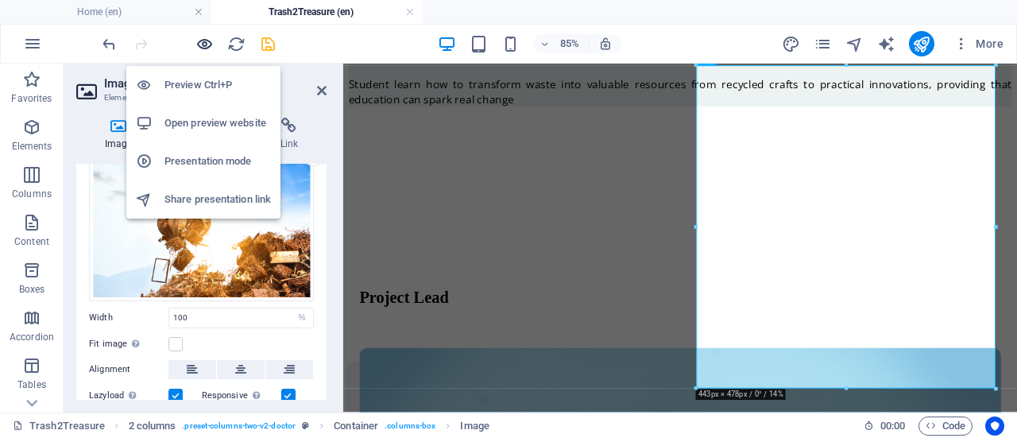
click at [197, 45] on icon "button" at bounding box center [204, 44] width 18 height 18
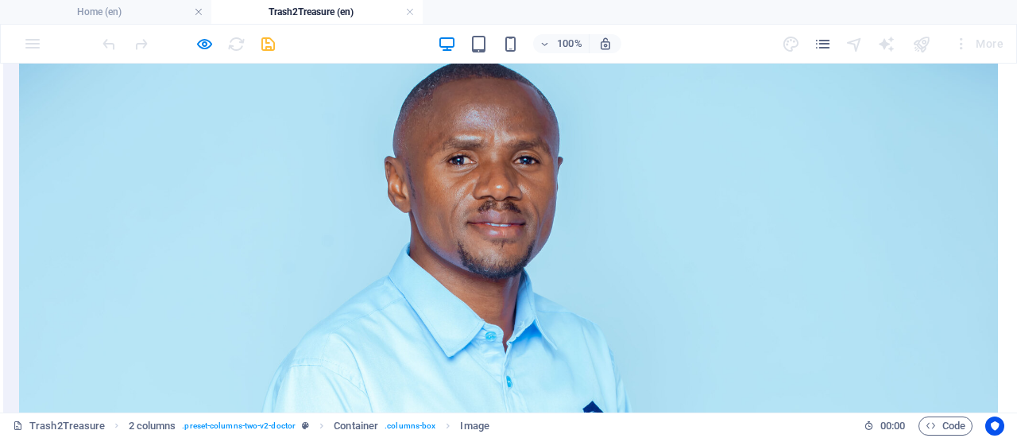
scroll to position [1409, 0]
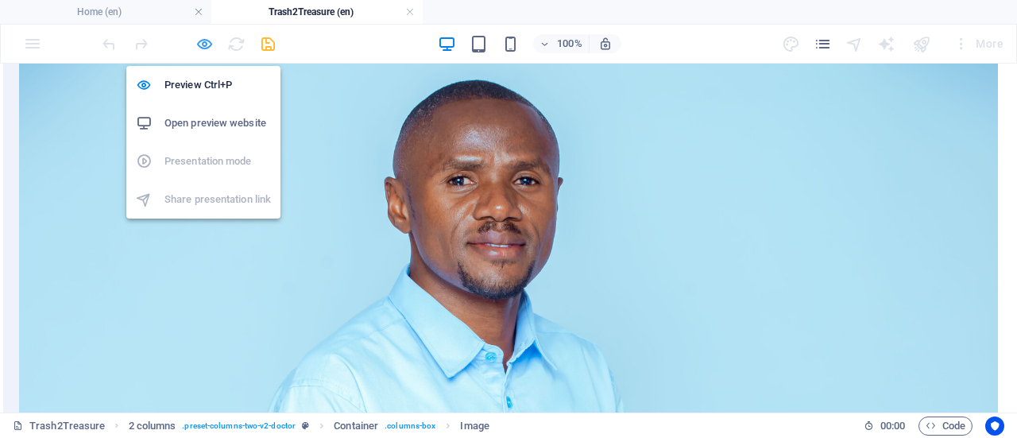
click at [199, 47] on icon "button" at bounding box center [204, 44] width 18 height 18
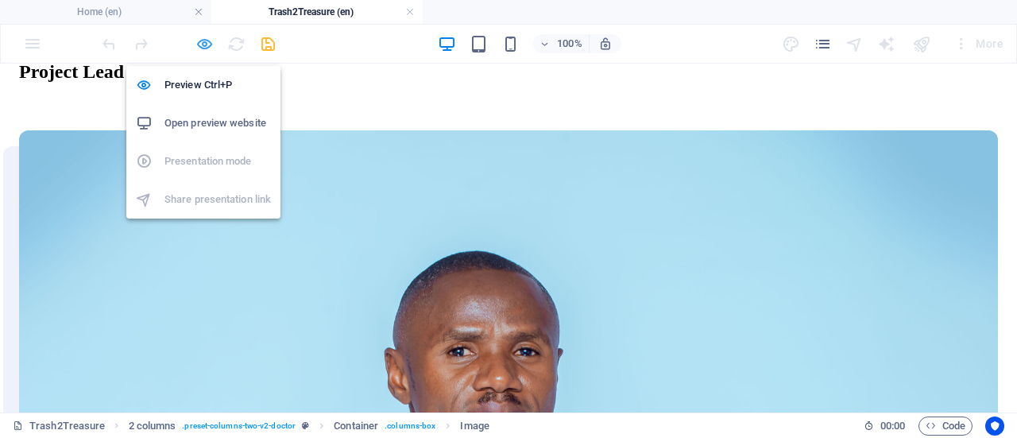
select select "%"
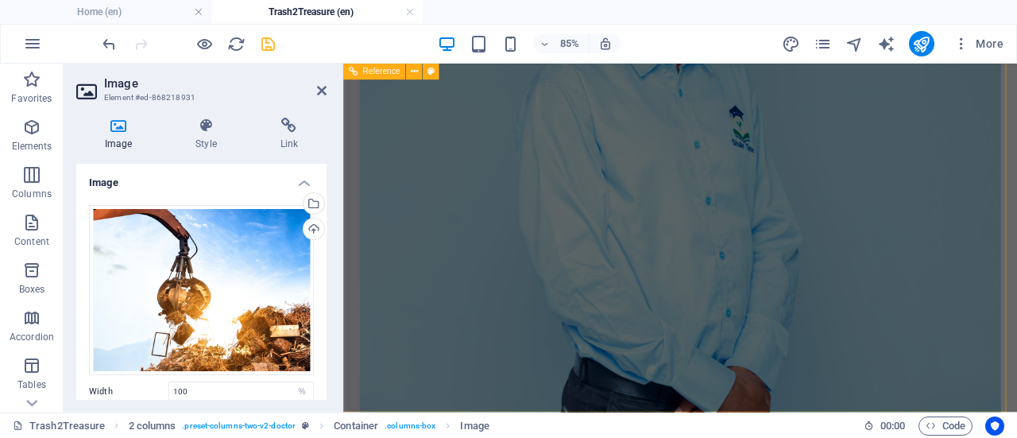
scroll to position [1794, 0]
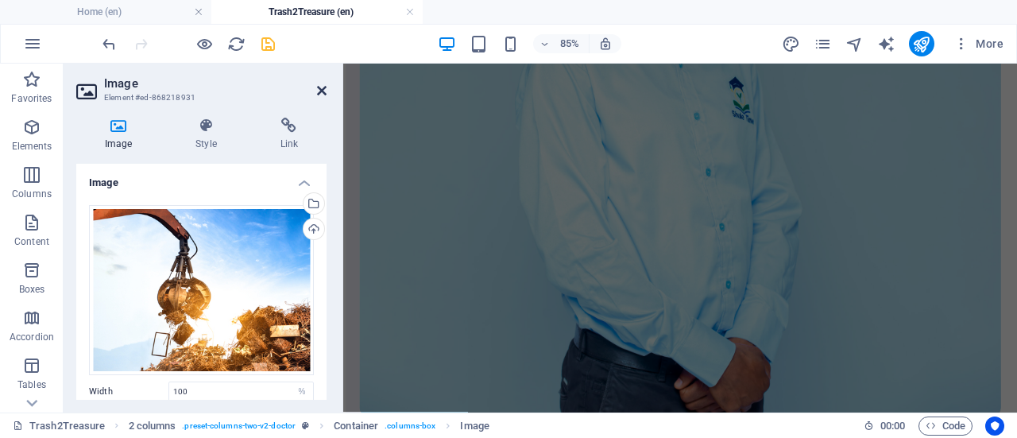
click at [323, 91] on icon at bounding box center [322, 90] width 10 height 13
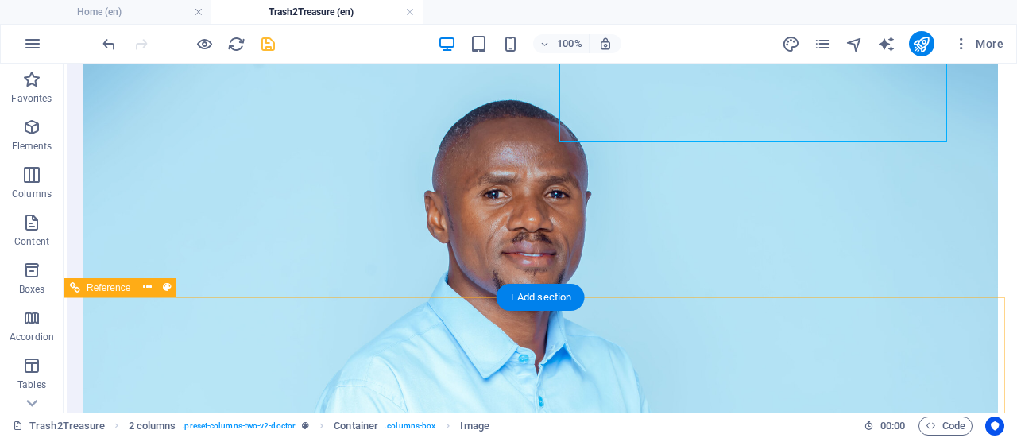
scroll to position [1488, 0]
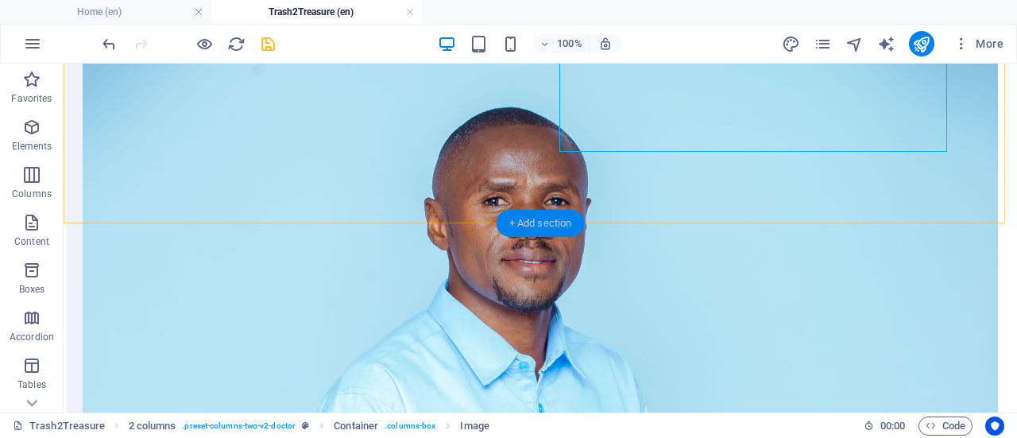
click at [539, 221] on div "+ Add section" at bounding box center [541, 223] width 88 height 27
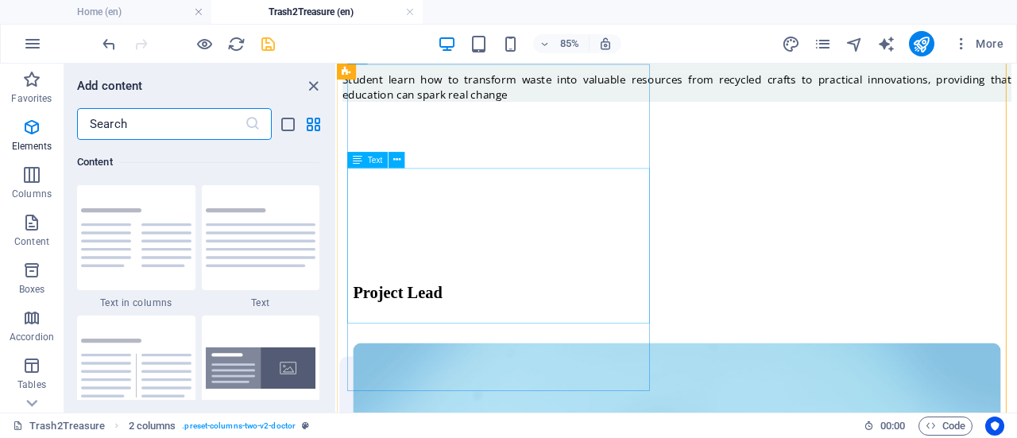
scroll to position [2780, 0]
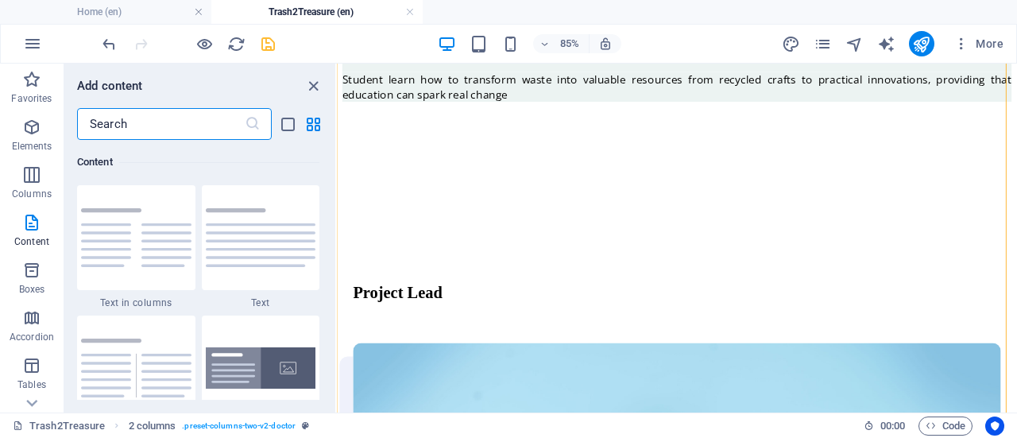
click at [197, 121] on input "text" at bounding box center [161, 124] width 168 height 32
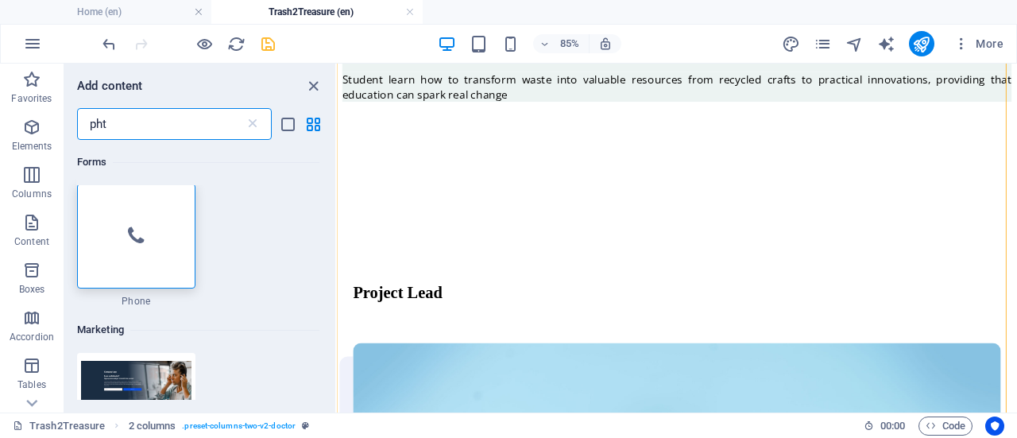
scroll to position [0, 0]
type input "p"
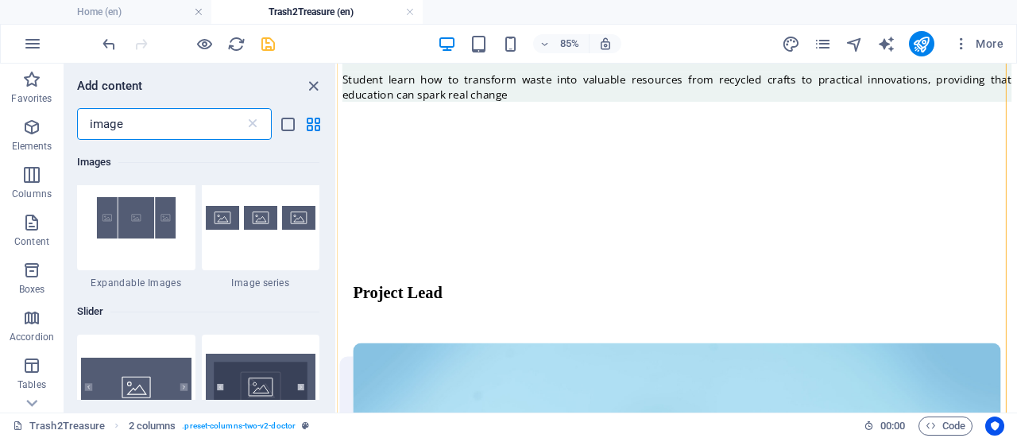
scroll to position [1600, 0]
type input "image"
click at [35, 48] on icon "button" at bounding box center [32, 43] width 19 height 19
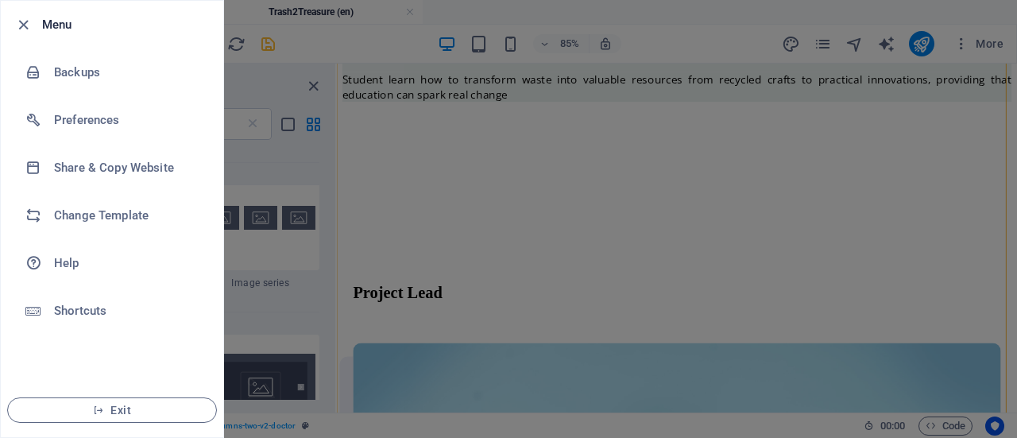
click at [253, 9] on div at bounding box center [508, 219] width 1017 height 438
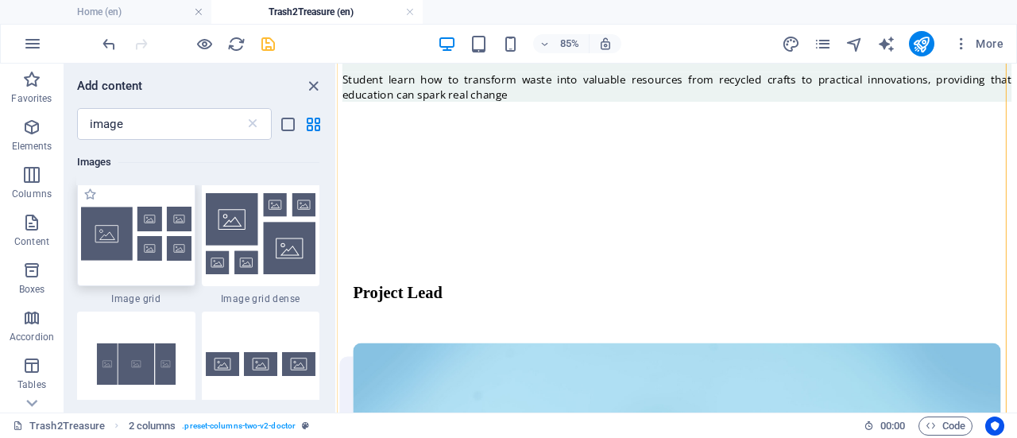
scroll to position [1454, 0]
click at [153, 258] on img at bounding box center [136, 234] width 110 height 54
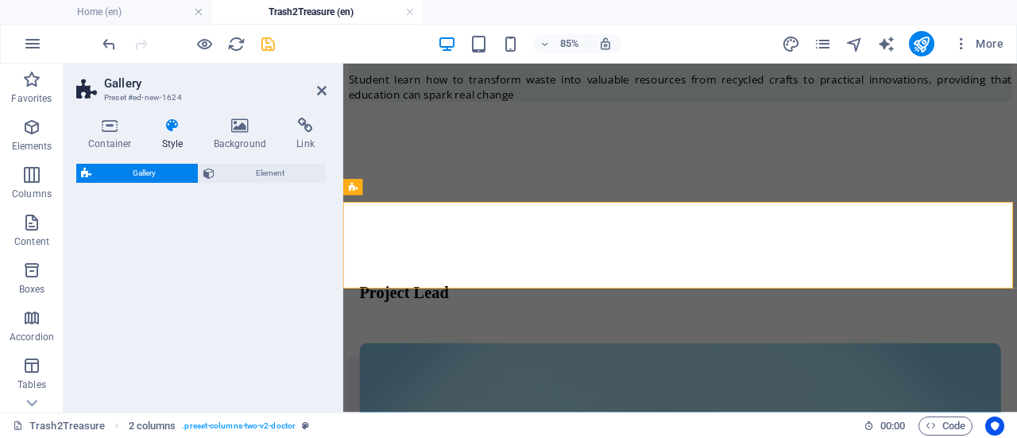
select select "rem"
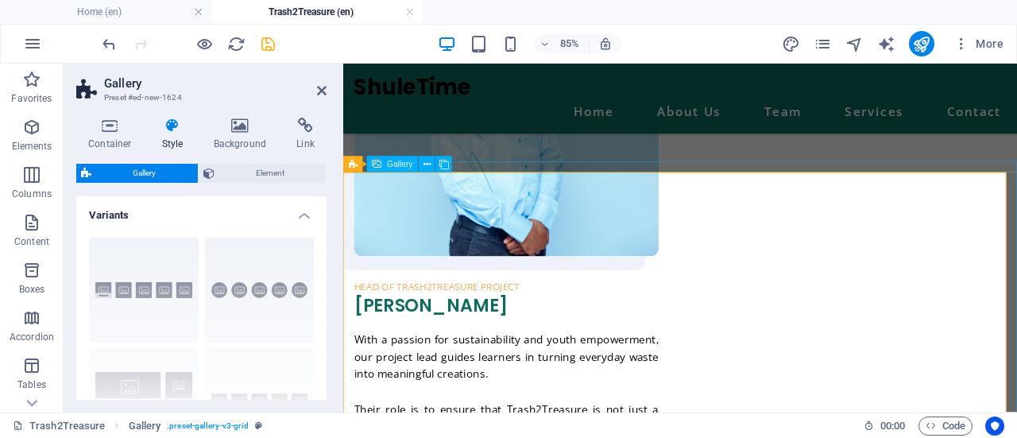
scroll to position [1503, 0]
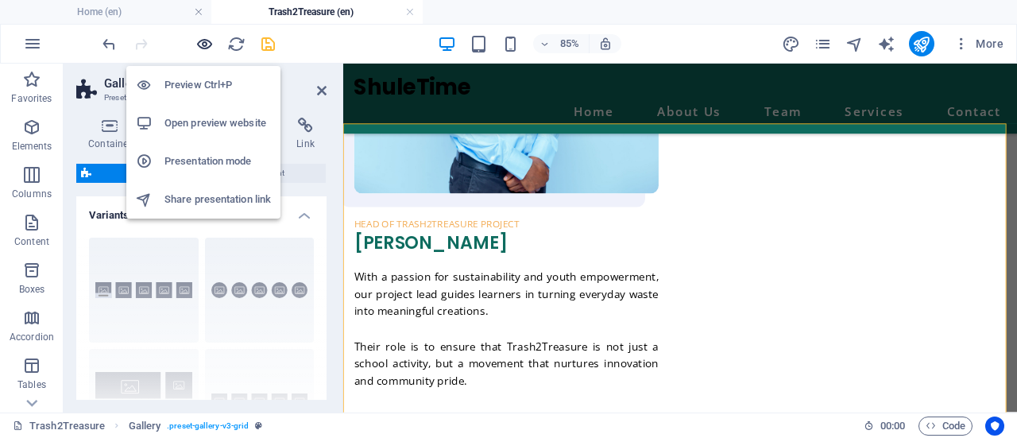
click at [203, 44] on icon "button" at bounding box center [204, 44] width 18 height 18
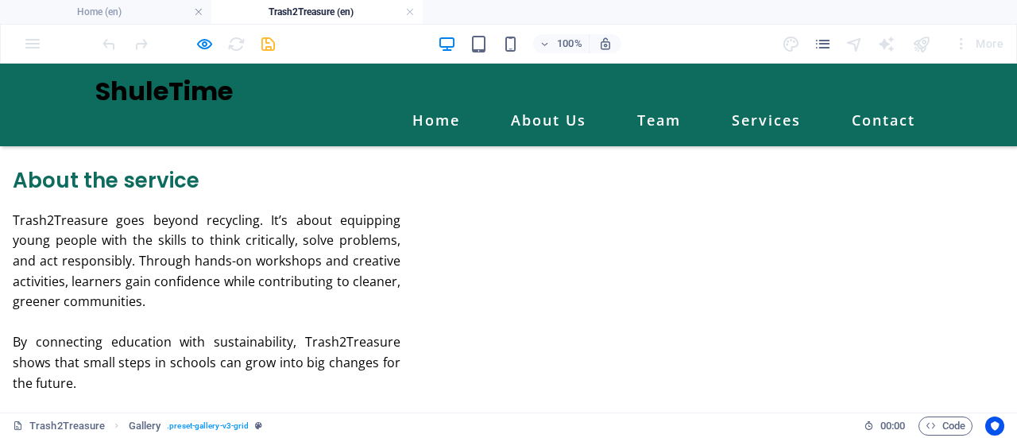
scroll to position [1835, 0]
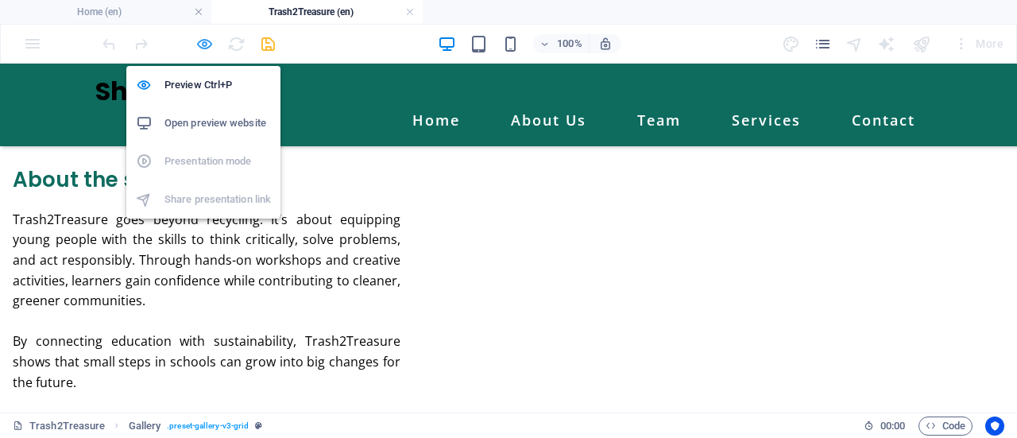
click at [203, 48] on icon "button" at bounding box center [204, 44] width 18 height 18
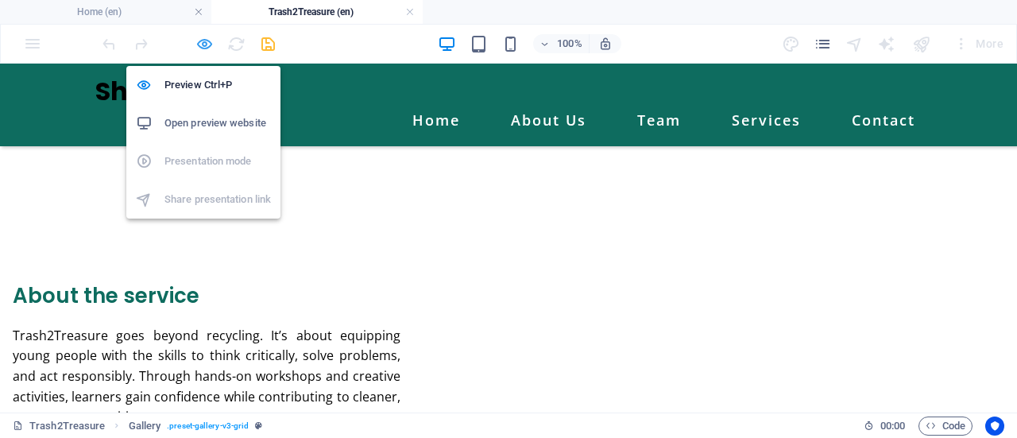
select select "rem"
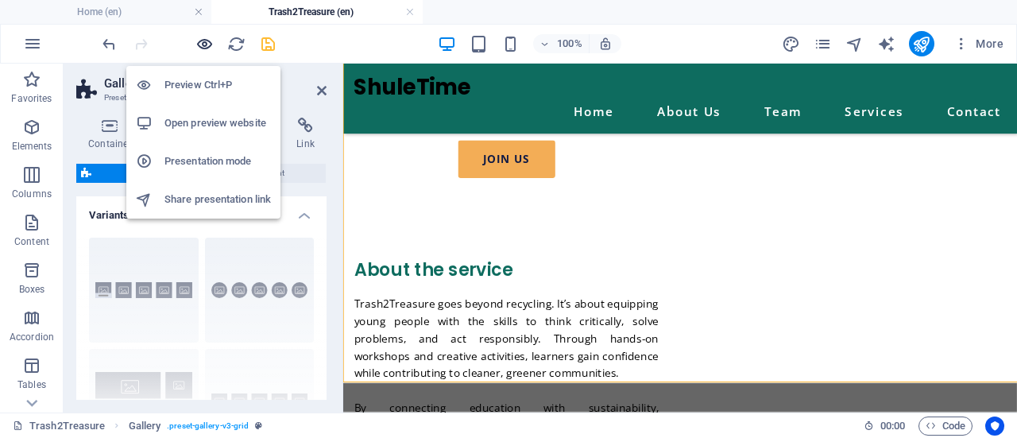
scroll to position [1761, 0]
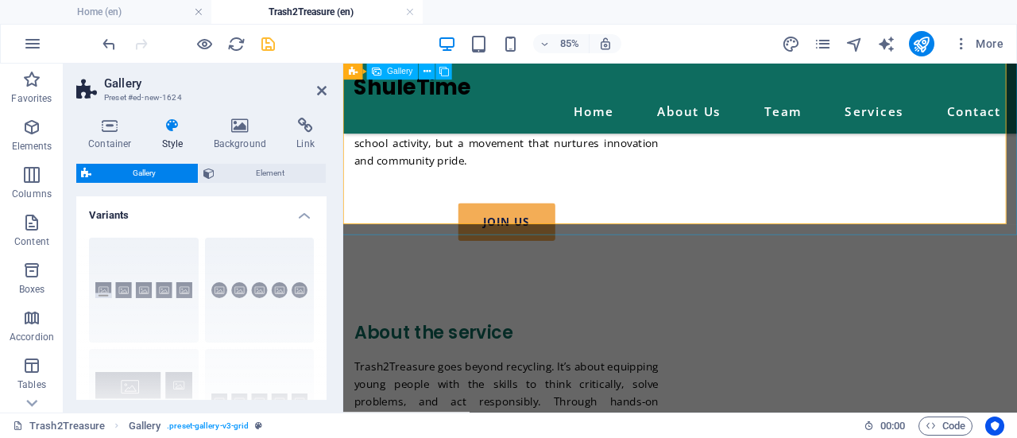
click at [226, 142] on h4 "Background" at bounding box center [243, 134] width 83 height 33
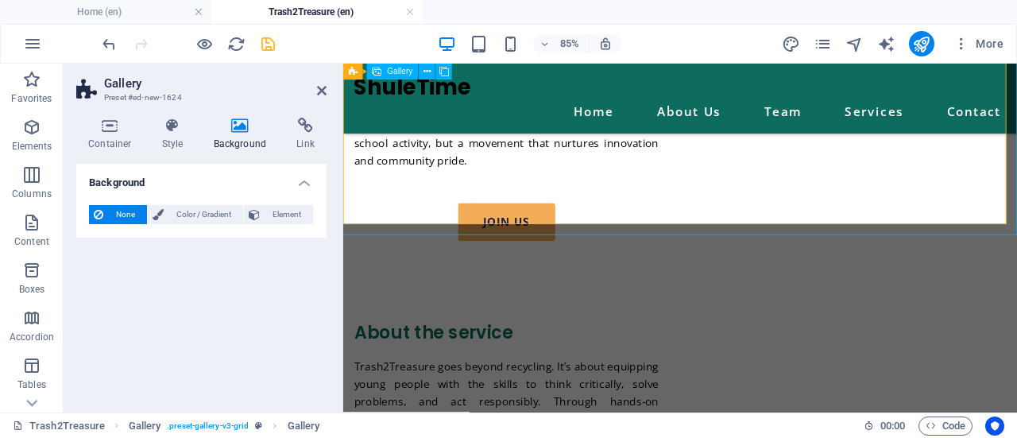
select select "4"
select select "px"
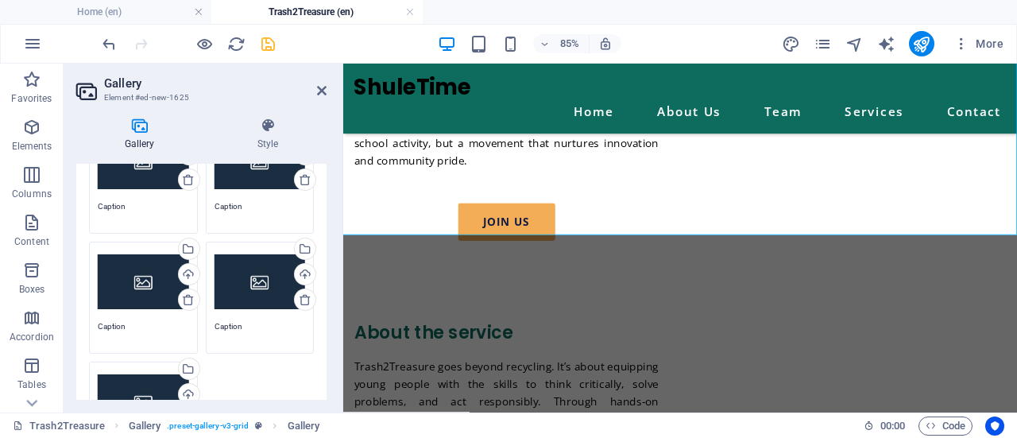
scroll to position [43, 0]
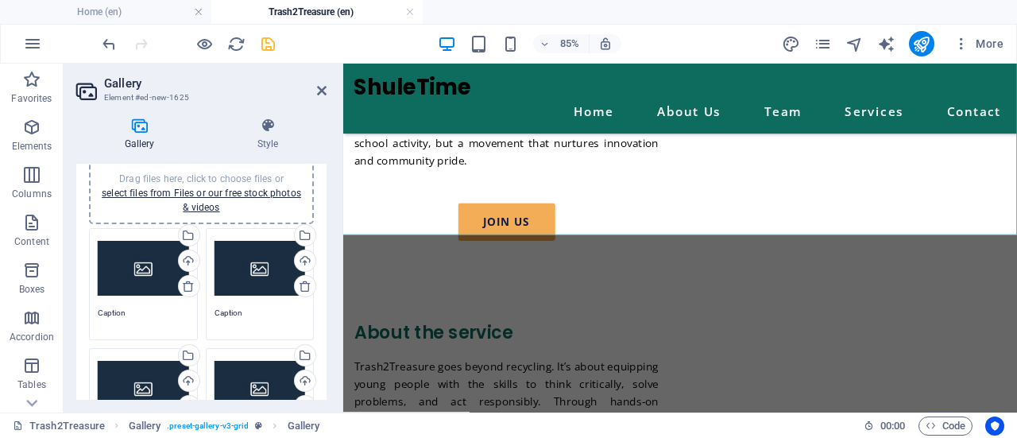
click at [127, 265] on div "Drag files here, click to choose files or select files from Files or our free s…" at bounding box center [143, 269] width 91 height 64
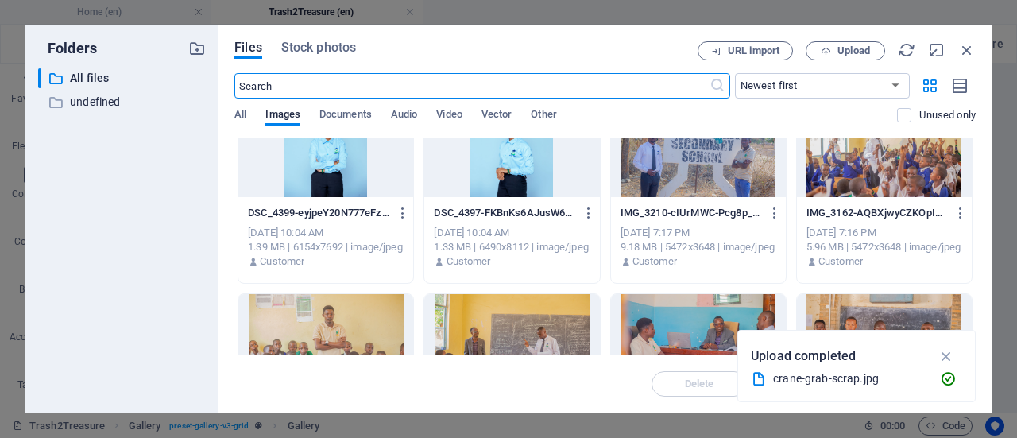
scroll to position [847, 0]
click at [893, 169] on div at bounding box center [884, 144] width 175 height 103
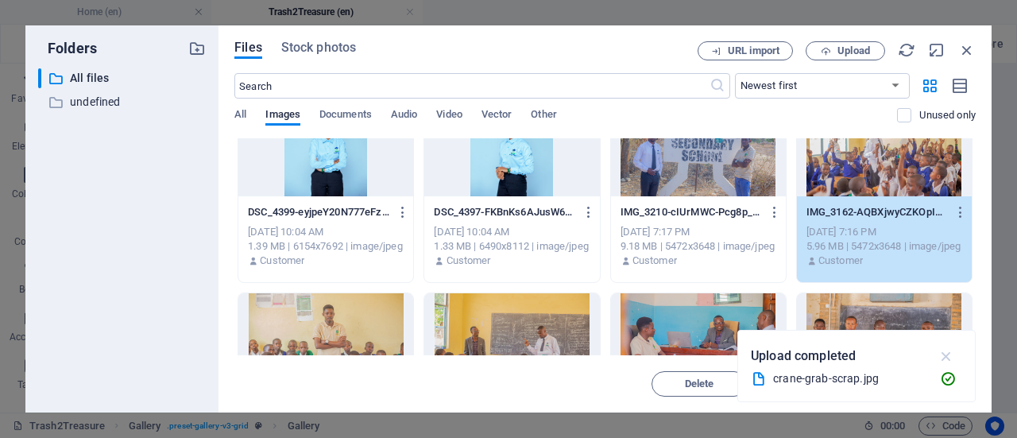
click at [949, 360] on icon "button" at bounding box center [947, 355] width 18 height 17
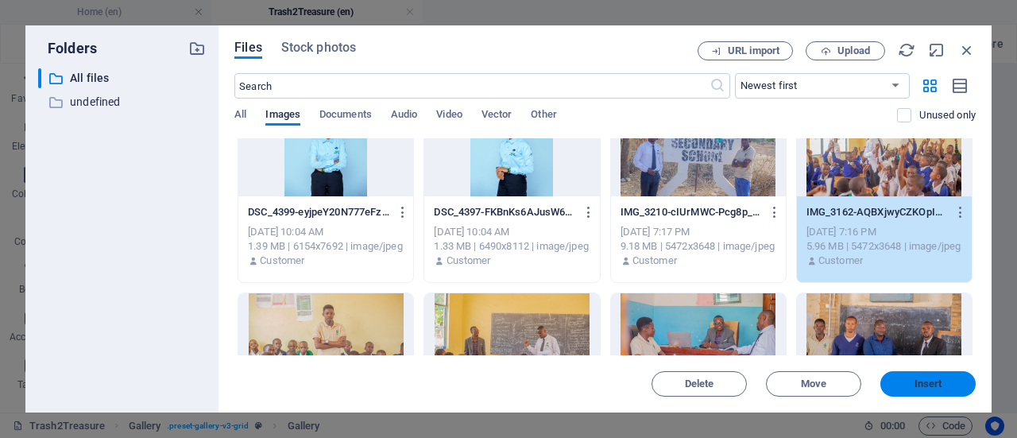
click at [905, 393] on button "Insert" at bounding box center [927, 383] width 95 height 25
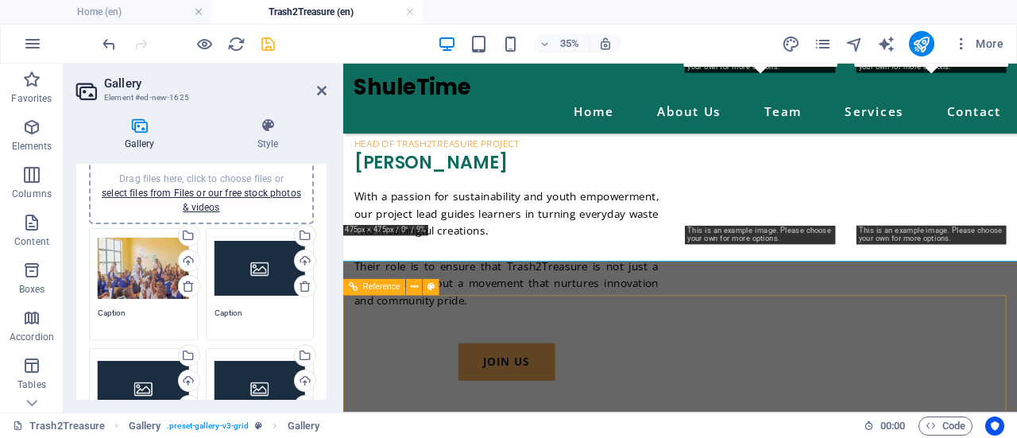
scroll to position [1761, 0]
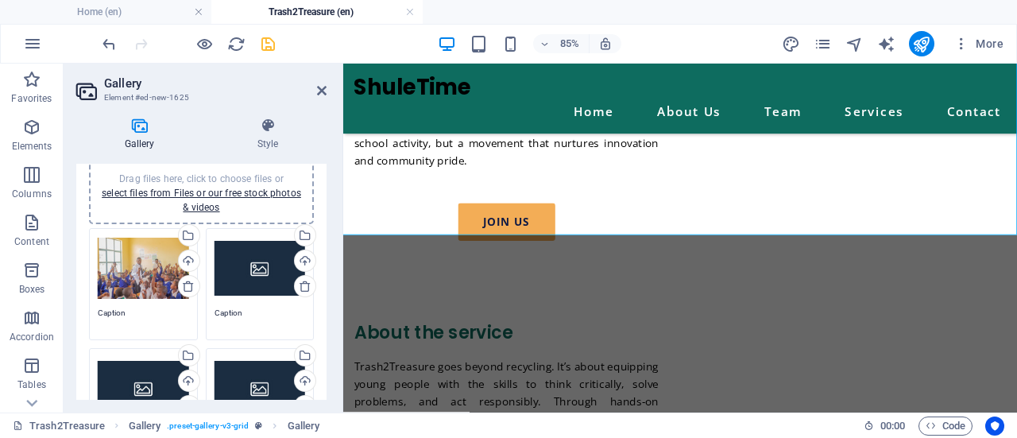
click at [236, 269] on div "Drag files here, click to choose files or select files from Files or our free s…" at bounding box center [260, 269] width 91 height 64
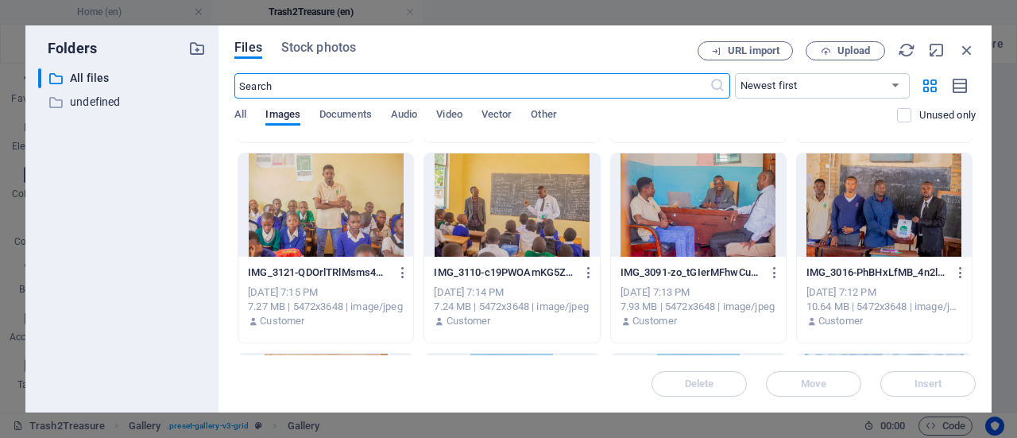
scroll to position [986, 0]
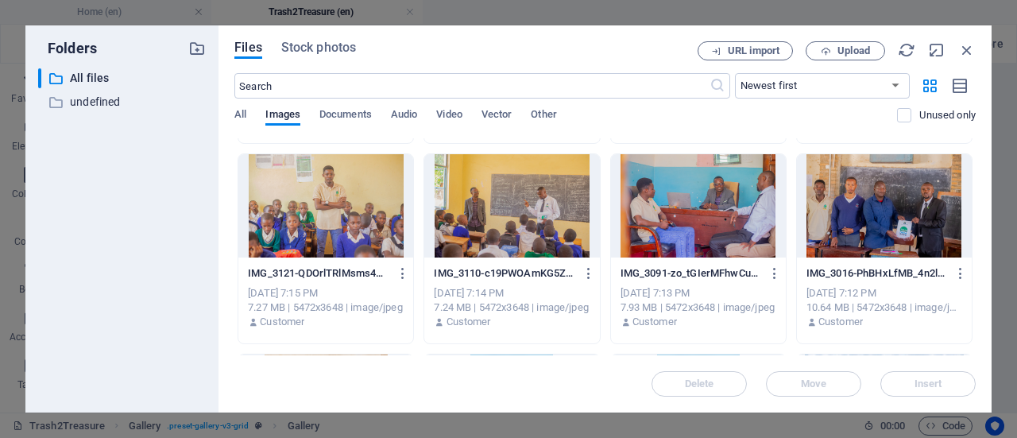
click at [486, 226] on div at bounding box center [511, 205] width 175 height 103
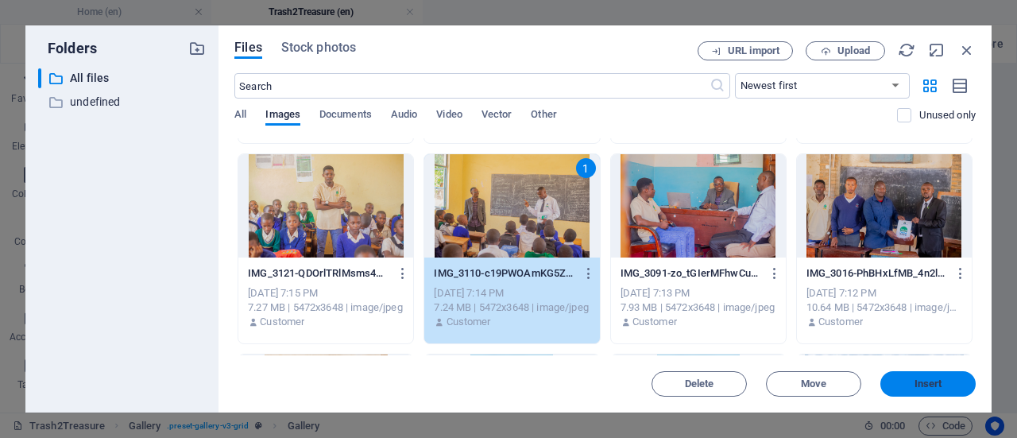
click at [930, 371] on button "Insert" at bounding box center [927, 383] width 95 height 25
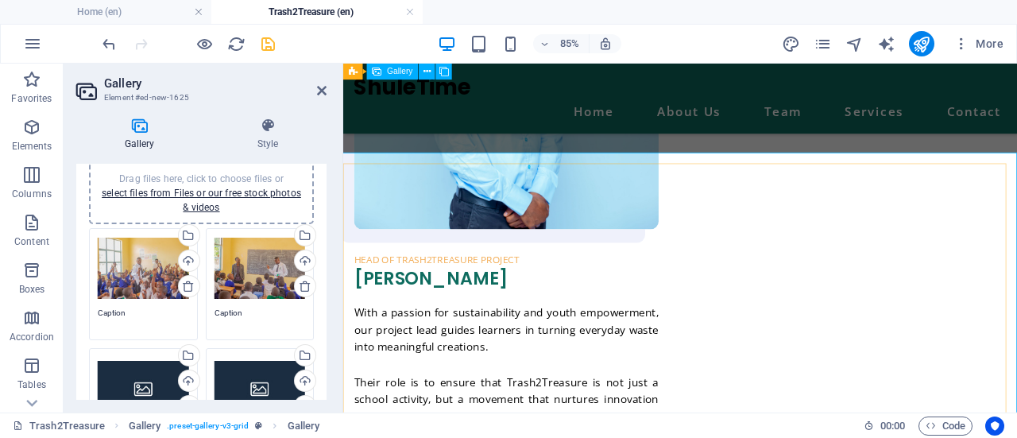
scroll to position [1456, 0]
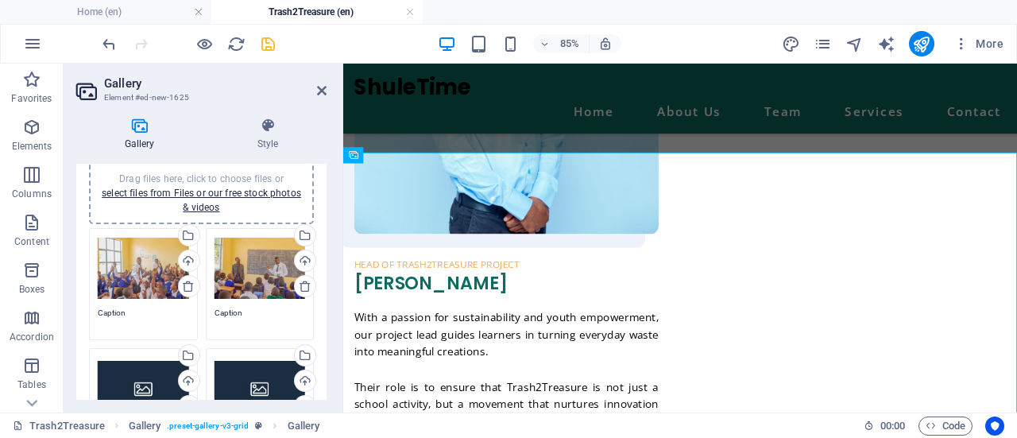
click at [150, 386] on div "Drag files here, click to choose files or select files from Files or our free s…" at bounding box center [143, 389] width 91 height 64
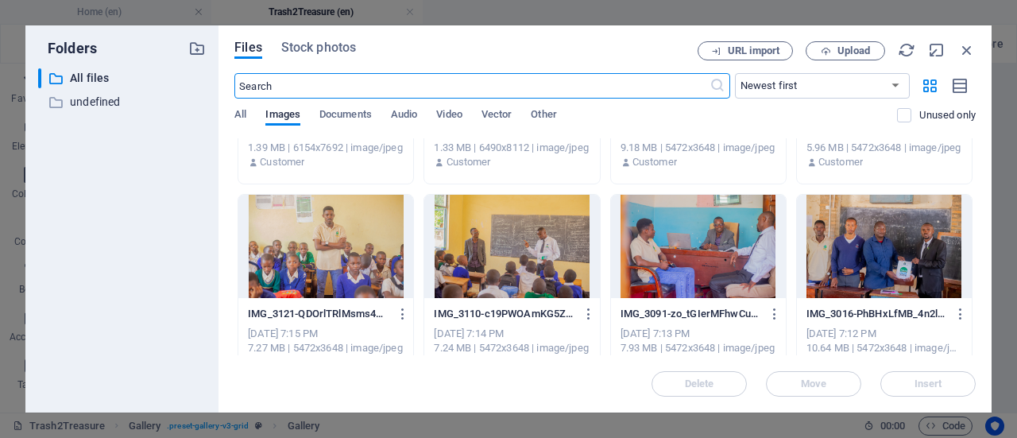
scroll to position [939, 0]
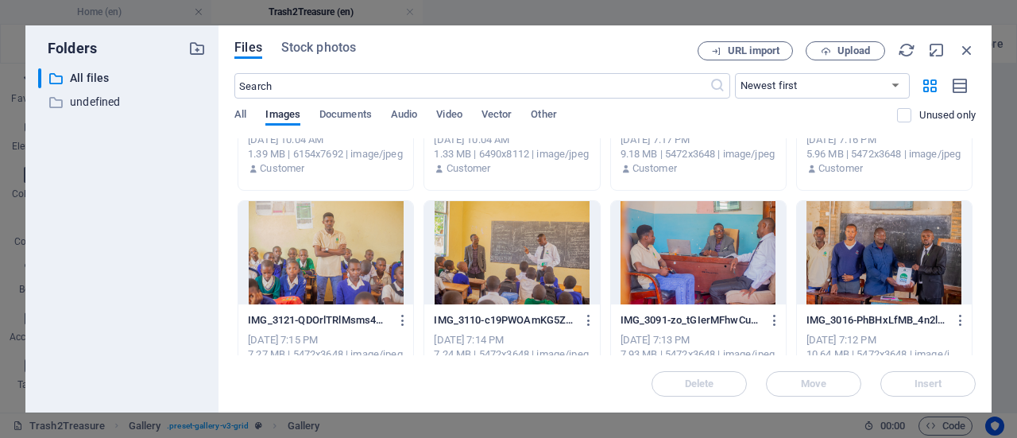
click at [342, 244] on div at bounding box center [325, 252] width 175 height 103
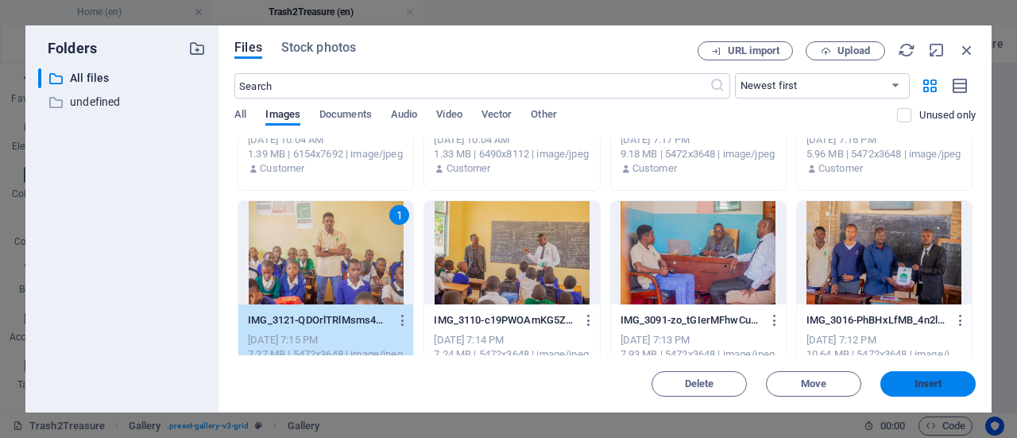
click at [928, 385] on span "Insert" at bounding box center [928, 384] width 28 height 10
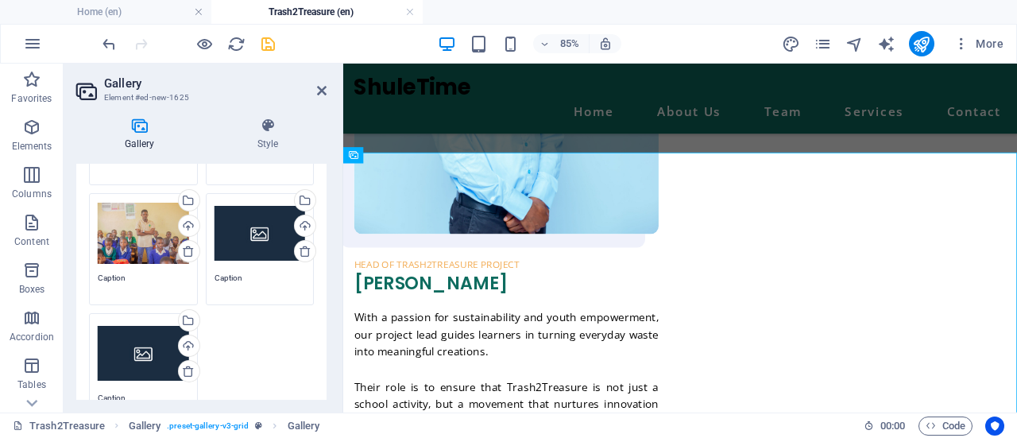
scroll to position [199, 0]
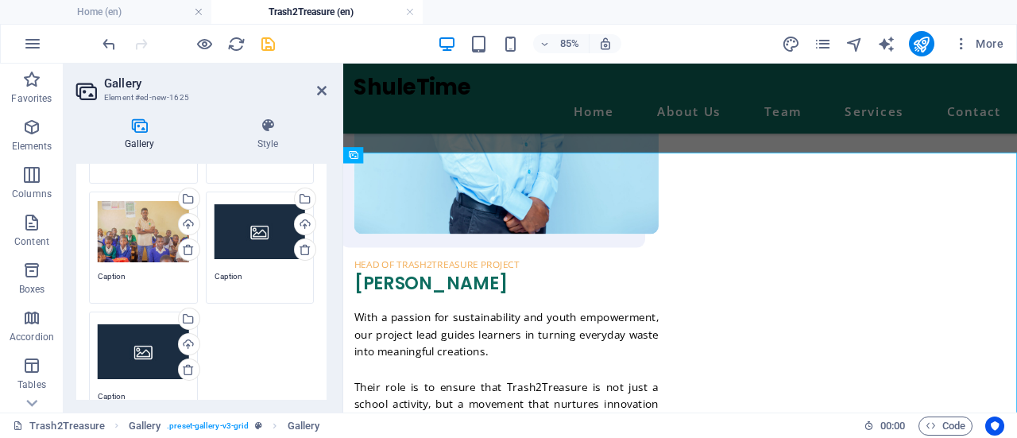
click at [243, 252] on div "Drag files here, click to choose files or select files from Files or our free s…" at bounding box center [260, 232] width 91 height 64
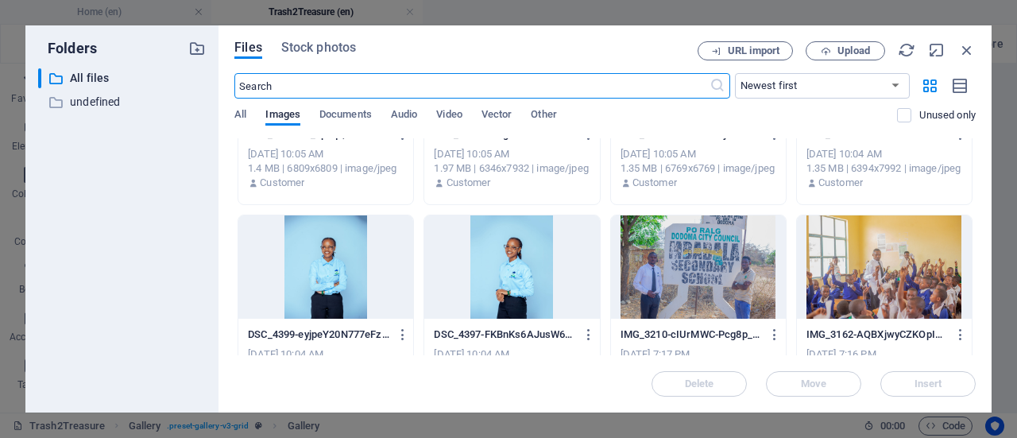
scroll to position [728, 0]
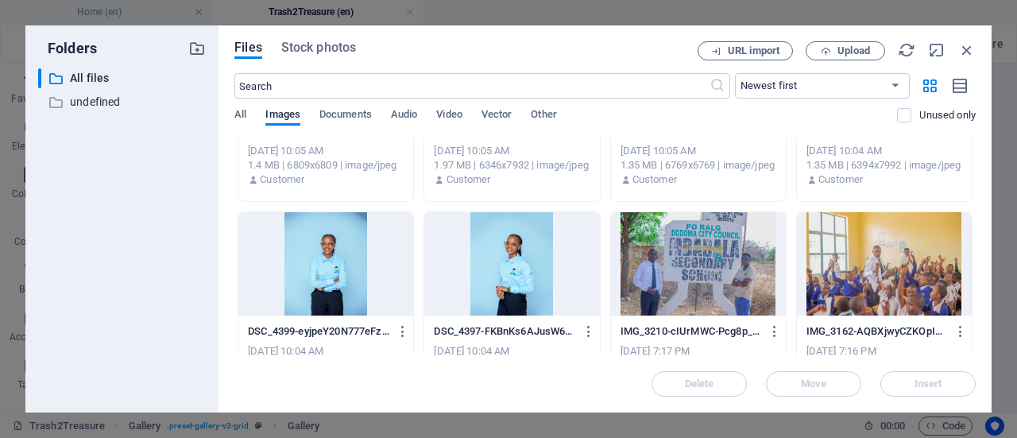
click at [710, 275] on div at bounding box center [698, 263] width 175 height 103
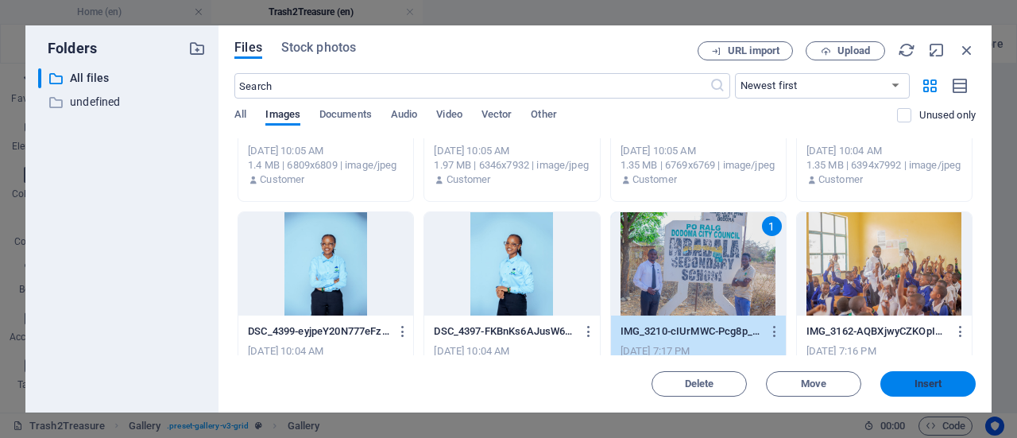
click at [917, 383] on span "Insert" at bounding box center [928, 384] width 28 height 10
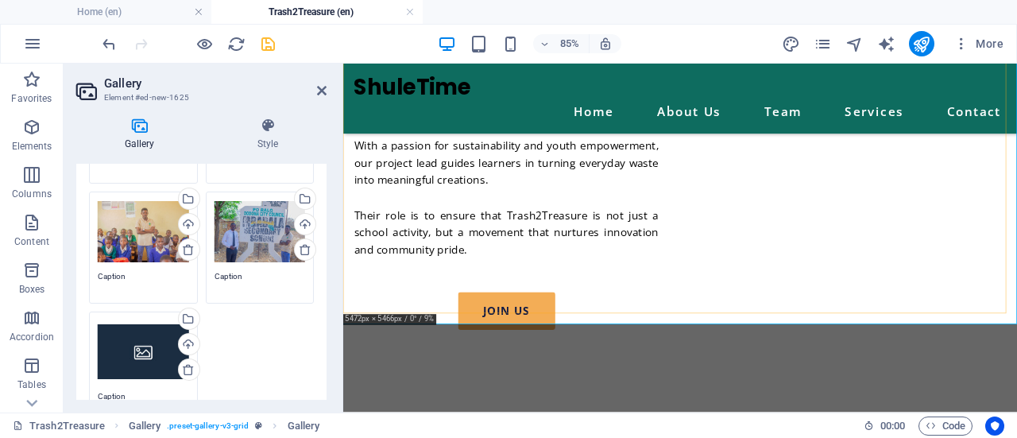
scroll to position [1657, 0]
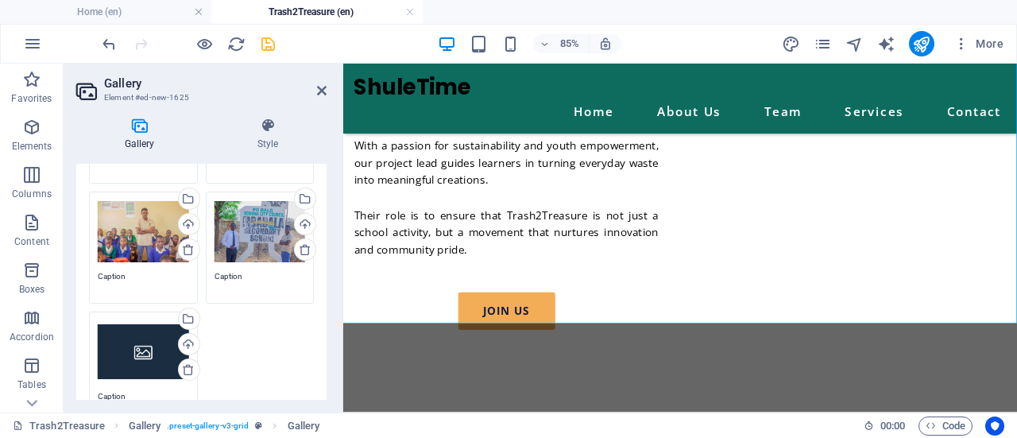
click at [149, 368] on div "Drag files here, click to choose files or select files from Files or our free s…" at bounding box center [143, 352] width 91 height 64
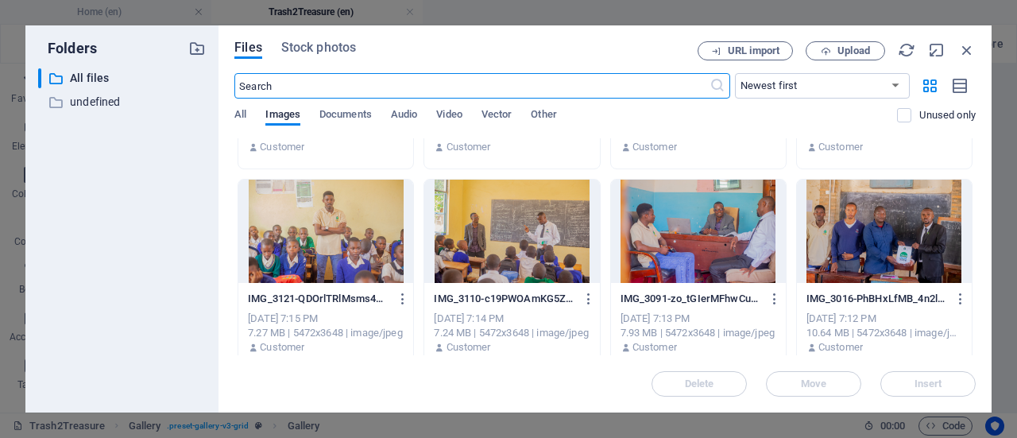
scroll to position [962, 0]
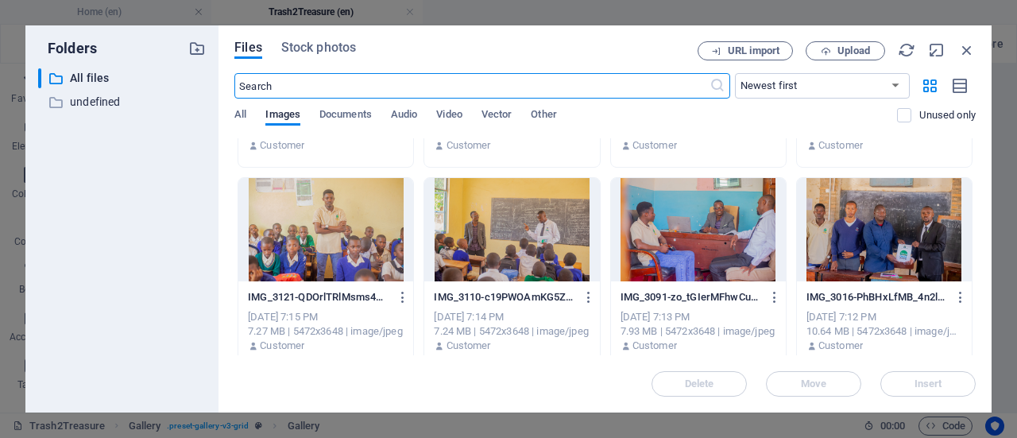
click at [678, 245] on div at bounding box center [698, 229] width 175 height 103
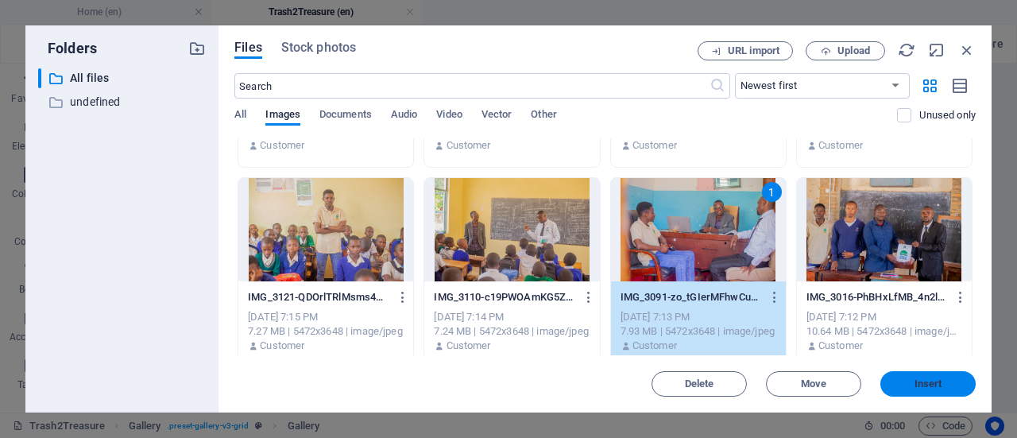
click at [914, 392] on button "Insert" at bounding box center [927, 383] width 95 height 25
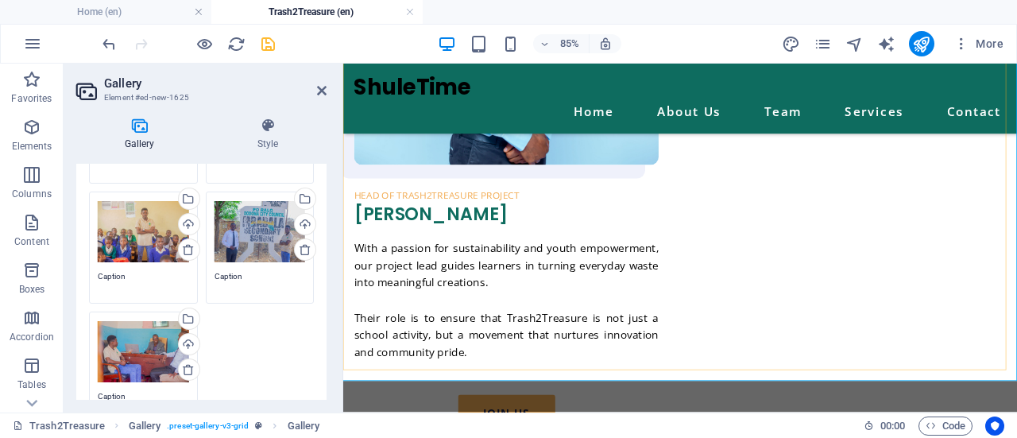
scroll to position [1614, 0]
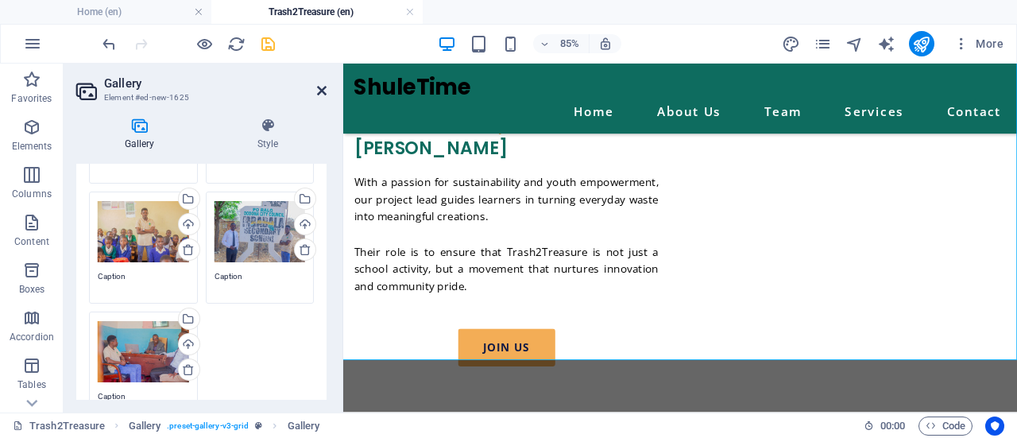
click at [325, 94] on icon at bounding box center [322, 90] width 10 height 13
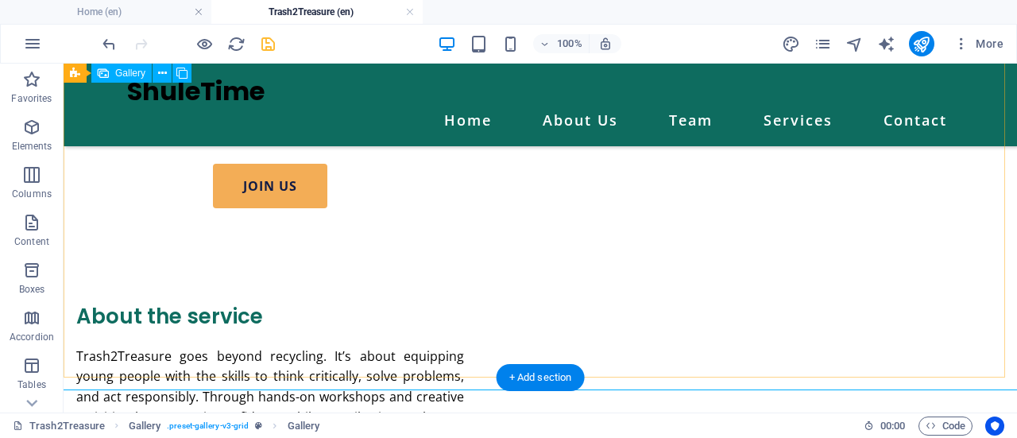
scroll to position [1815, 0]
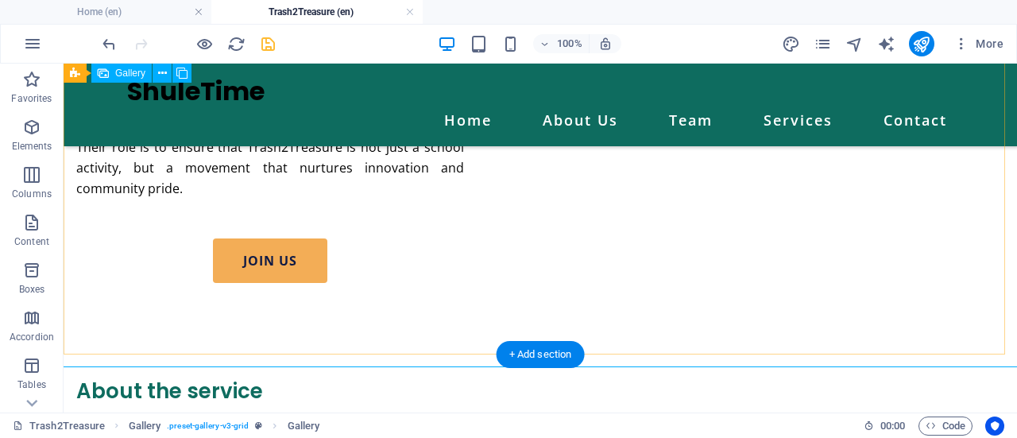
select select "4"
select select "px"
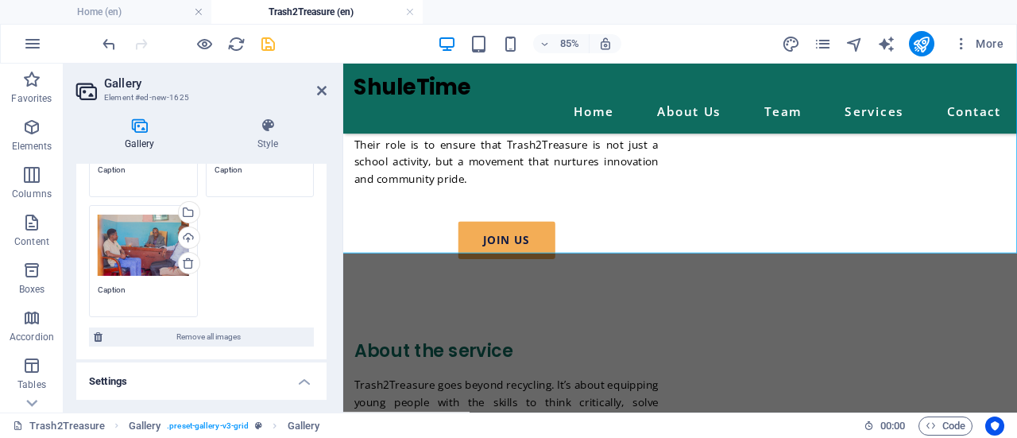
scroll to position [308, 0]
click at [146, 239] on div "Drag files here, click to choose files or select files from Files or our free s…" at bounding box center [143, 243] width 91 height 64
click at [146, 239] on body "shuletime.or.tz Home (en) Trash2Treasure (en) Favorites Elements Columns Conten…" at bounding box center [508, 219] width 1017 height 438
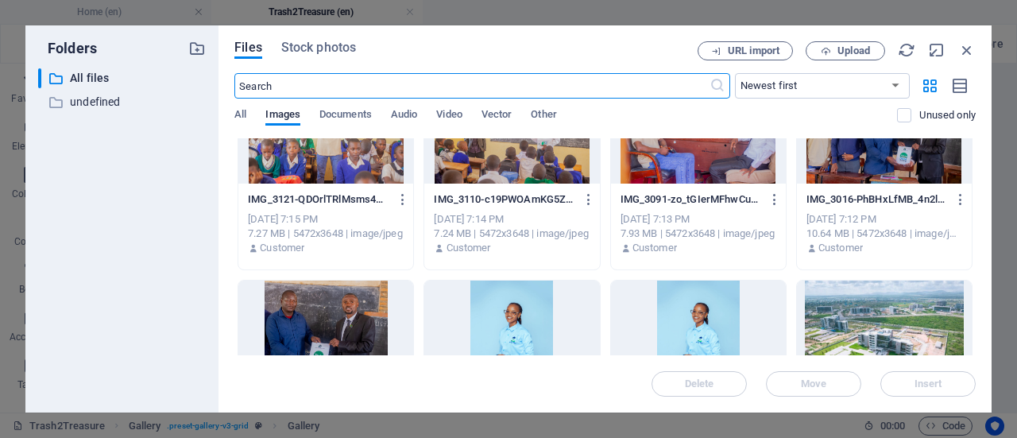
scroll to position [1119, 0]
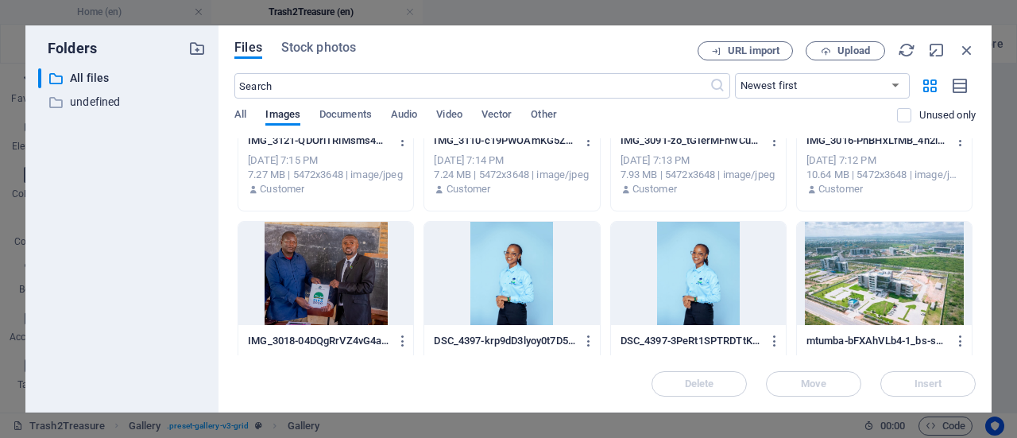
click at [370, 274] on div at bounding box center [325, 273] width 175 height 103
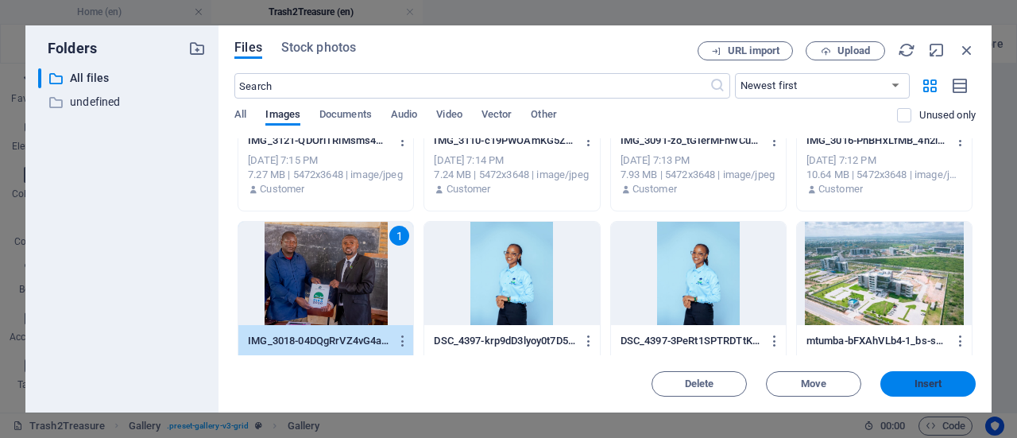
click at [900, 372] on button "Insert" at bounding box center [927, 383] width 95 height 25
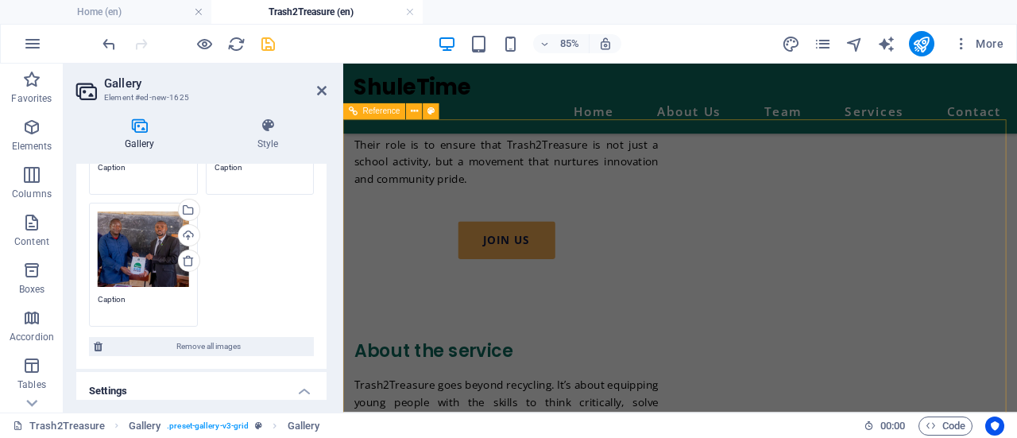
scroll to position [1970, 0]
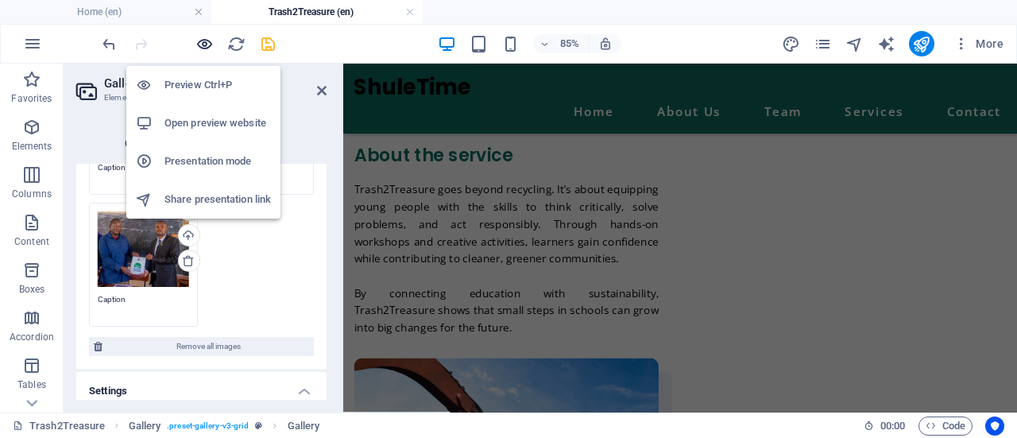
click at [203, 42] on icon "button" at bounding box center [204, 44] width 18 height 18
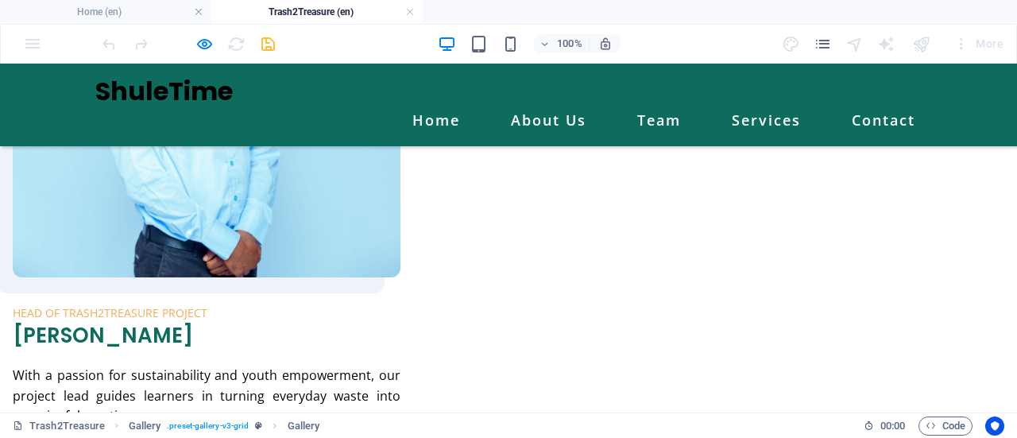
scroll to position [1314, 0]
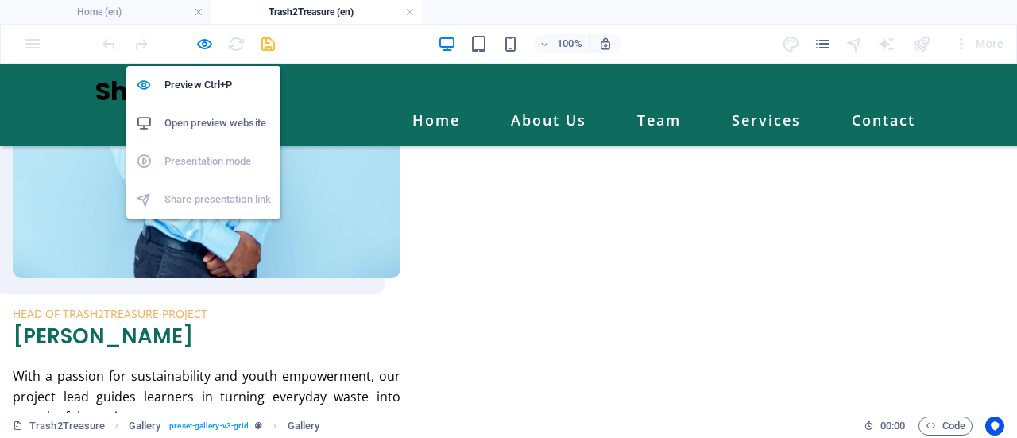
click at [213, 48] on div at bounding box center [188, 43] width 178 height 25
click at [210, 48] on icon "button" at bounding box center [204, 44] width 18 height 18
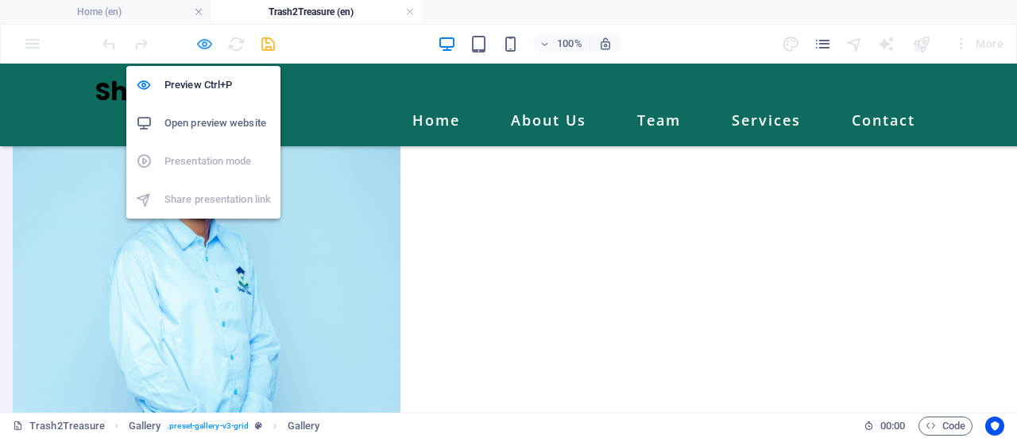
select select "4"
select select "px"
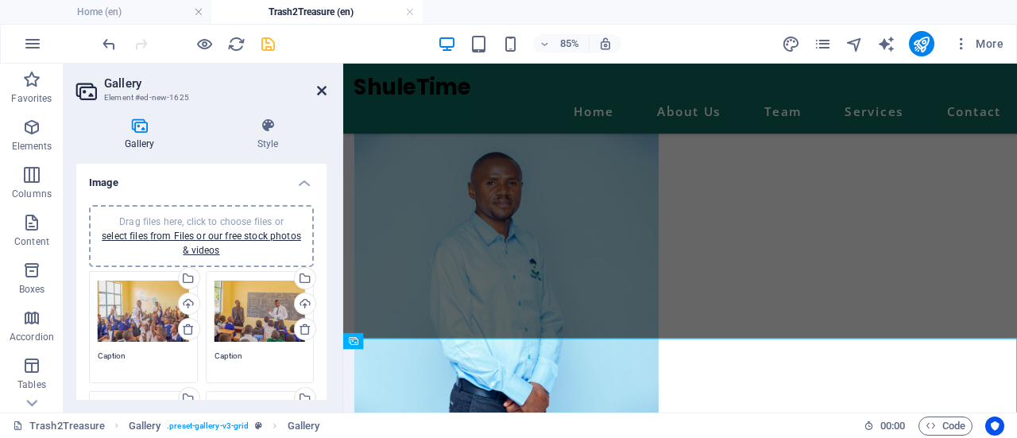
click at [323, 95] on icon at bounding box center [322, 90] width 10 height 13
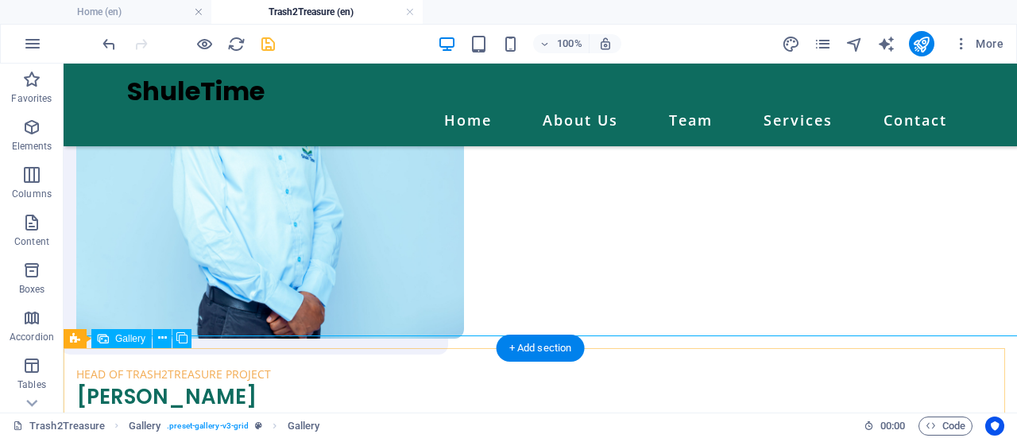
scroll to position [1371, 0]
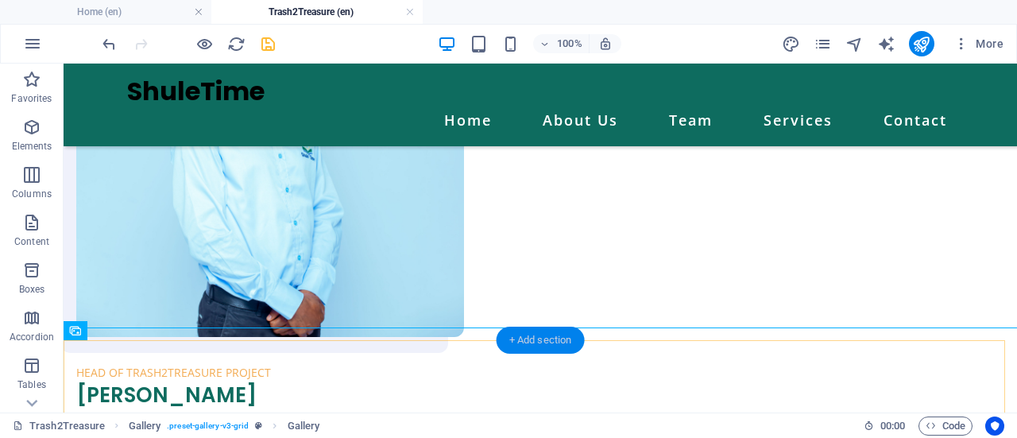
click at [546, 334] on div "+ Add section" at bounding box center [541, 340] width 88 height 27
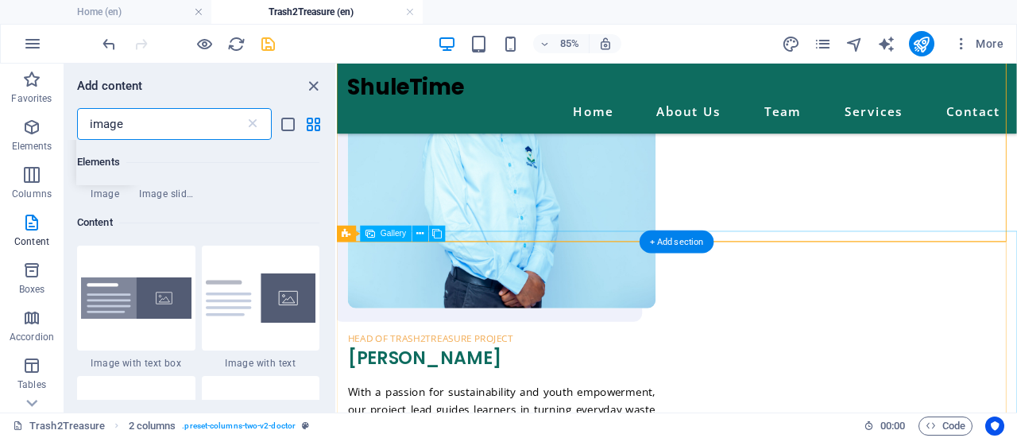
scroll to position [122, 0]
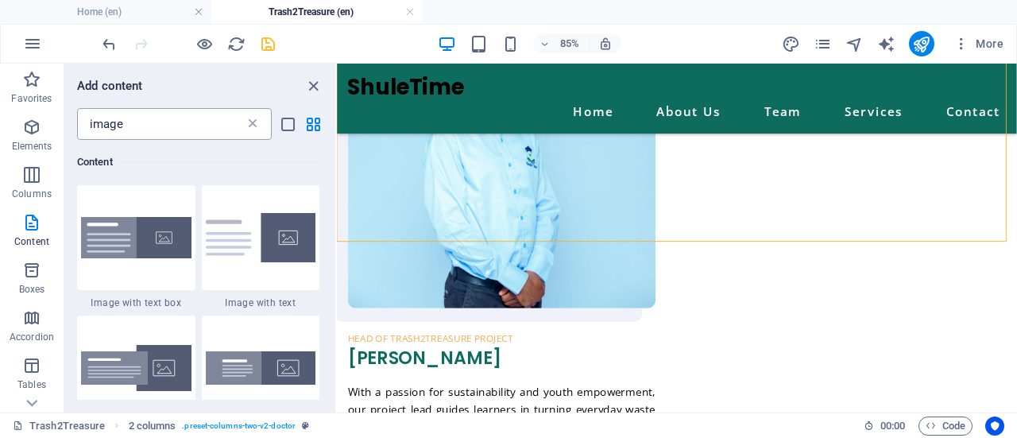
click at [256, 129] on icon at bounding box center [253, 124] width 16 height 16
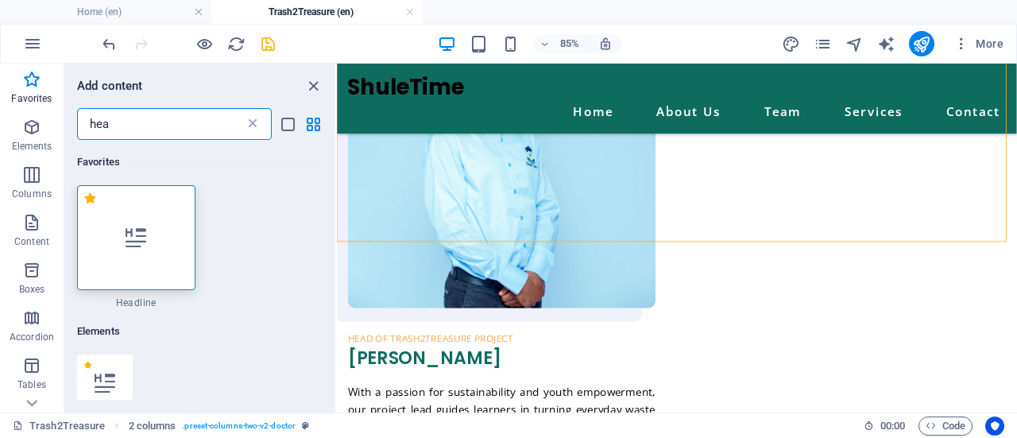
scroll to position [0, 0]
type input "hea"
click at [142, 250] on div at bounding box center [136, 237] width 118 height 105
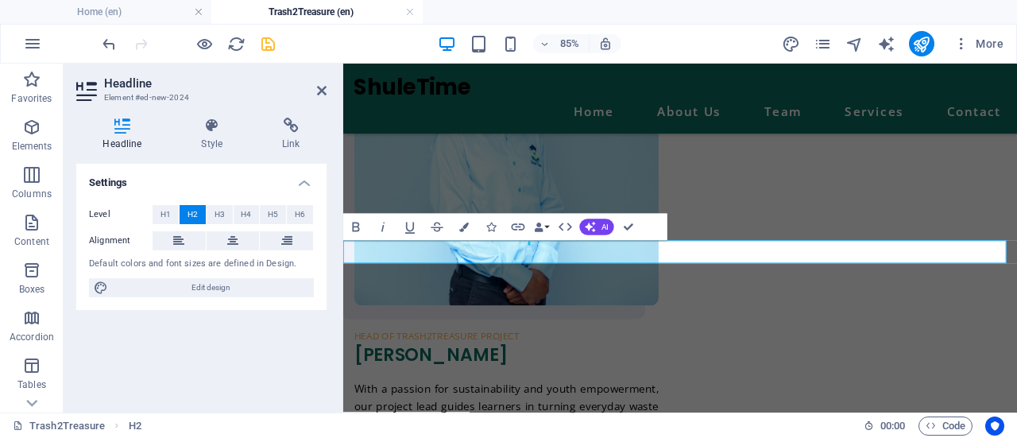
scroll to position [1365, 0]
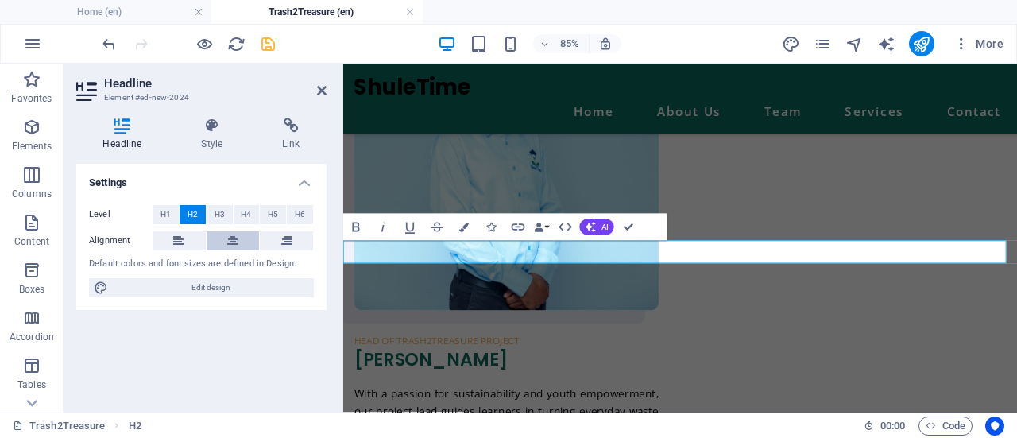
click at [234, 247] on icon at bounding box center [232, 240] width 11 height 19
click at [272, 48] on icon "save" at bounding box center [268, 44] width 18 height 18
select select "4"
select select "px"
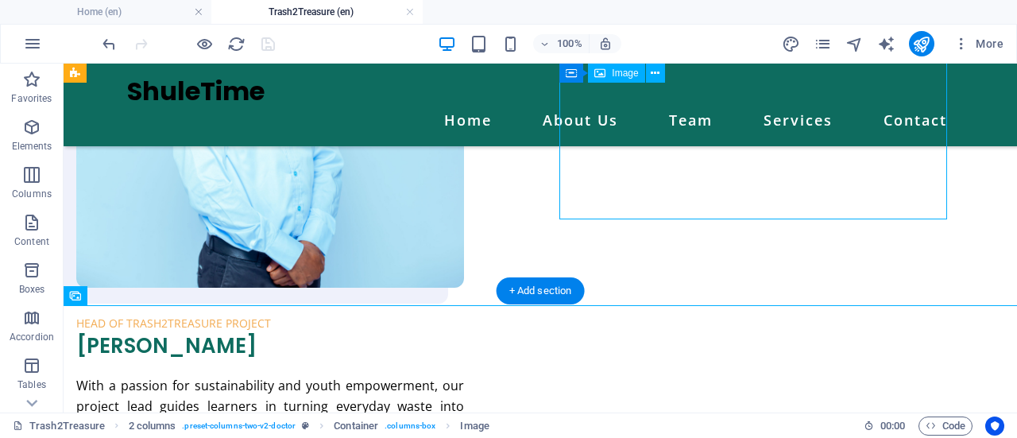
select select "%"
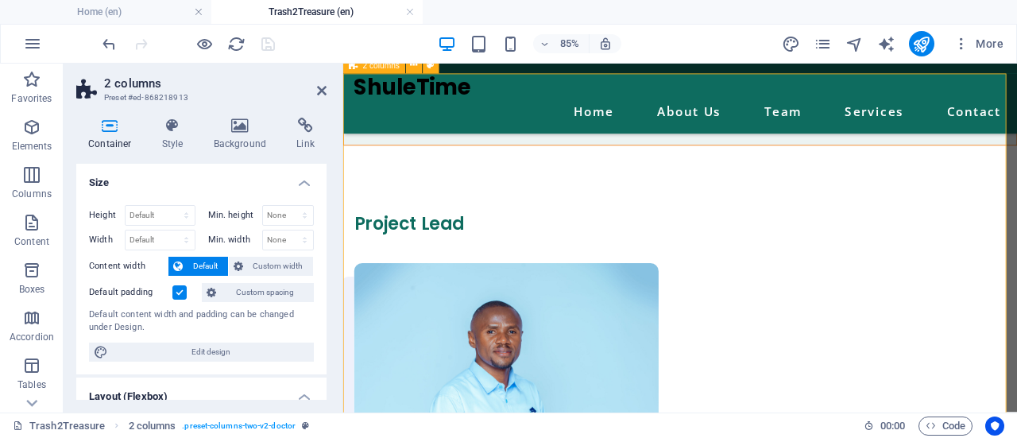
scroll to position [1061, 0]
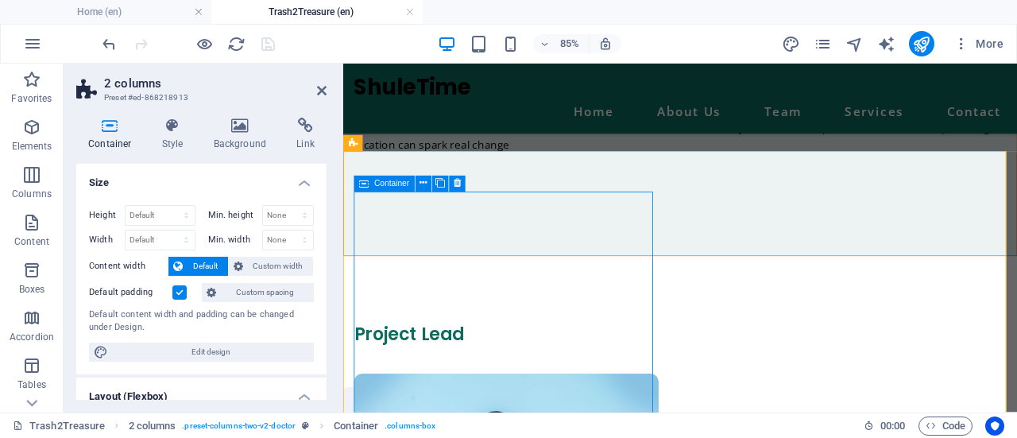
scroll to position [932, 0]
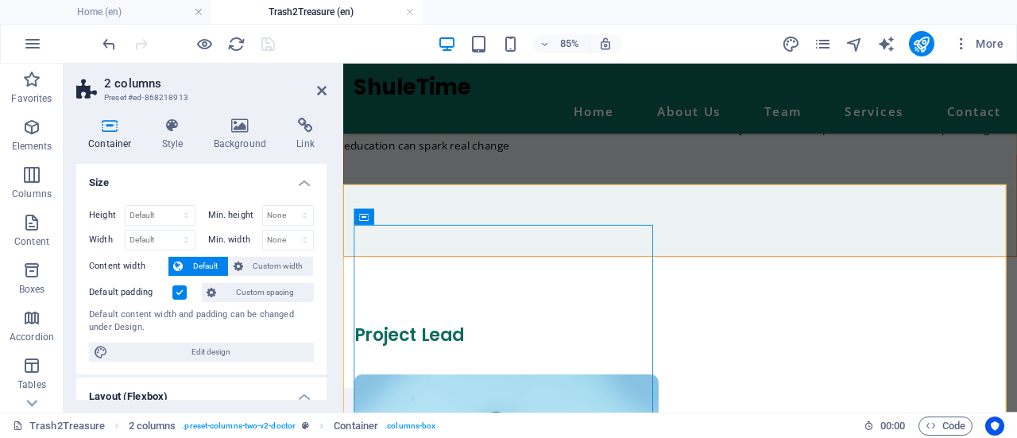
click at [176, 288] on label at bounding box center [179, 292] width 14 height 14
click at [0, 0] on input "Default padding" at bounding box center [0, 0] width 0 height 0
click at [176, 288] on label at bounding box center [179, 292] width 14 height 14
click at [0, 0] on input "Default padding" at bounding box center [0, 0] width 0 height 0
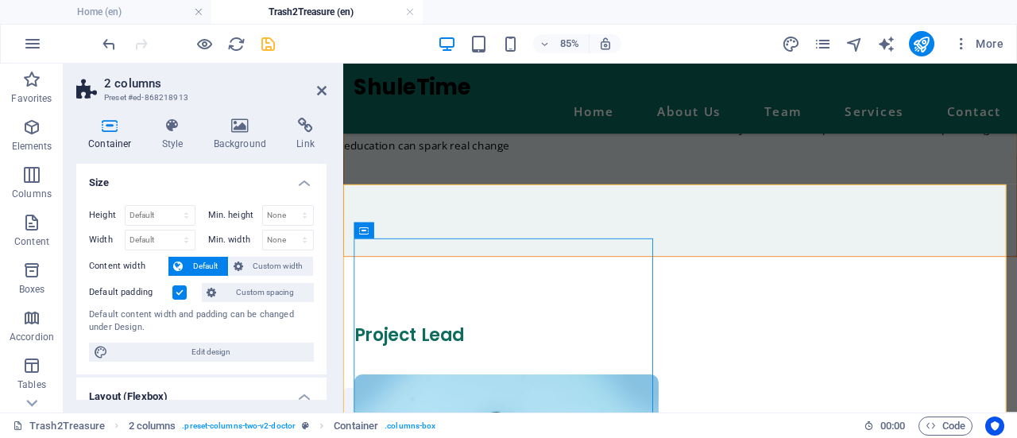
click at [176, 288] on label at bounding box center [179, 292] width 14 height 14
click at [0, 0] on input "Default padding" at bounding box center [0, 0] width 0 height 0
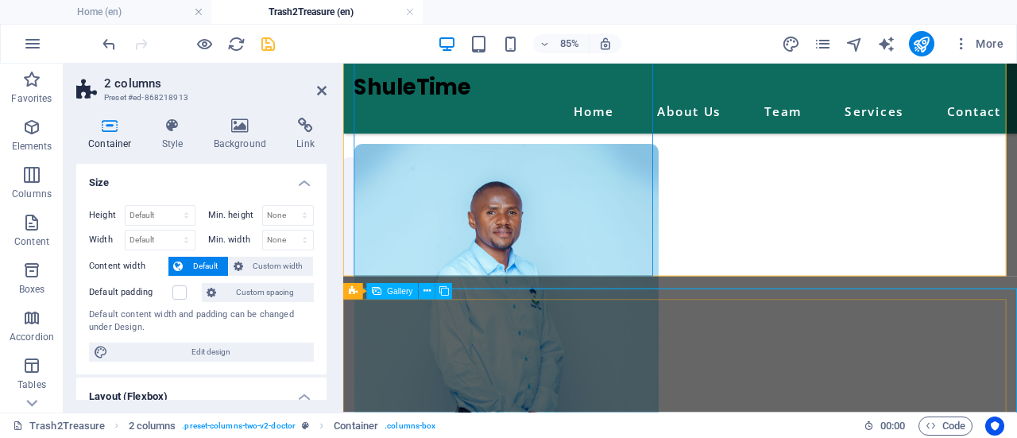
scroll to position [1204, 0]
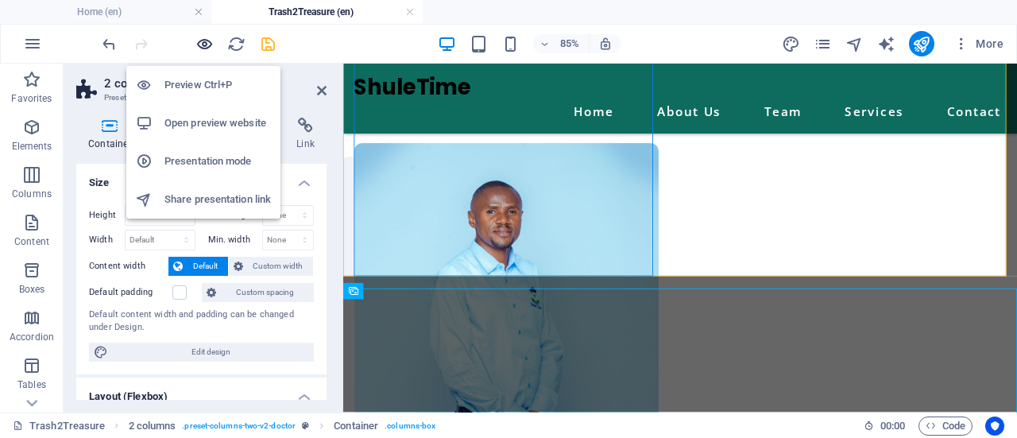
click at [204, 36] on icon "button" at bounding box center [204, 44] width 18 height 18
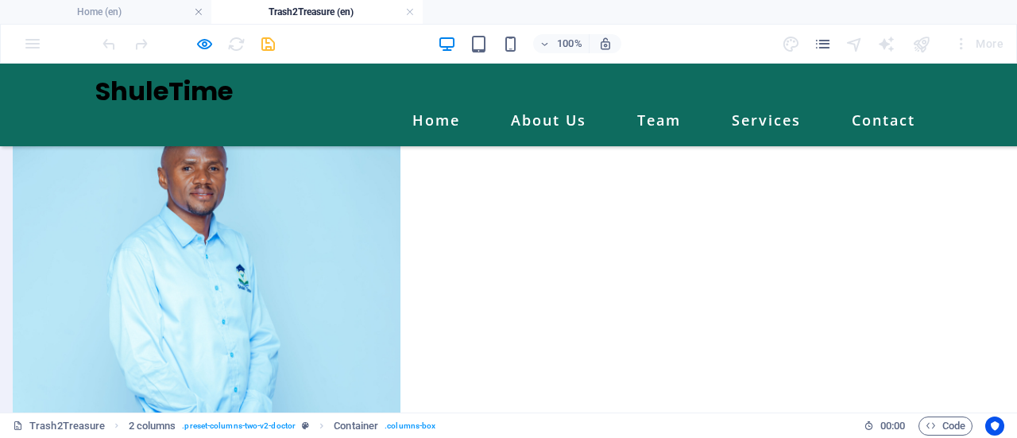
scroll to position [1124, 0]
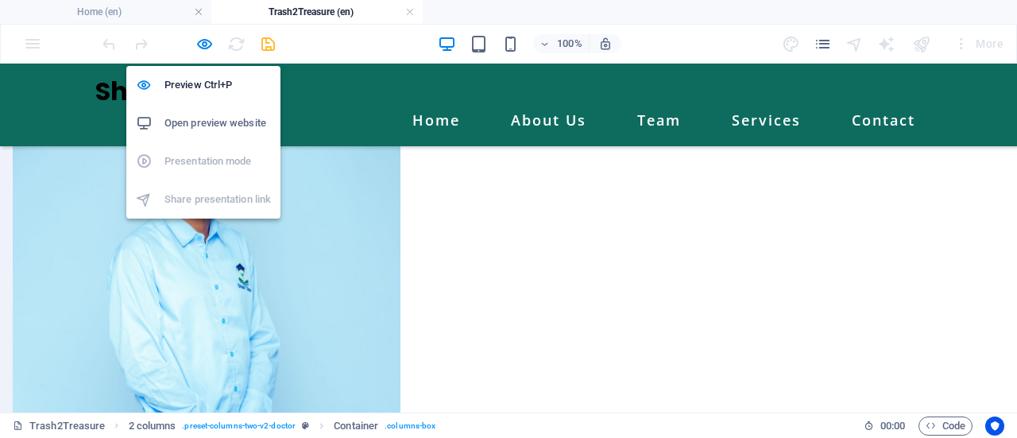
click at [204, 55] on div "Preview Ctrl+P Open preview website Presentation mode Share presentation link" at bounding box center [203, 135] width 154 height 165
click at [203, 51] on icon "button" at bounding box center [204, 44] width 18 height 18
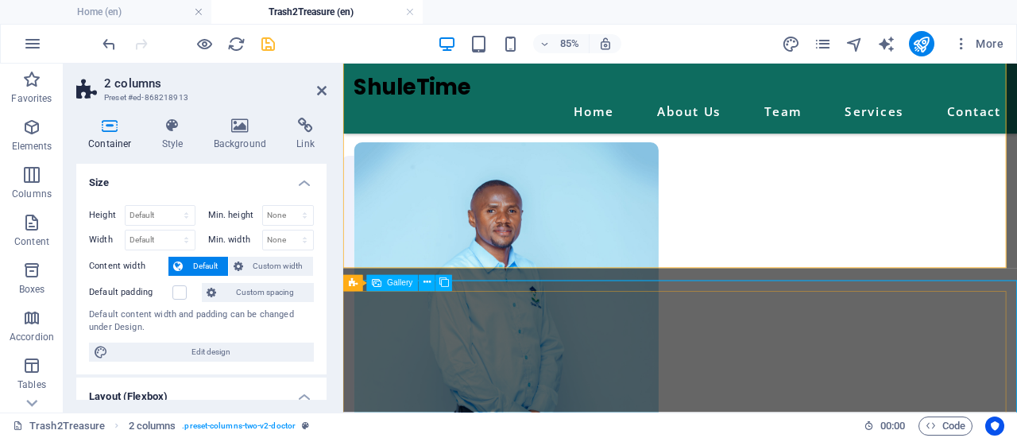
scroll to position [1214, 0]
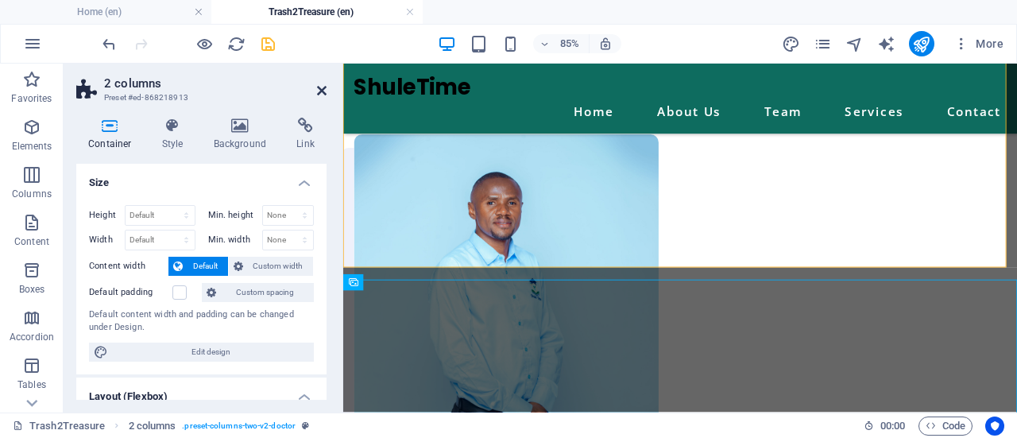
click at [317, 93] on icon at bounding box center [322, 90] width 10 height 13
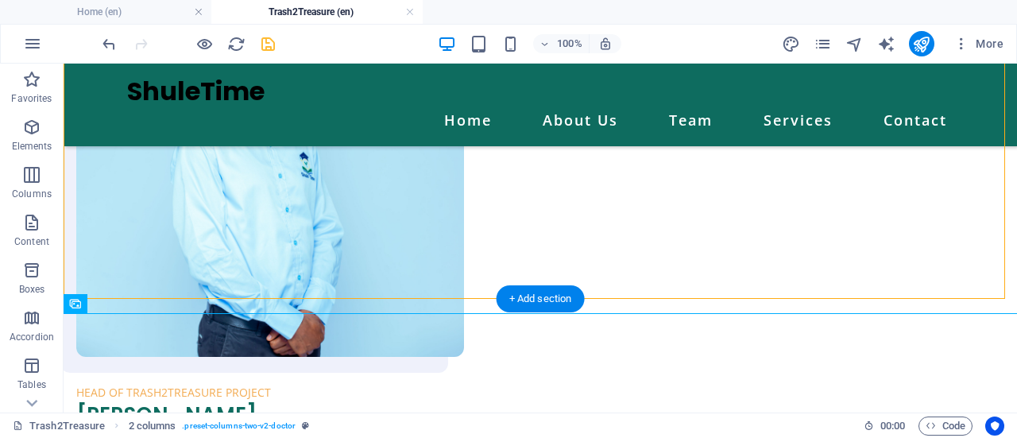
scroll to position [1389, 0]
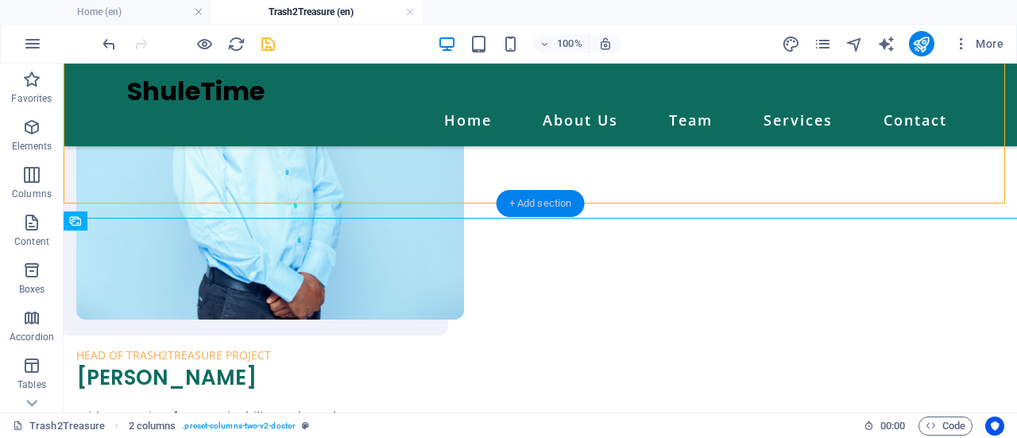
click at [520, 203] on div "+ Add section" at bounding box center [541, 203] width 88 height 27
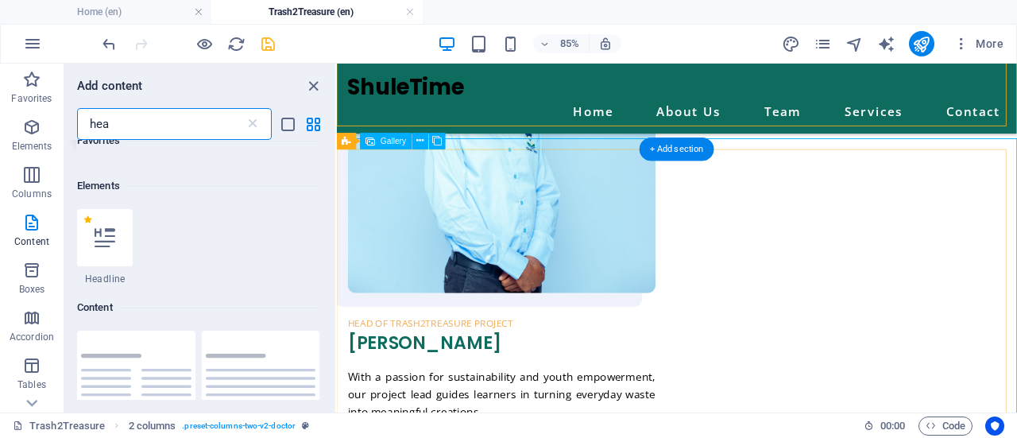
scroll to position [291, 0]
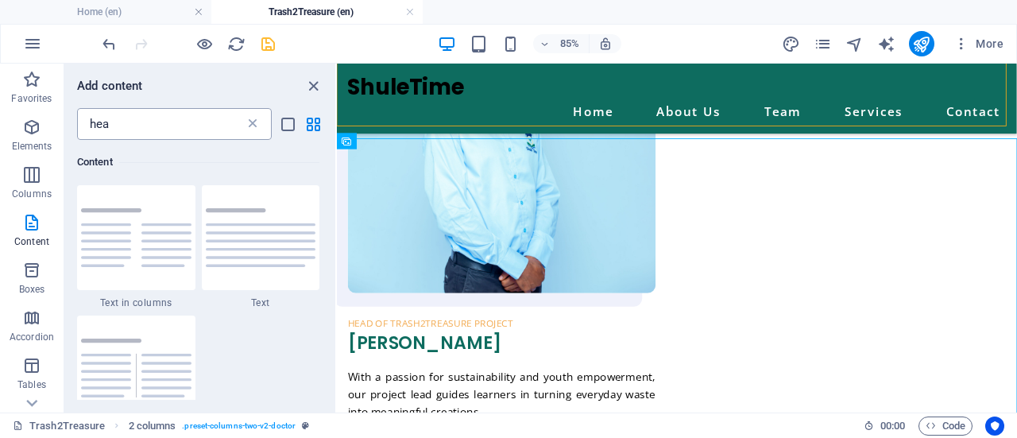
click at [258, 120] on icon at bounding box center [253, 124] width 16 height 16
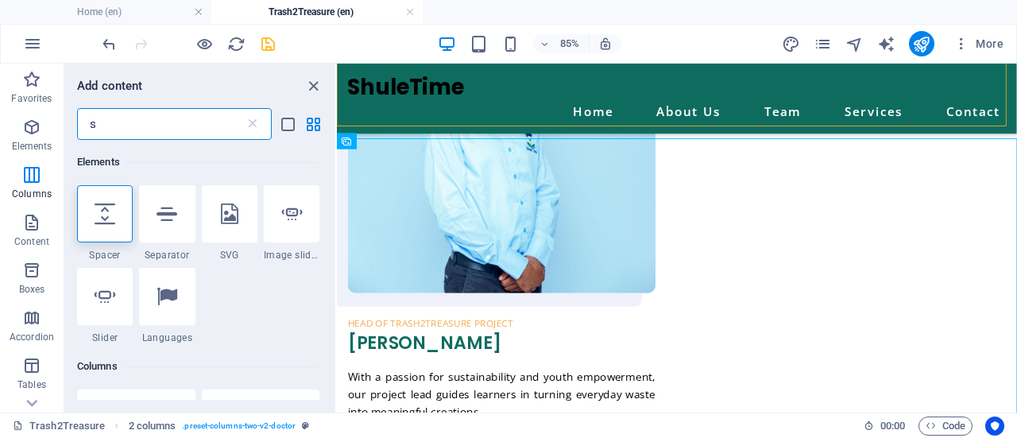
scroll to position [0, 0]
type input "s"
click at [117, 228] on div at bounding box center [105, 213] width 56 height 57
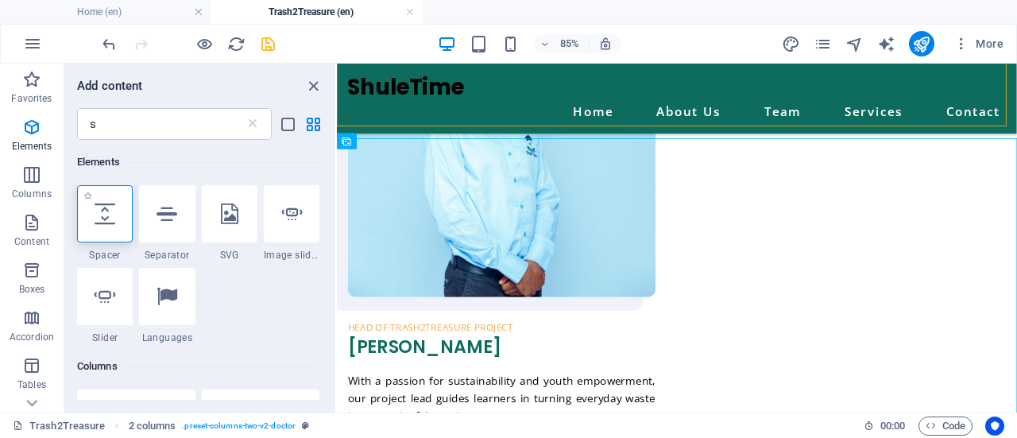
select select "px"
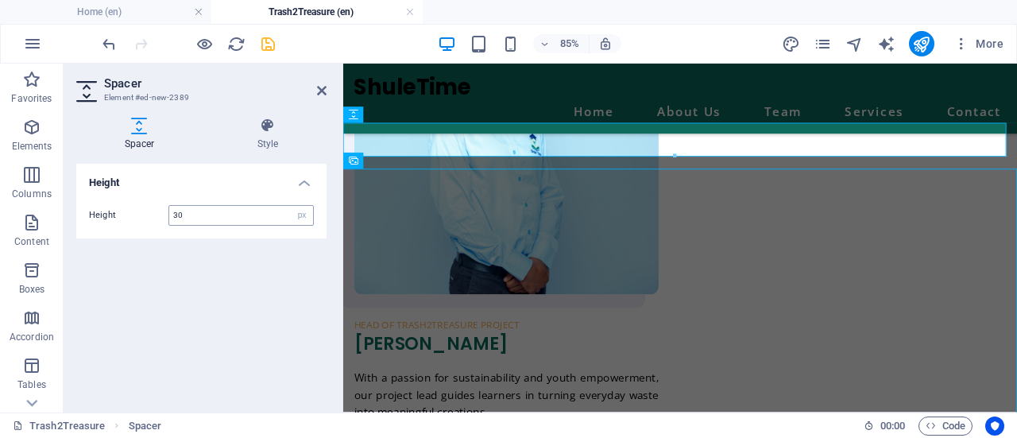
type input "30"
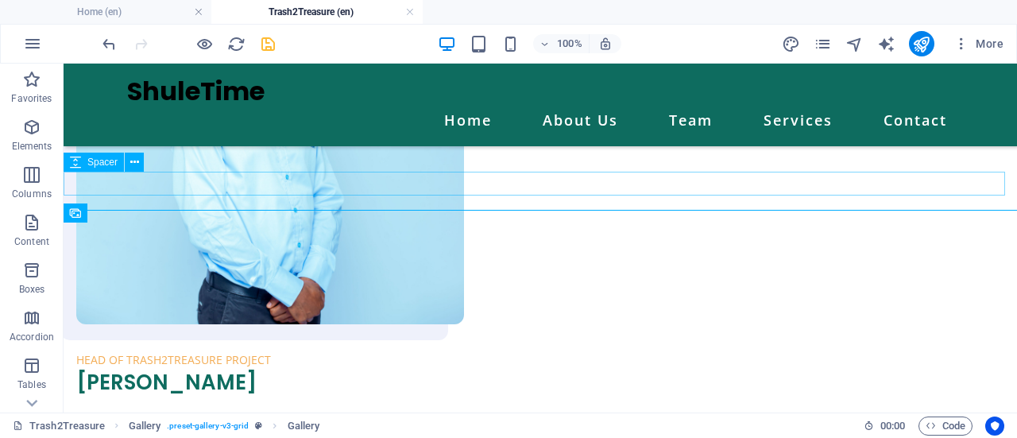
scroll to position [1421, 0]
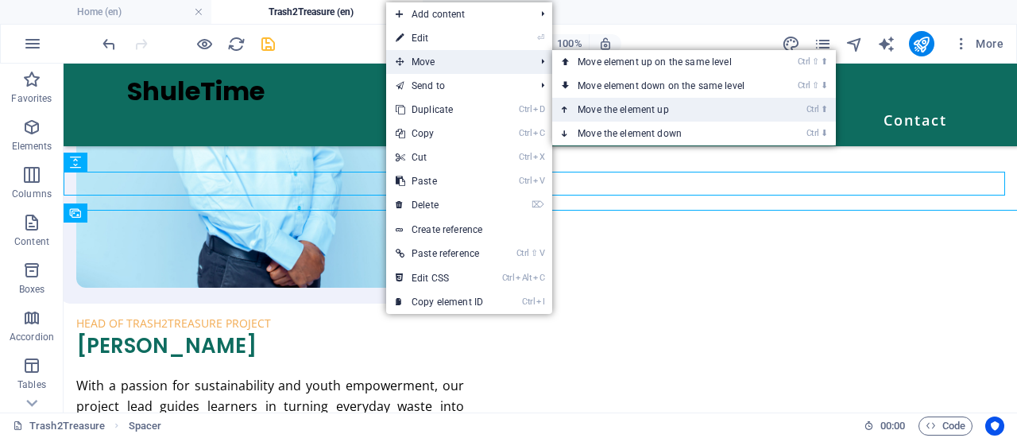
click at [615, 104] on link "Ctrl ⬆ Move the element up" at bounding box center [664, 110] width 224 height 24
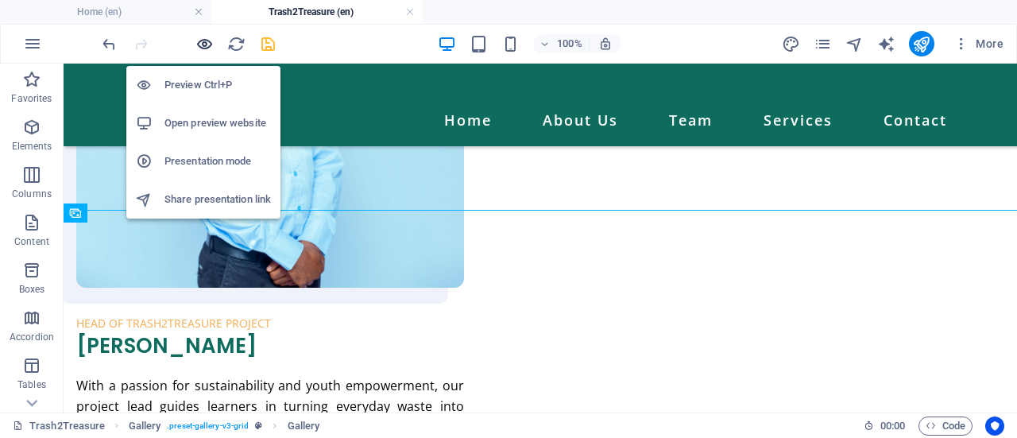
click at [207, 43] on icon "button" at bounding box center [204, 44] width 18 height 18
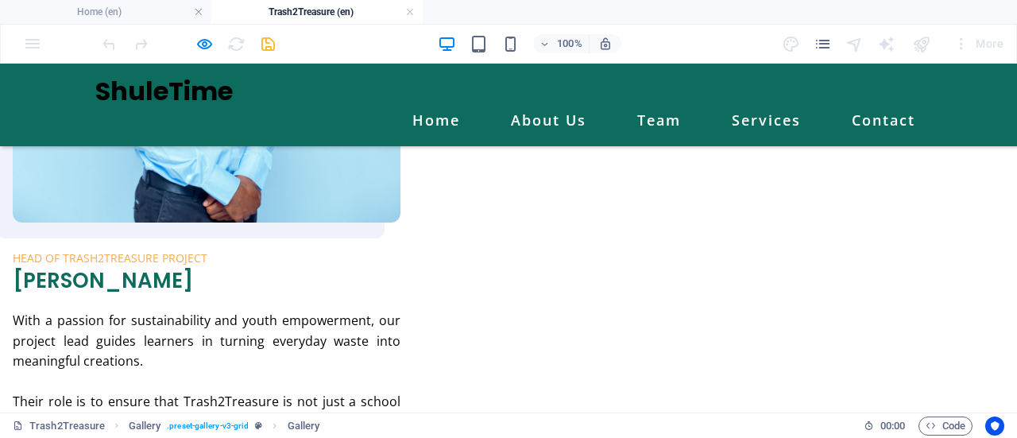
scroll to position [1368, 0]
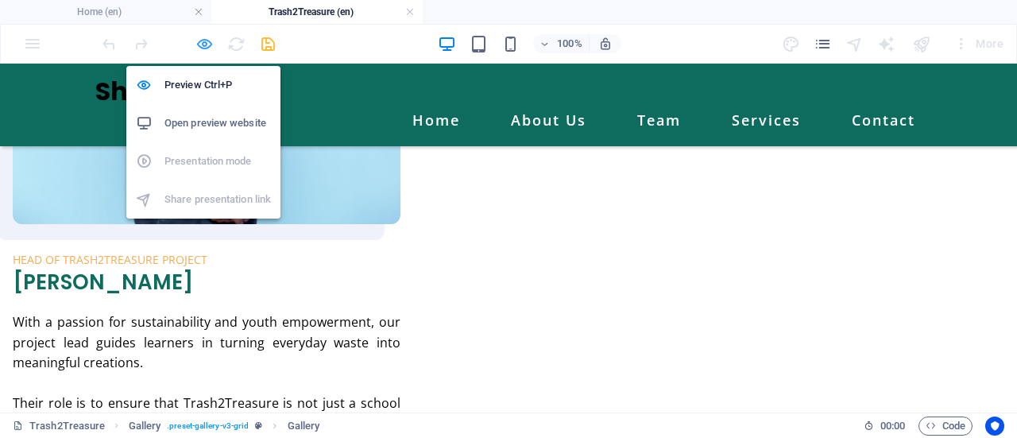
click at [207, 49] on icon "button" at bounding box center [204, 44] width 18 height 18
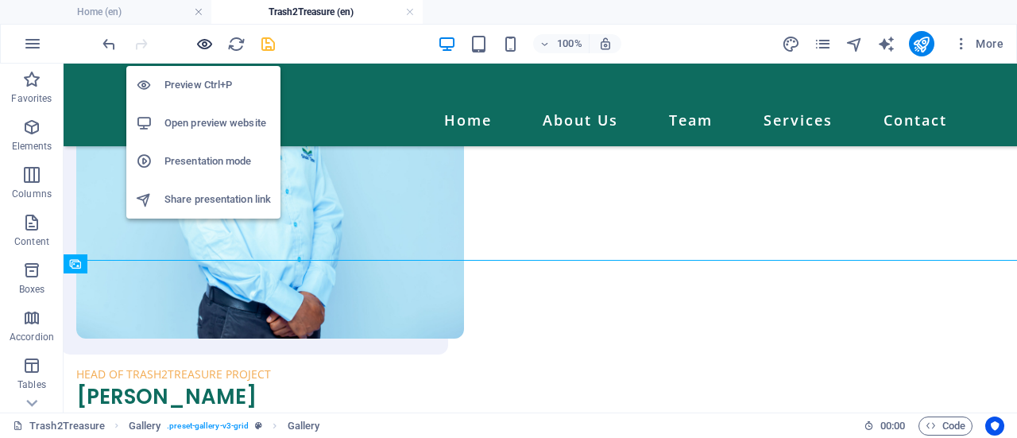
click at [207, 49] on icon "button" at bounding box center [204, 44] width 18 height 18
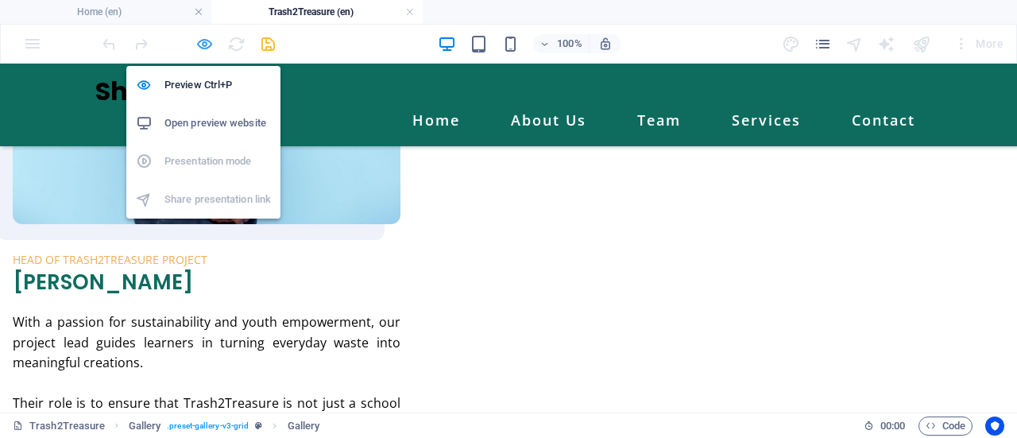
click at [207, 49] on icon "button" at bounding box center [204, 44] width 18 height 18
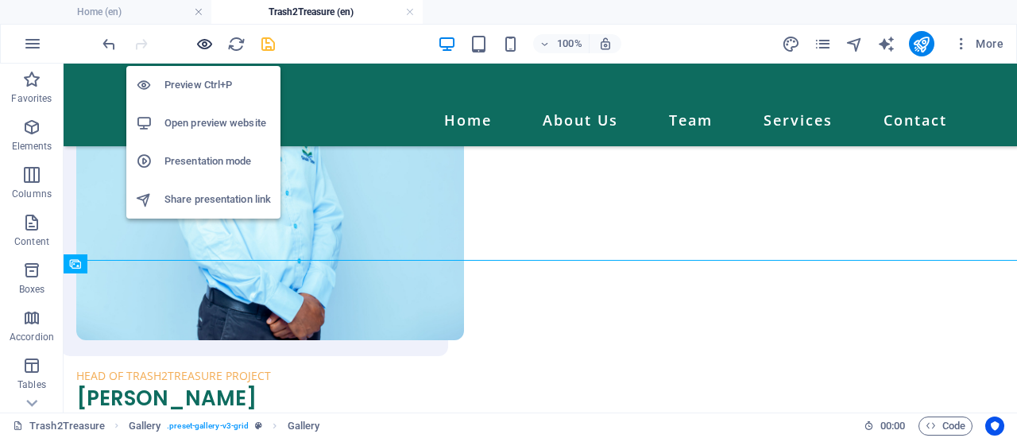
scroll to position [1370, 0]
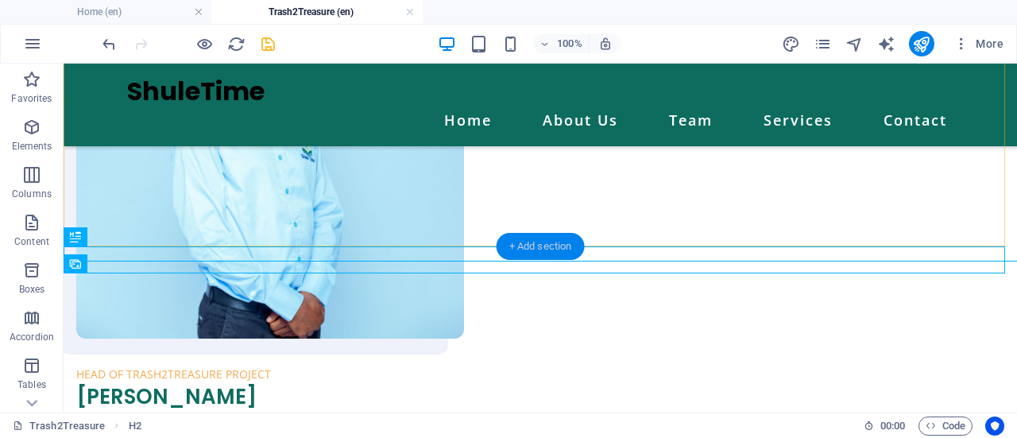
click at [539, 247] on div "+ Add section" at bounding box center [541, 246] width 88 height 27
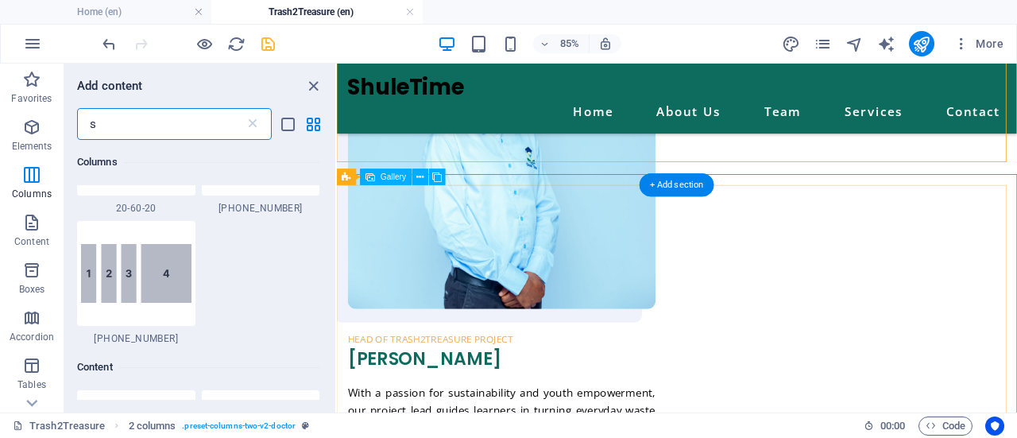
scroll to position [1416, 0]
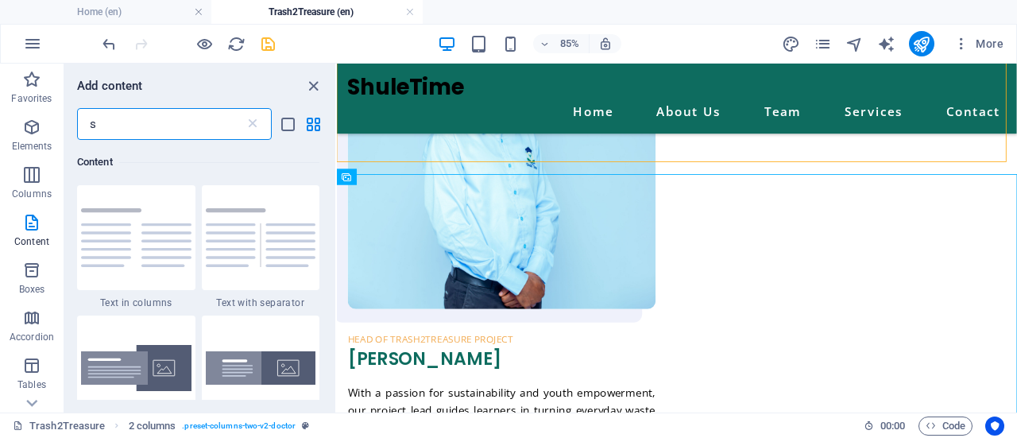
click at [108, 126] on input "s" at bounding box center [161, 124] width 168 height 32
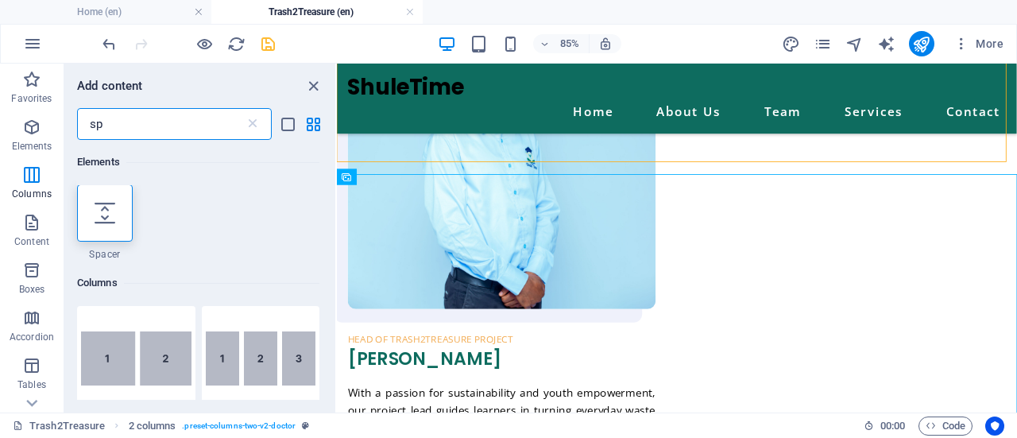
scroll to position [0, 0]
type input "sp"
click at [111, 218] on icon at bounding box center [105, 213] width 21 height 21
select select "px"
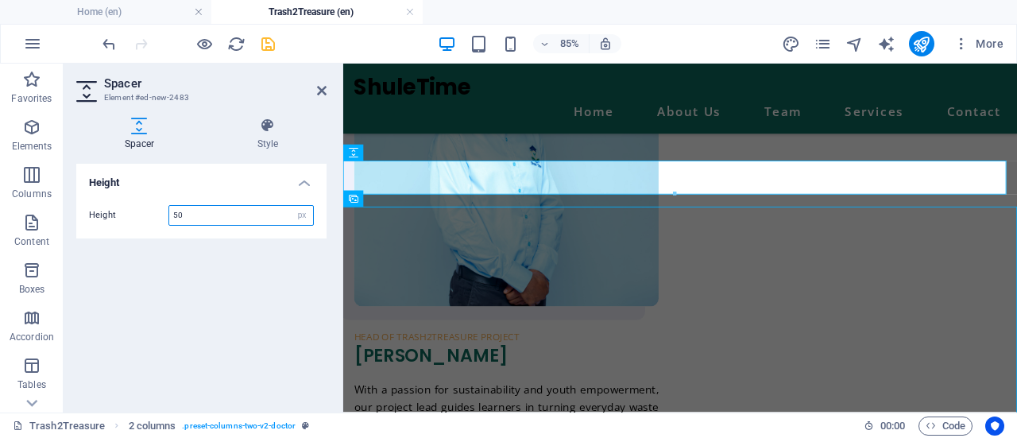
scroll to position [1363, 0]
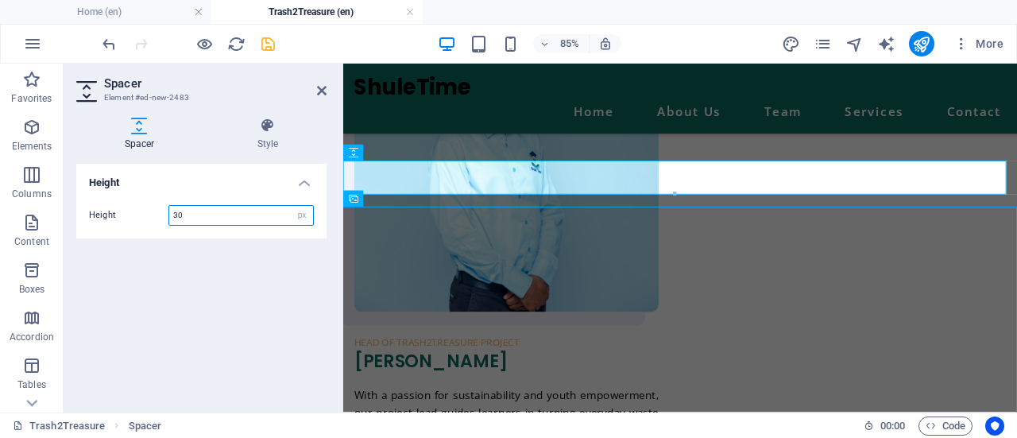
type input "30"
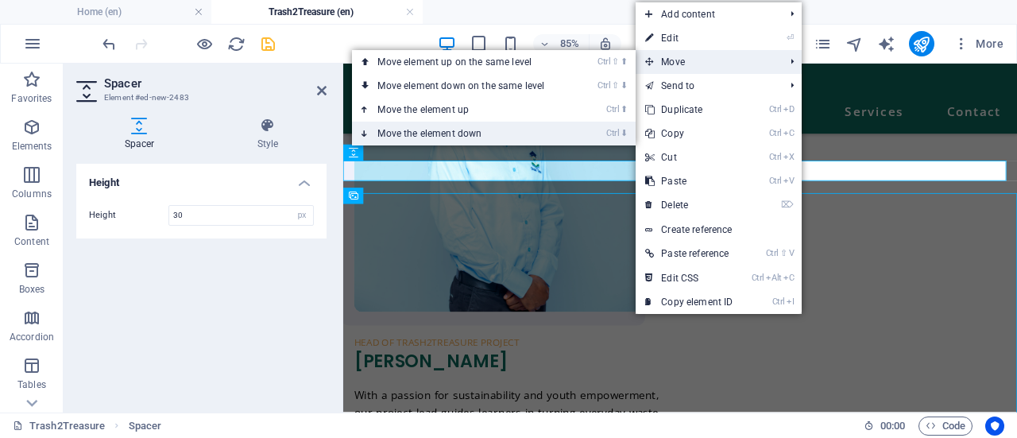
click at [427, 130] on link "Ctrl ⬇ Move the element down" at bounding box center [464, 134] width 224 height 24
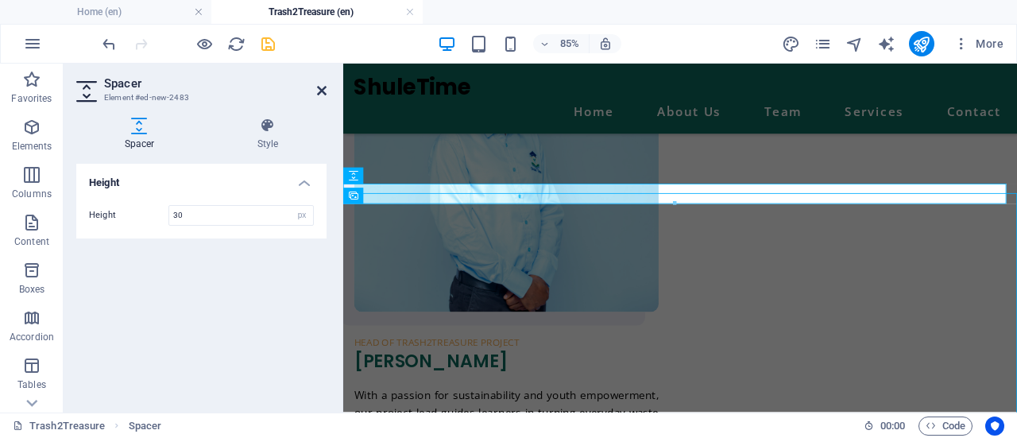
click at [323, 93] on icon at bounding box center [322, 90] width 10 height 13
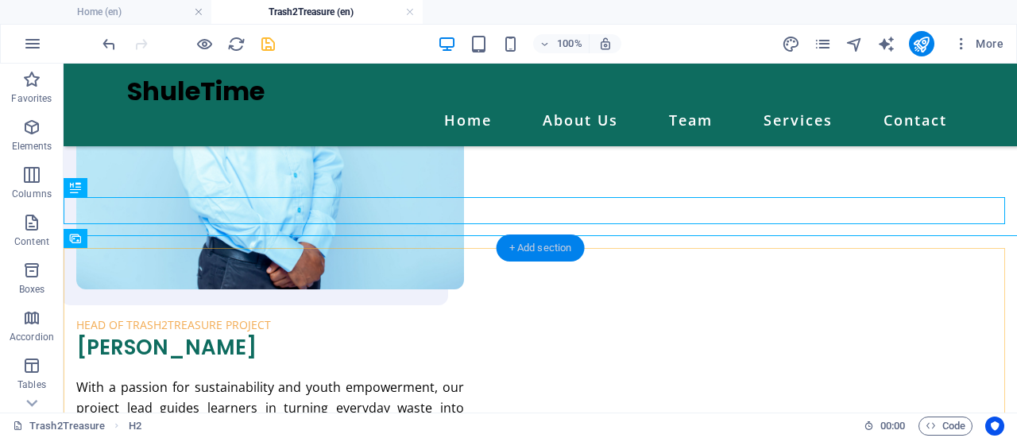
click at [545, 246] on div "+ Add section" at bounding box center [541, 247] width 88 height 27
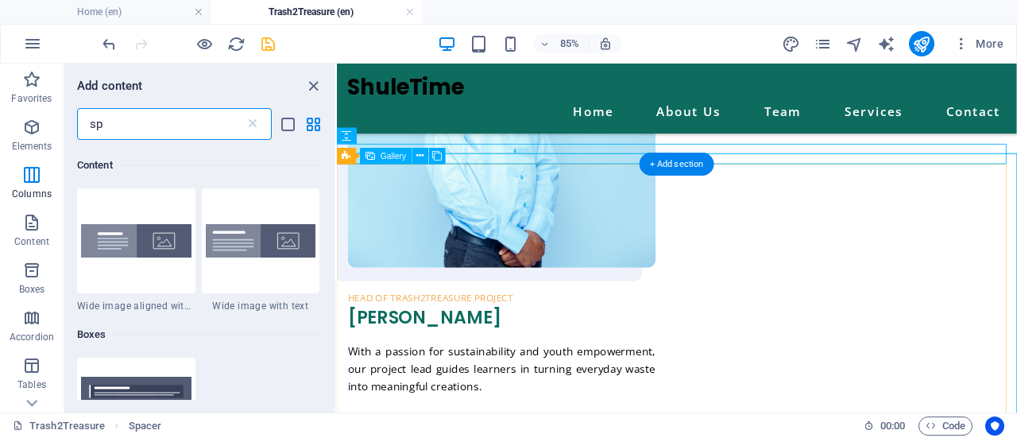
scroll to position [551, 0]
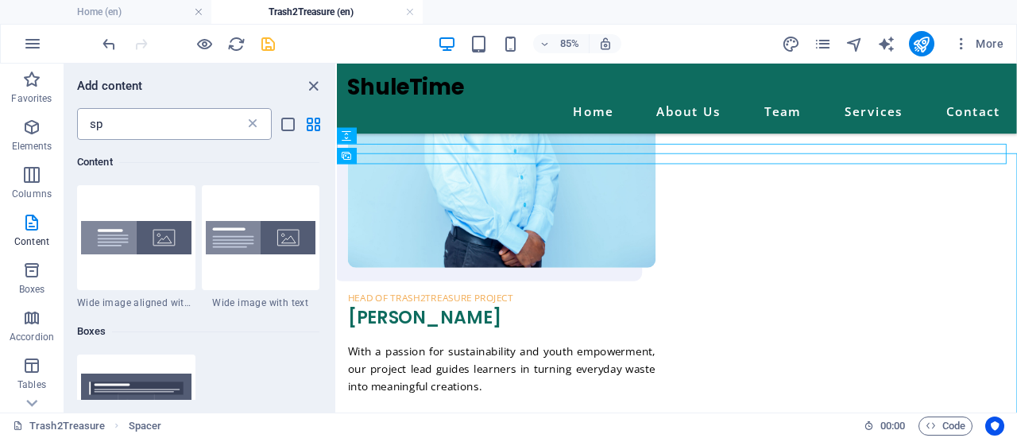
click at [251, 126] on icon at bounding box center [253, 124] width 16 height 16
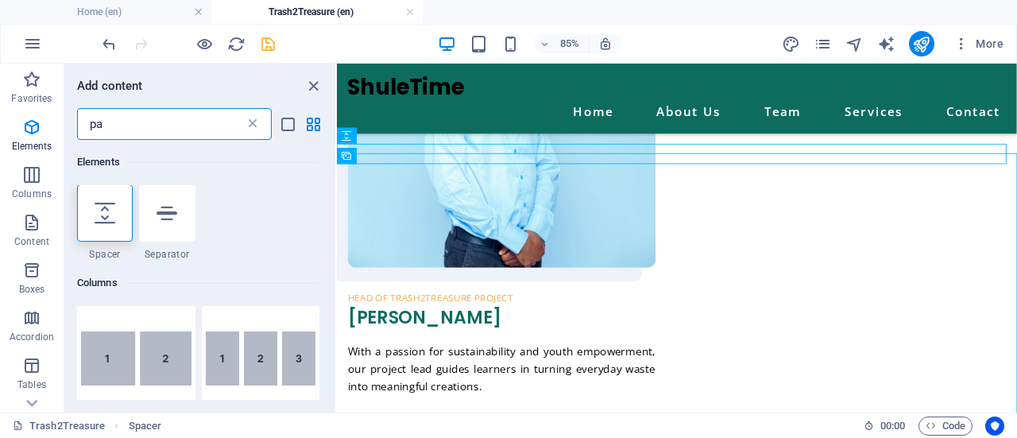
scroll to position [0, 0]
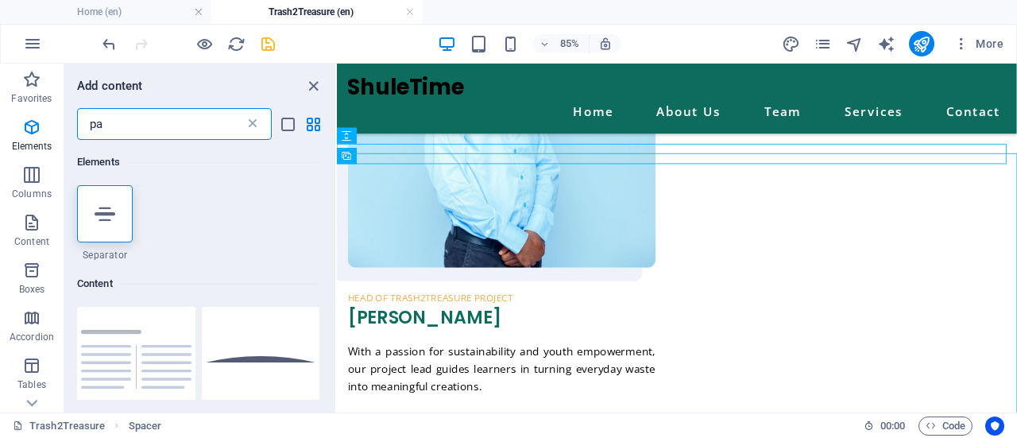
type input "p"
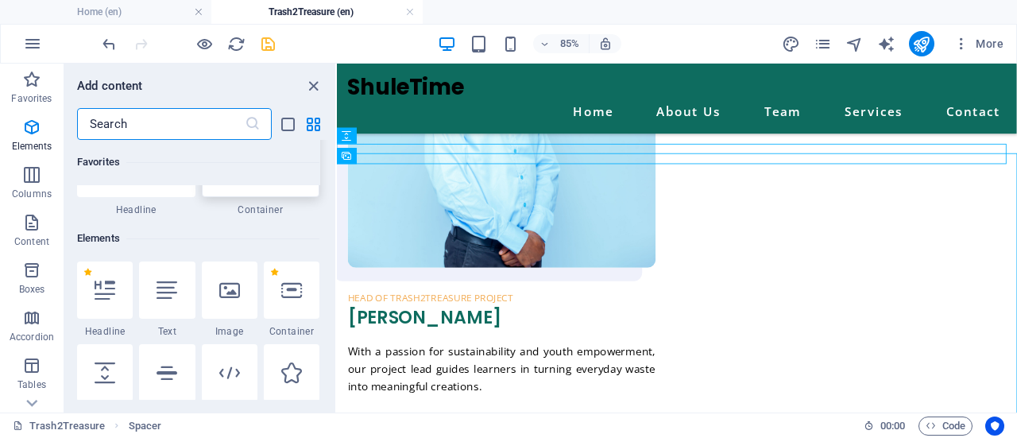
scroll to position [94, 0]
click at [170, 287] on icon at bounding box center [167, 289] width 21 height 21
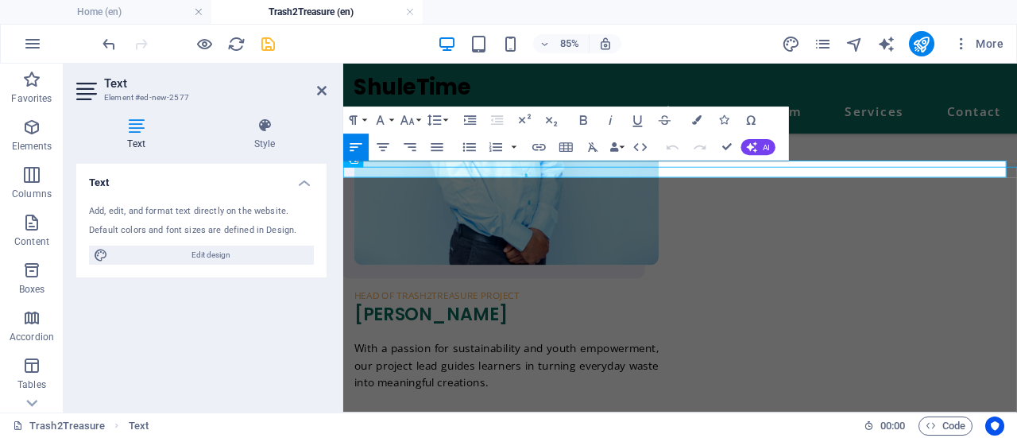
scroll to position [1414, 0]
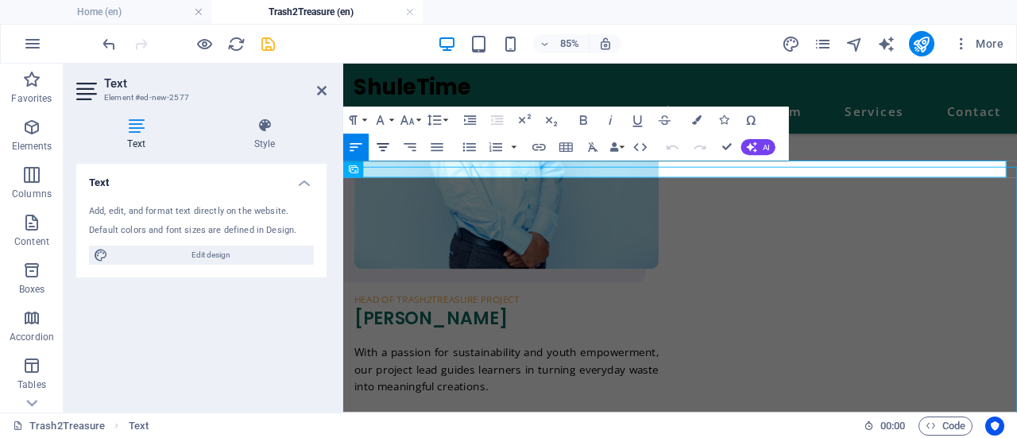
click at [389, 149] on icon "button" at bounding box center [383, 147] width 16 height 16
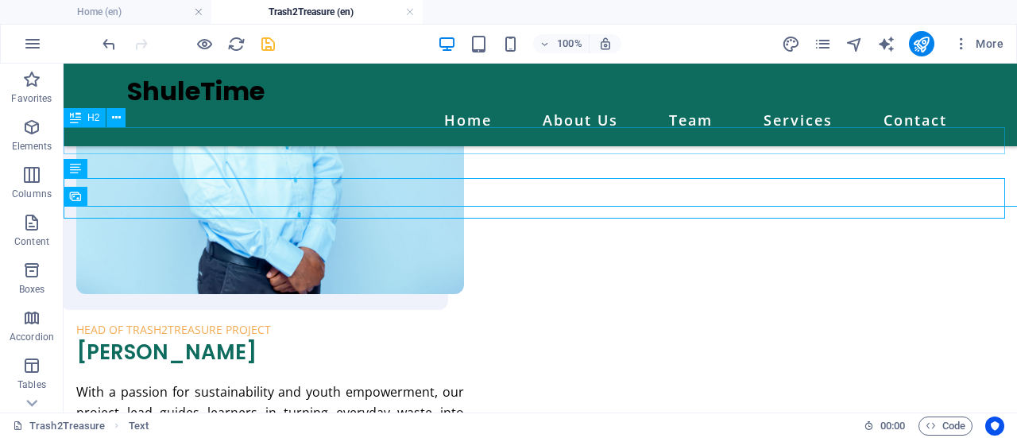
scroll to position [1489, 0]
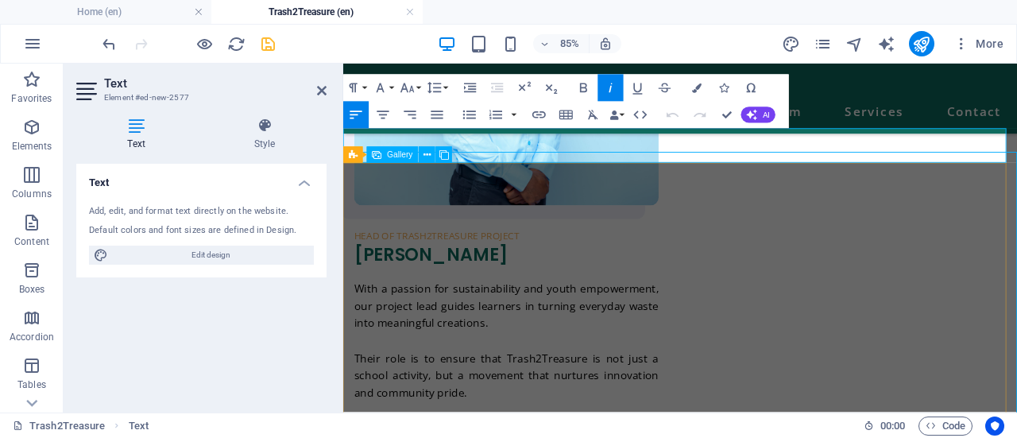
scroll to position [1452, 0]
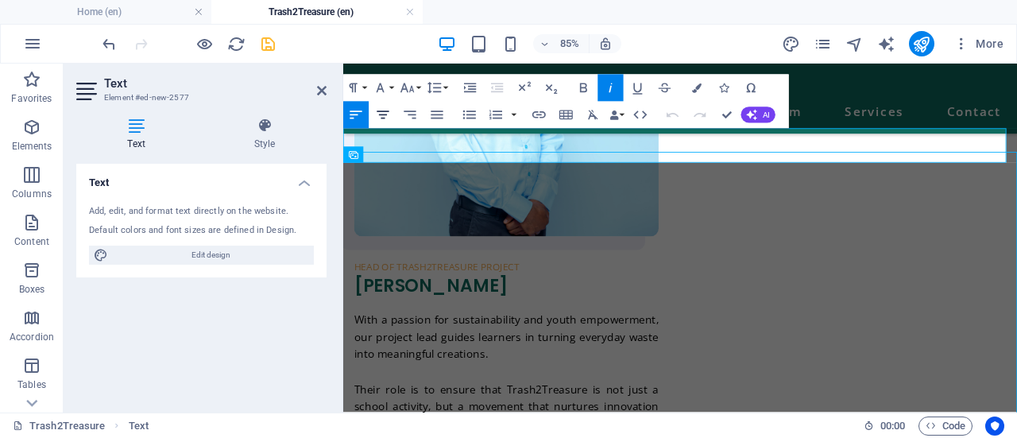
click at [389, 117] on icon "button" at bounding box center [383, 114] width 16 height 16
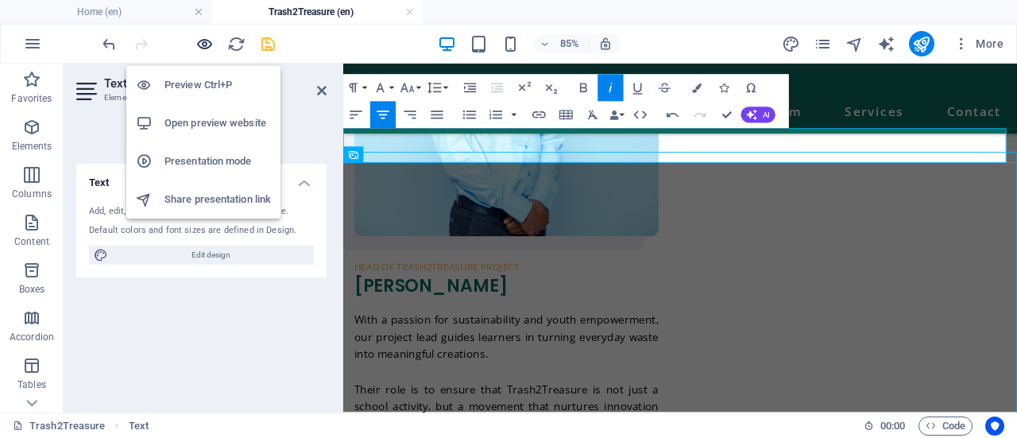
click at [207, 45] on icon "button" at bounding box center [204, 44] width 18 height 18
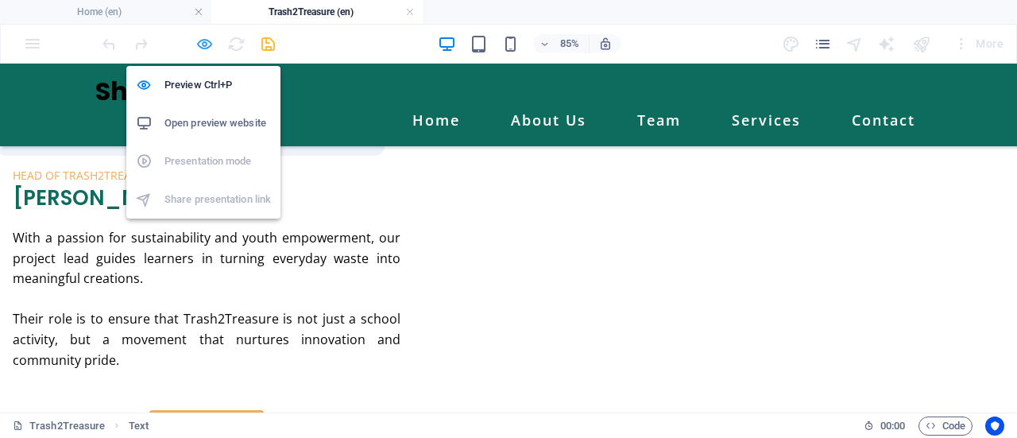
scroll to position [1487, 0]
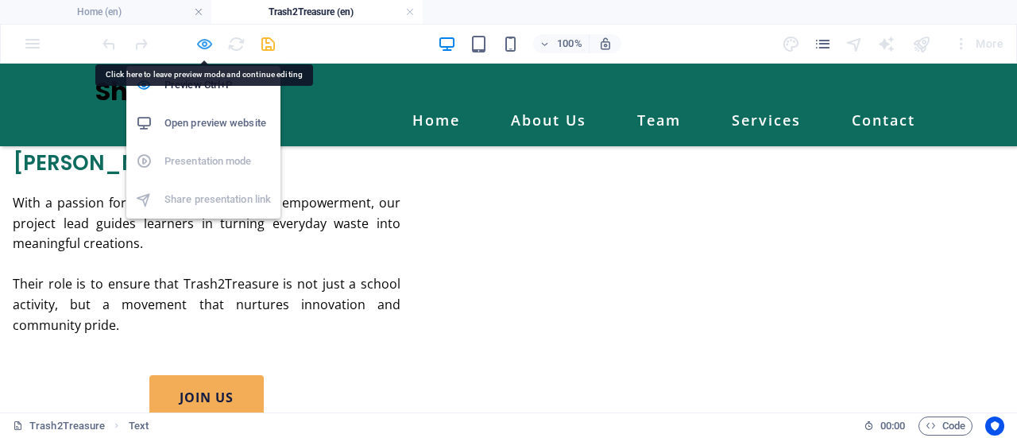
click at [206, 46] on icon "button" at bounding box center [204, 44] width 18 height 18
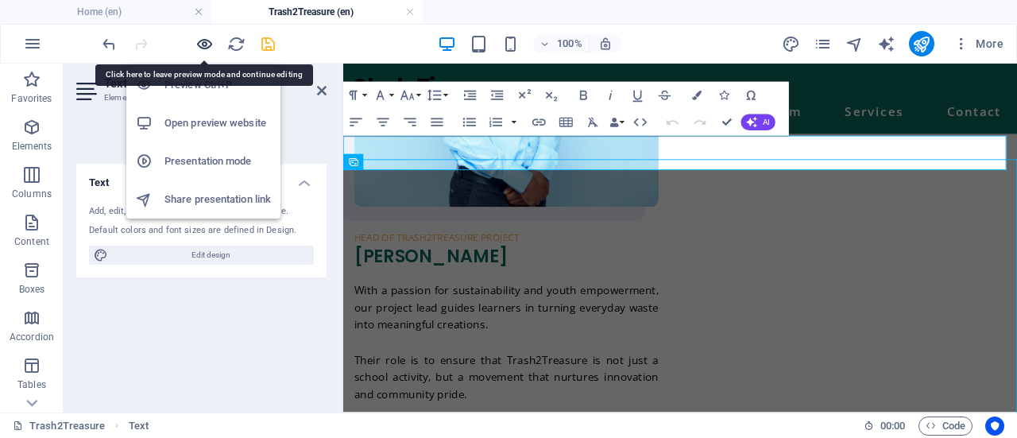
scroll to position [1444, 0]
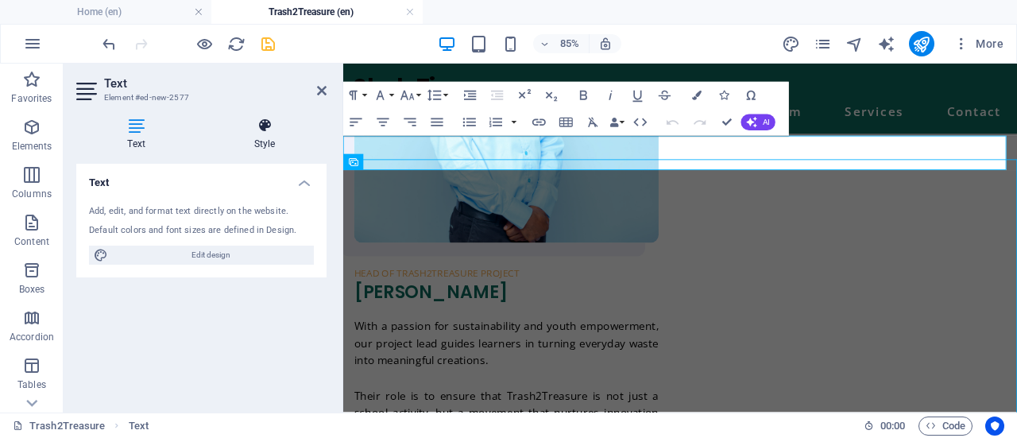
click at [253, 144] on h4 "Style" at bounding box center [265, 134] width 124 height 33
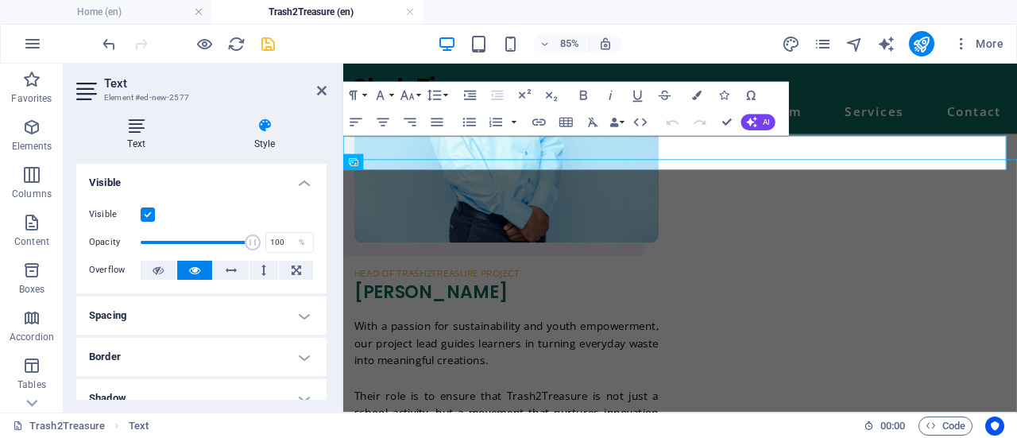
click at [154, 144] on h4 "Text" at bounding box center [139, 134] width 126 height 33
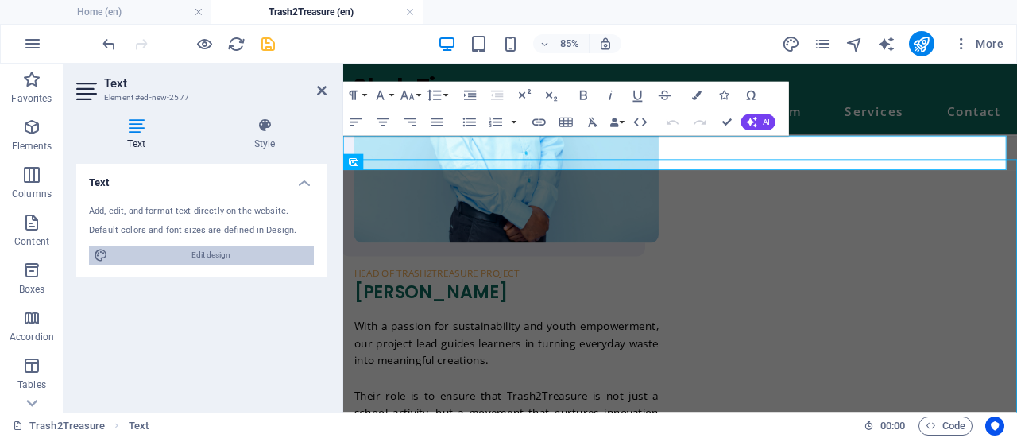
click at [203, 253] on span "Edit design" at bounding box center [211, 255] width 196 height 19
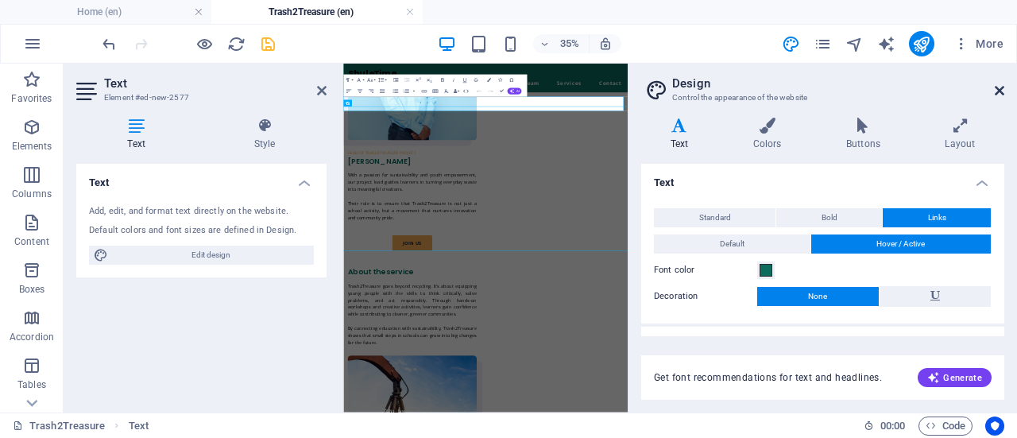
click at [995, 88] on icon at bounding box center [1000, 90] width 10 height 13
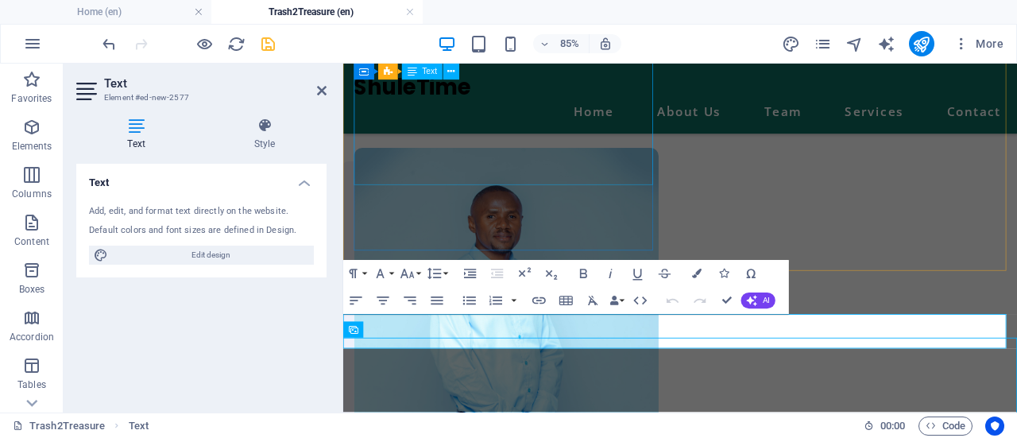
scroll to position [1278, 0]
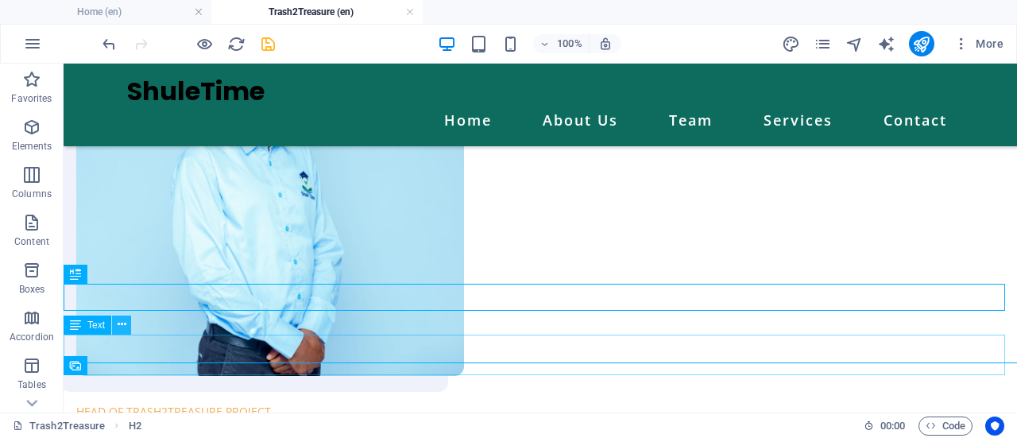
click at [122, 323] on icon at bounding box center [122, 324] width 9 height 17
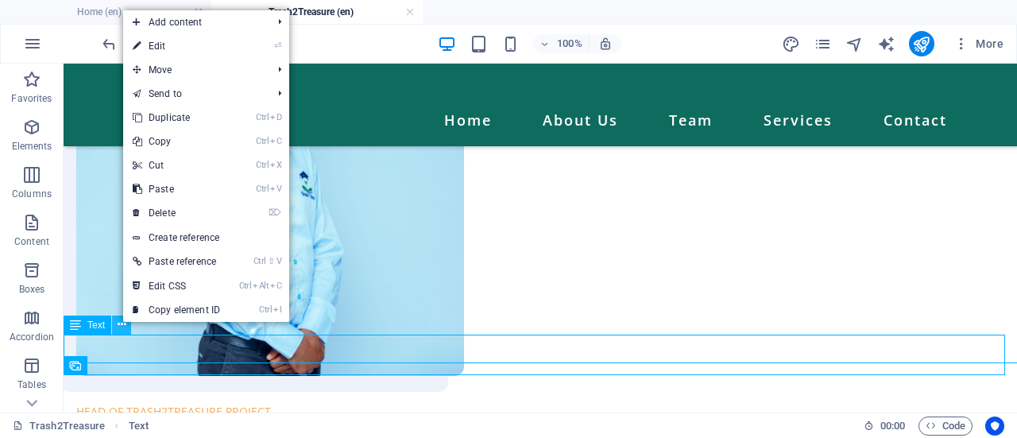
click at [122, 323] on icon at bounding box center [122, 324] width 9 height 17
click at [188, 44] on link "⏎ Edit" at bounding box center [176, 46] width 106 height 24
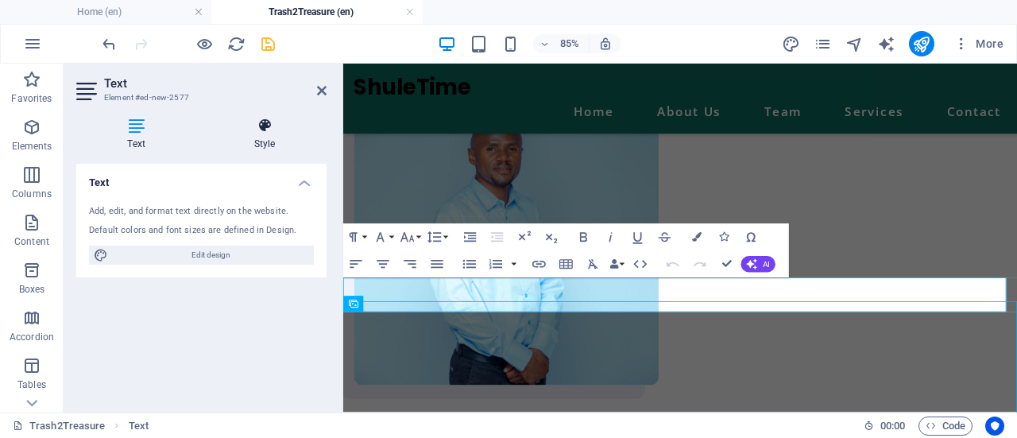
click at [259, 138] on h4 "Style" at bounding box center [265, 134] width 124 height 33
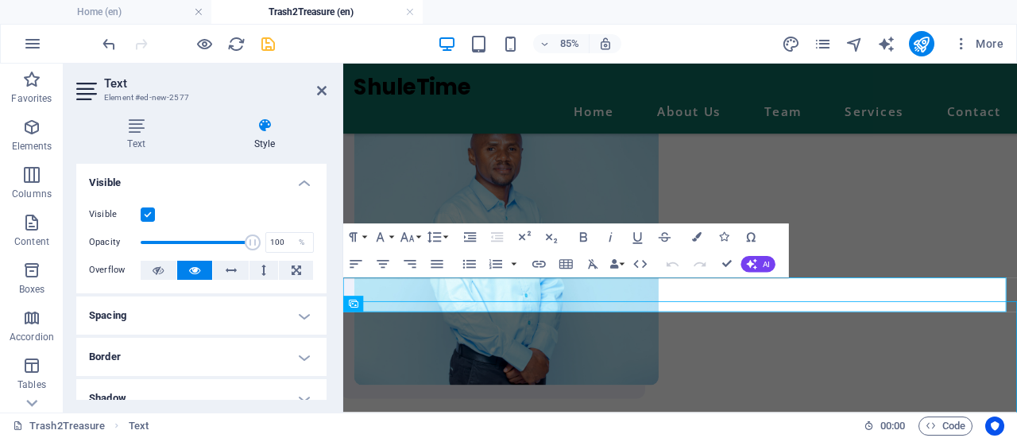
click at [308, 304] on h4 "Spacing" at bounding box center [201, 315] width 250 height 38
click at [308, 304] on h4 "Spacing" at bounding box center [201, 310] width 250 height 29
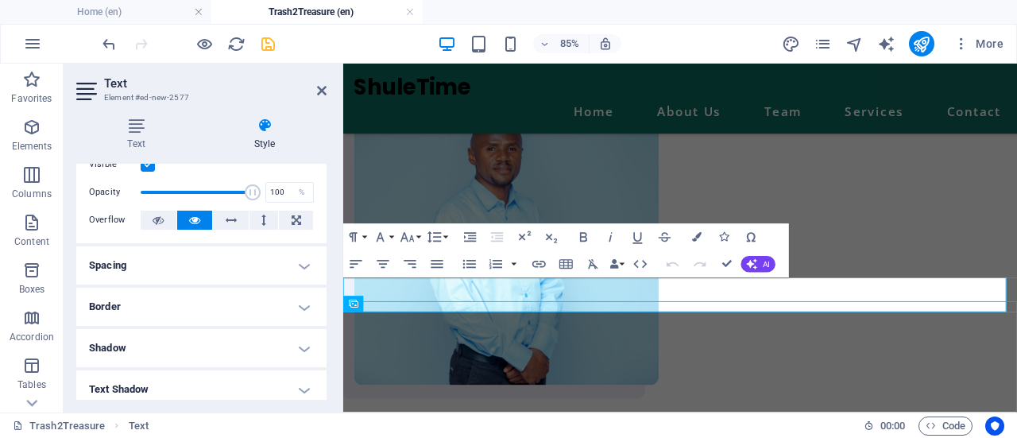
scroll to position [0, 0]
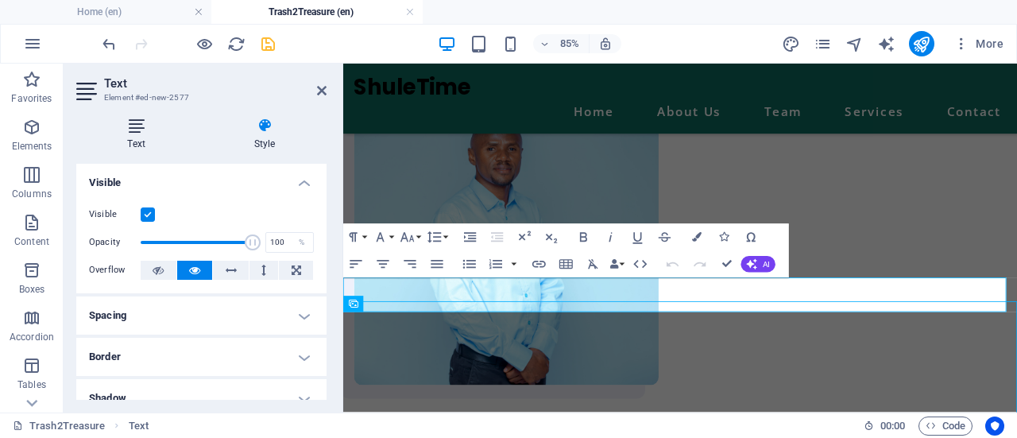
click at [129, 131] on icon at bounding box center [136, 126] width 120 height 16
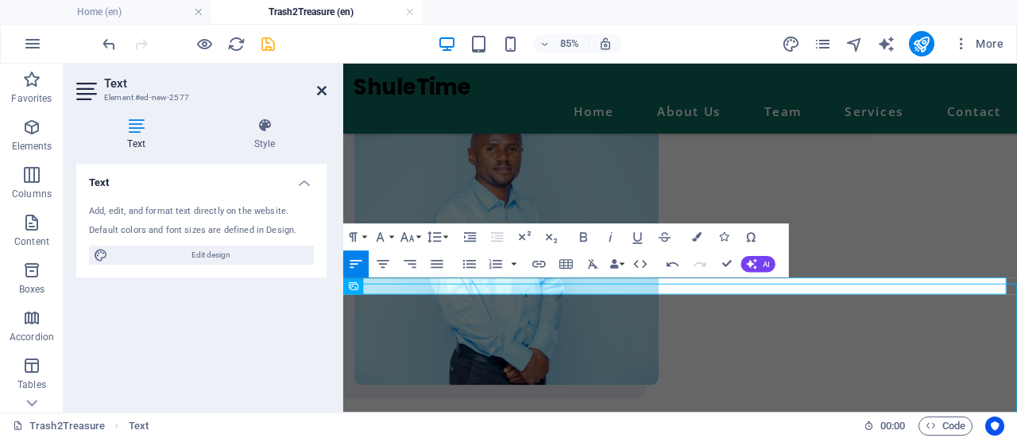
click at [321, 87] on icon at bounding box center [322, 90] width 10 height 13
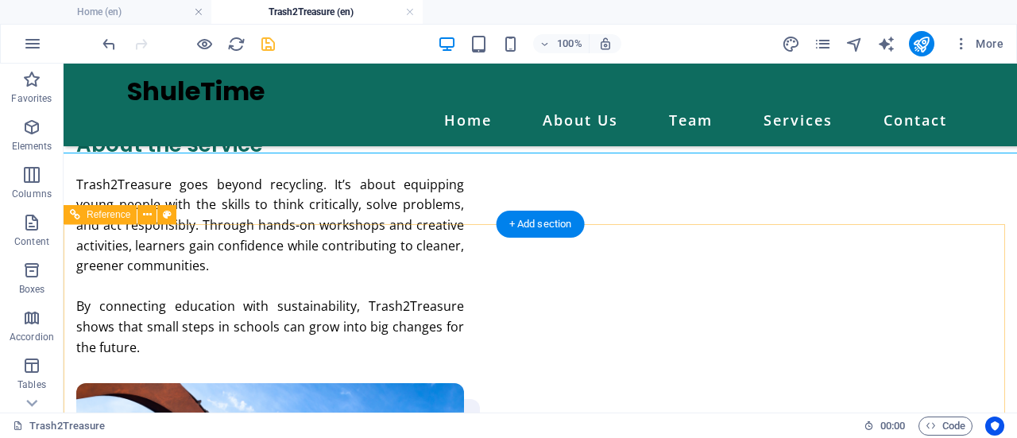
scroll to position [1989, 0]
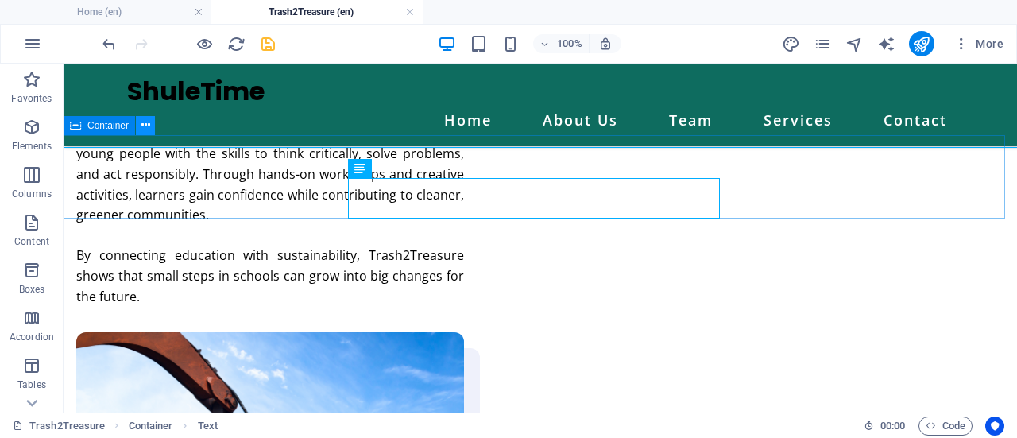
click at [147, 130] on icon at bounding box center [145, 125] width 9 height 17
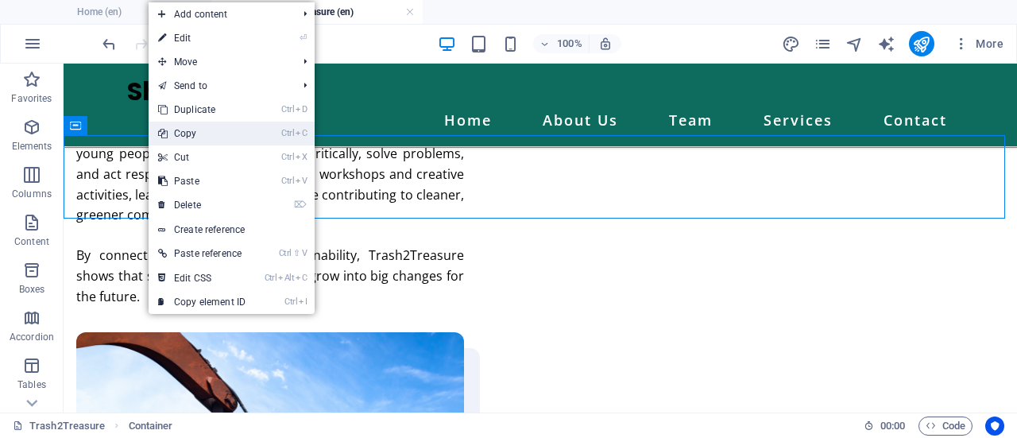
click at [194, 138] on link "Ctrl C Copy" at bounding box center [202, 134] width 106 height 24
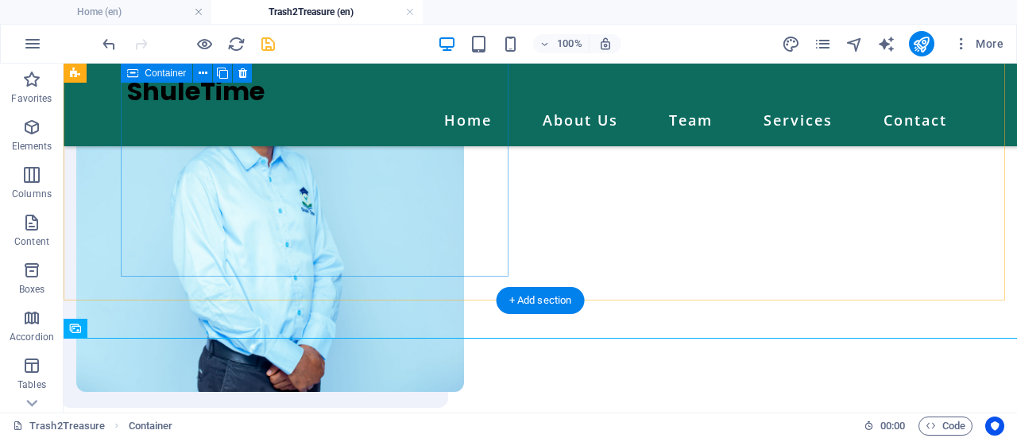
scroll to position [1316, 0]
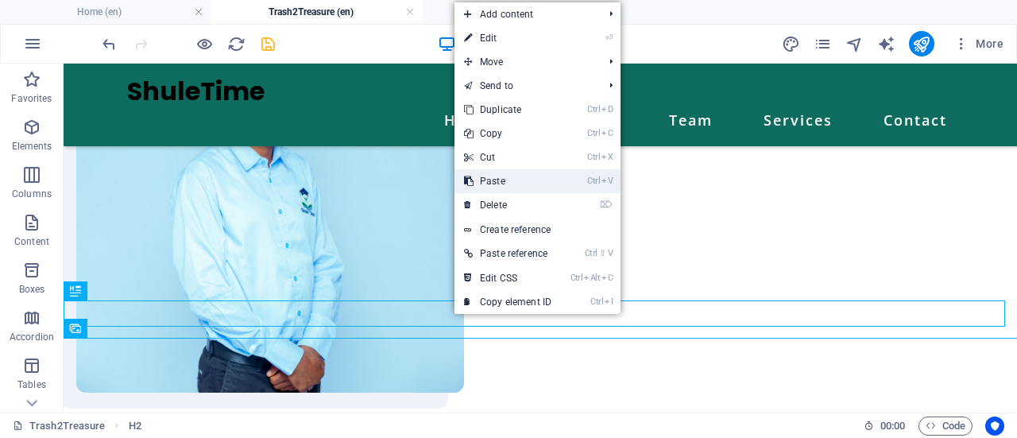
click at [481, 177] on link "Ctrl V Paste" at bounding box center [507, 181] width 106 height 24
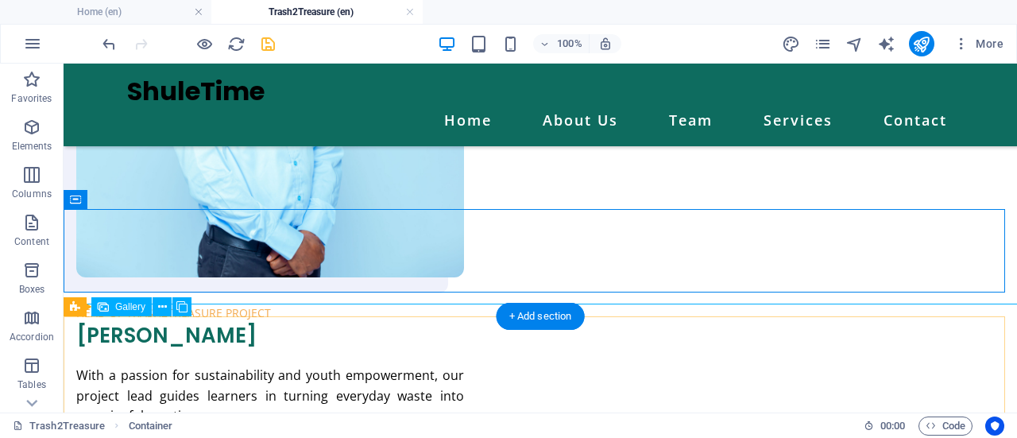
scroll to position [1433, 0]
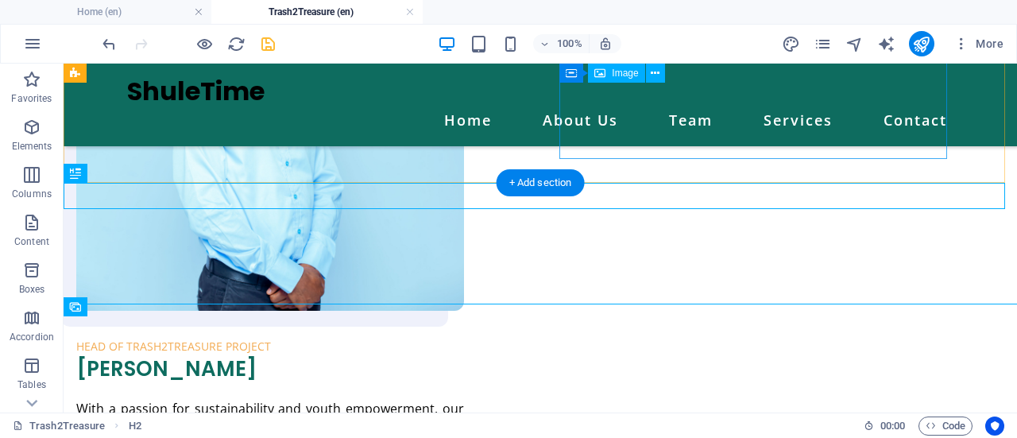
scroll to position [1433, 0]
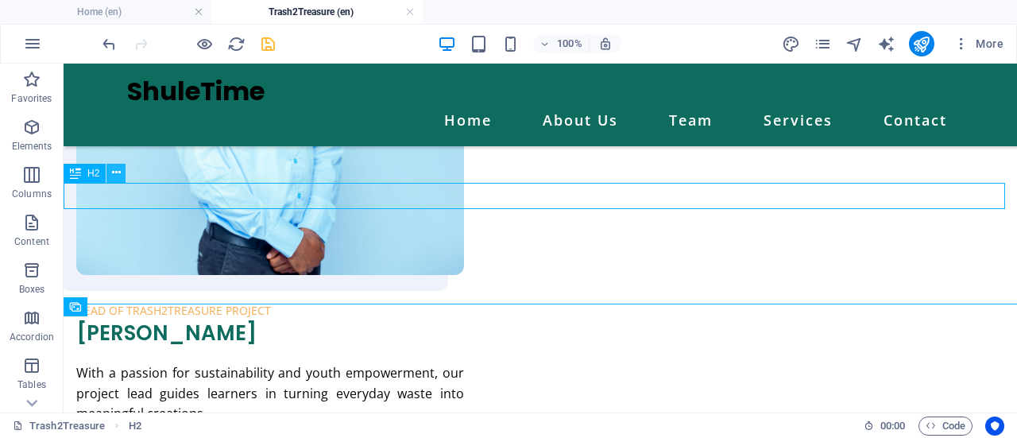
click at [117, 166] on icon at bounding box center [116, 172] width 9 height 17
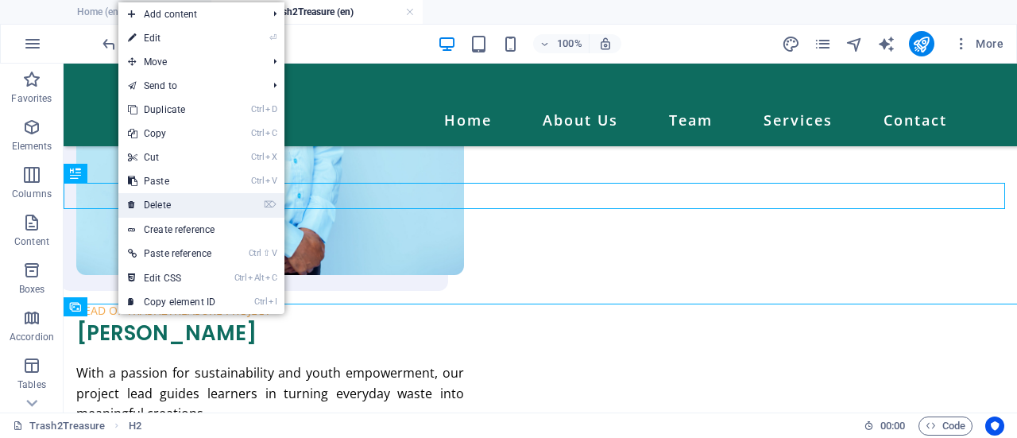
click at [149, 207] on link "⌦ Delete" at bounding box center [171, 205] width 106 height 24
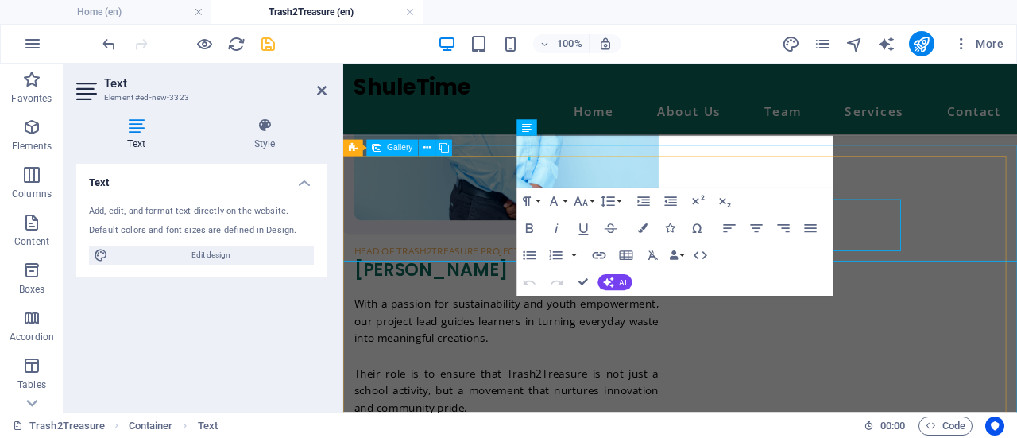
scroll to position [1436, 0]
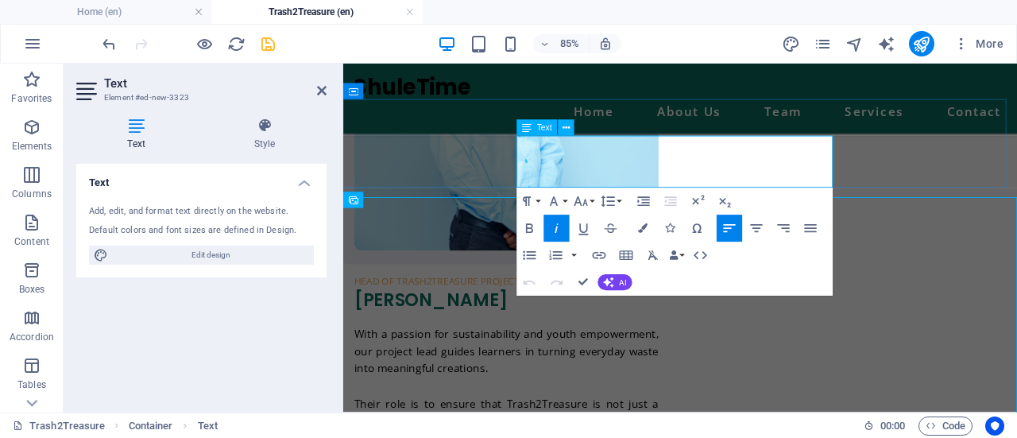
click at [758, 226] on icon "button" at bounding box center [756, 228] width 16 height 16
click at [321, 95] on icon at bounding box center [322, 90] width 10 height 13
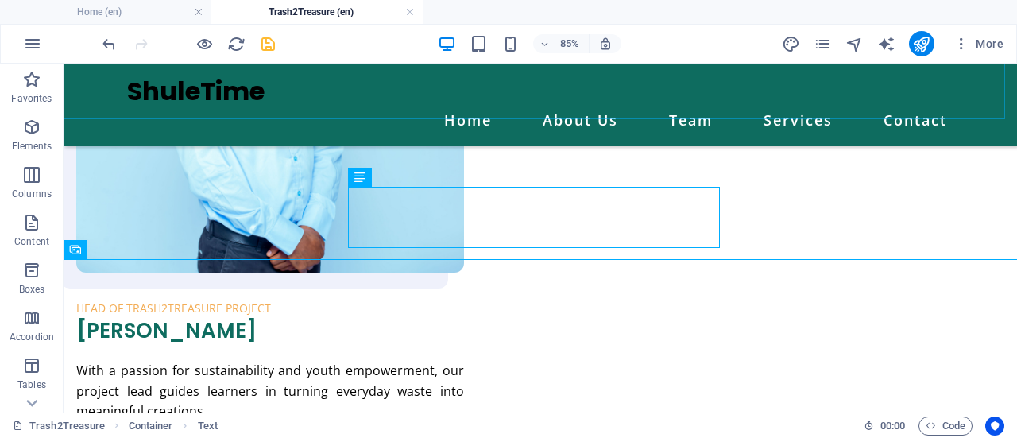
scroll to position [1471, 0]
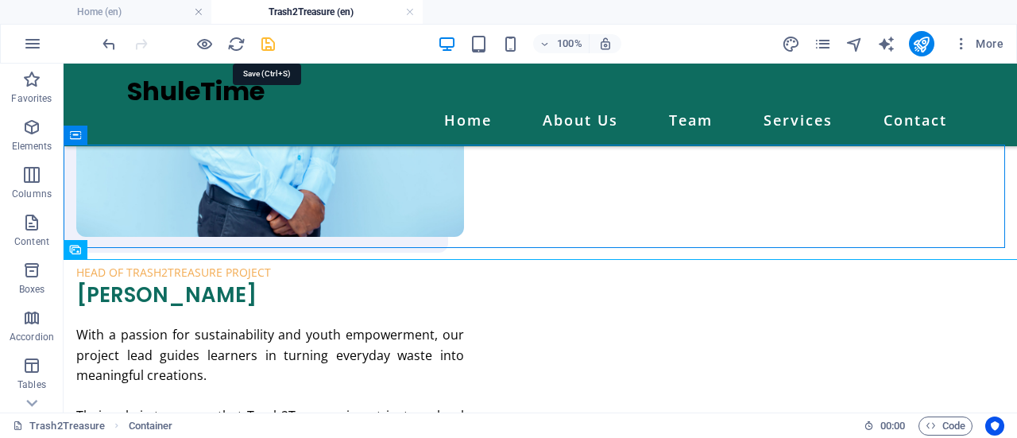
click at [266, 47] on icon "save" at bounding box center [268, 44] width 18 height 18
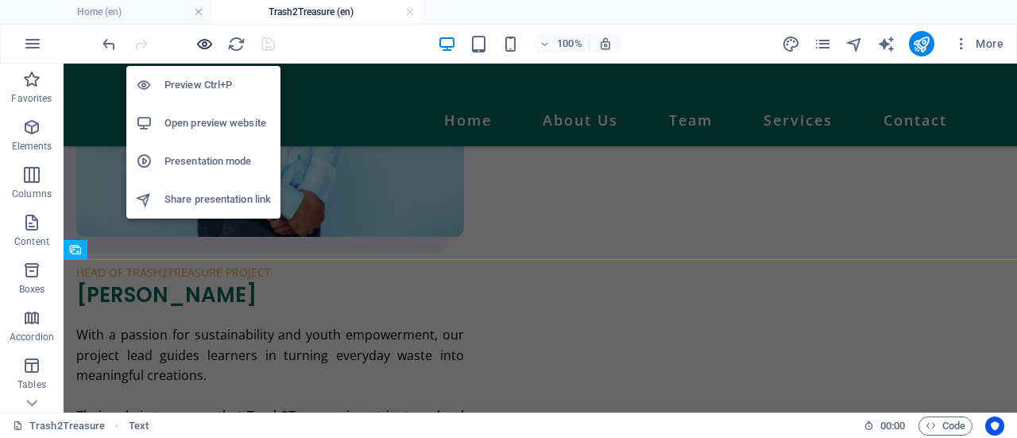
click at [205, 45] on icon "button" at bounding box center [204, 44] width 18 height 18
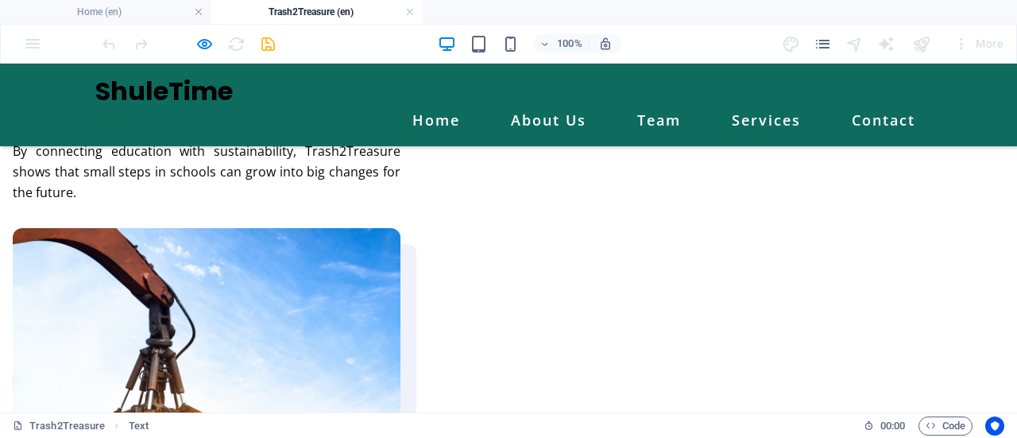
scroll to position [1976, 0]
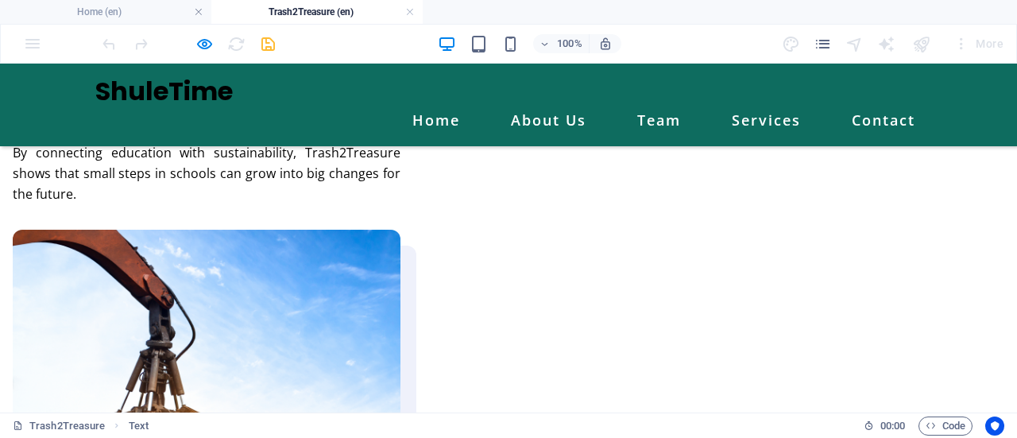
scroll to position [1937, 0]
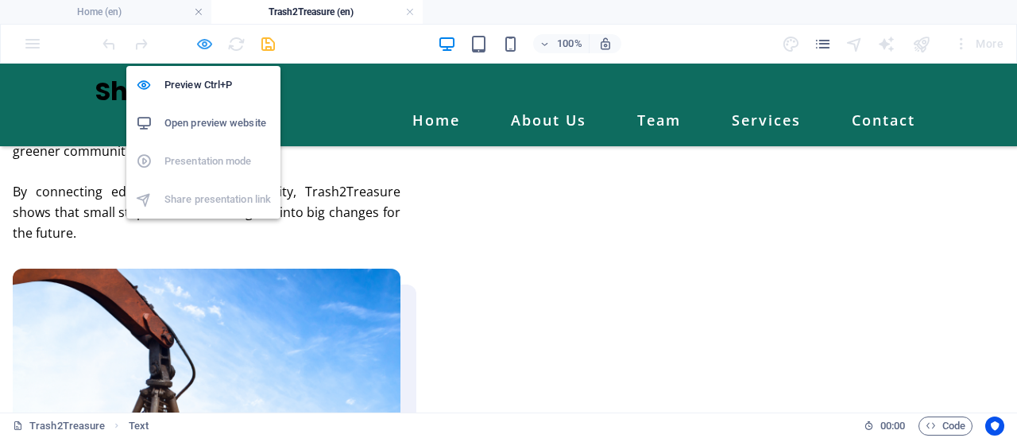
click at [199, 42] on icon "button" at bounding box center [204, 44] width 18 height 18
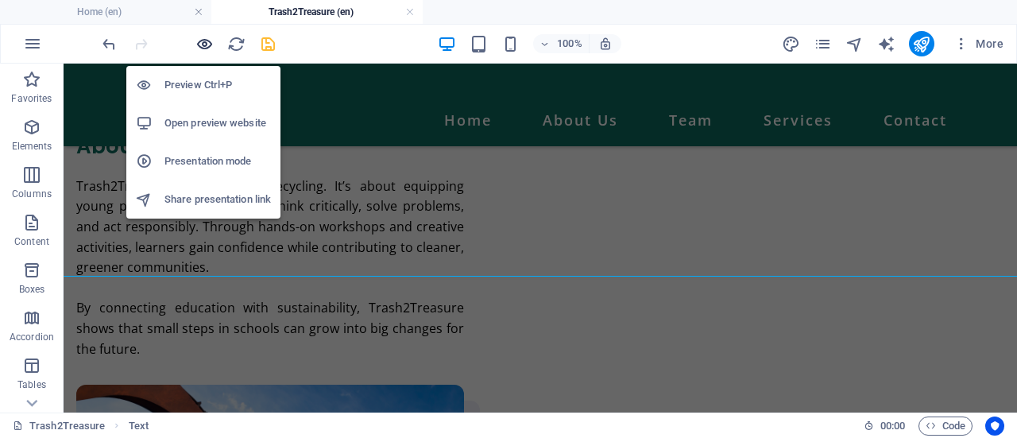
scroll to position [1938, 0]
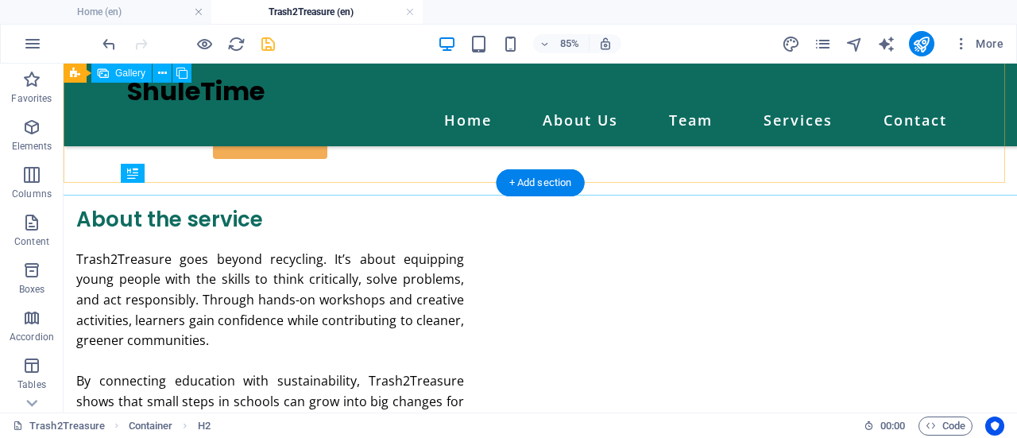
scroll to position [2019, 0]
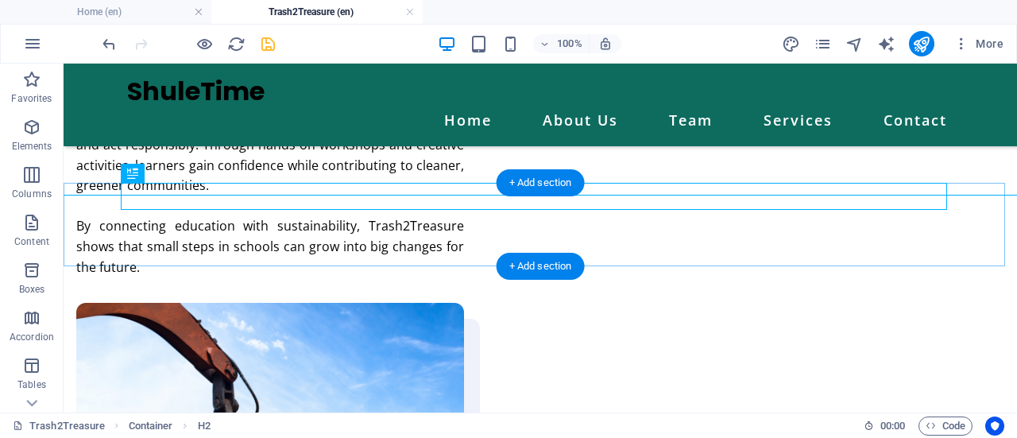
click at [530, 184] on div "+ Add section" at bounding box center [541, 182] width 88 height 27
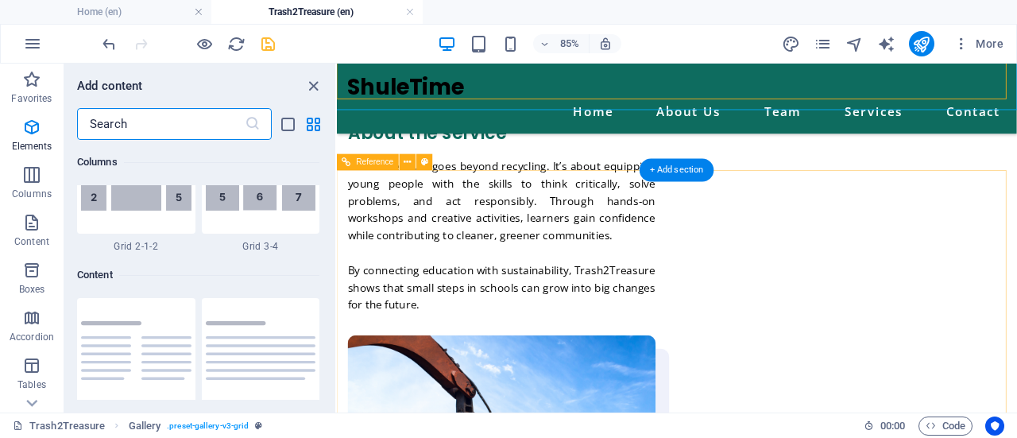
scroll to position [2780, 0]
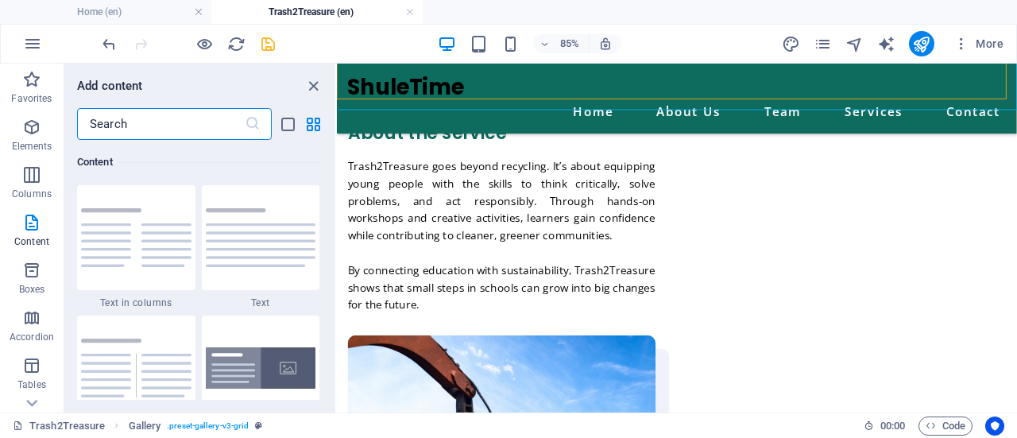
click at [132, 133] on input "text" at bounding box center [161, 124] width 168 height 32
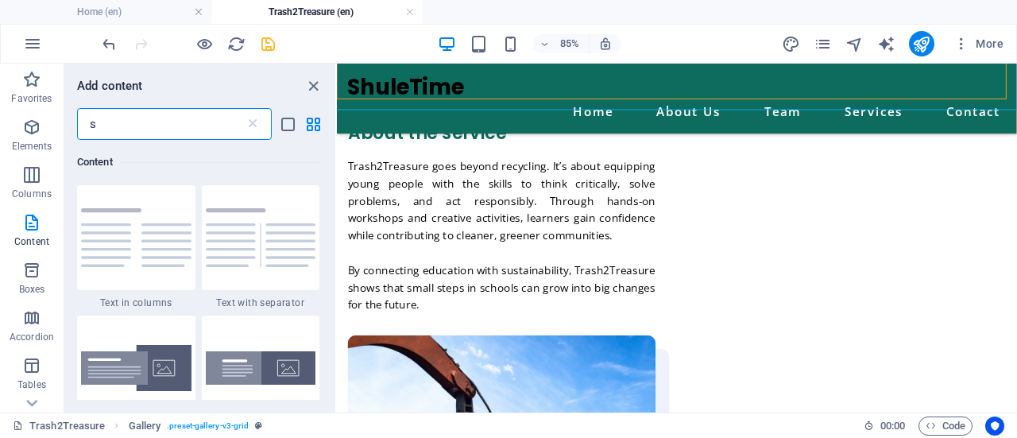
type input "sp"
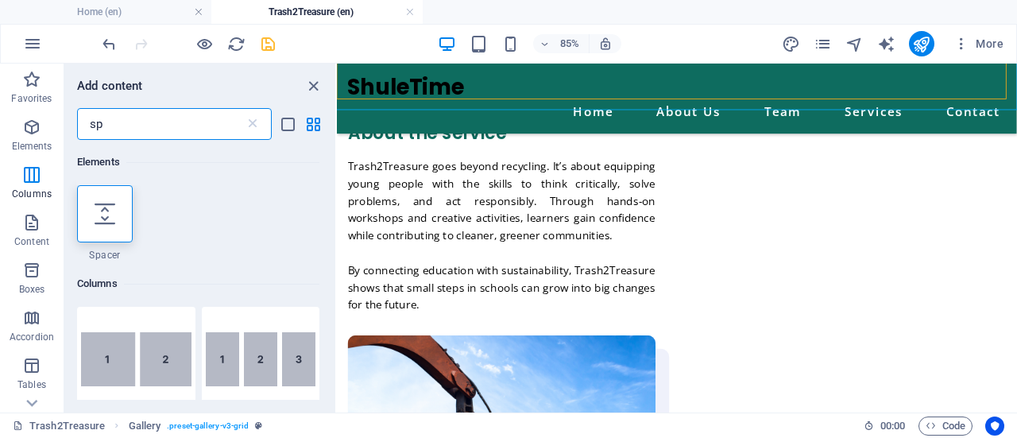
scroll to position [0, 0]
select select "px"
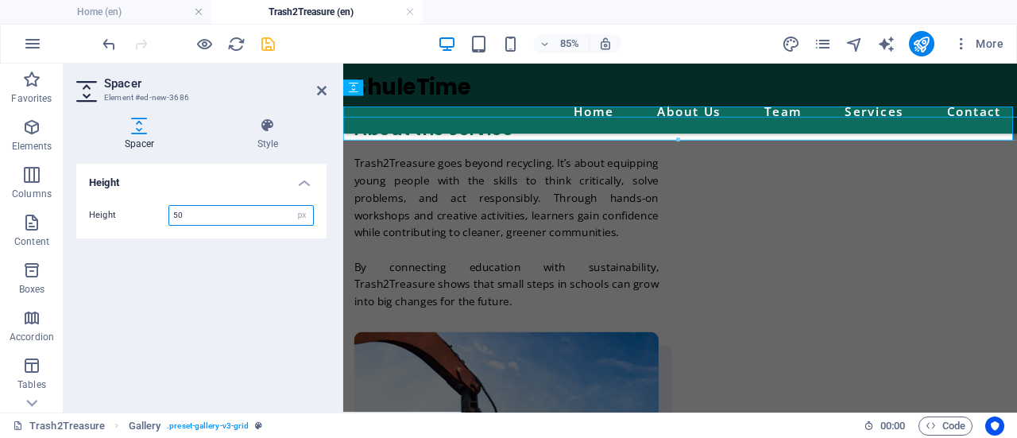
scroll to position [1945, 0]
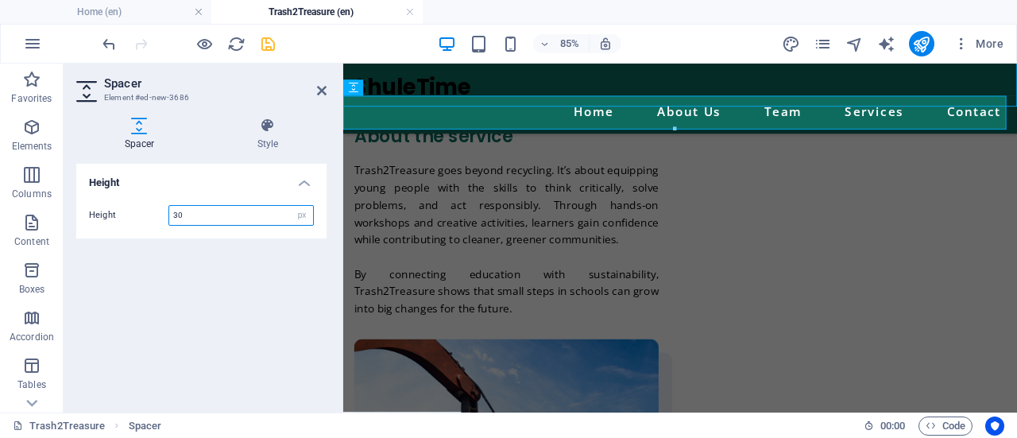
type input "30"
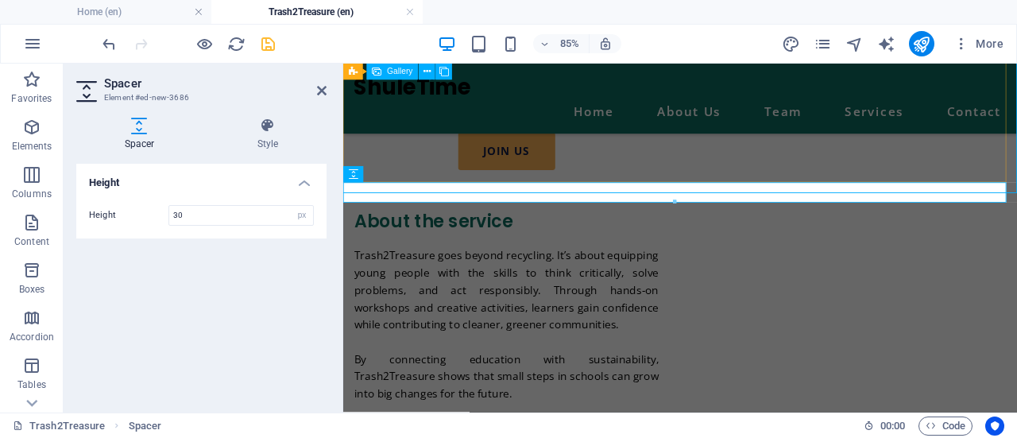
scroll to position [1843, 0]
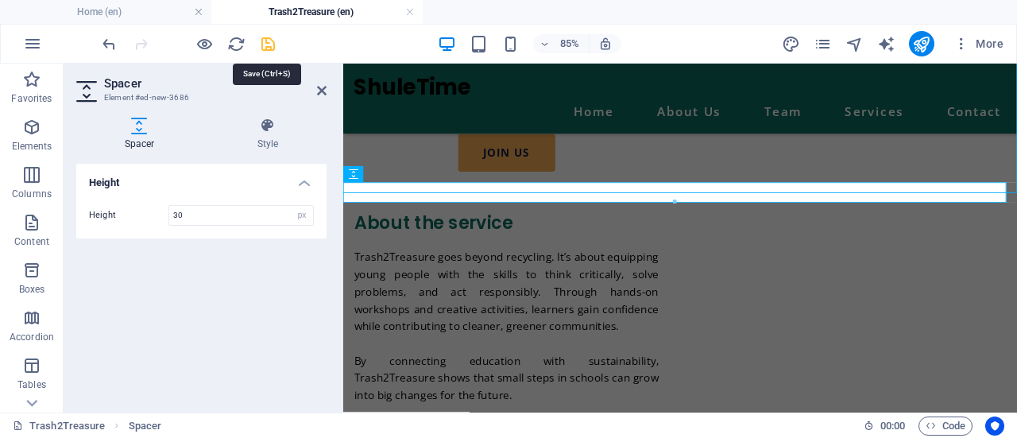
click at [272, 45] on icon "save" at bounding box center [268, 44] width 18 height 18
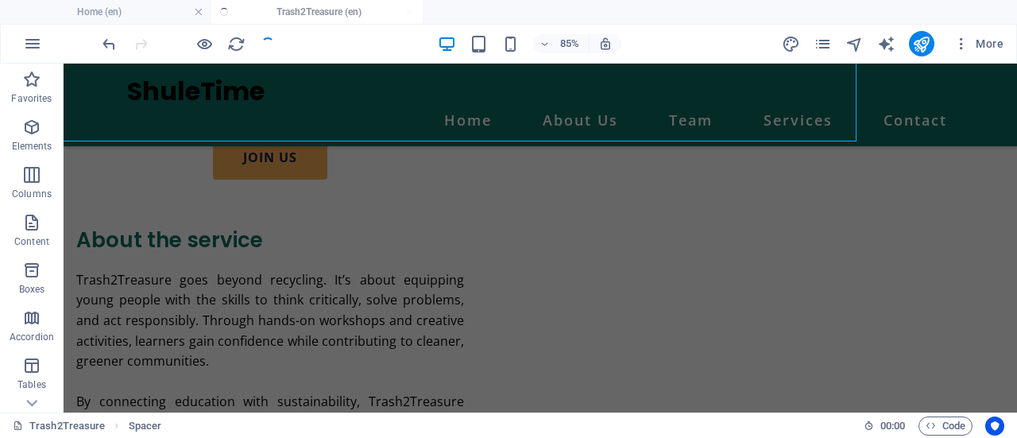
scroll to position [1918, 0]
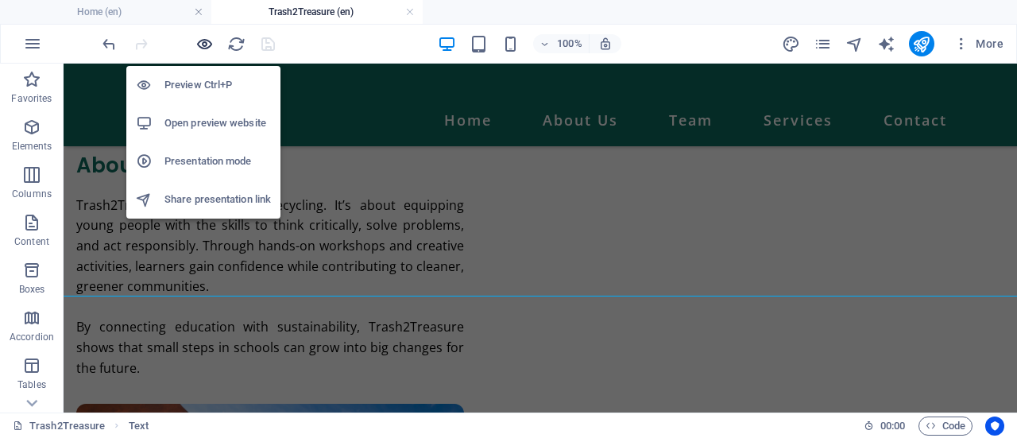
click at [210, 42] on icon "button" at bounding box center [204, 44] width 18 height 18
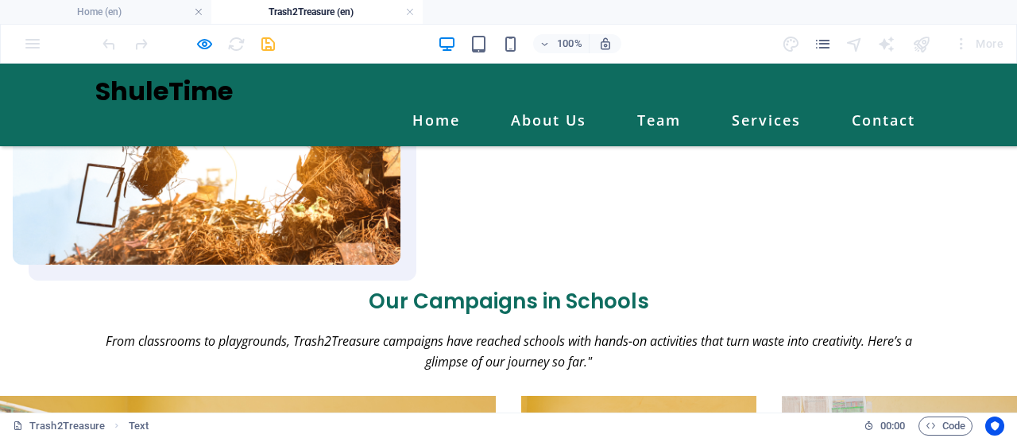
scroll to position [2361, 0]
drag, startPoint x: 661, startPoint y: 350, endPoint x: 669, endPoint y: 380, distance: 30.5
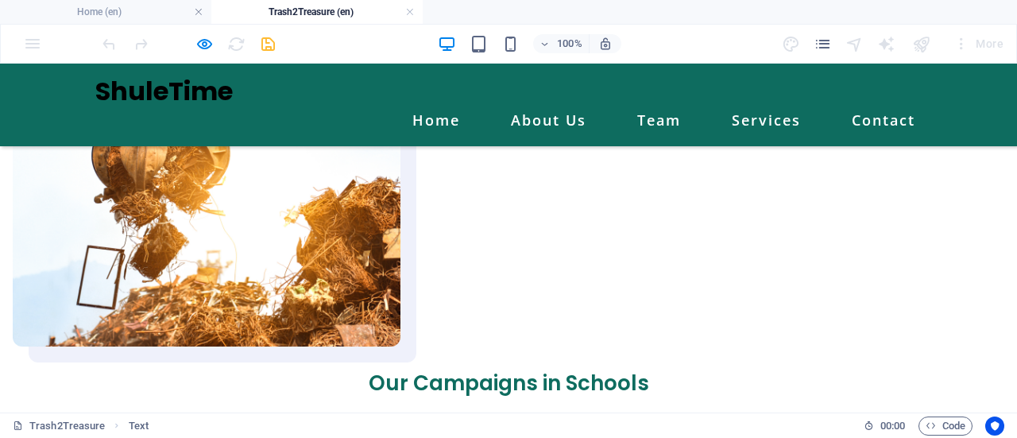
scroll to position [2344, 0]
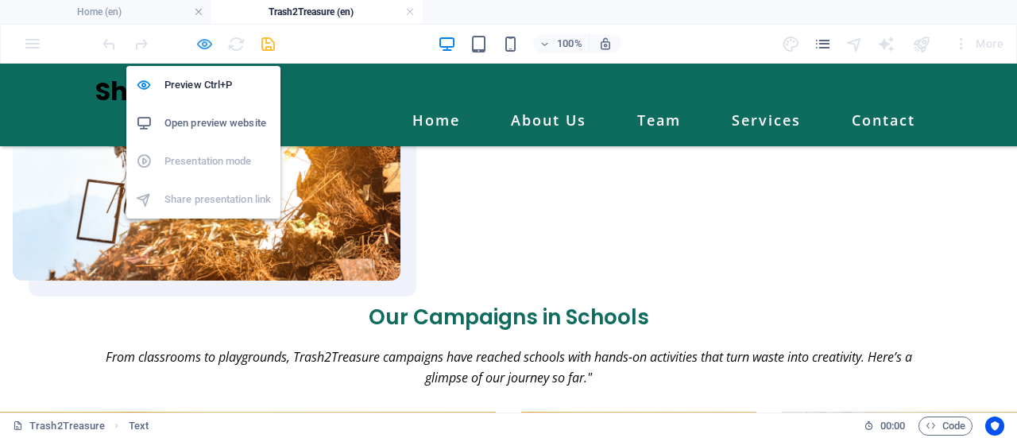
click at [200, 35] on icon "button" at bounding box center [204, 44] width 18 height 18
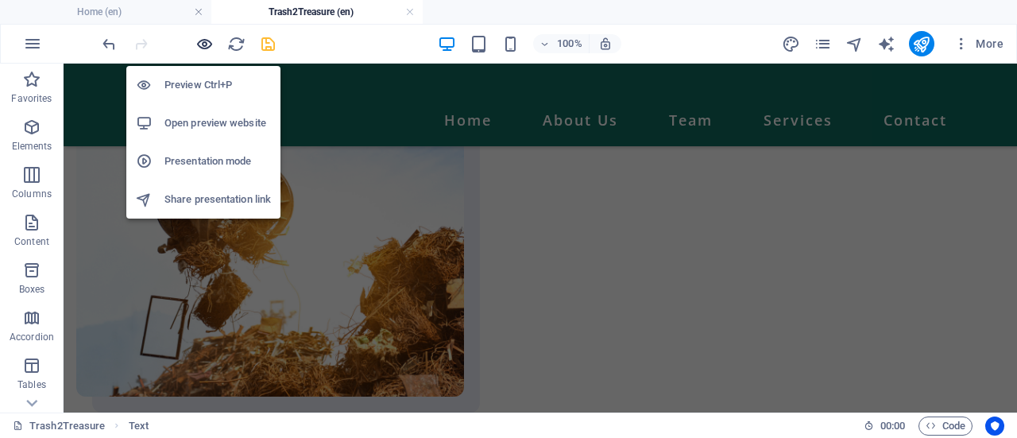
scroll to position [2314, 0]
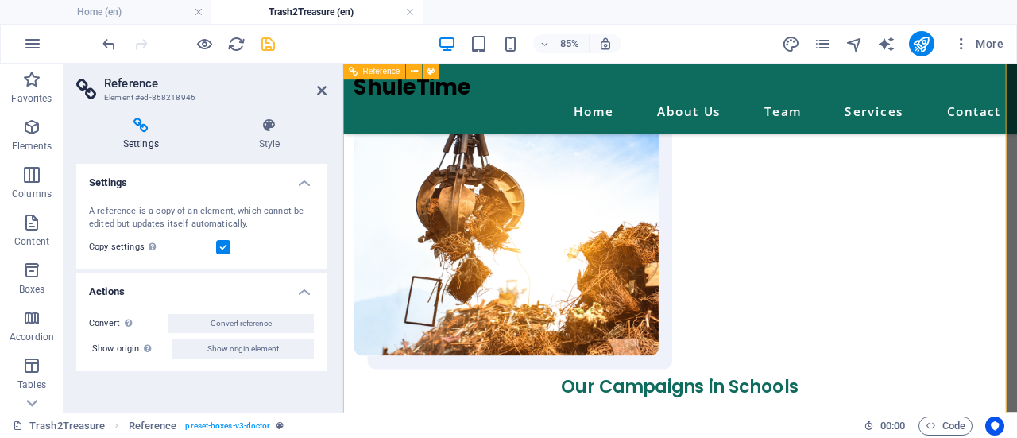
scroll to position [2159, 0]
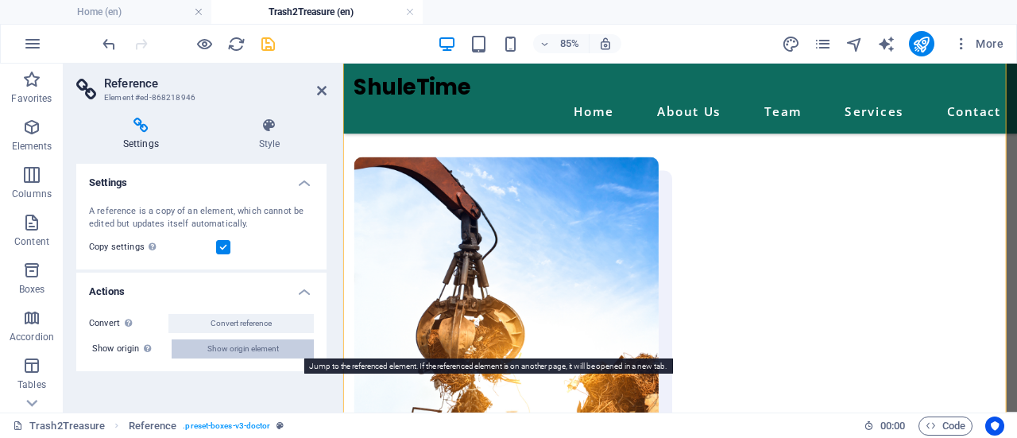
click at [261, 351] on span "Show origin element" at bounding box center [243, 348] width 72 height 19
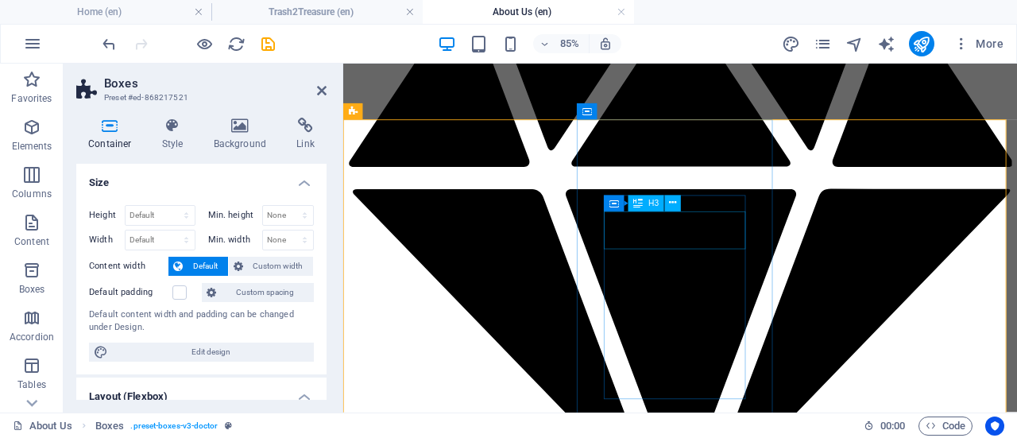
scroll to position [2299, 0]
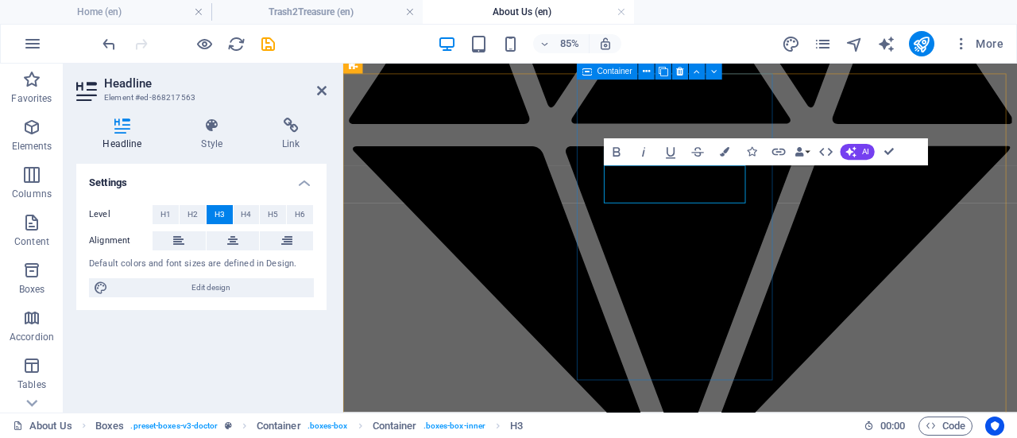
scroll to position [2349, 0]
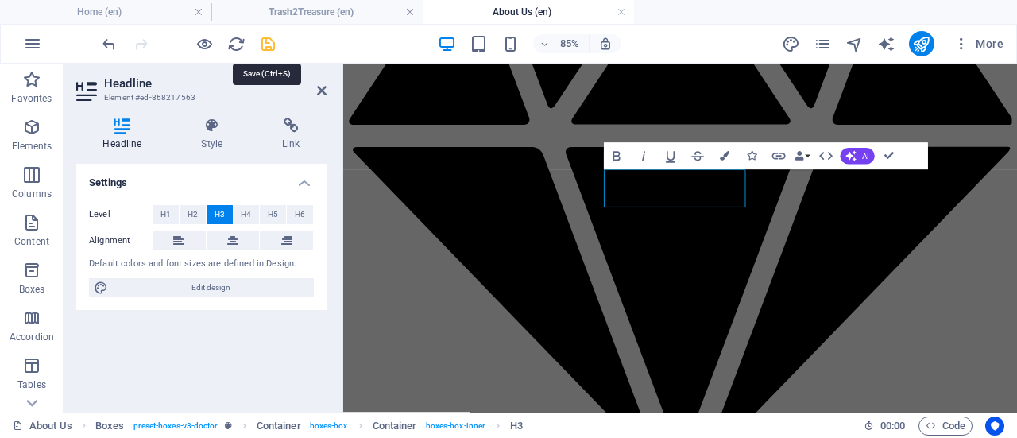
click at [272, 45] on icon "save" at bounding box center [268, 44] width 18 height 18
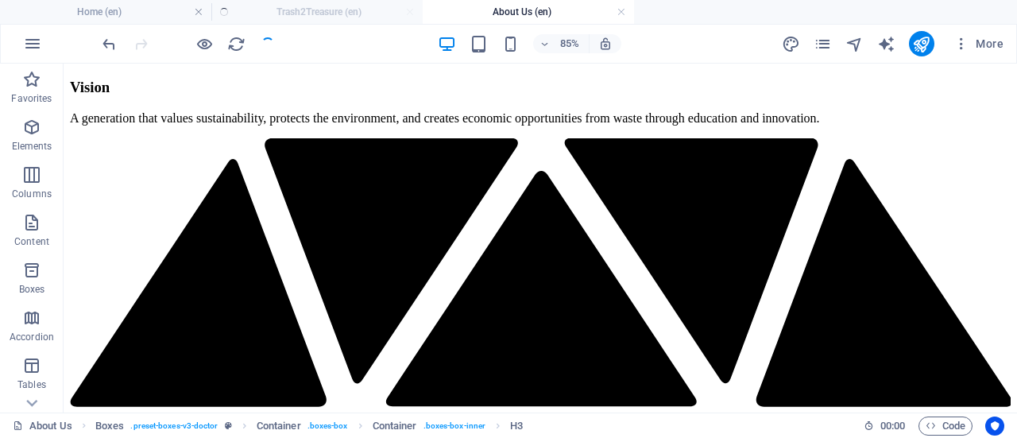
scroll to position [2268, 0]
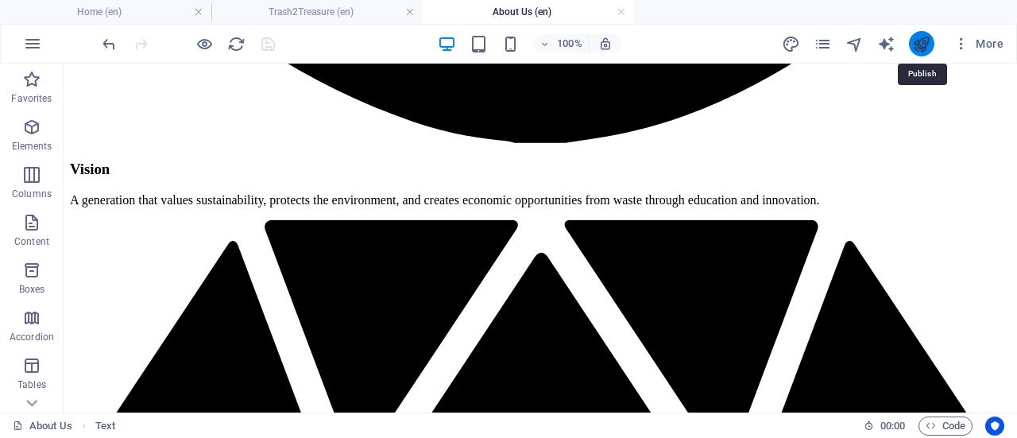
click at [920, 41] on icon "publish" at bounding box center [921, 44] width 18 height 18
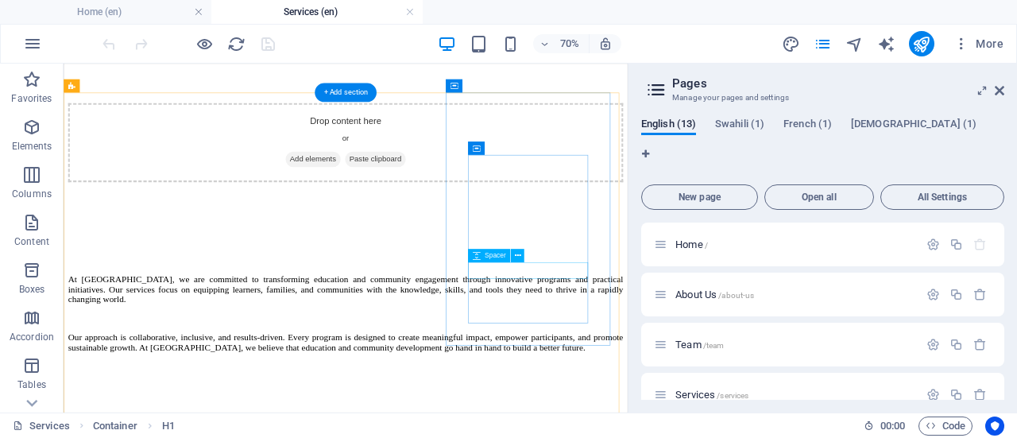
scroll to position [869, 0]
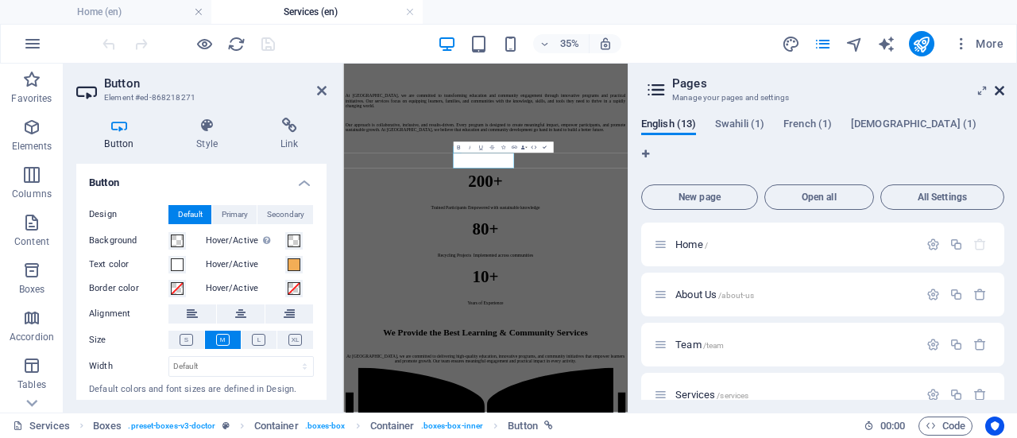
click at [0, 0] on icon at bounding box center [0, 0] width 0 height 0
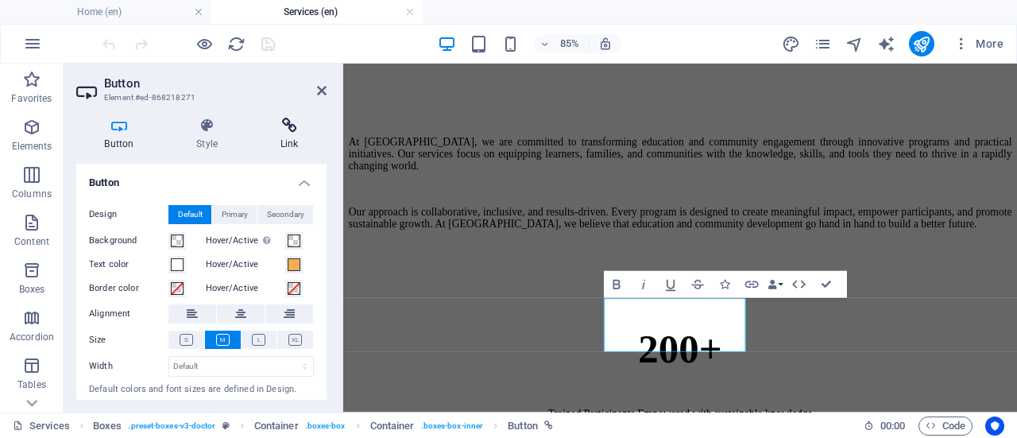
click at [294, 141] on h4 "Link" at bounding box center [289, 134] width 75 height 33
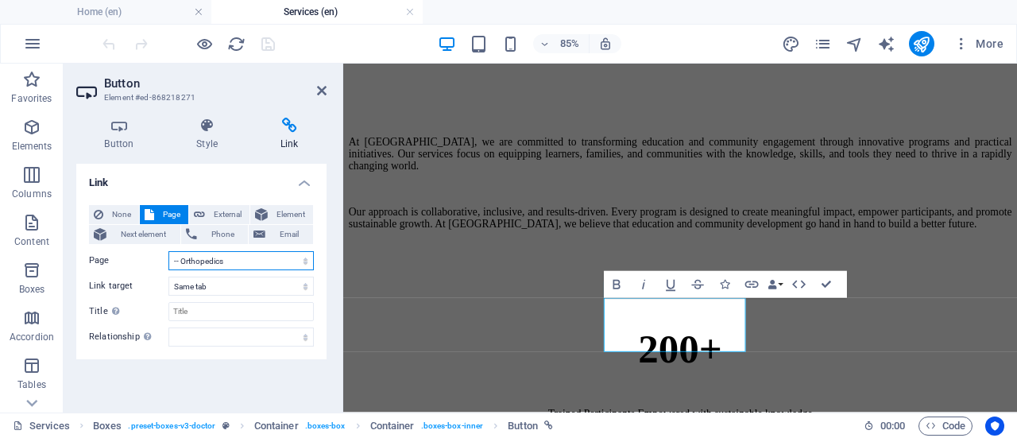
click at [297, 261] on select "Home About Us Team Services -- Youth Empowerement -- Orthopedics -- Neurology -…" at bounding box center [240, 260] width 145 height 19
select select "8"
click at [168, 251] on select "Home About Us Team Services -- Youth Empowerement -- Orthopedics -- Neurology -…" at bounding box center [240, 260] width 145 height 19
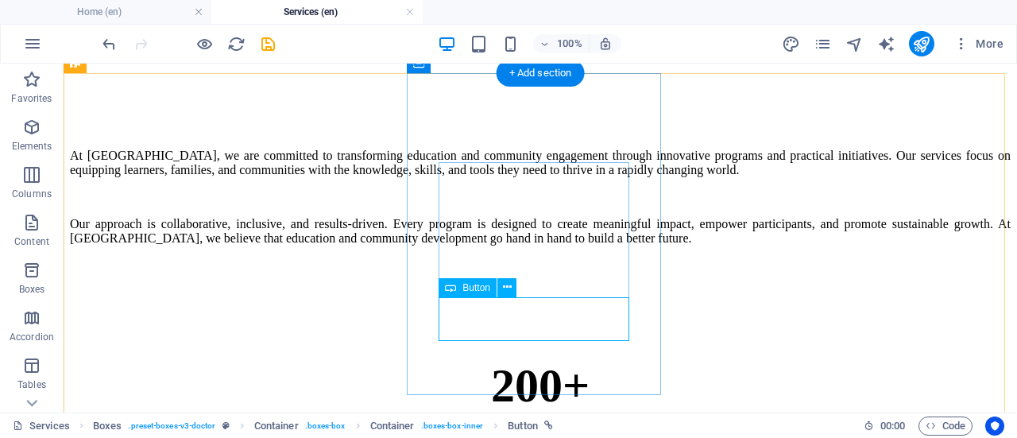
select select "8"
select select
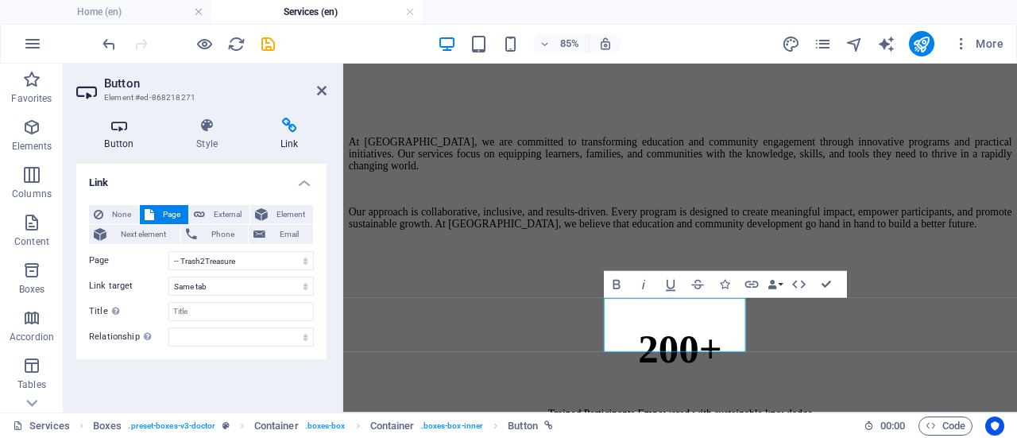
click at [118, 145] on h4 "Button" at bounding box center [122, 134] width 92 height 33
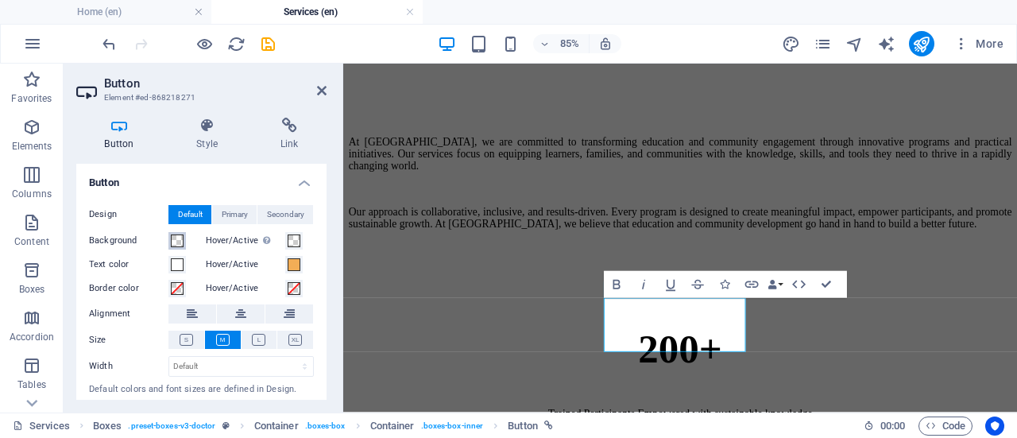
click at [178, 239] on span at bounding box center [177, 240] width 13 height 13
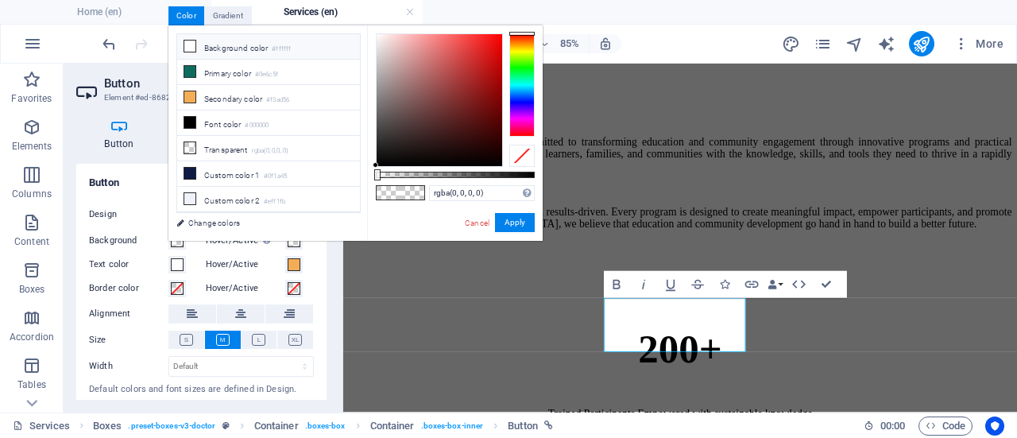
click at [240, 44] on li "Background color #ffffff" at bounding box center [268, 46] width 183 height 25
type input "#ffffff"
click at [527, 226] on button "Apply" at bounding box center [515, 222] width 40 height 19
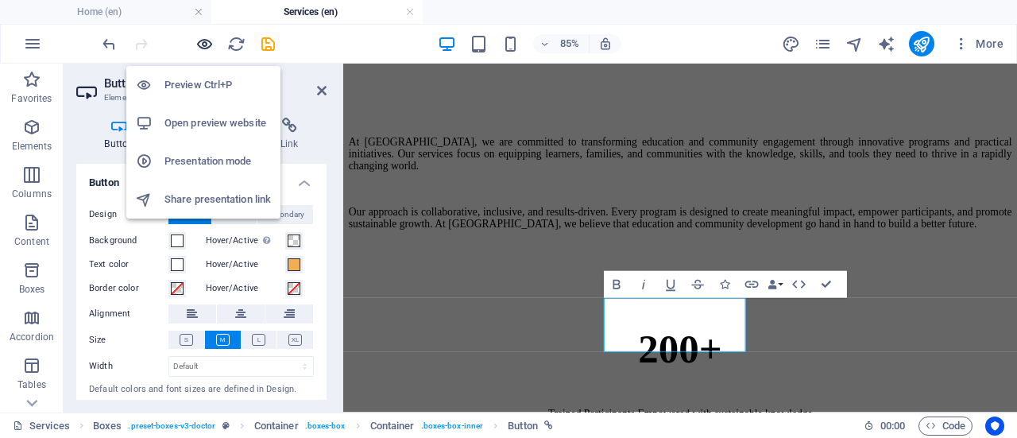
click at [201, 49] on icon "button" at bounding box center [204, 44] width 18 height 18
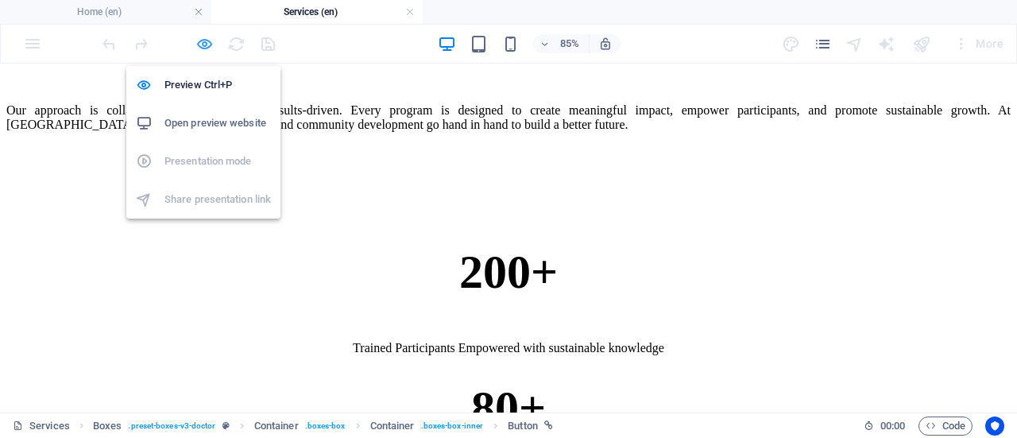
scroll to position [868, 0]
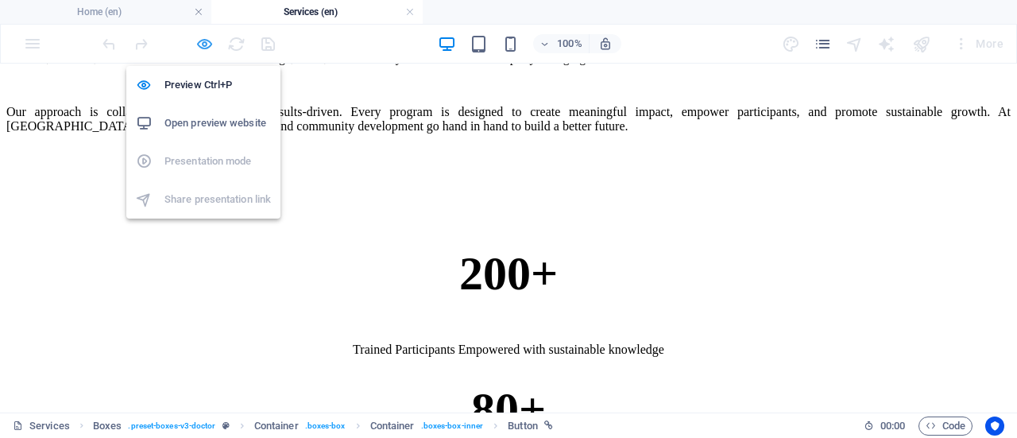
click at [195, 35] on icon "button" at bounding box center [204, 44] width 18 height 18
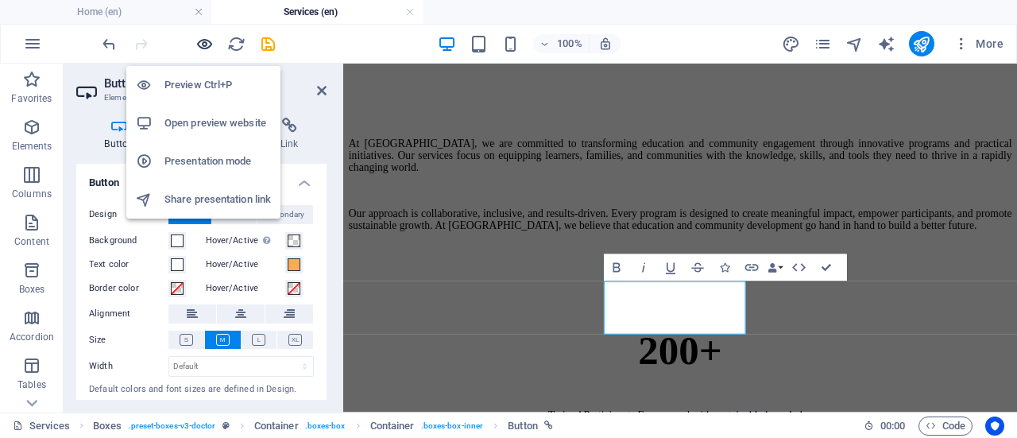
scroll to position [889, 0]
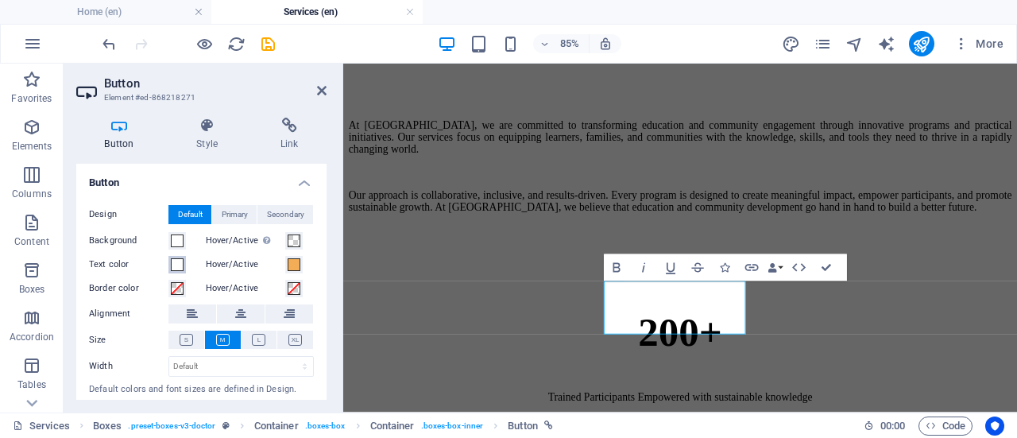
click at [176, 267] on span at bounding box center [177, 264] width 13 height 13
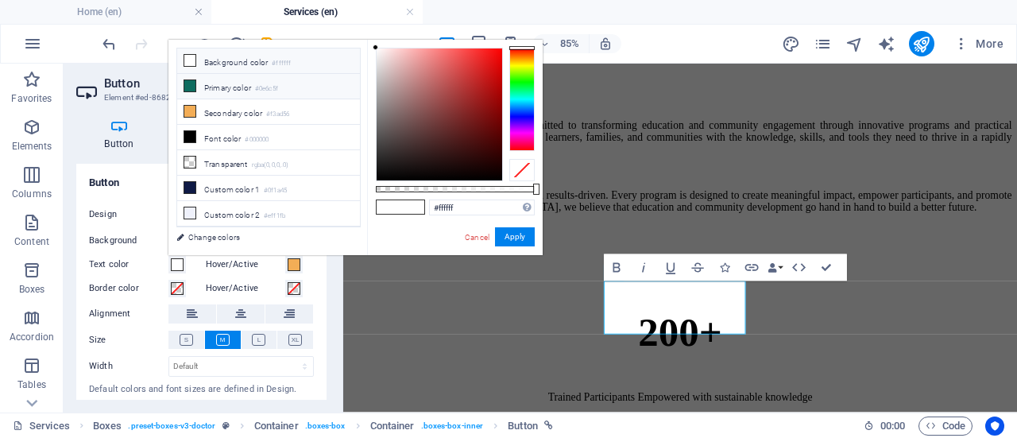
click at [219, 80] on li "Primary color #0e6c5f" at bounding box center [268, 86] width 183 height 25
type input "#0e6c5f"
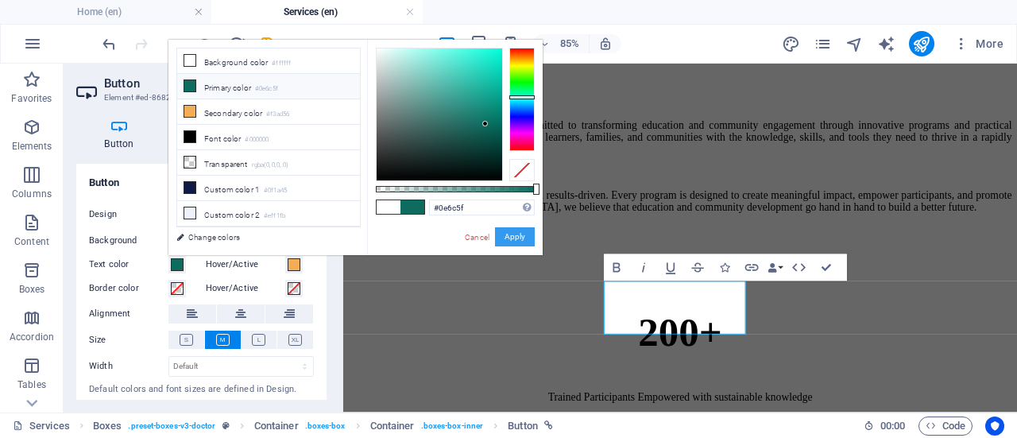
click at [517, 234] on button "Apply" at bounding box center [515, 236] width 40 height 19
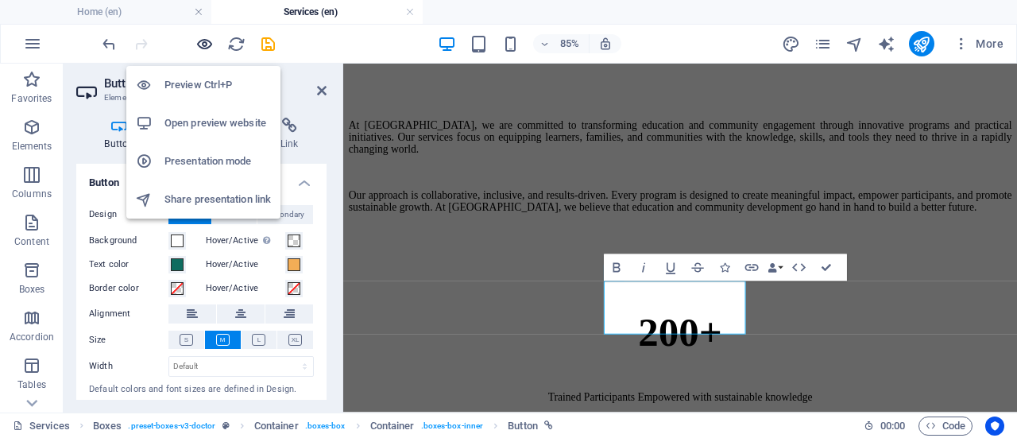
click at [198, 45] on icon "button" at bounding box center [204, 44] width 18 height 18
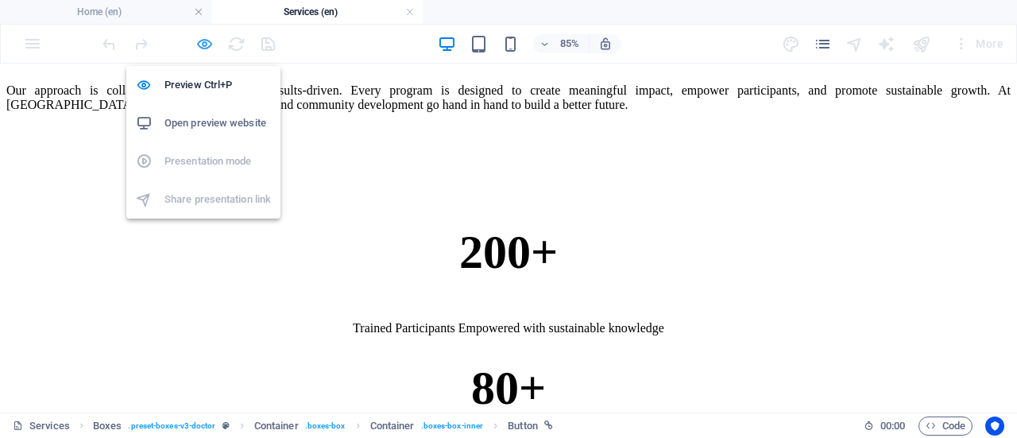
scroll to position [888, 0]
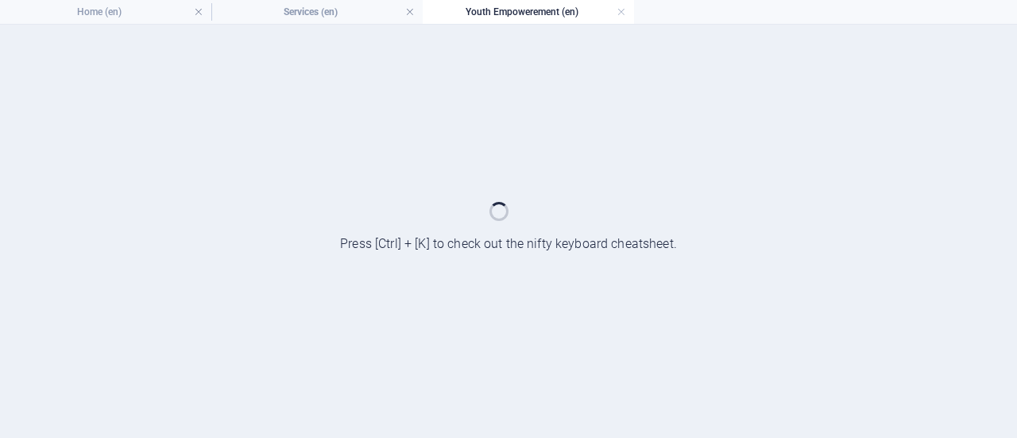
scroll to position [0, 0]
click at [203, 310] on div at bounding box center [508, 231] width 1017 height 413
drag, startPoint x: 203, startPoint y: 246, endPoint x: 203, endPoint y: 310, distance: 63.6
click at [203, 310] on div at bounding box center [508, 231] width 1017 height 413
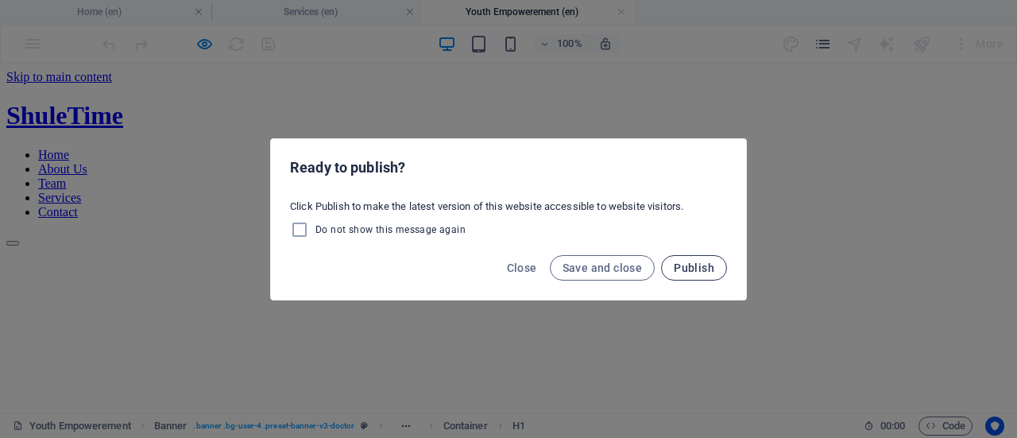
click at [676, 259] on button "Publish" at bounding box center [694, 267] width 66 height 25
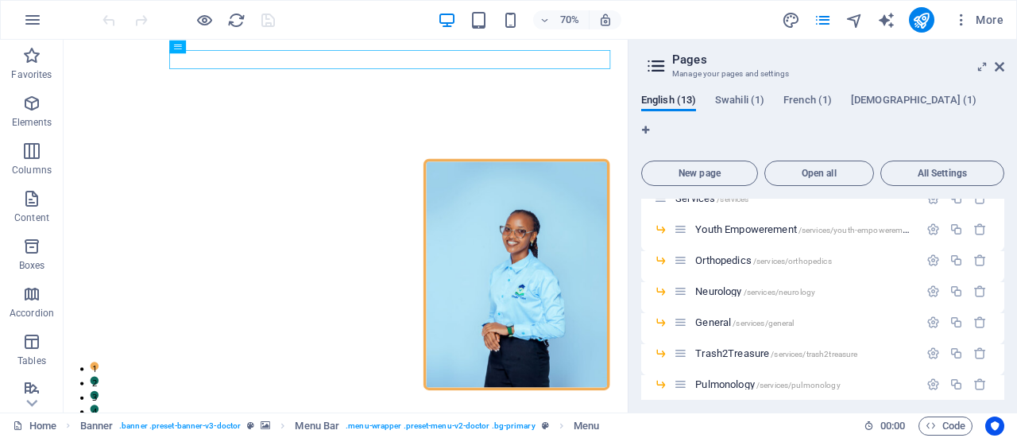
scroll to position [173, 0]
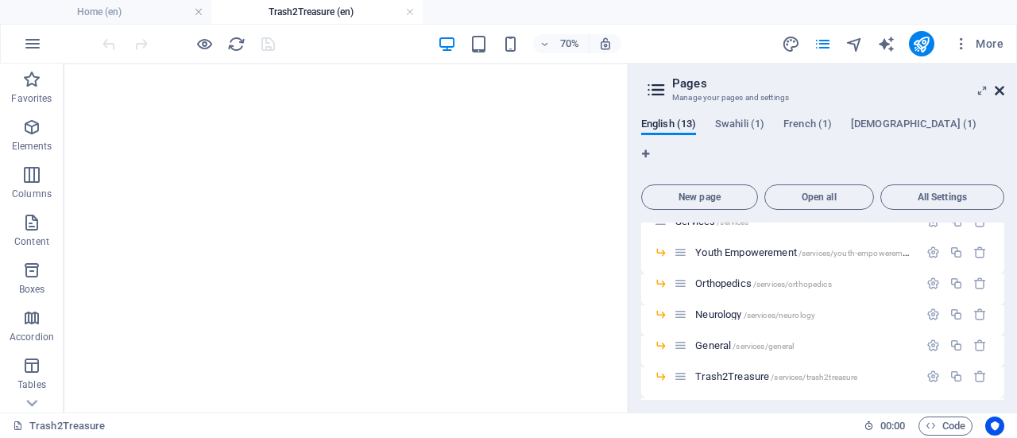
click at [0, 0] on icon at bounding box center [0, 0] width 0 height 0
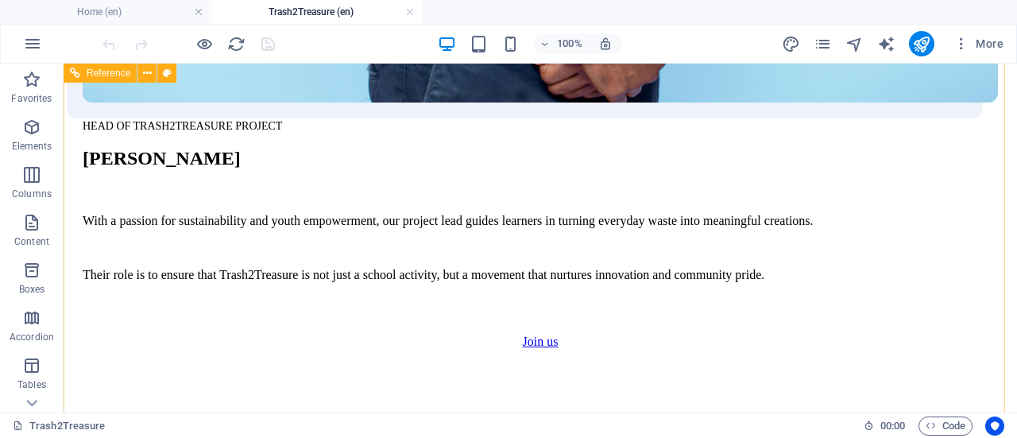
scroll to position [2404, 0]
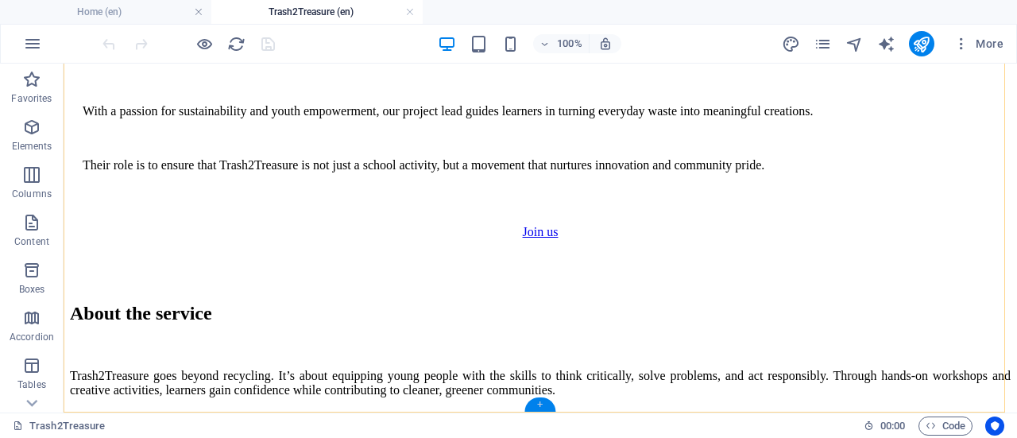
click at [534, 405] on div "+" at bounding box center [539, 404] width 31 height 14
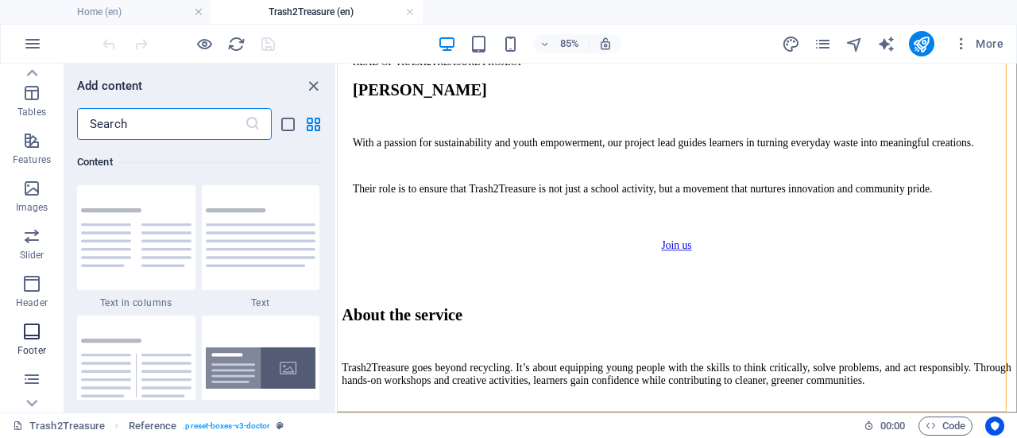
scroll to position [273, 0]
click at [31, 331] on icon "button" at bounding box center [31, 330] width 19 height 19
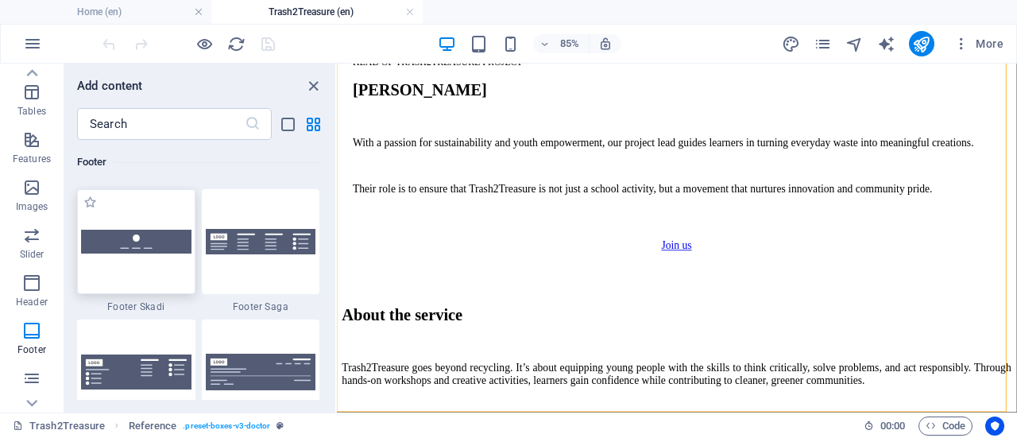
scroll to position [11149, 0]
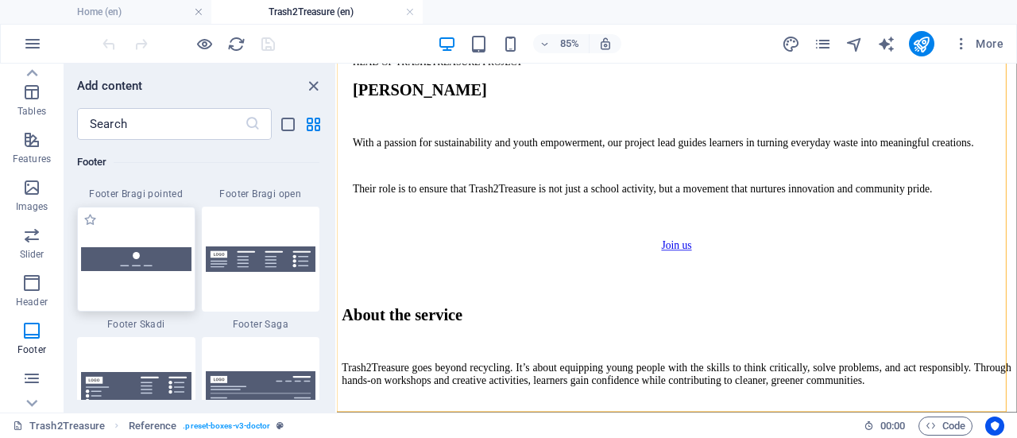
click at [157, 268] on img at bounding box center [136, 258] width 110 height 23
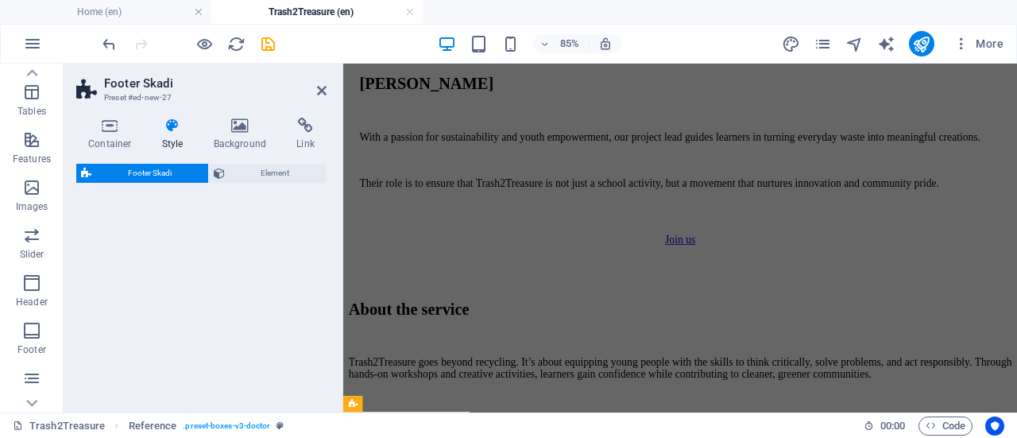
select select "rem"
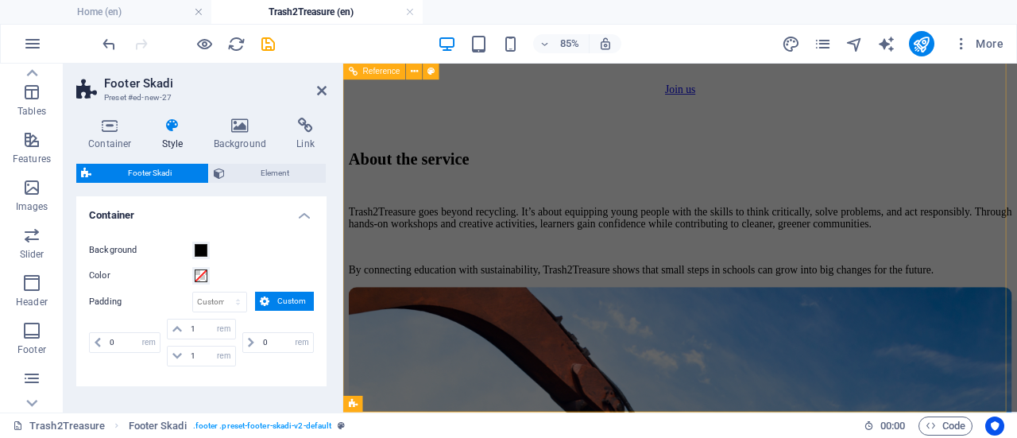
scroll to position [2452, 0]
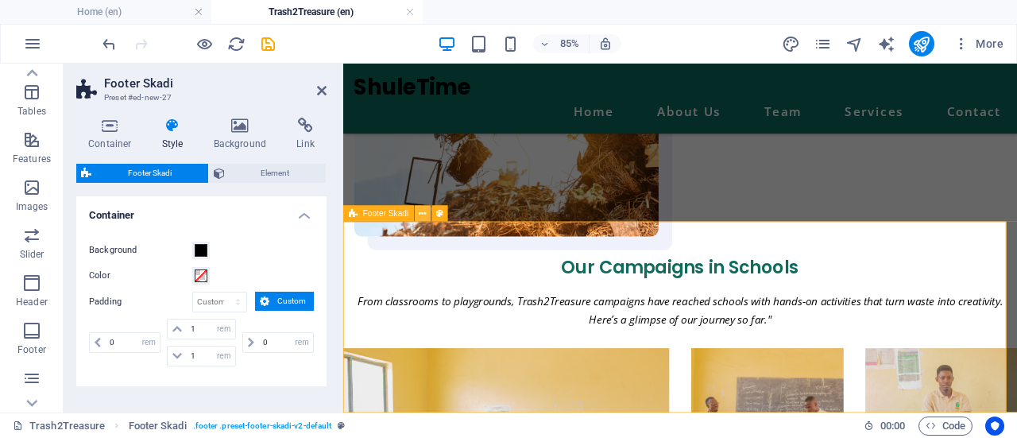
click at [425, 214] on icon at bounding box center [423, 214] width 7 height 14
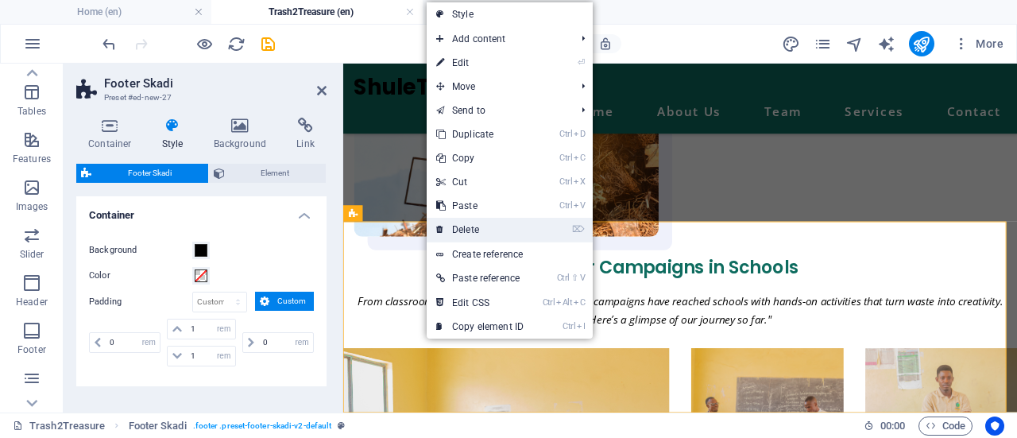
click at [460, 230] on link "⌦ Delete" at bounding box center [480, 230] width 106 height 24
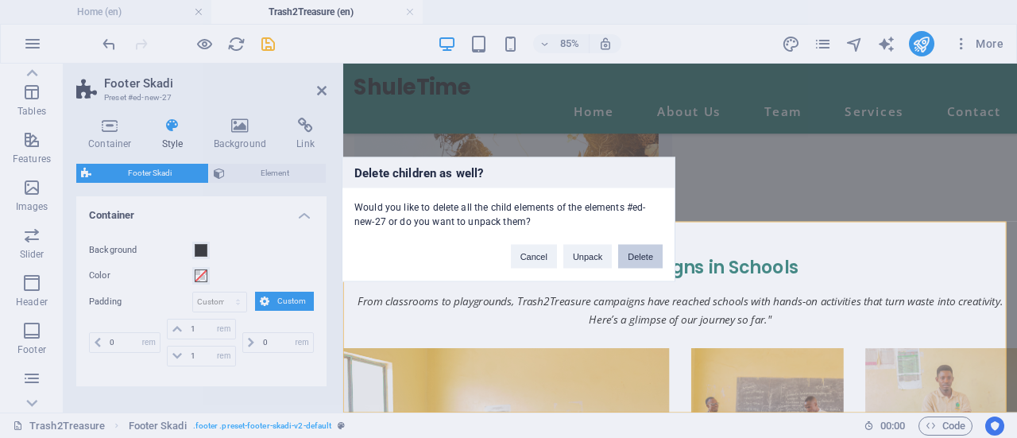
click at [647, 254] on button "Delete" at bounding box center [640, 256] width 44 height 24
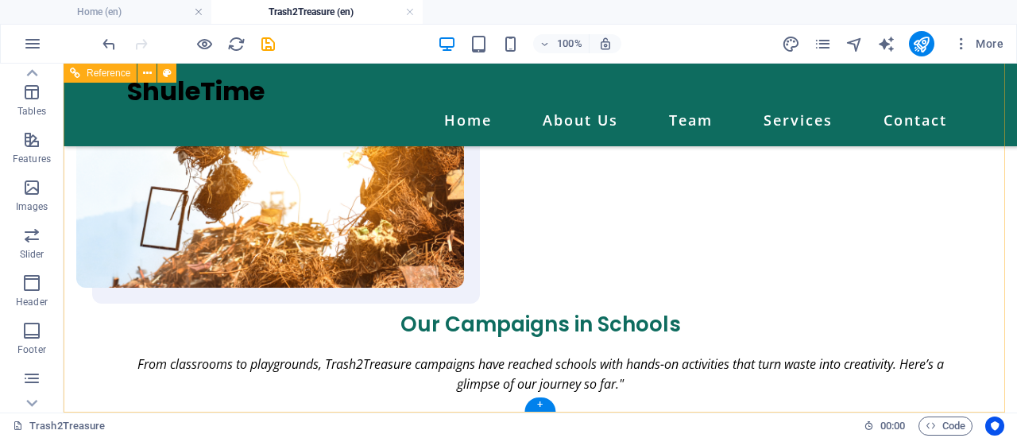
scroll to position [2404, 0]
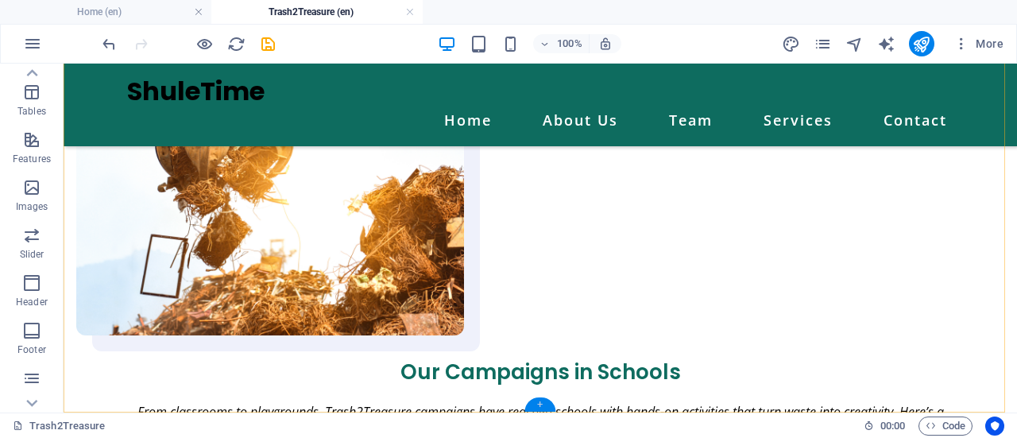
click at [529, 410] on div "+" at bounding box center [539, 404] width 31 height 14
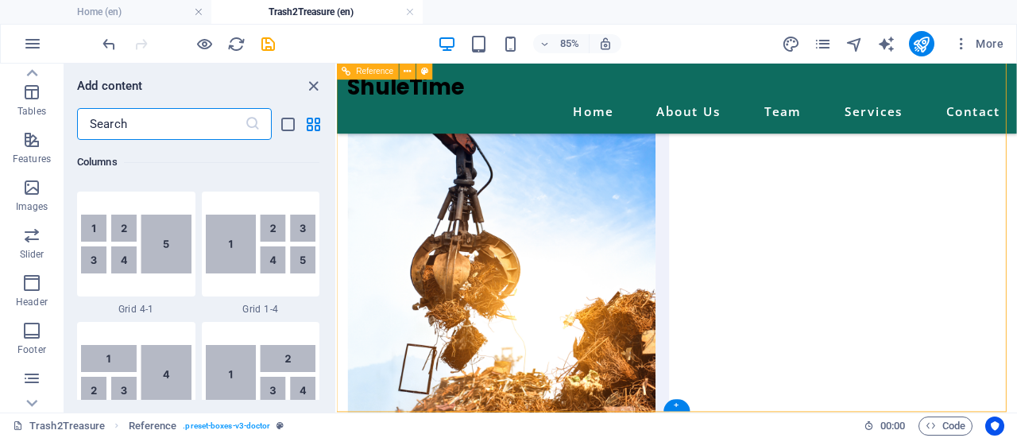
scroll to position [2780, 0]
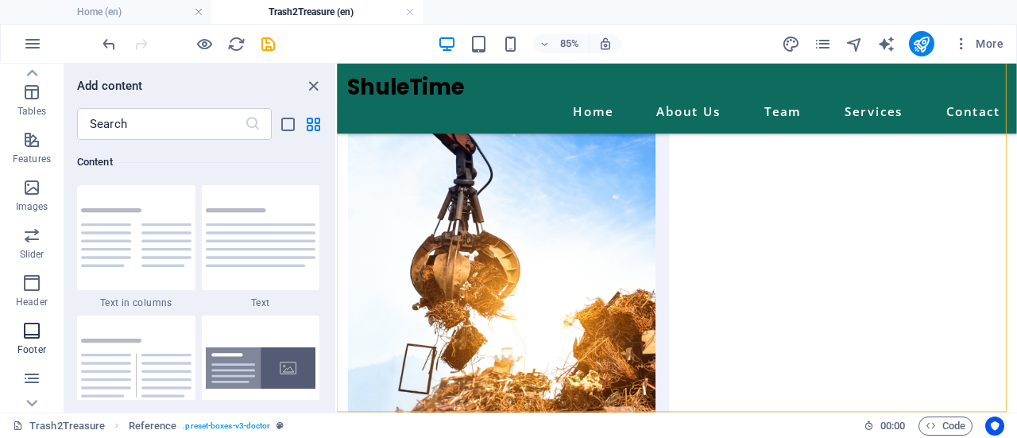
click at [45, 336] on span "Footer" at bounding box center [32, 340] width 64 height 38
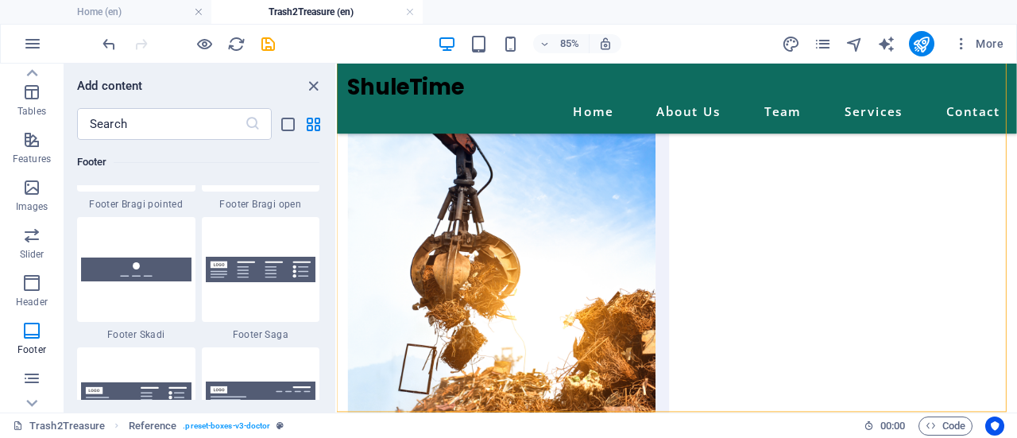
scroll to position [11139, 0]
click at [157, 278] on img at bounding box center [136, 268] width 110 height 23
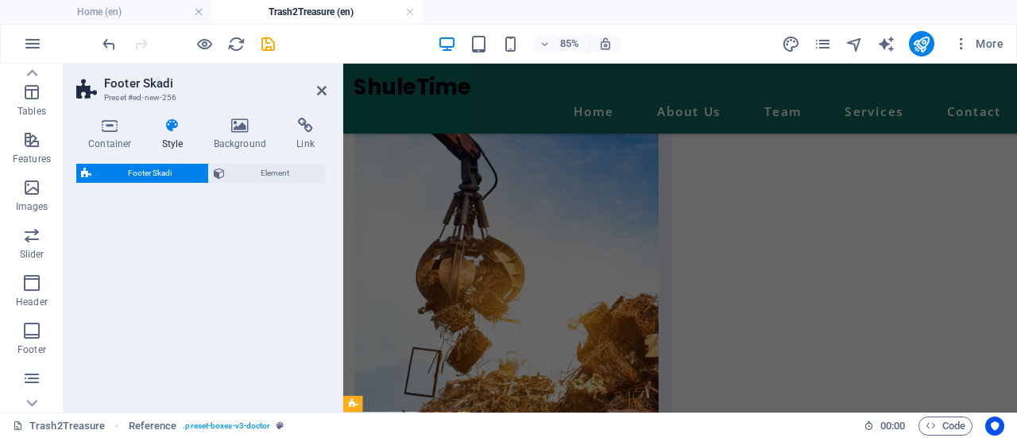
select select "rem"
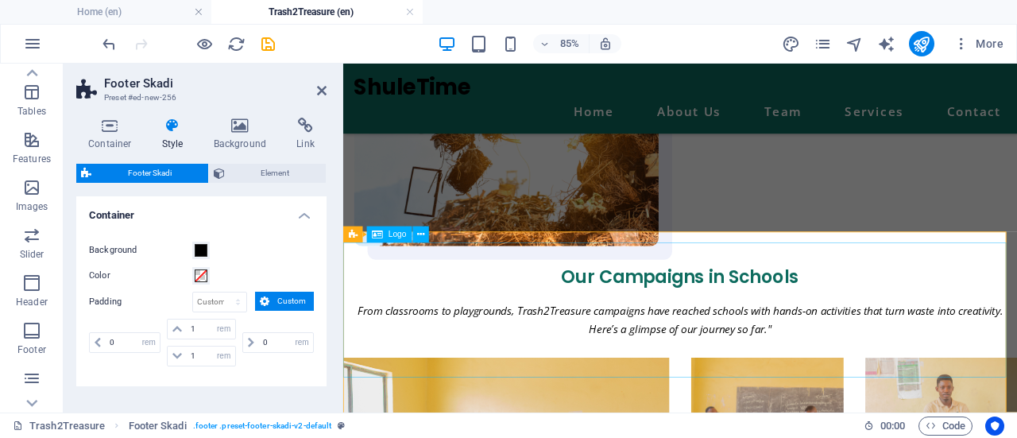
scroll to position [2452, 0]
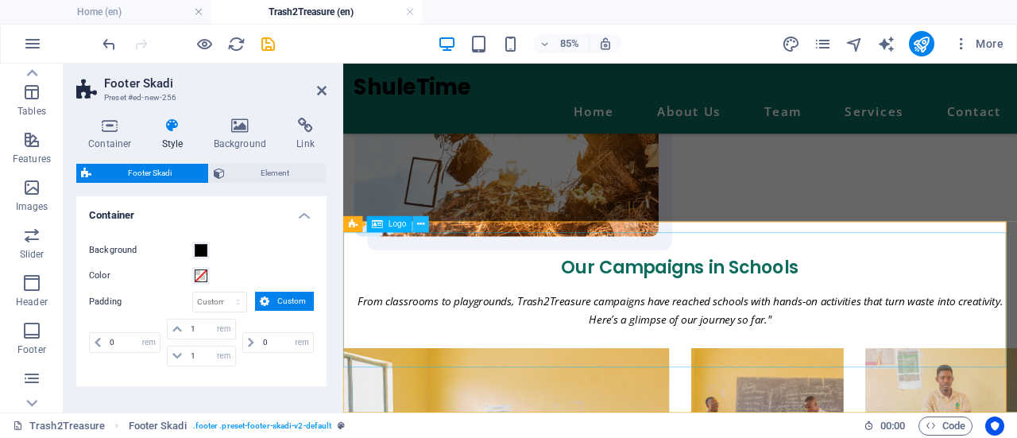
click at [416, 230] on button at bounding box center [420, 224] width 16 height 16
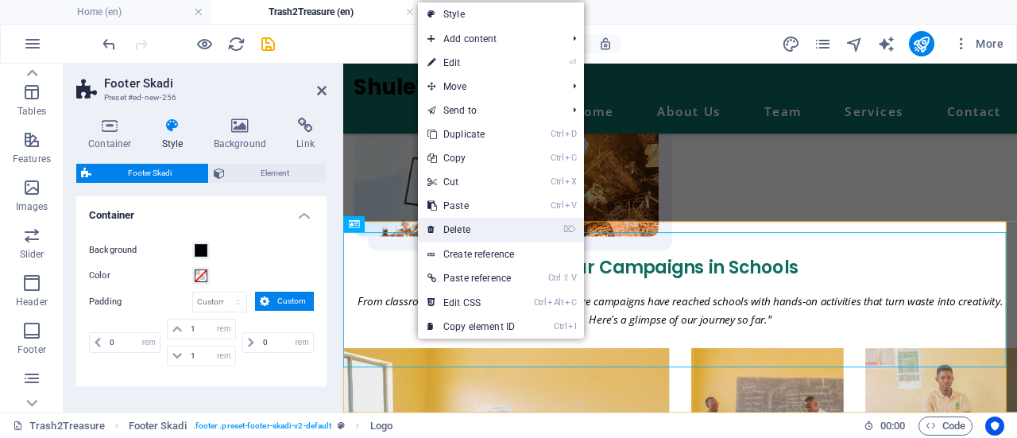
click at [448, 229] on link "⌦ Delete" at bounding box center [471, 230] width 106 height 24
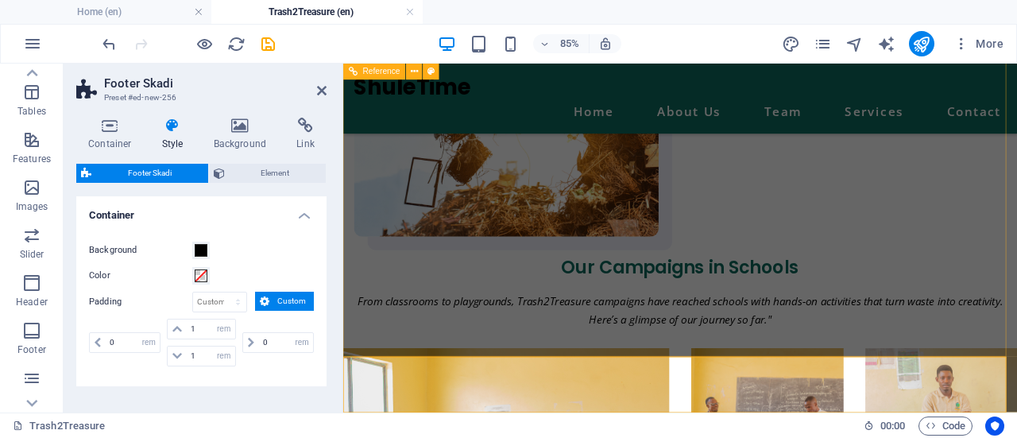
scroll to position [2293, 0]
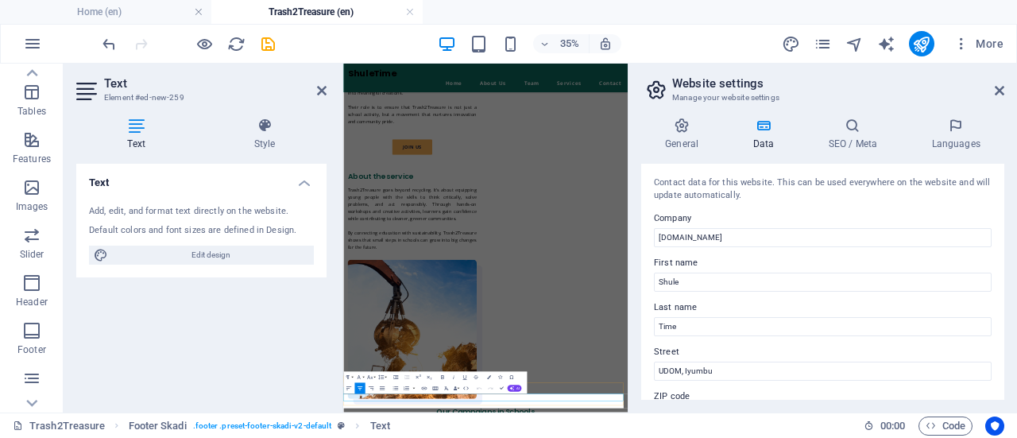
scroll to position [1738, 0]
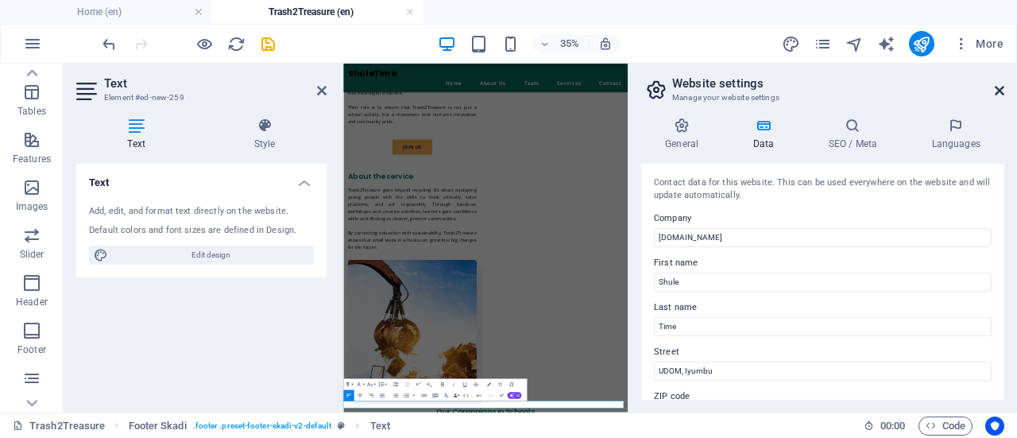
click at [996, 85] on icon at bounding box center [1000, 90] width 10 height 13
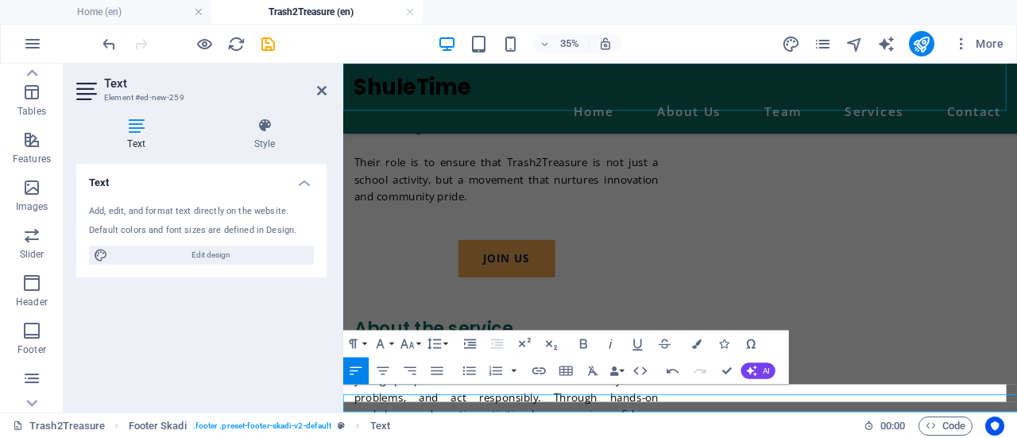
scroll to position [2293, 0]
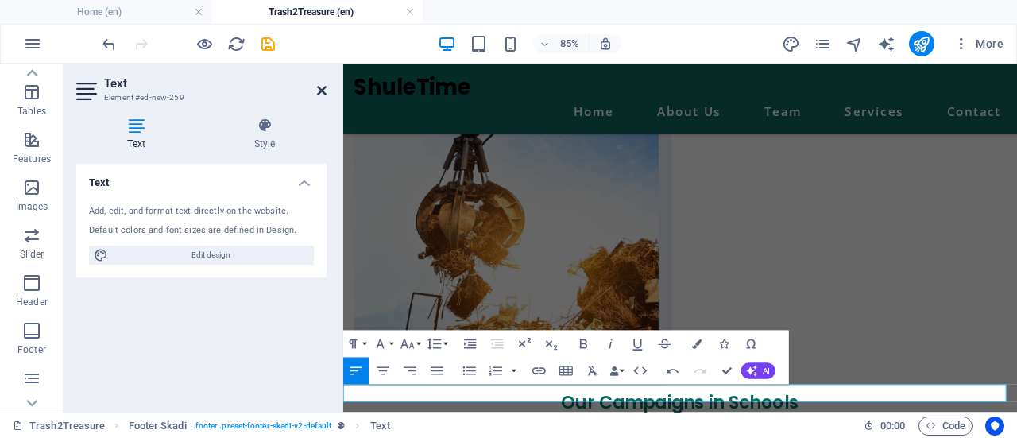
click at [318, 92] on icon at bounding box center [322, 90] width 10 height 13
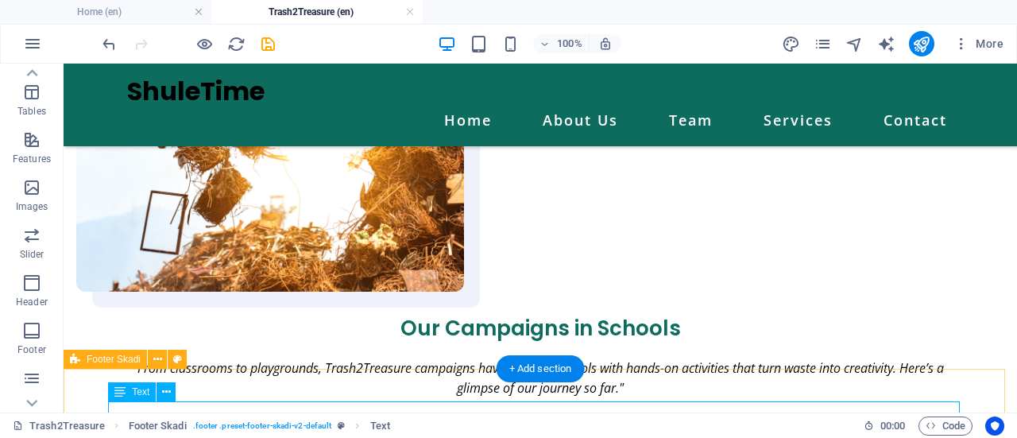
scroll to position [2469, 0]
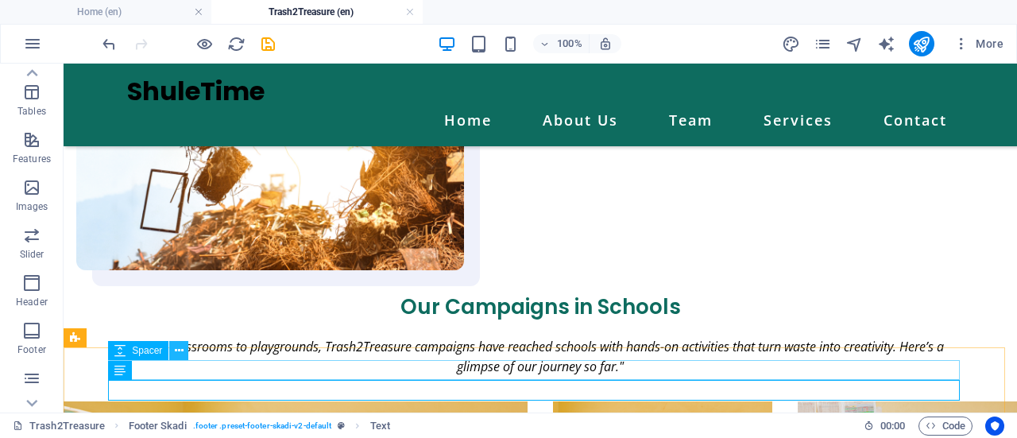
click at [180, 352] on icon at bounding box center [179, 350] width 9 height 17
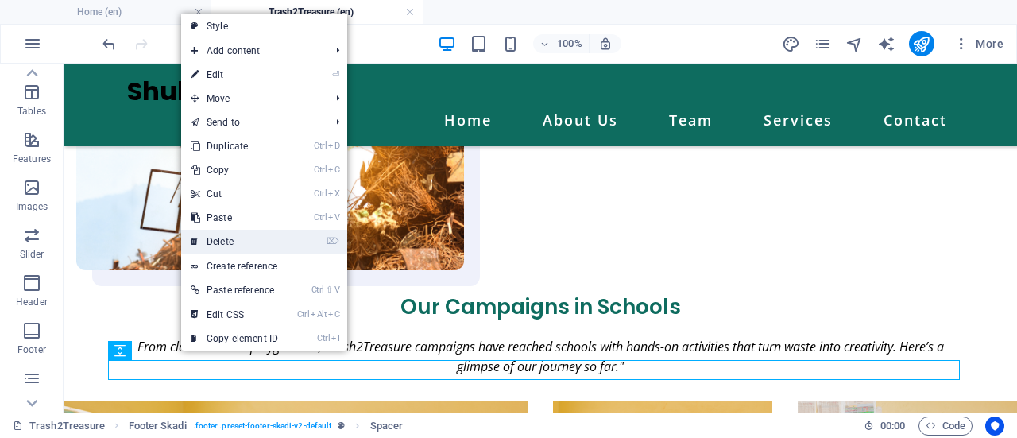
click at [222, 242] on link "⌦ Delete" at bounding box center [234, 242] width 106 height 24
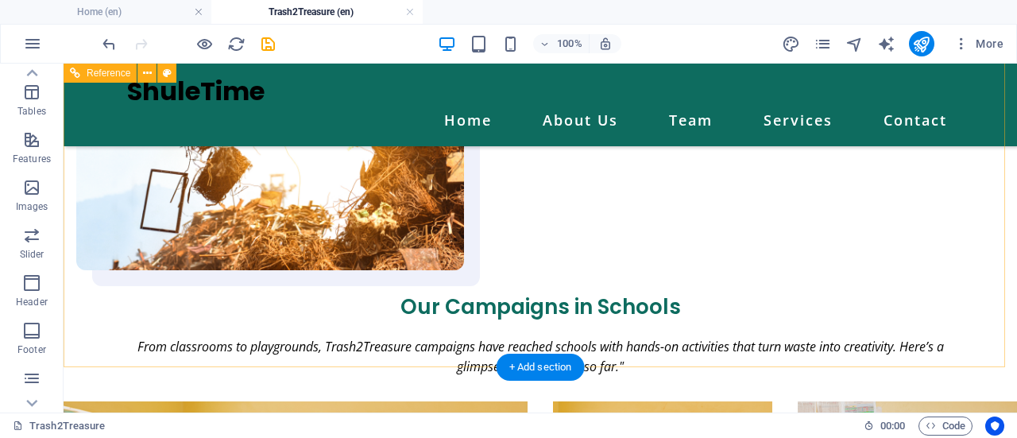
scroll to position [2450, 0]
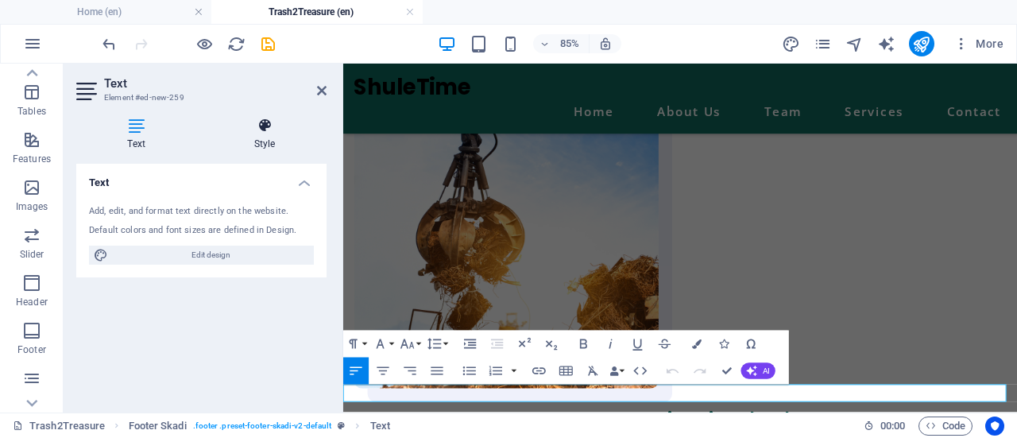
click at [271, 125] on icon at bounding box center [265, 126] width 124 height 16
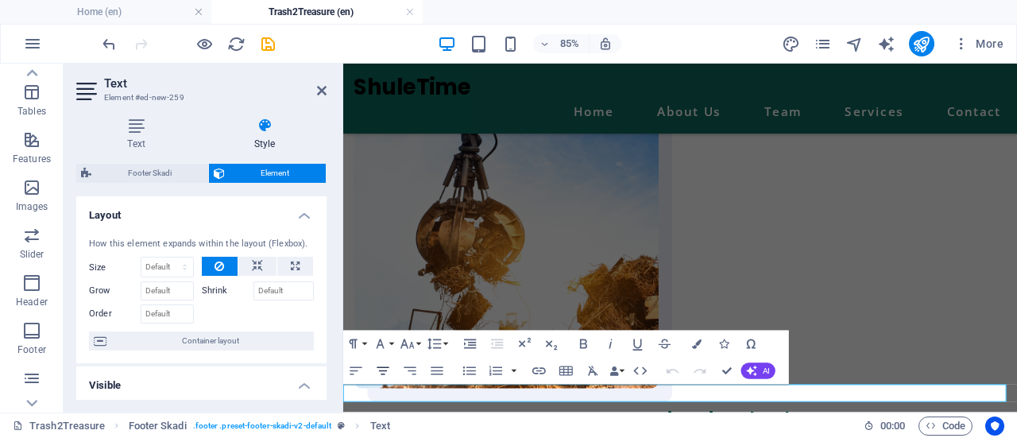
click at [381, 369] on icon "button" at bounding box center [383, 371] width 16 height 16
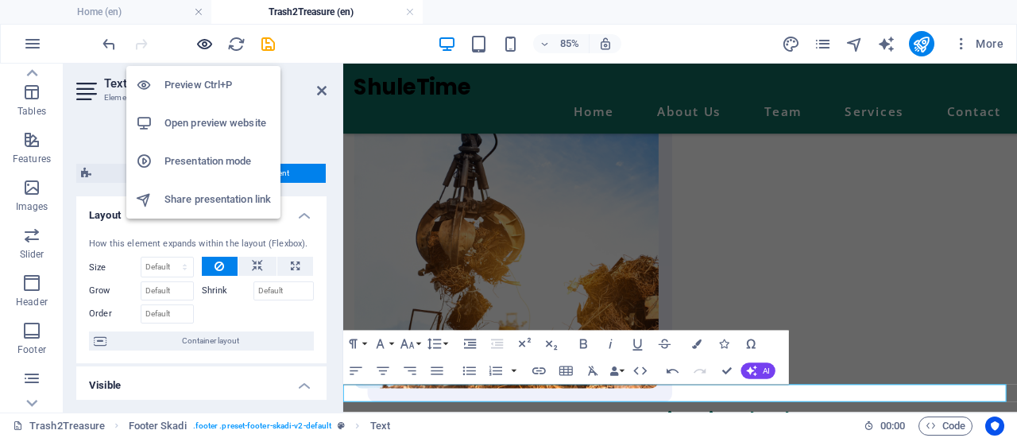
click at [209, 45] on icon "button" at bounding box center [204, 44] width 18 height 18
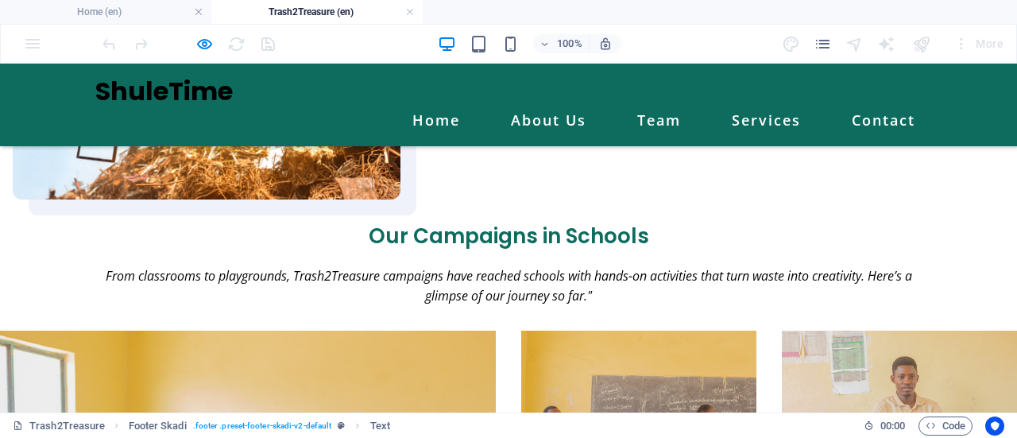
scroll to position [2481, 0]
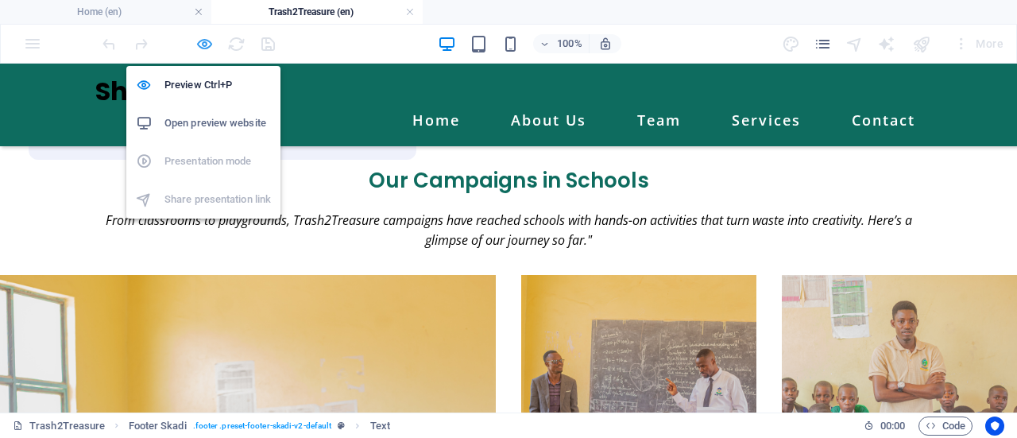
click at [198, 48] on icon "button" at bounding box center [204, 44] width 18 height 18
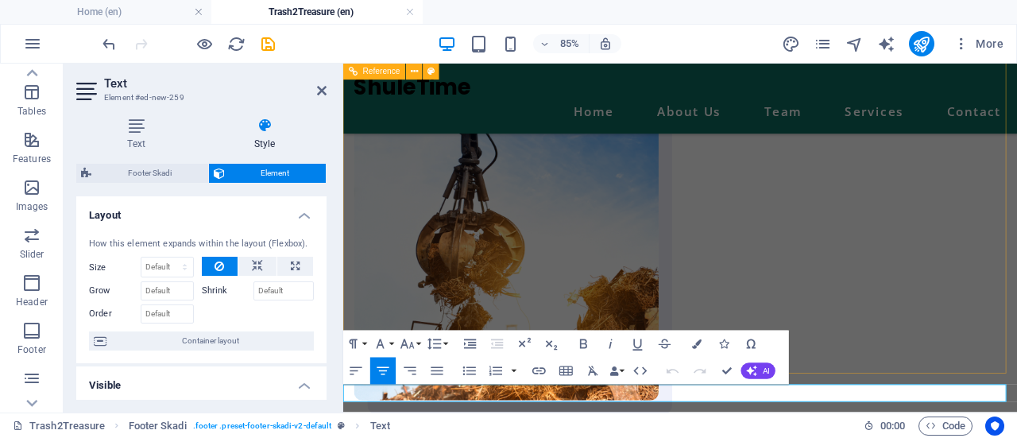
scroll to position [2273, 0]
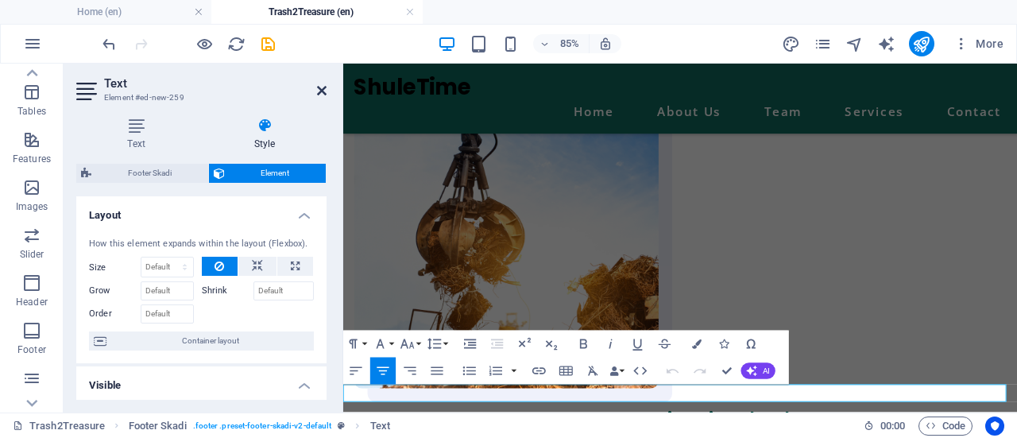
click at [318, 91] on icon at bounding box center [322, 90] width 10 height 13
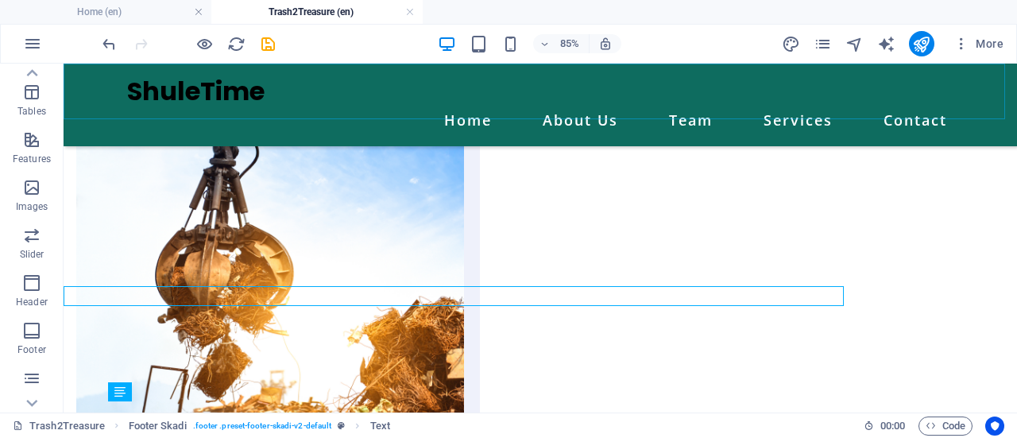
scroll to position [2428, 0]
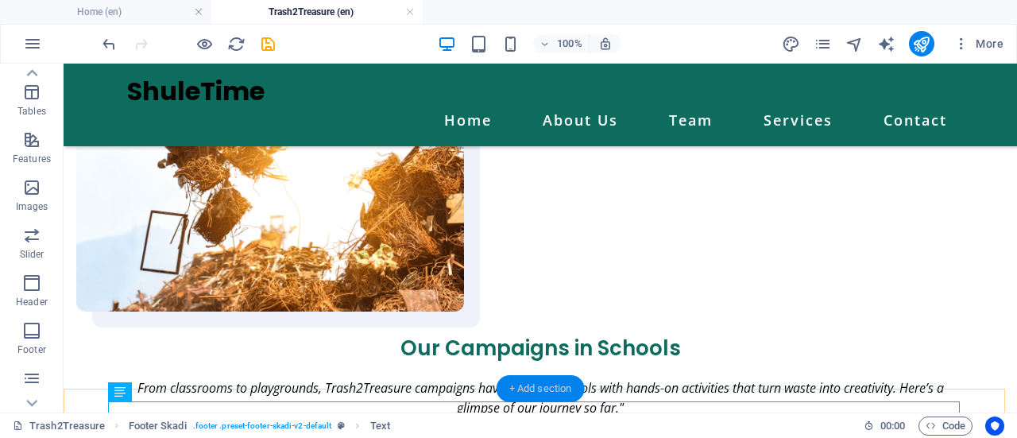
click at [539, 390] on div "+ Add section" at bounding box center [541, 388] width 88 height 27
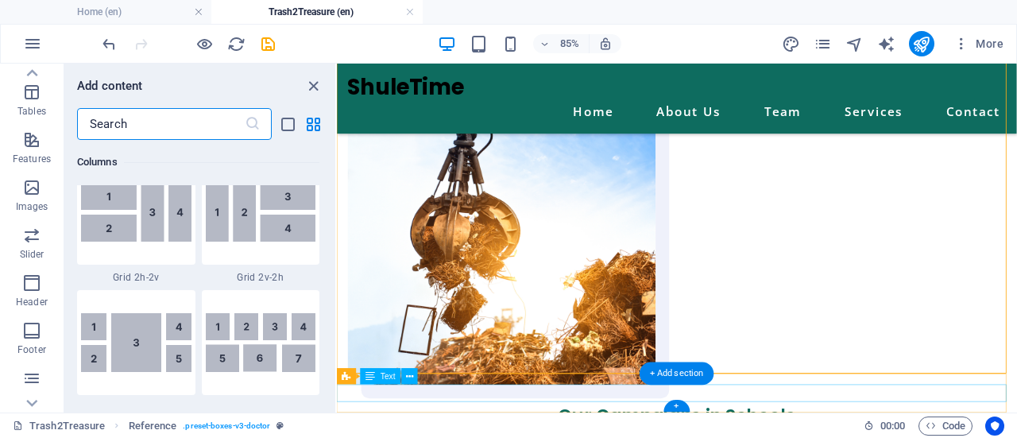
scroll to position [2780, 0]
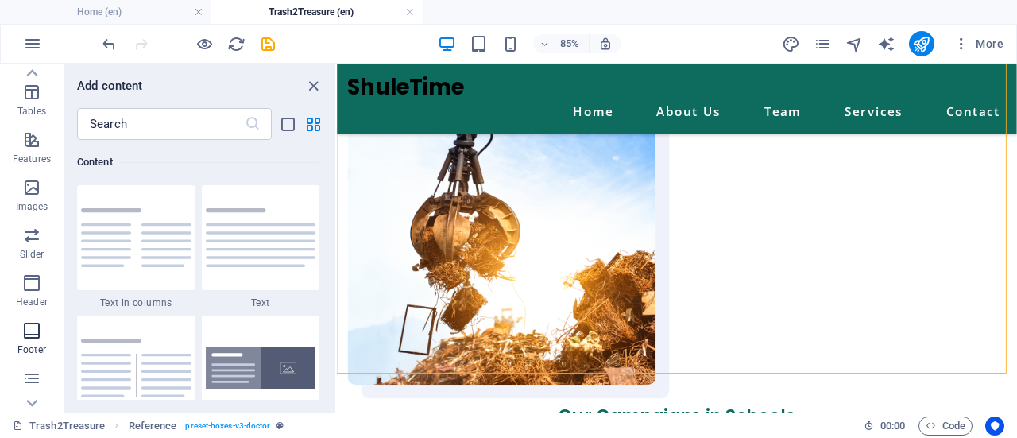
click at [35, 317] on button "Footer" at bounding box center [32, 339] width 64 height 48
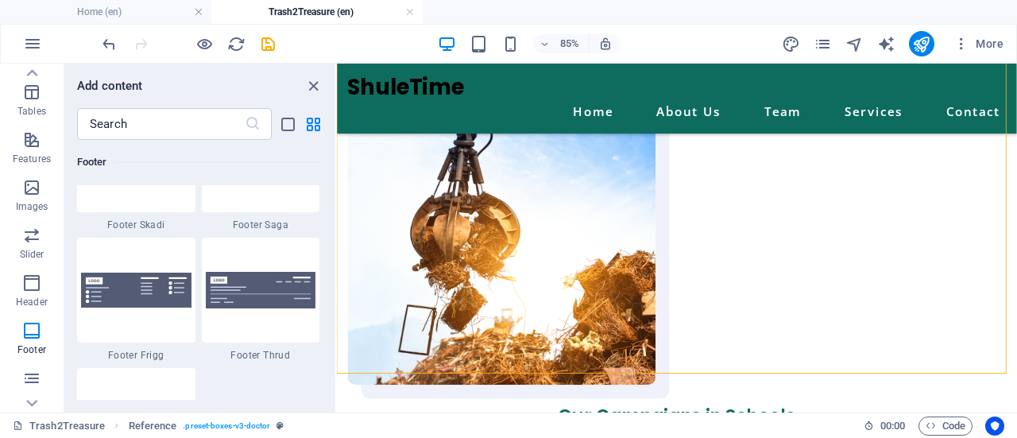
scroll to position [11252, 0]
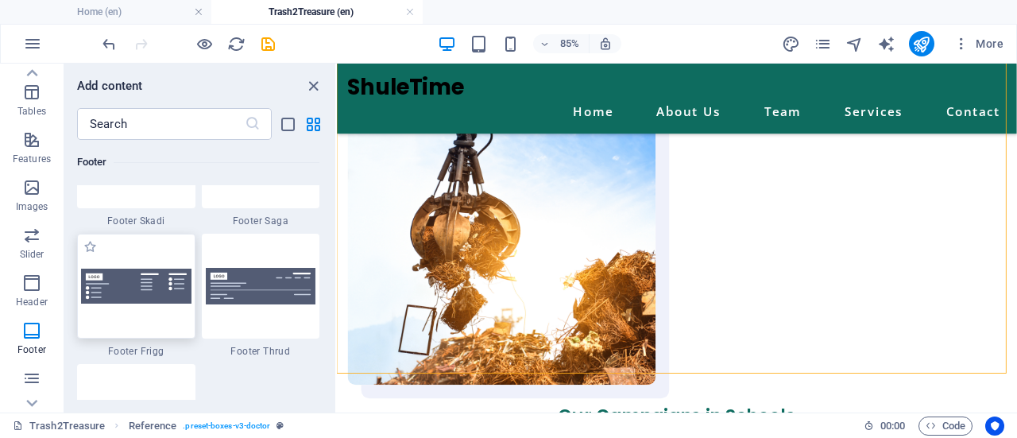
click at [133, 285] on img at bounding box center [136, 286] width 110 height 35
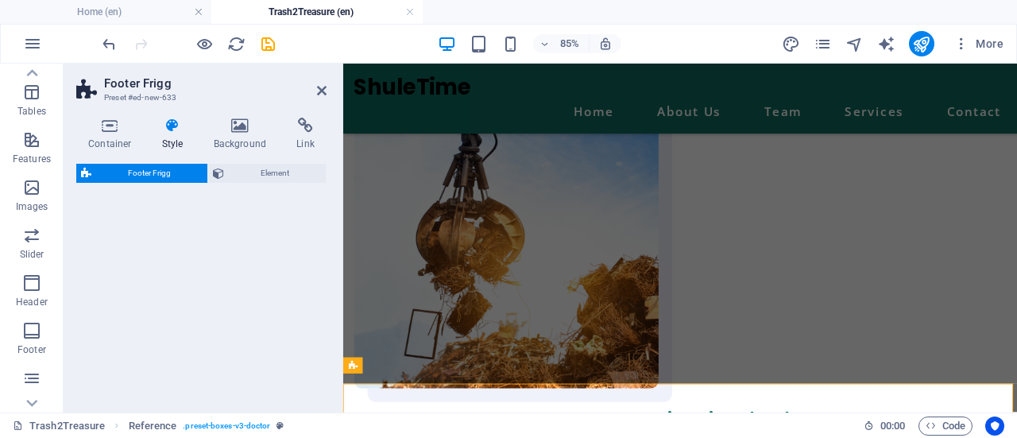
select select "rem"
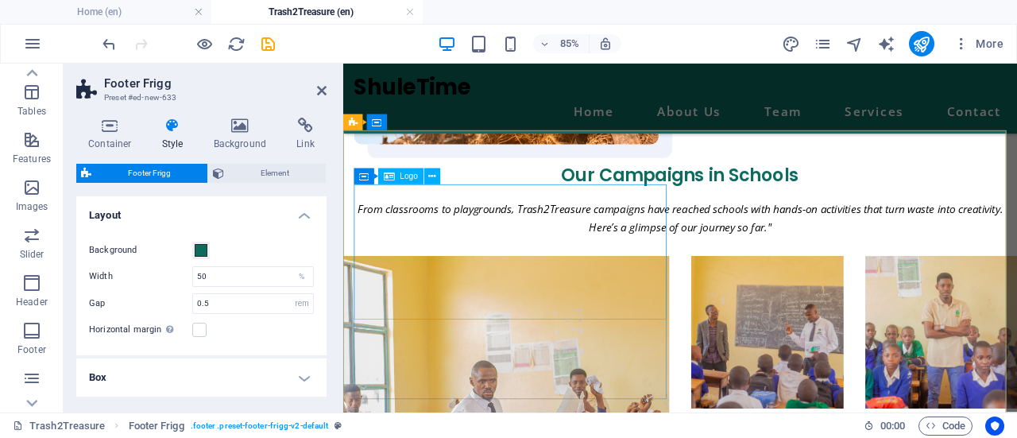
scroll to position [2559, 0]
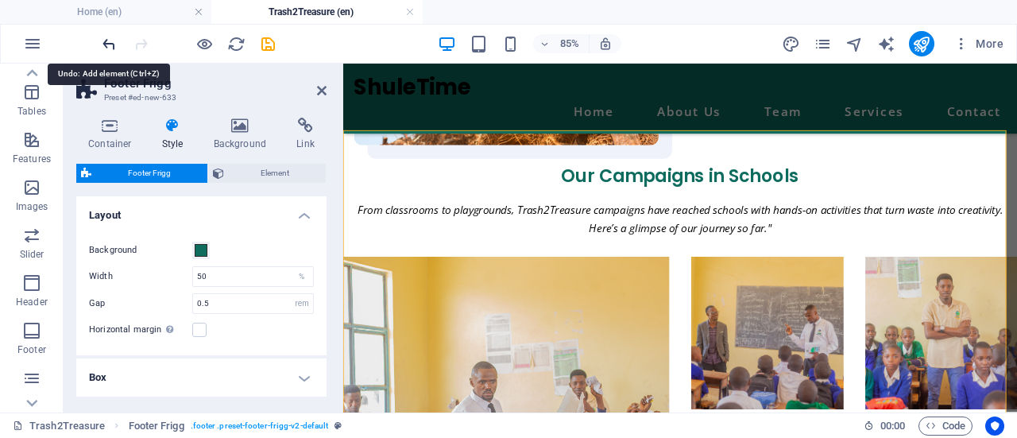
click at [117, 46] on icon "undo" at bounding box center [109, 44] width 18 height 18
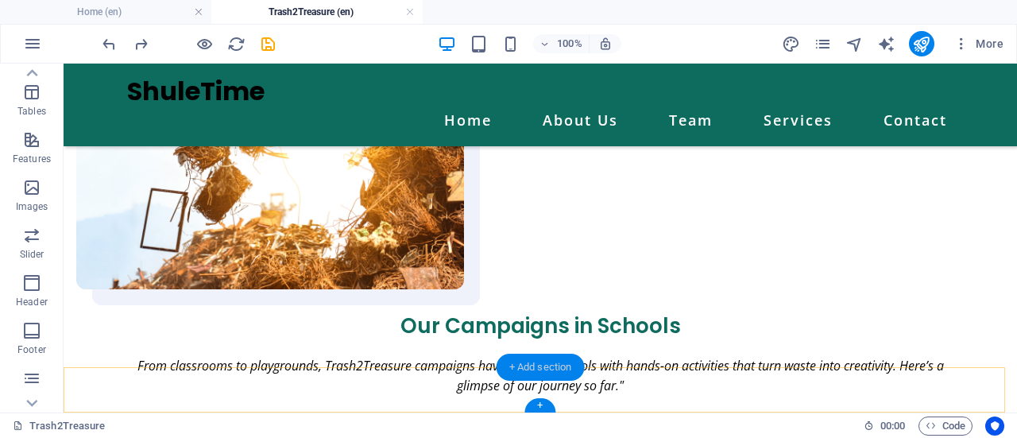
click at [516, 365] on div "+ Add section" at bounding box center [541, 367] width 88 height 27
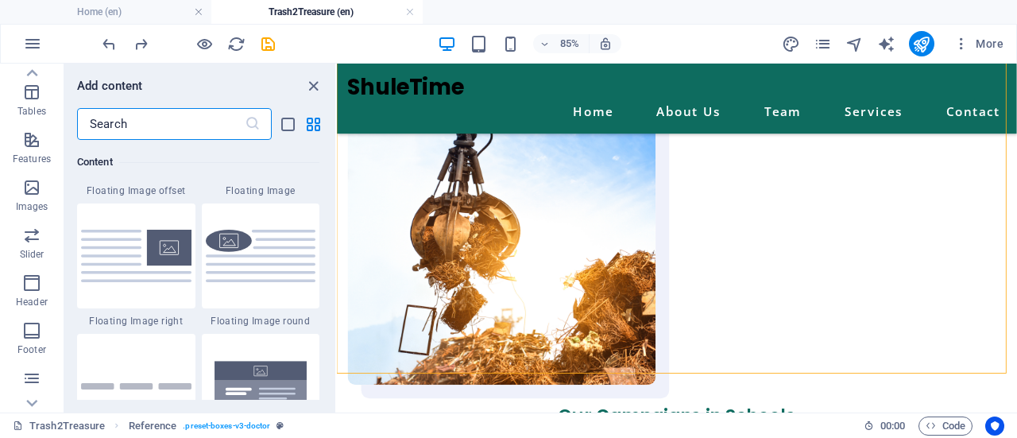
scroll to position [3633, 0]
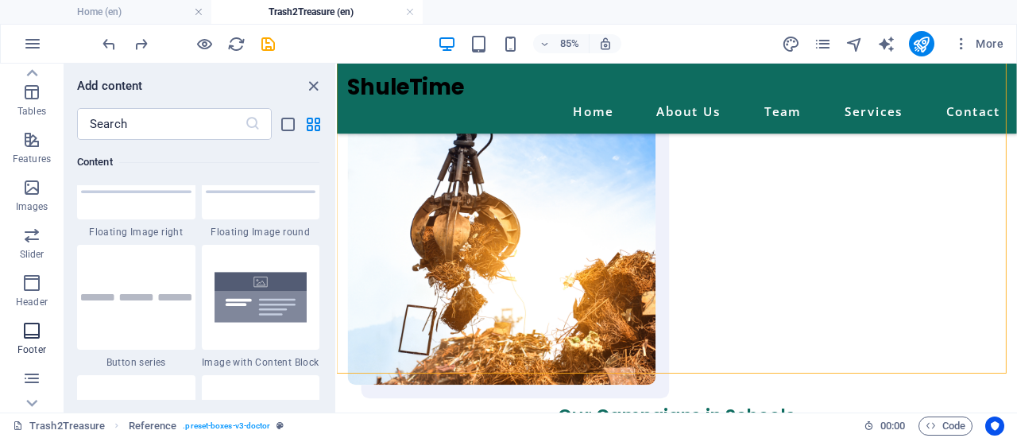
click at [35, 334] on icon "button" at bounding box center [31, 330] width 19 height 19
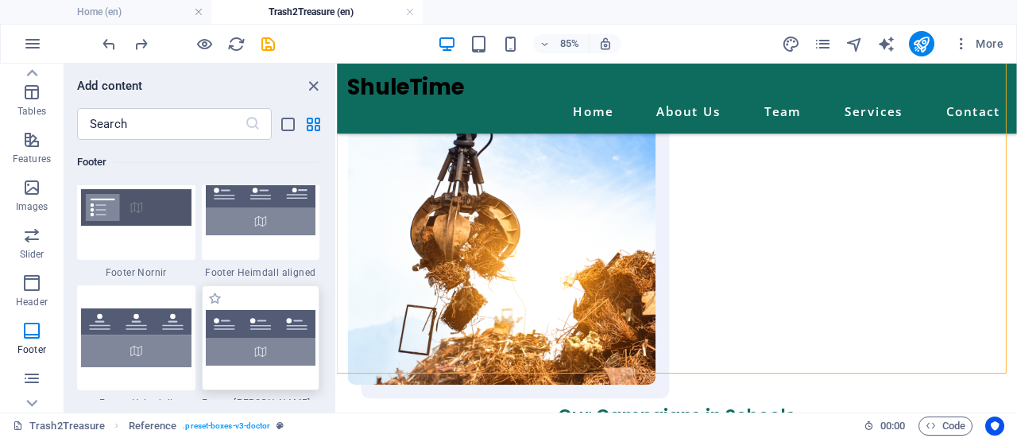
scroll to position [10680, 0]
drag, startPoint x: 278, startPoint y: 321, endPoint x: 271, endPoint y: 338, distance: 18.2
click at [271, 338] on img at bounding box center [261, 337] width 110 height 56
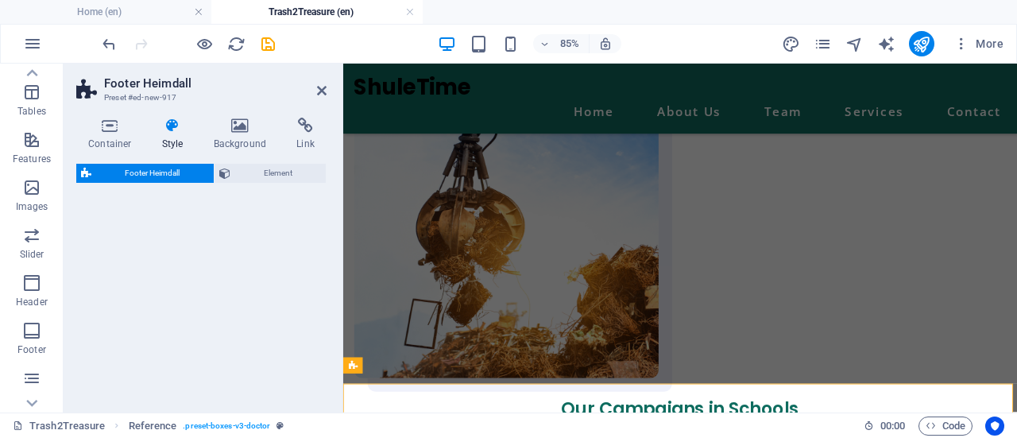
select select "rem"
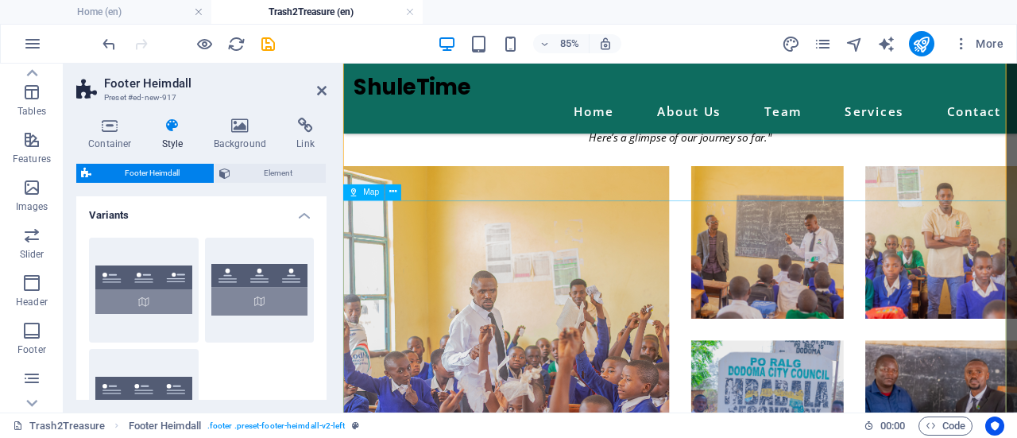
scroll to position [2666, 0]
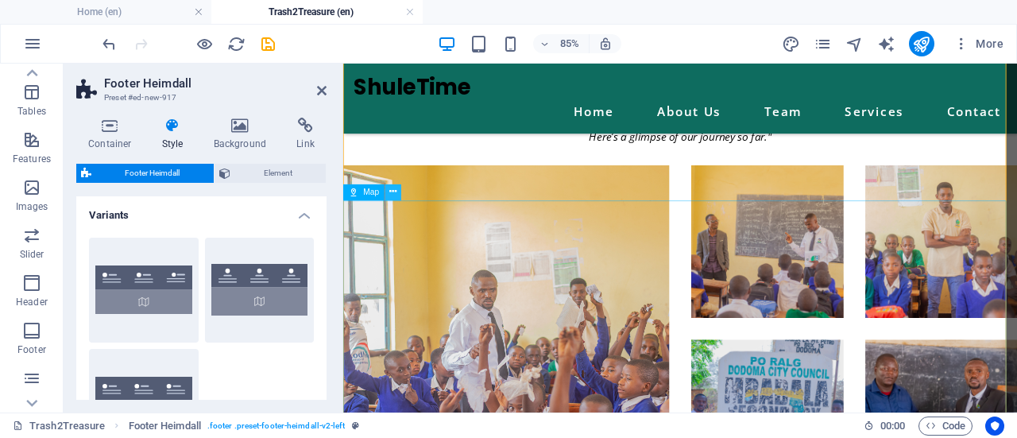
click at [392, 197] on icon at bounding box center [393, 192] width 7 height 14
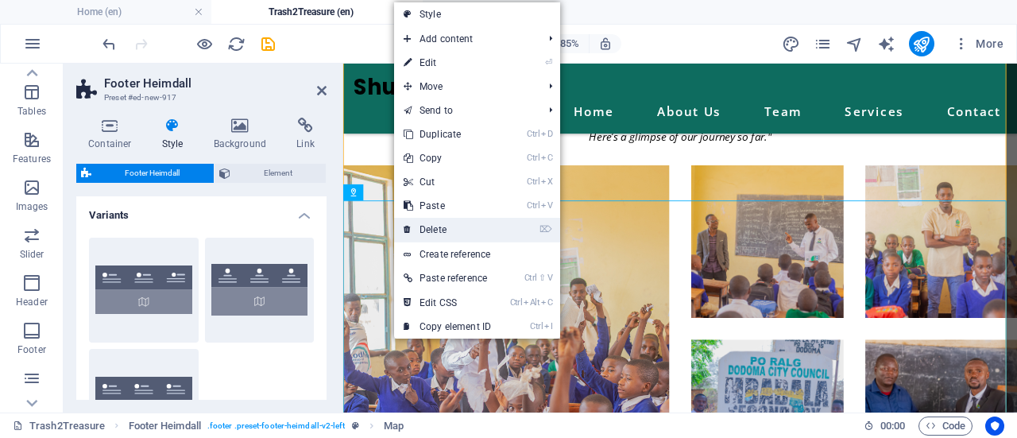
click at [426, 225] on link "⌦ Delete" at bounding box center [447, 230] width 106 height 24
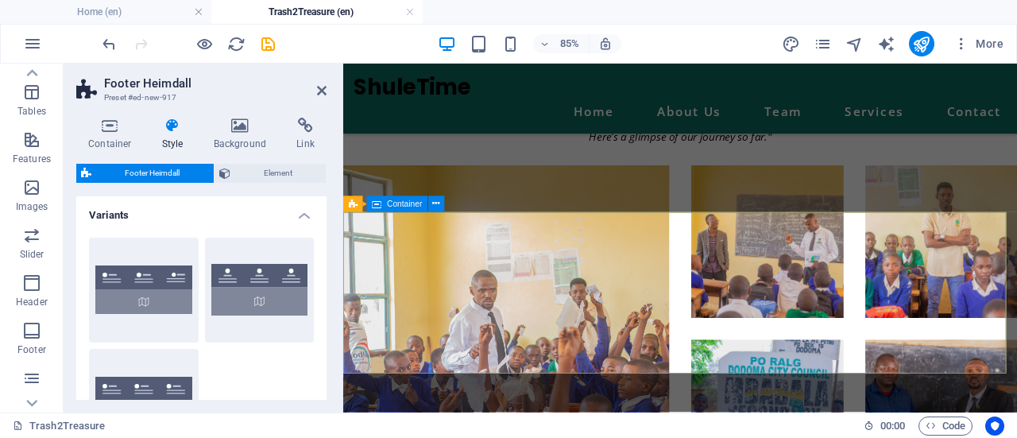
scroll to position [2463, 0]
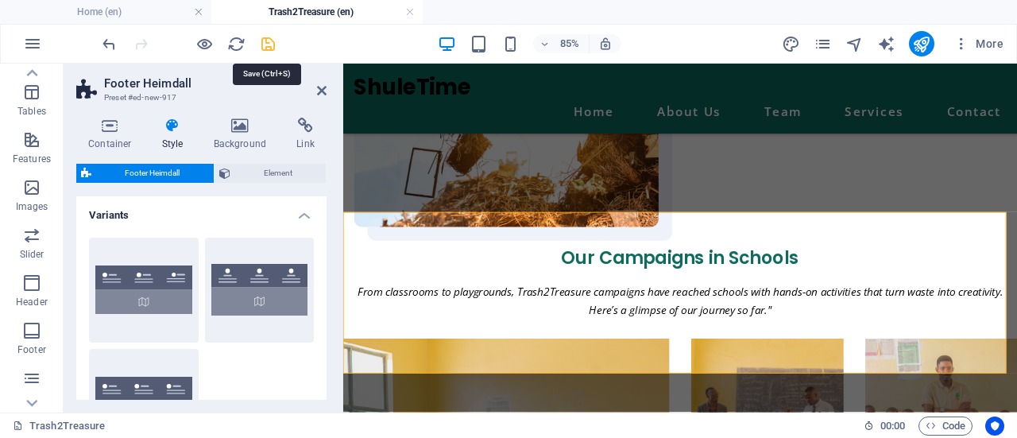
click at [267, 41] on icon "save" at bounding box center [268, 44] width 18 height 18
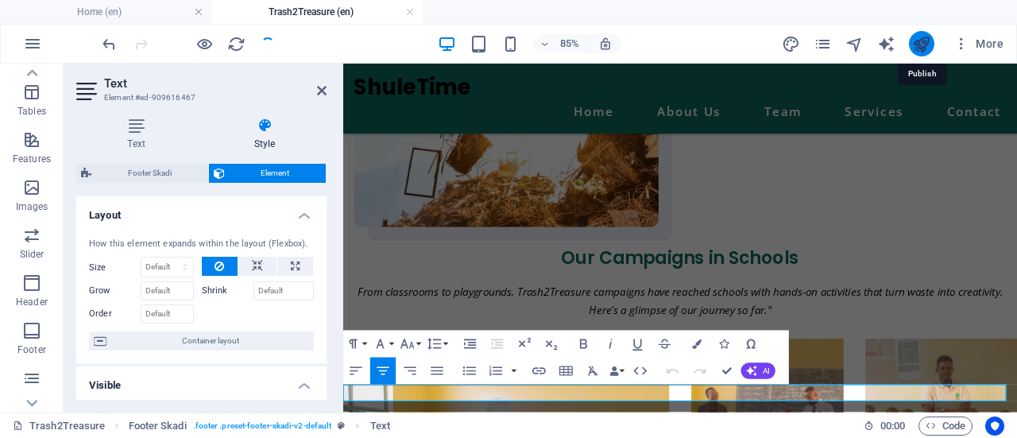
click at [921, 44] on icon "publish" at bounding box center [921, 44] width 18 height 18
